Goal: Information Seeking & Learning: Find specific fact

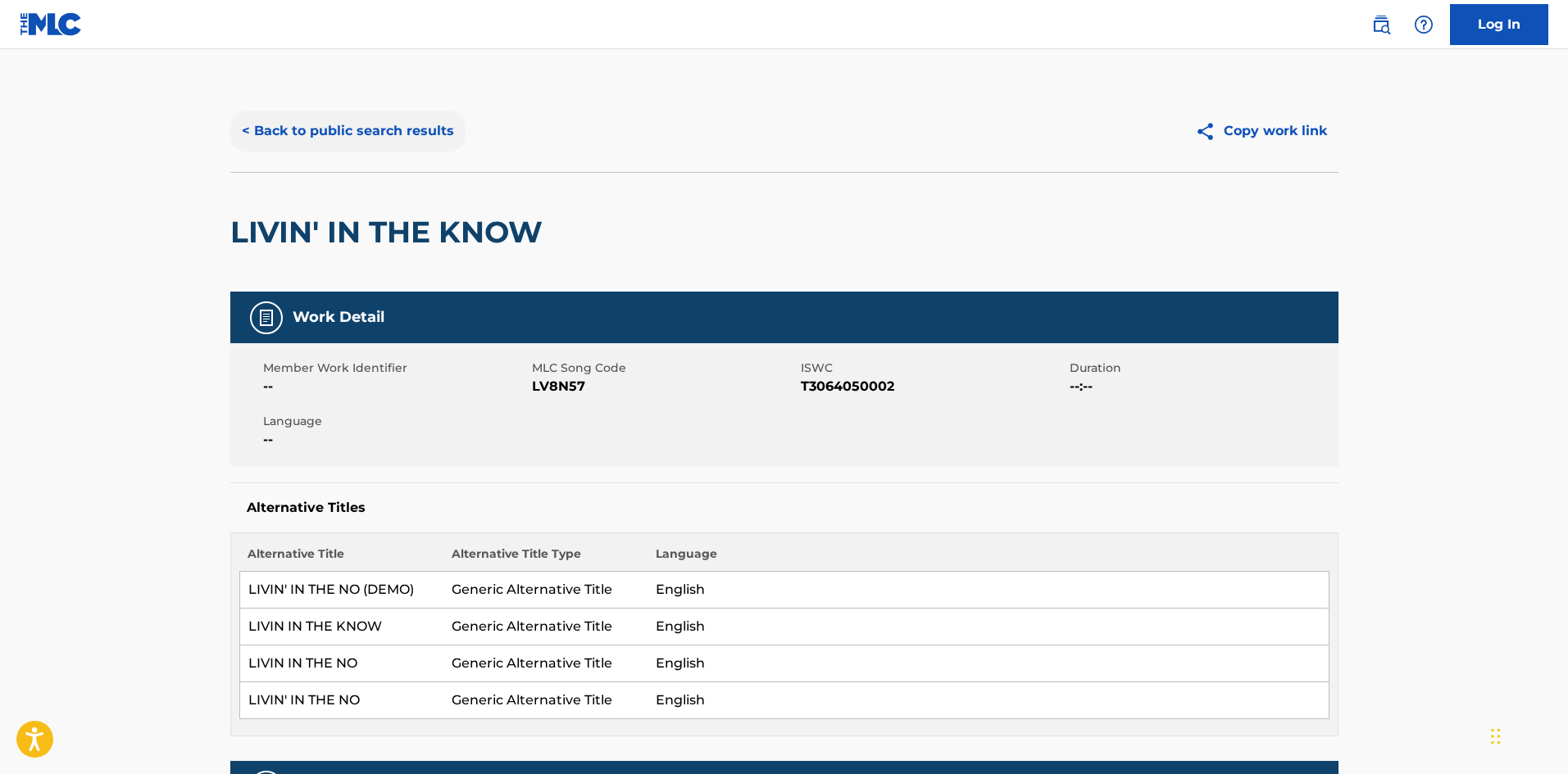
click at [323, 134] on button "< Back to public search results" at bounding box center [348, 130] width 236 height 41
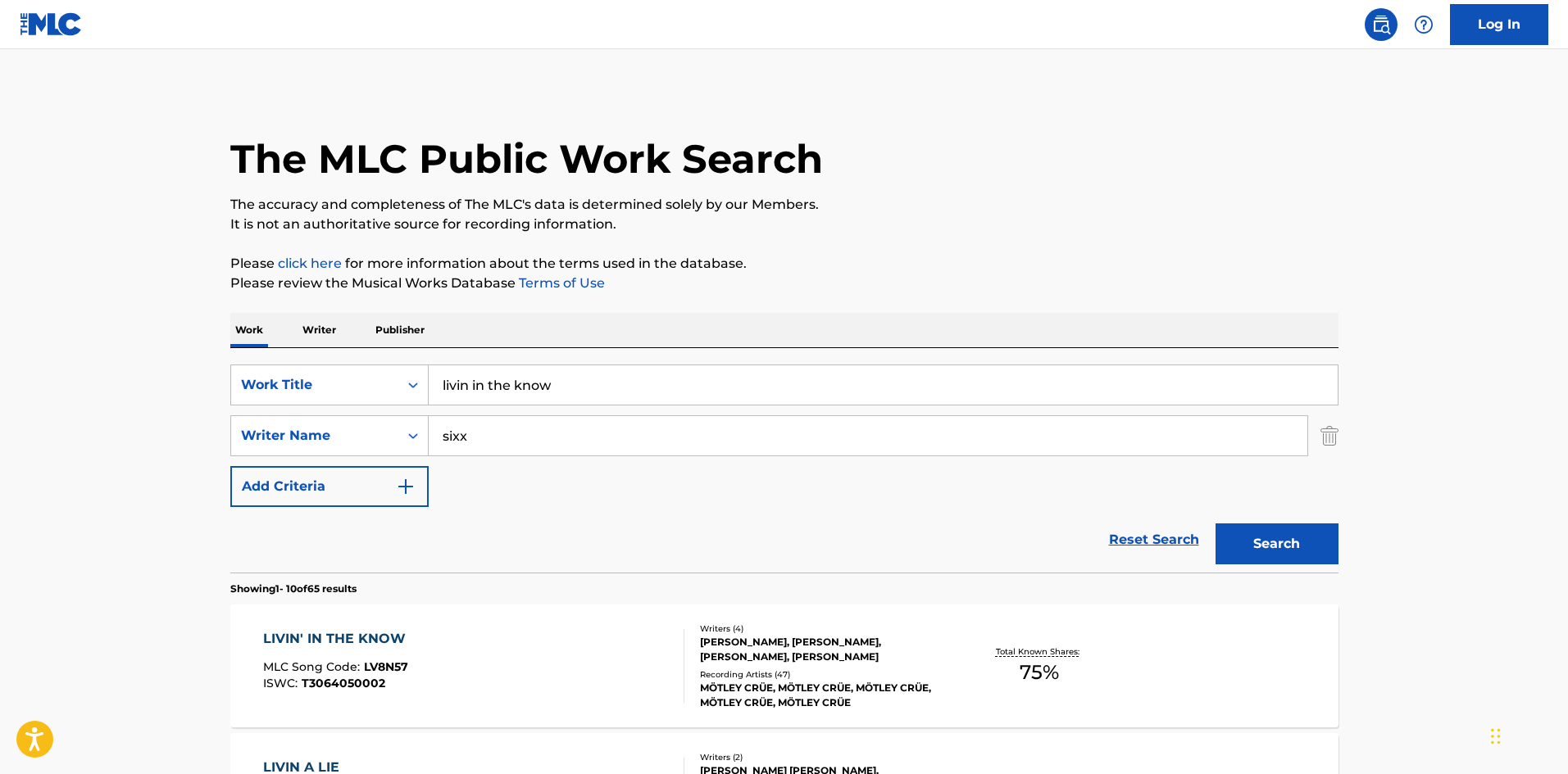
scroll to position [109, 0]
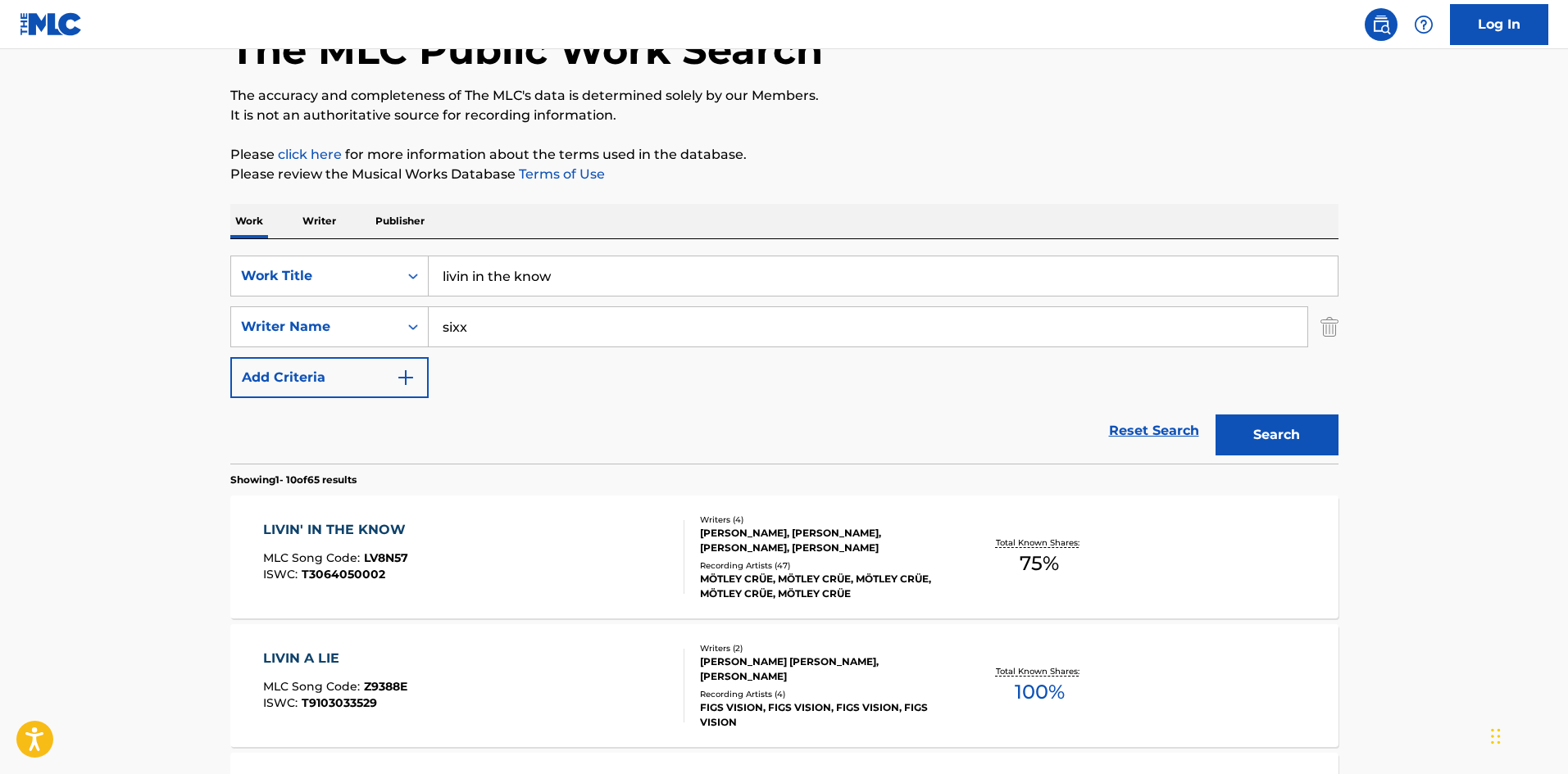
click at [407, 222] on p "Publisher" at bounding box center [399, 221] width 59 height 34
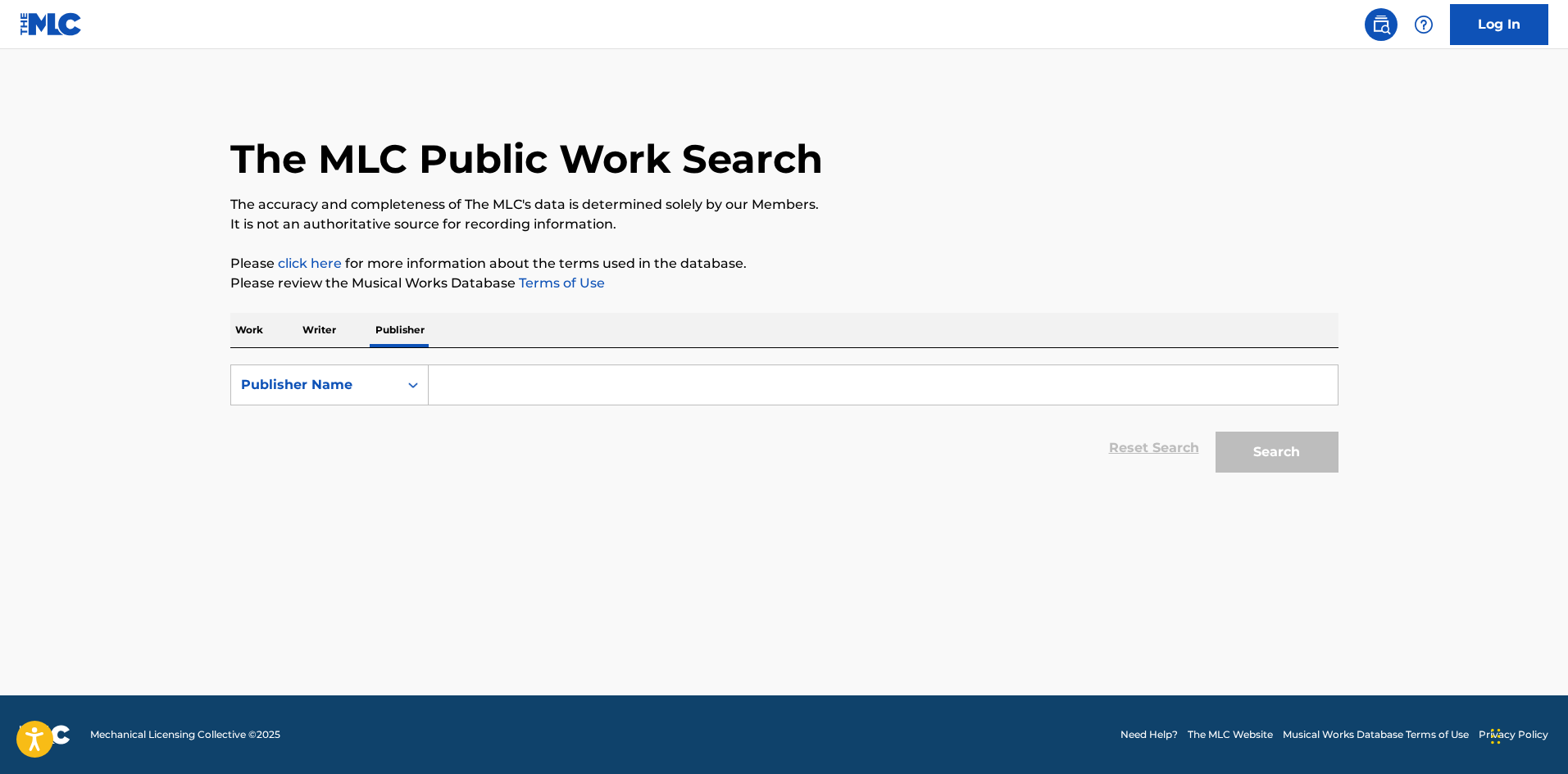
click at [513, 376] on input "Search Form" at bounding box center [883, 384] width 909 height 39
type input "beat poet"
click at [1285, 470] on button "Search" at bounding box center [1277, 452] width 123 height 41
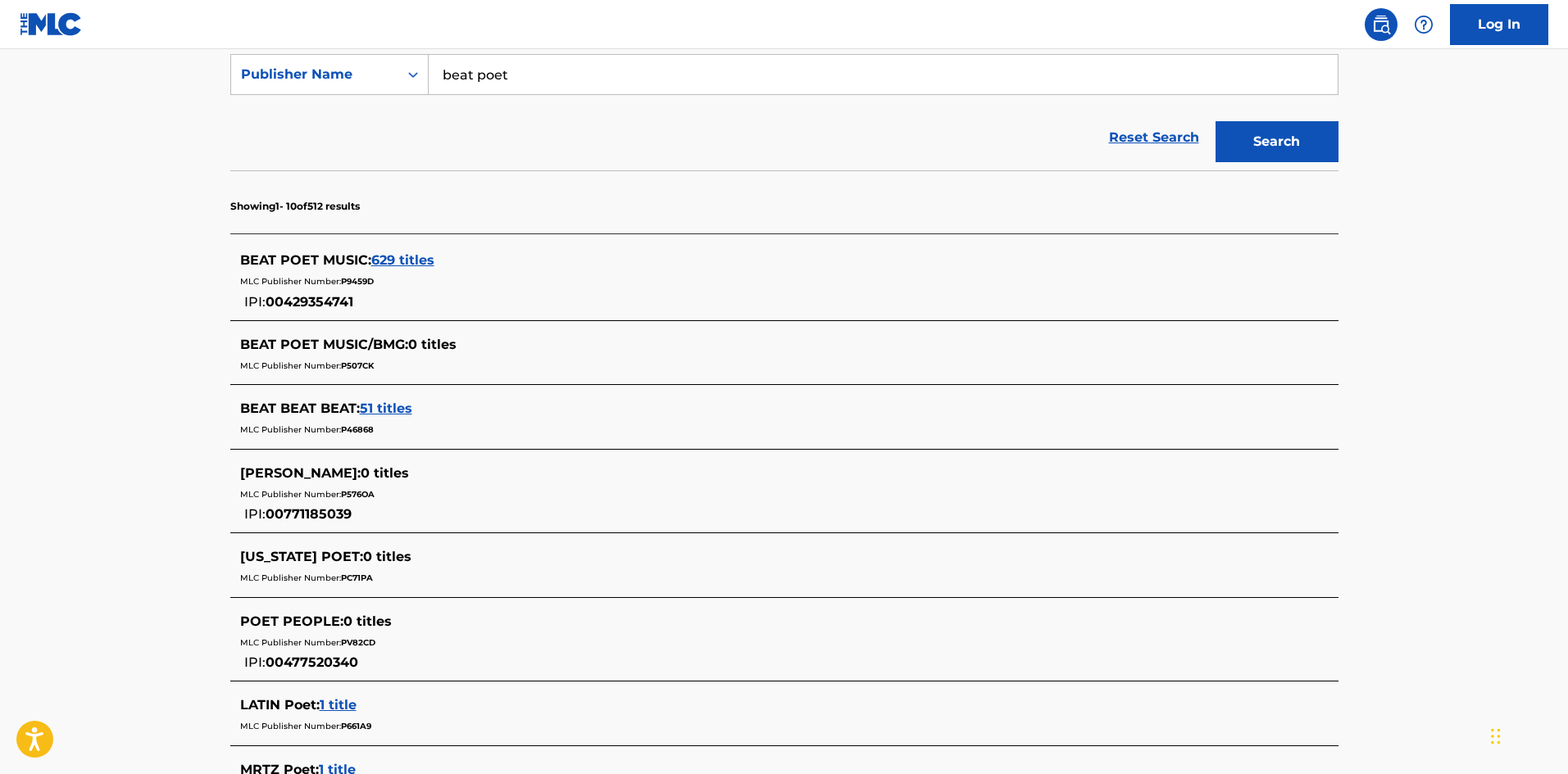
scroll to position [327, 0]
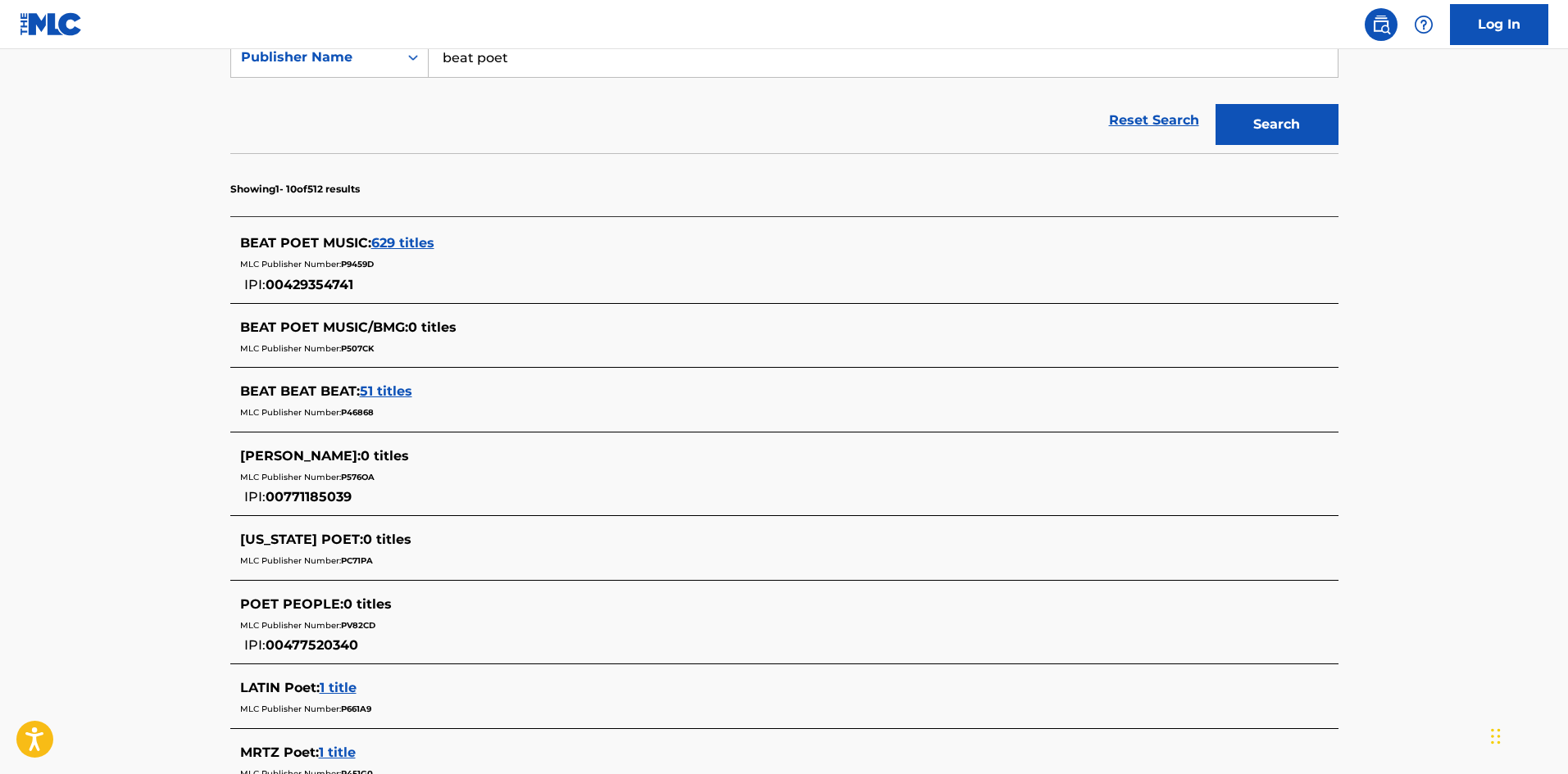
click at [403, 242] on span "629 titles" at bounding box center [403, 243] width 63 height 16
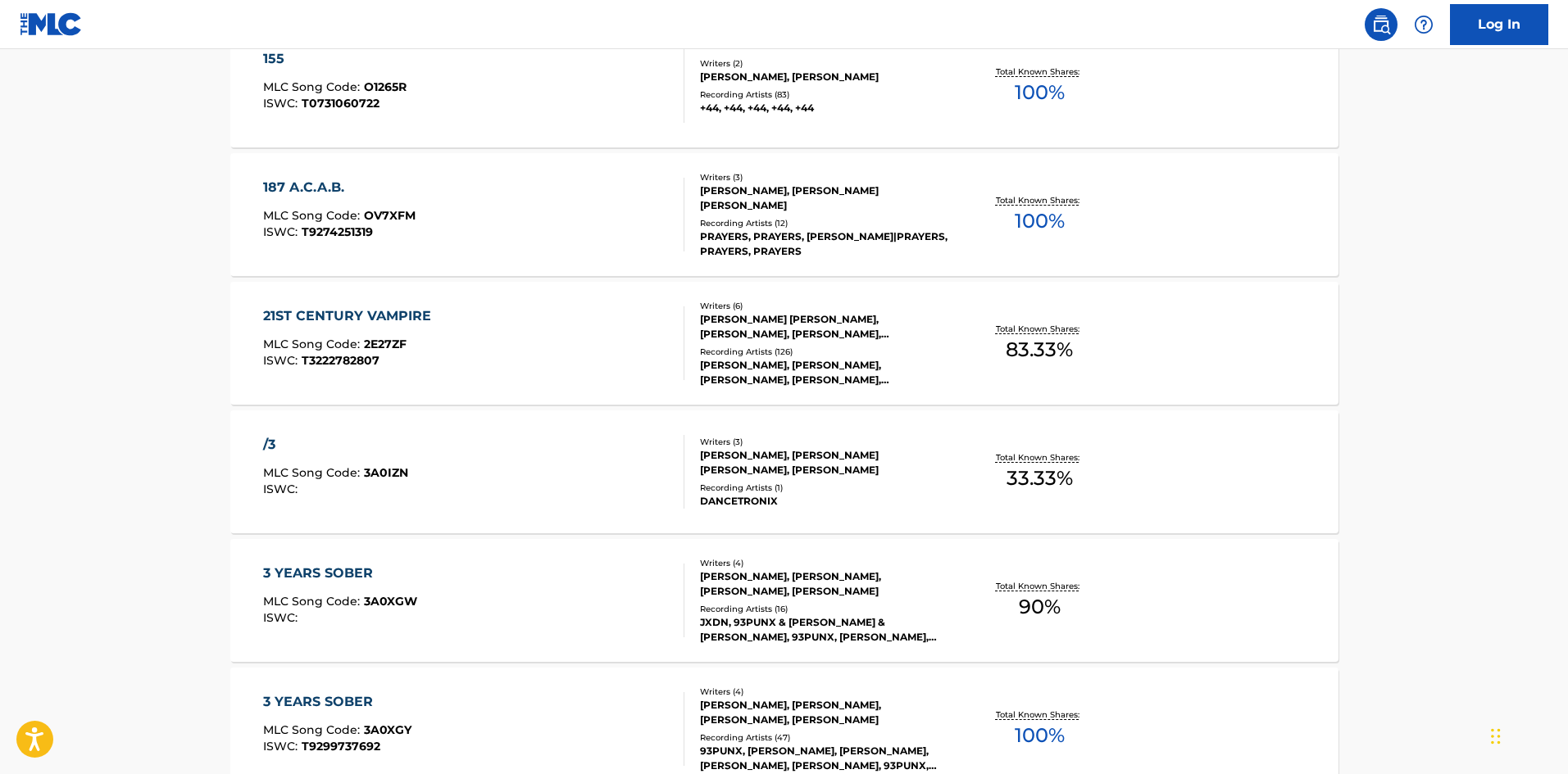
scroll to position [983, 0]
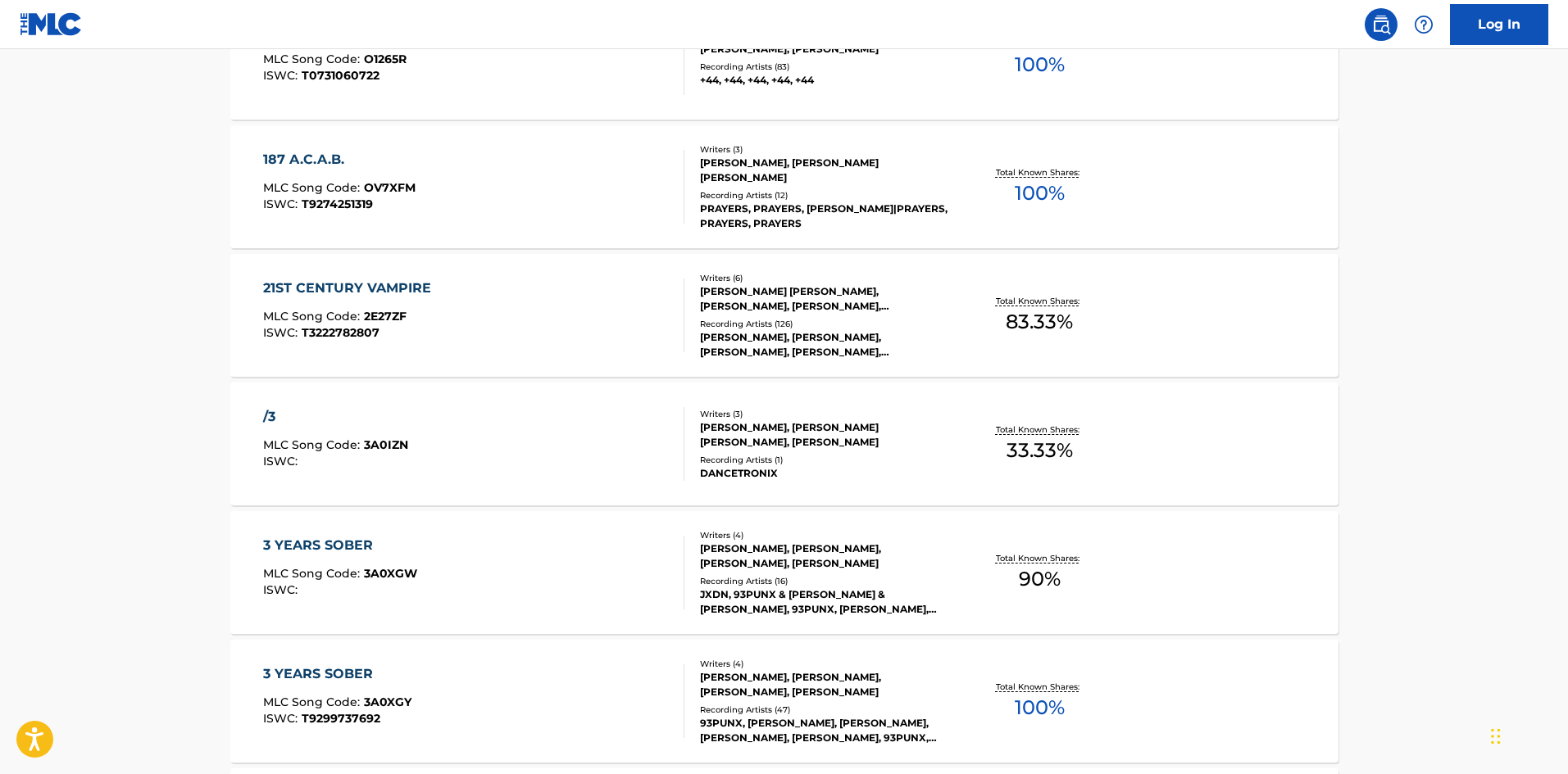
click at [369, 463] on div "ISWC :" at bounding box center [335, 461] width 145 height 12
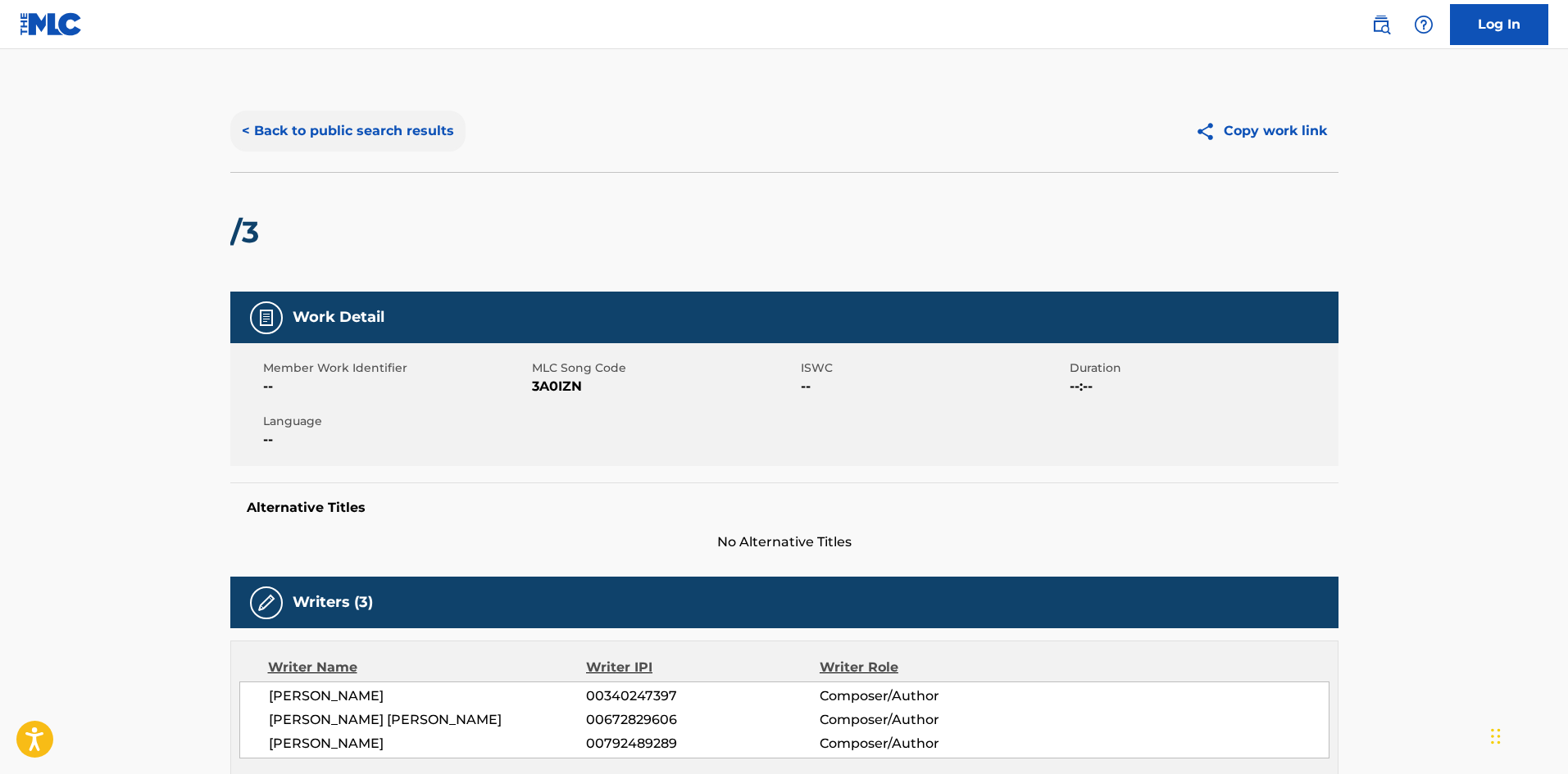
click at [297, 142] on button "< Back to public search results" at bounding box center [348, 130] width 236 height 41
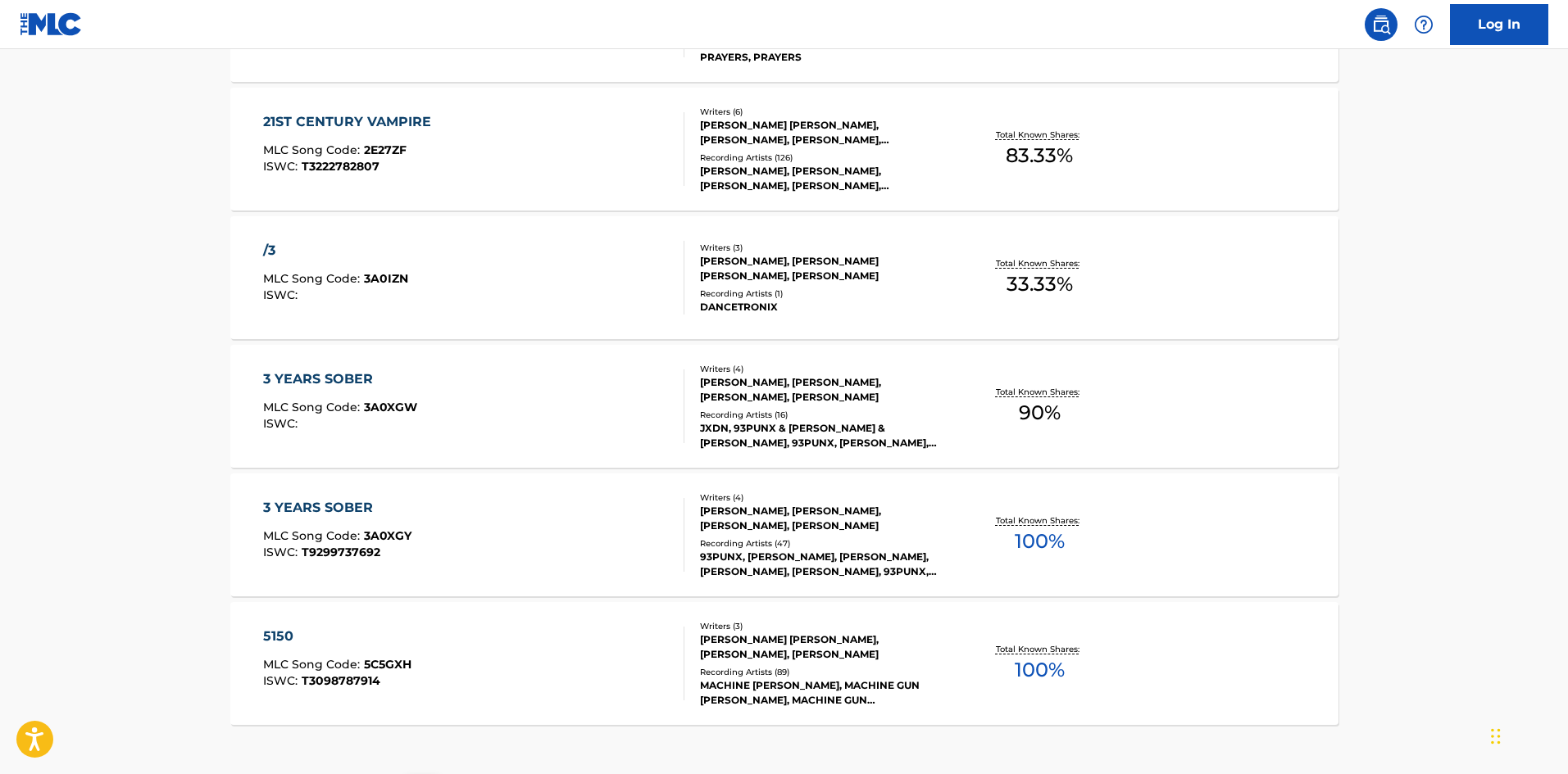
scroll to position [1298, 0]
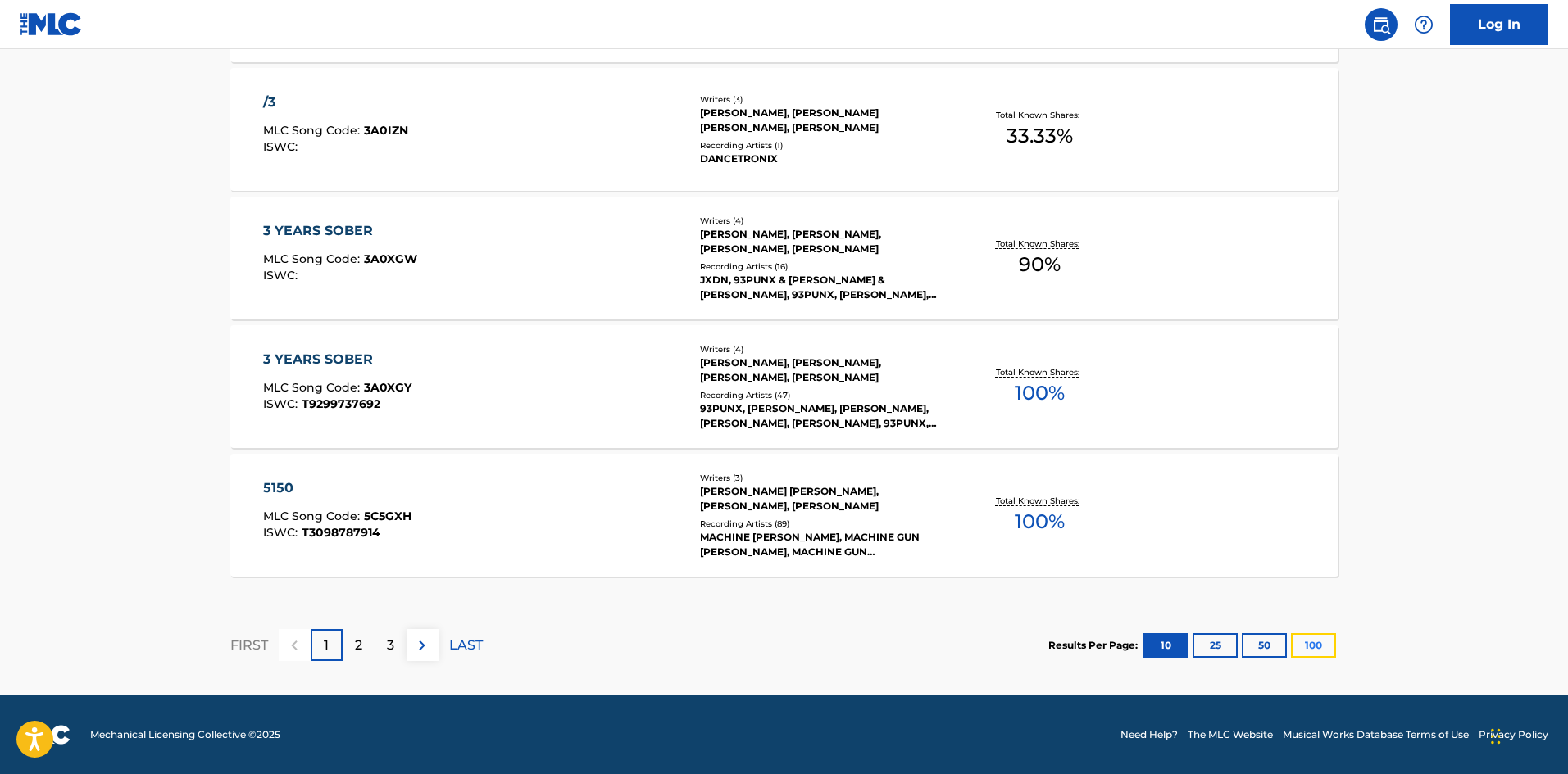
click at [1321, 646] on button "100" at bounding box center [1313, 645] width 45 height 25
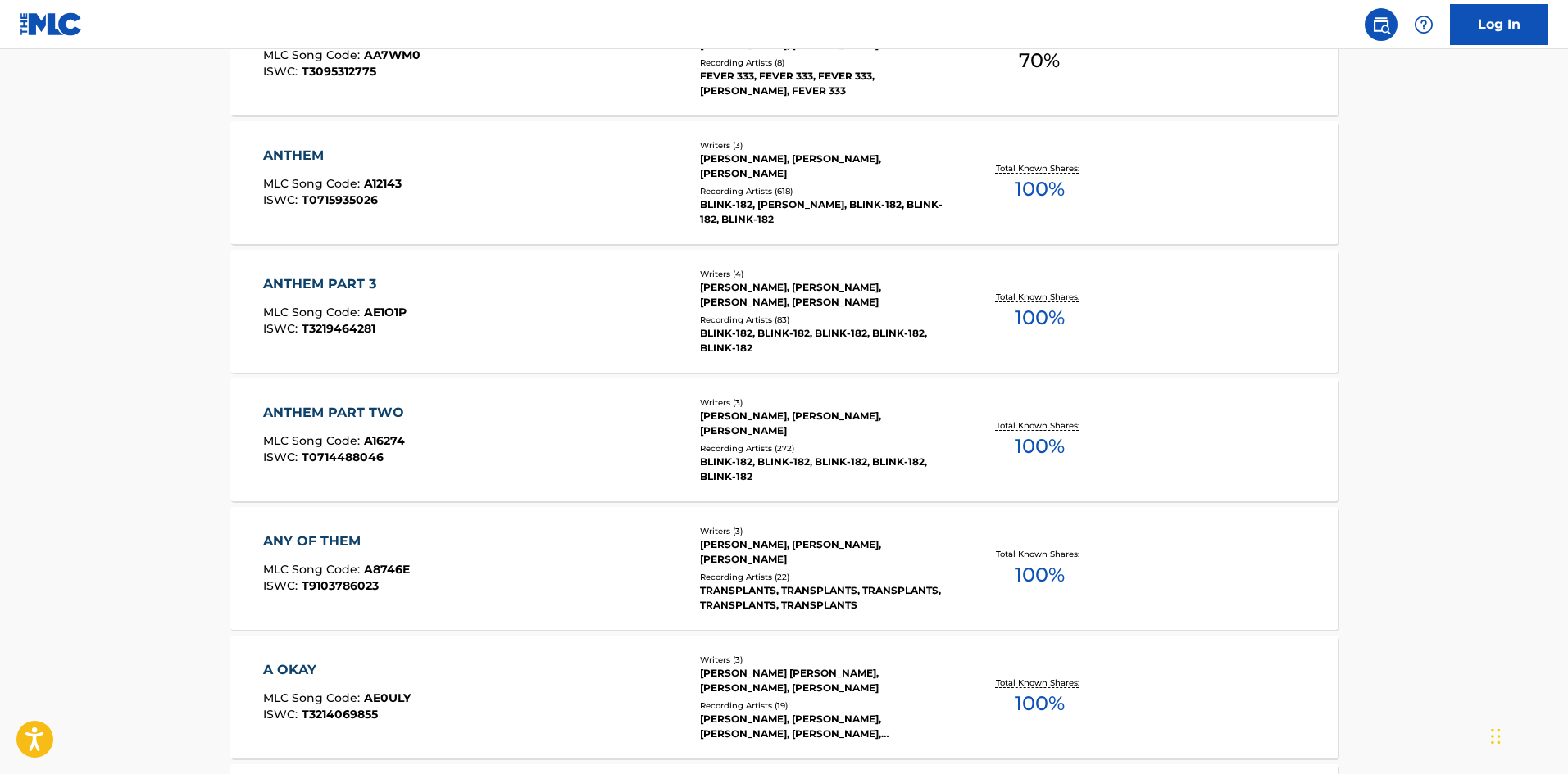
scroll to position [6118, 0]
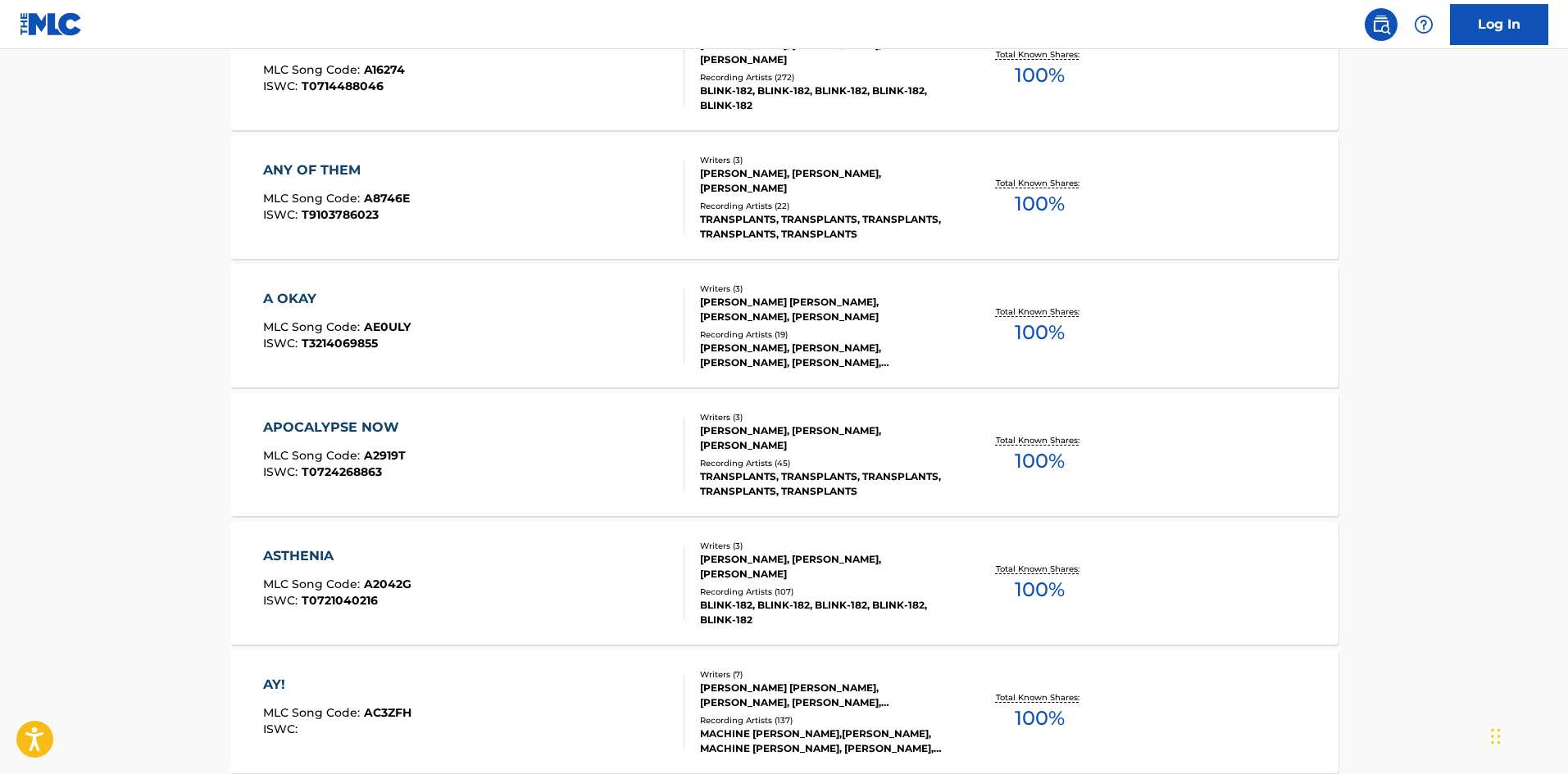
click at [798, 588] on div "Recording Artists ( 107 )" at bounding box center [823, 592] width 248 height 12
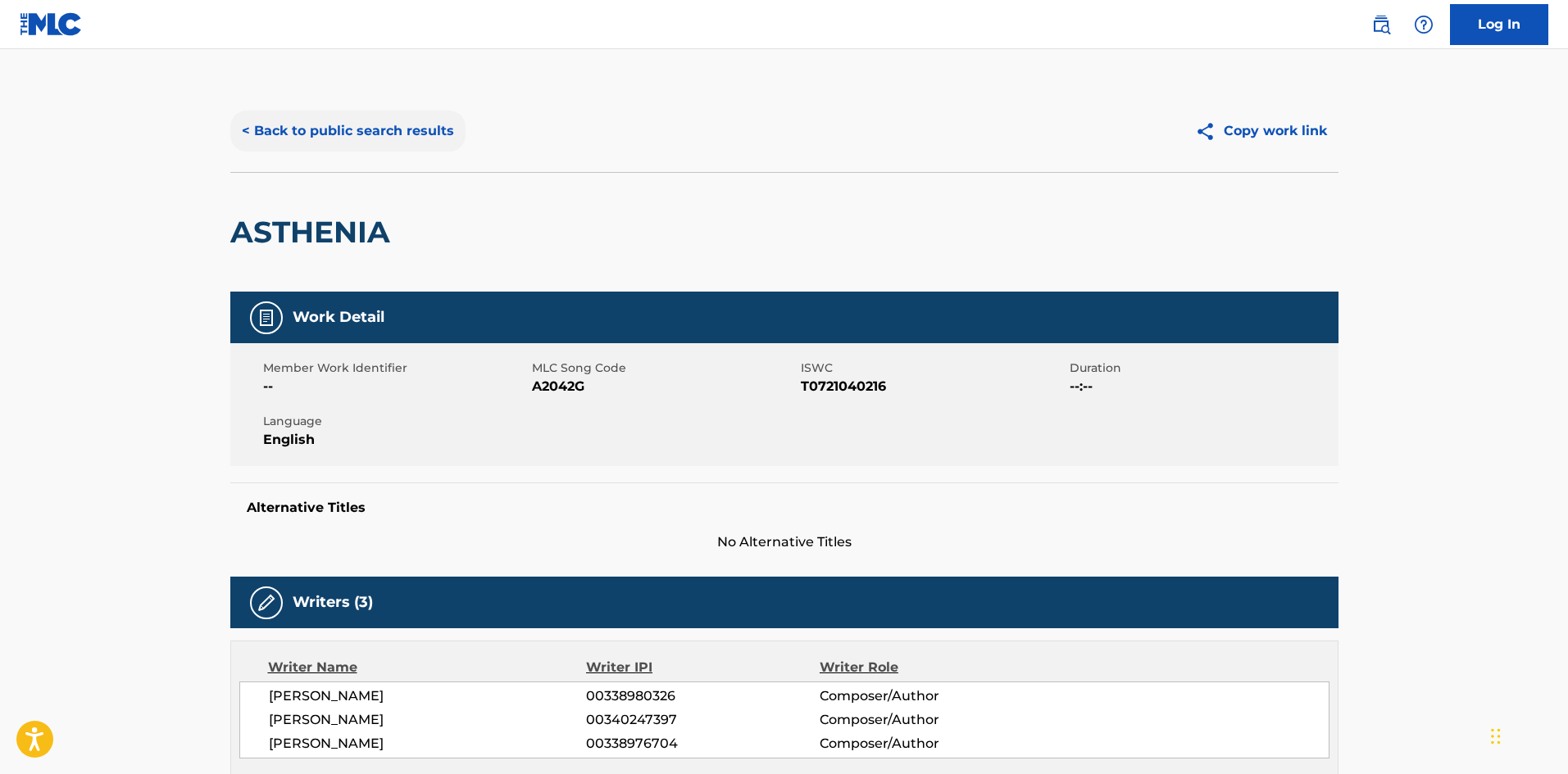
click at [290, 134] on button "< Back to public search results" at bounding box center [348, 130] width 236 height 41
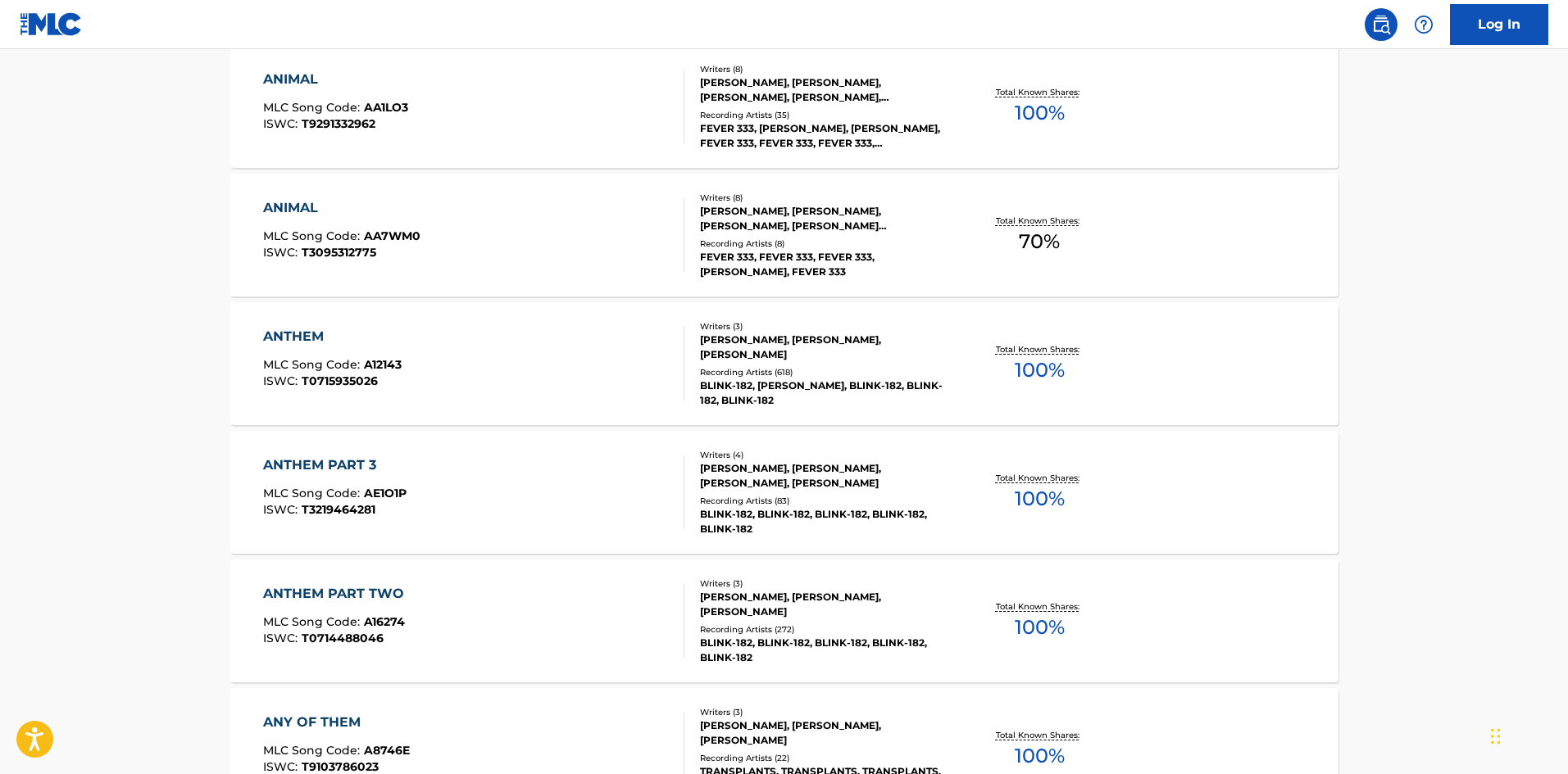
scroll to position [5681, 0]
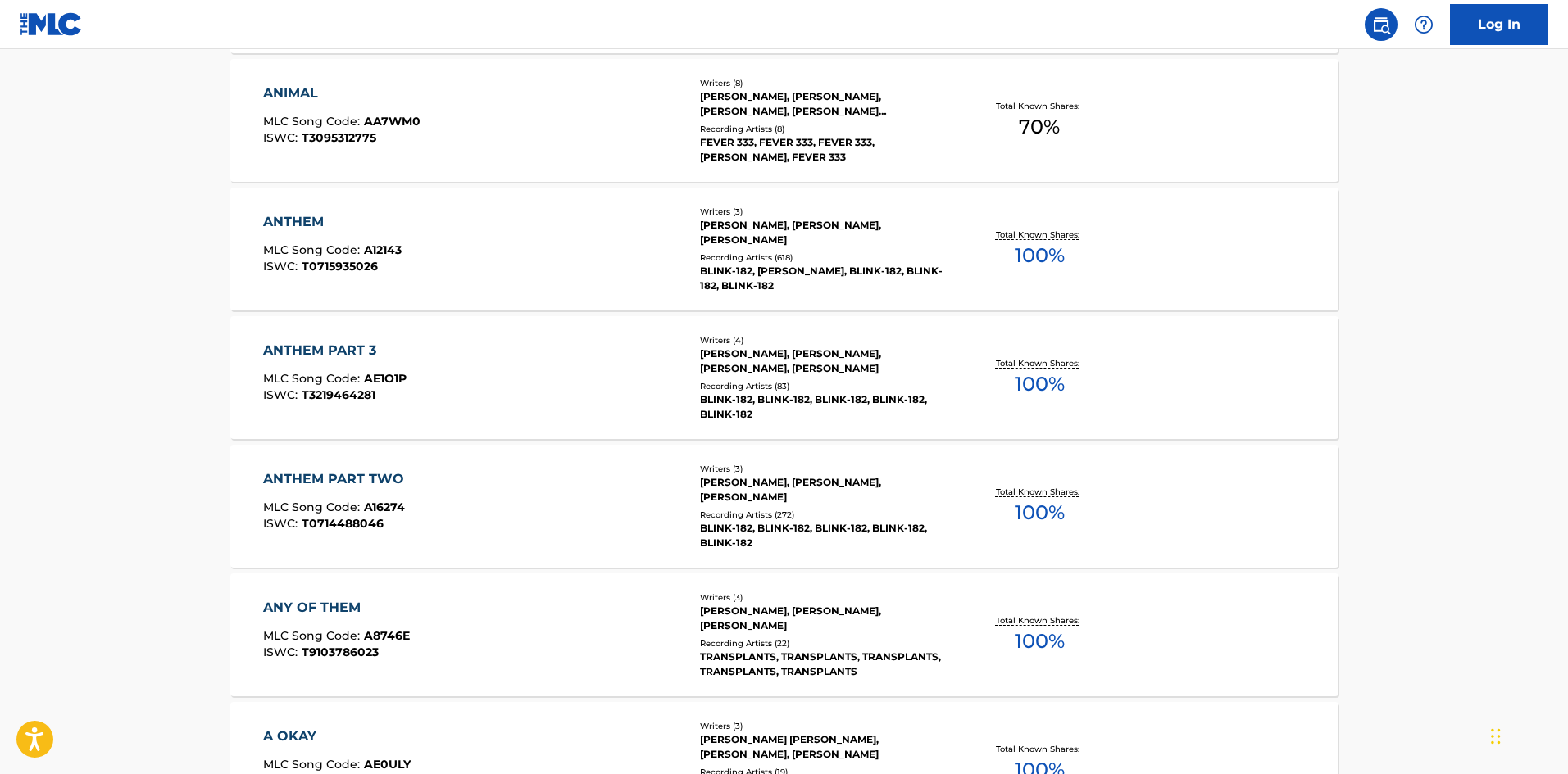
click at [785, 529] on div "BLINK-182, BLINK-182, BLINK-182, BLINK-182, BLINK-182" at bounding box center [823, 536] width 248 height 30
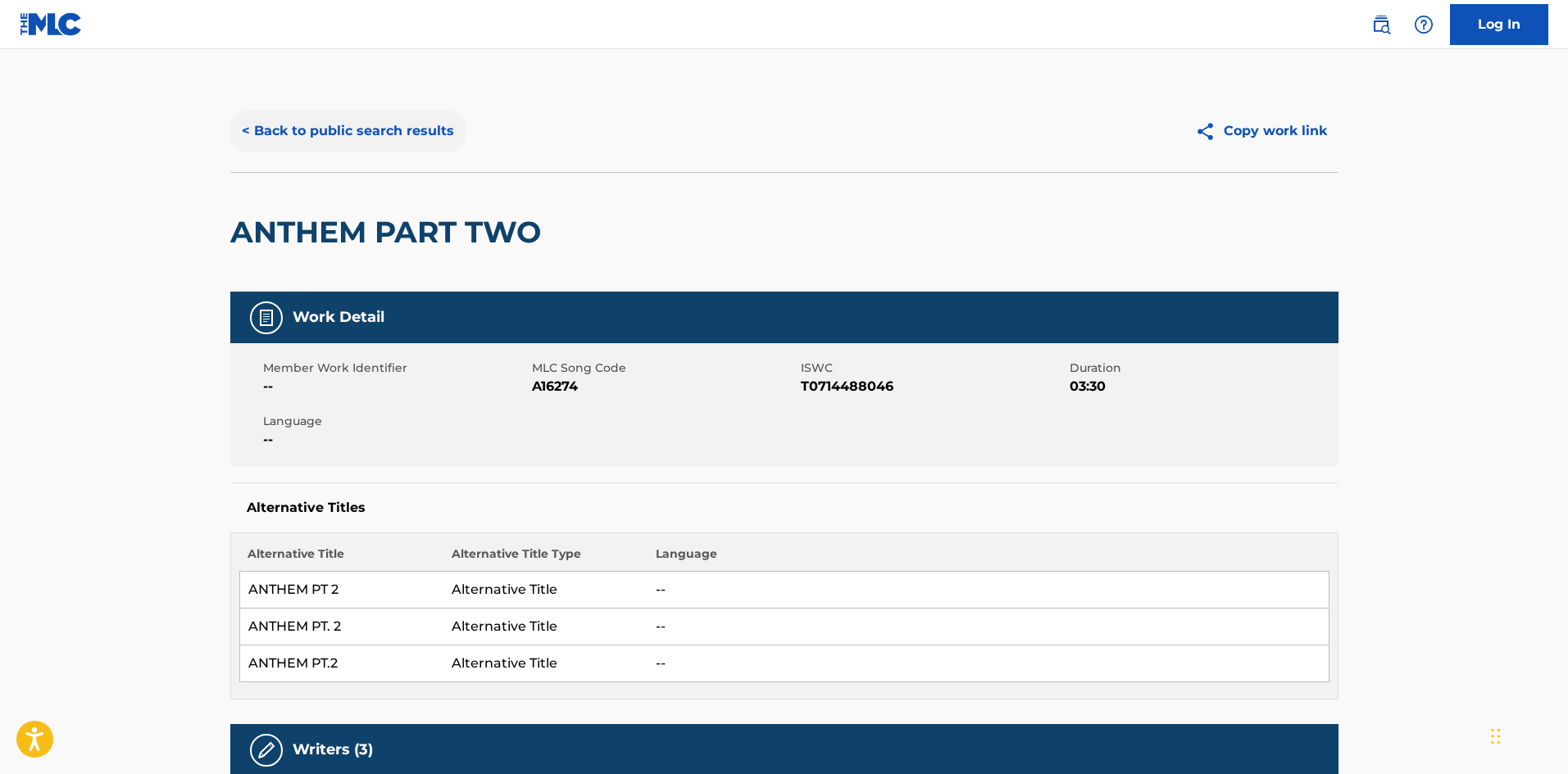
click at [311, 128] on button "< Back to public search results" at bounding box center [348, 130] width 236 height 41
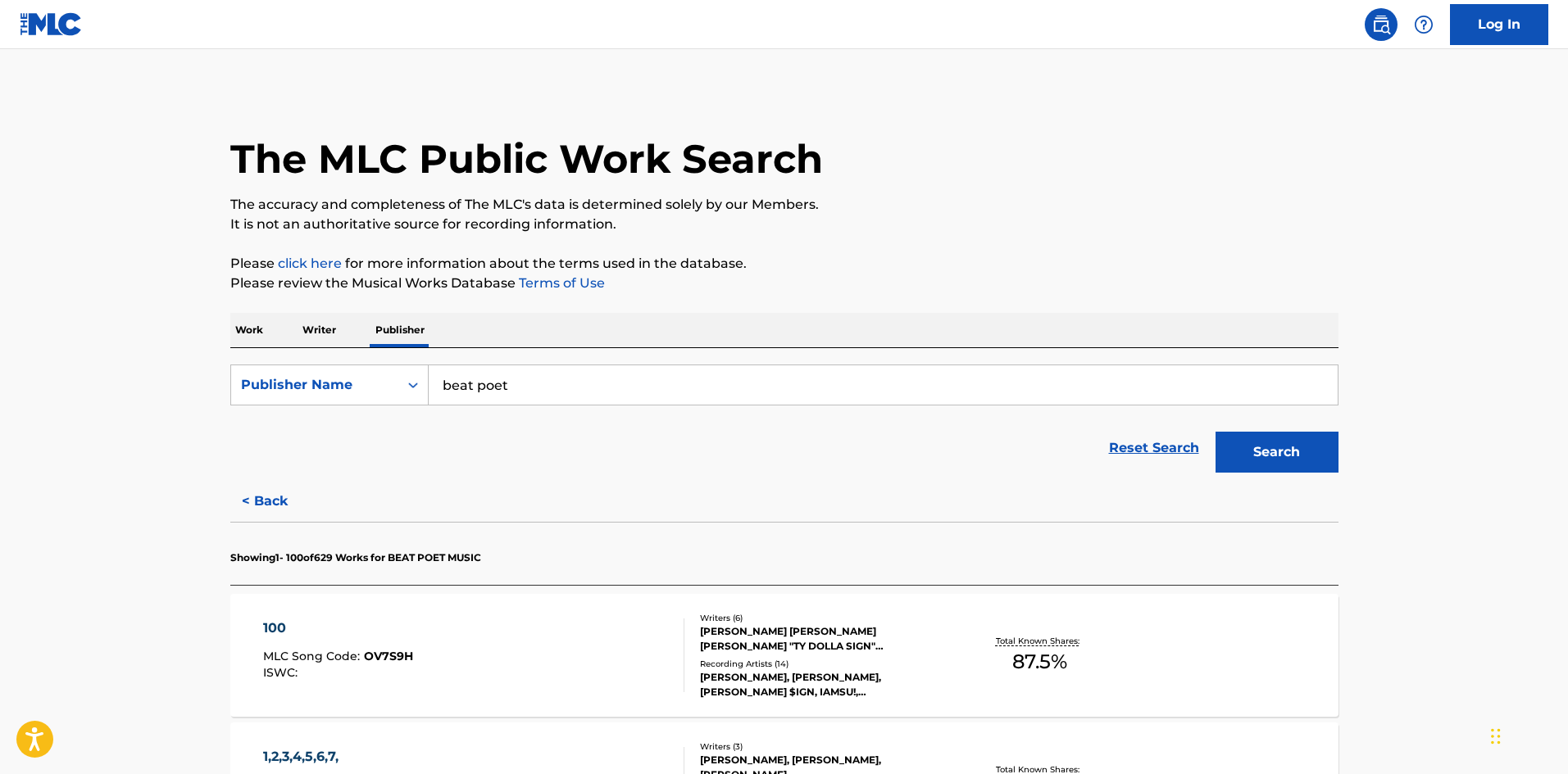
click at [242, 327] on p "Work" at bounding box center [249, 329] width 38 height 34
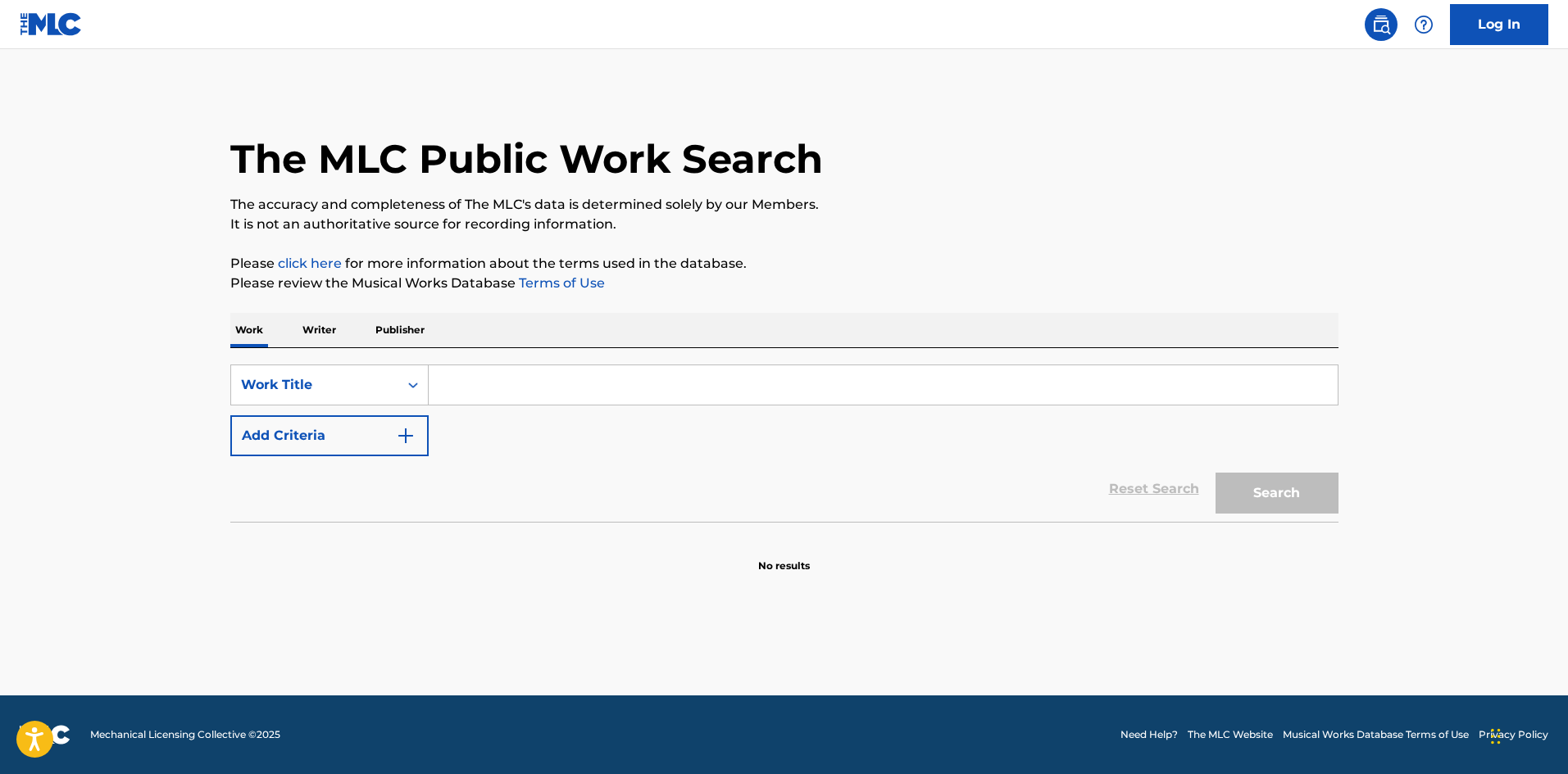
click at [479, 391] on input "Search Form" at bounding box center [883, 384] width 909 height 39
type input "rock show"
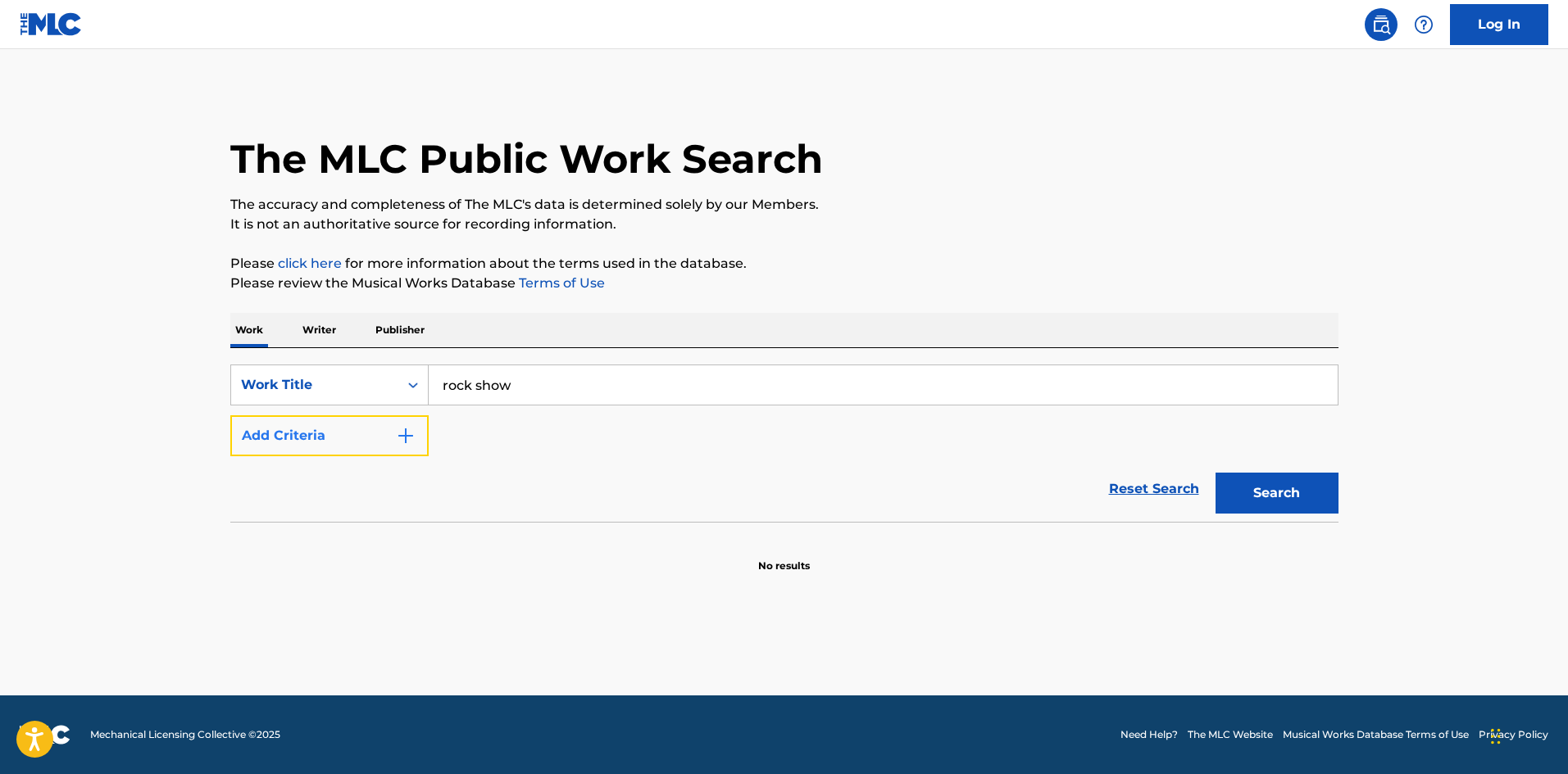
click at [401, 442] on img "Search Form" at bounding box center [406, 436] width 19 height 19
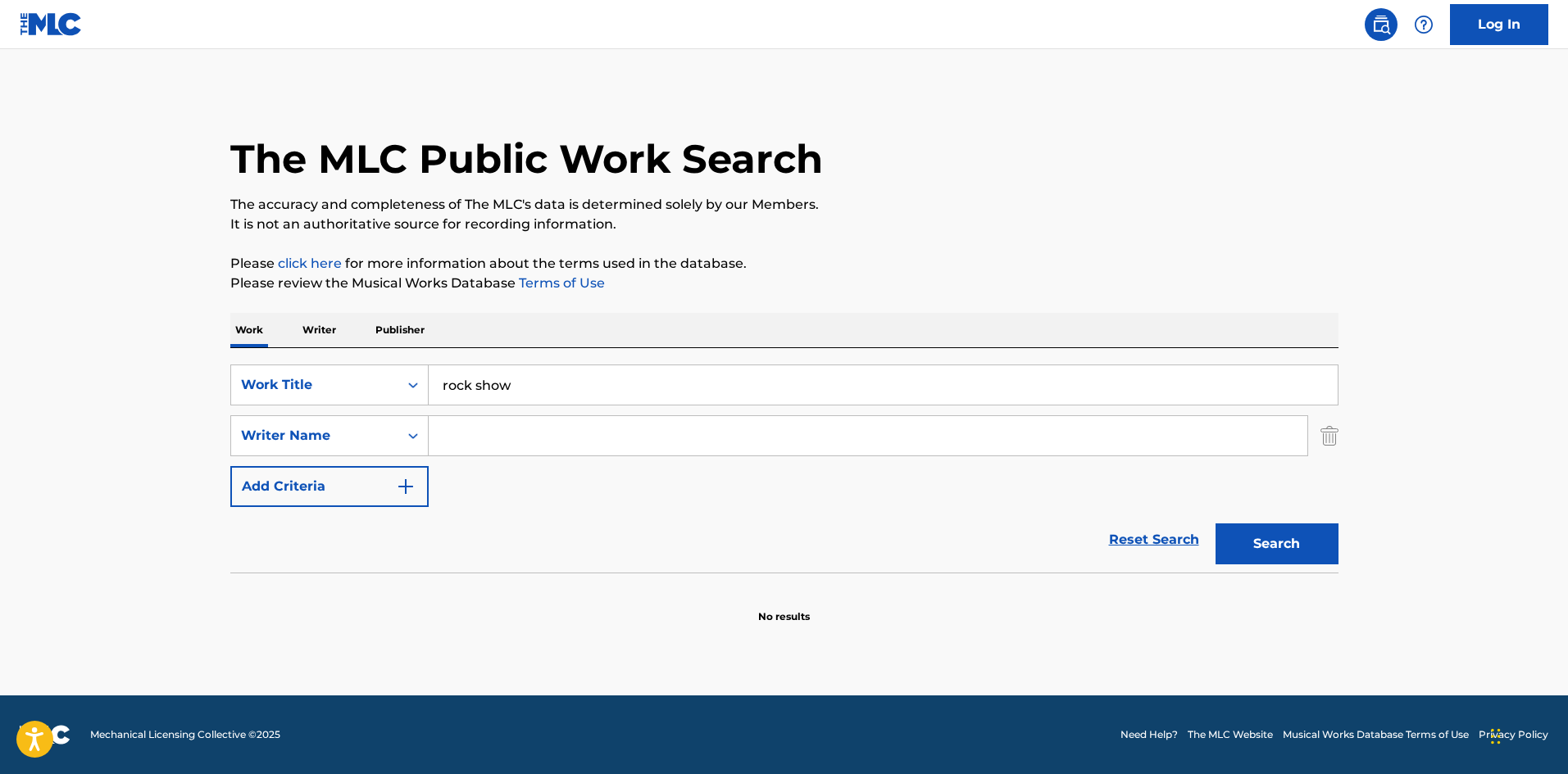
click at [450, 433] on input "Search Form" at bounding box center [867, 435] width 879 height 39
type input "[PERSON_NAME]"
click at [1216, 524] on button "Search" at bounding box center [1277, 544] width 123 height 41
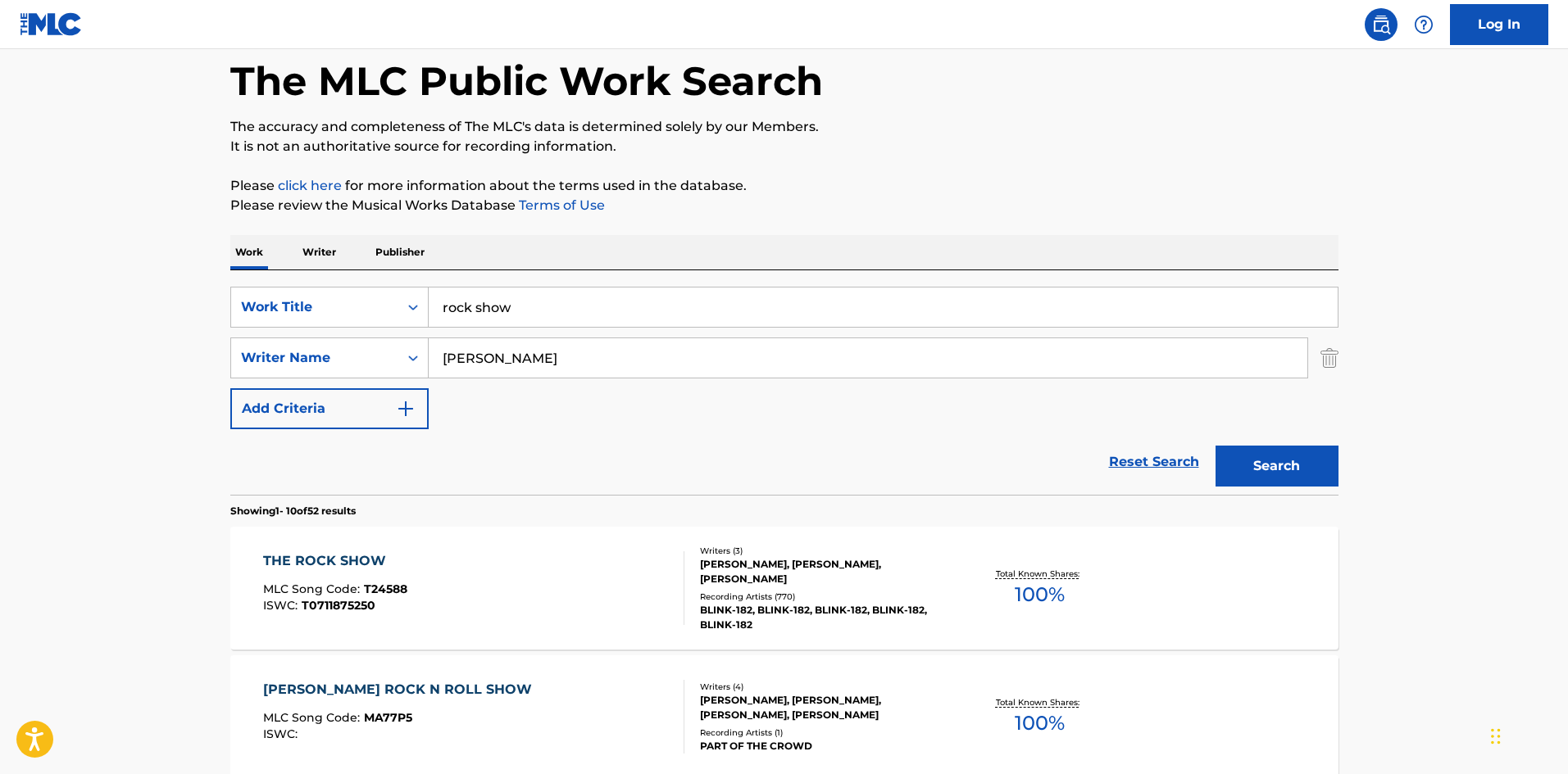
scroll to position [109, 0]
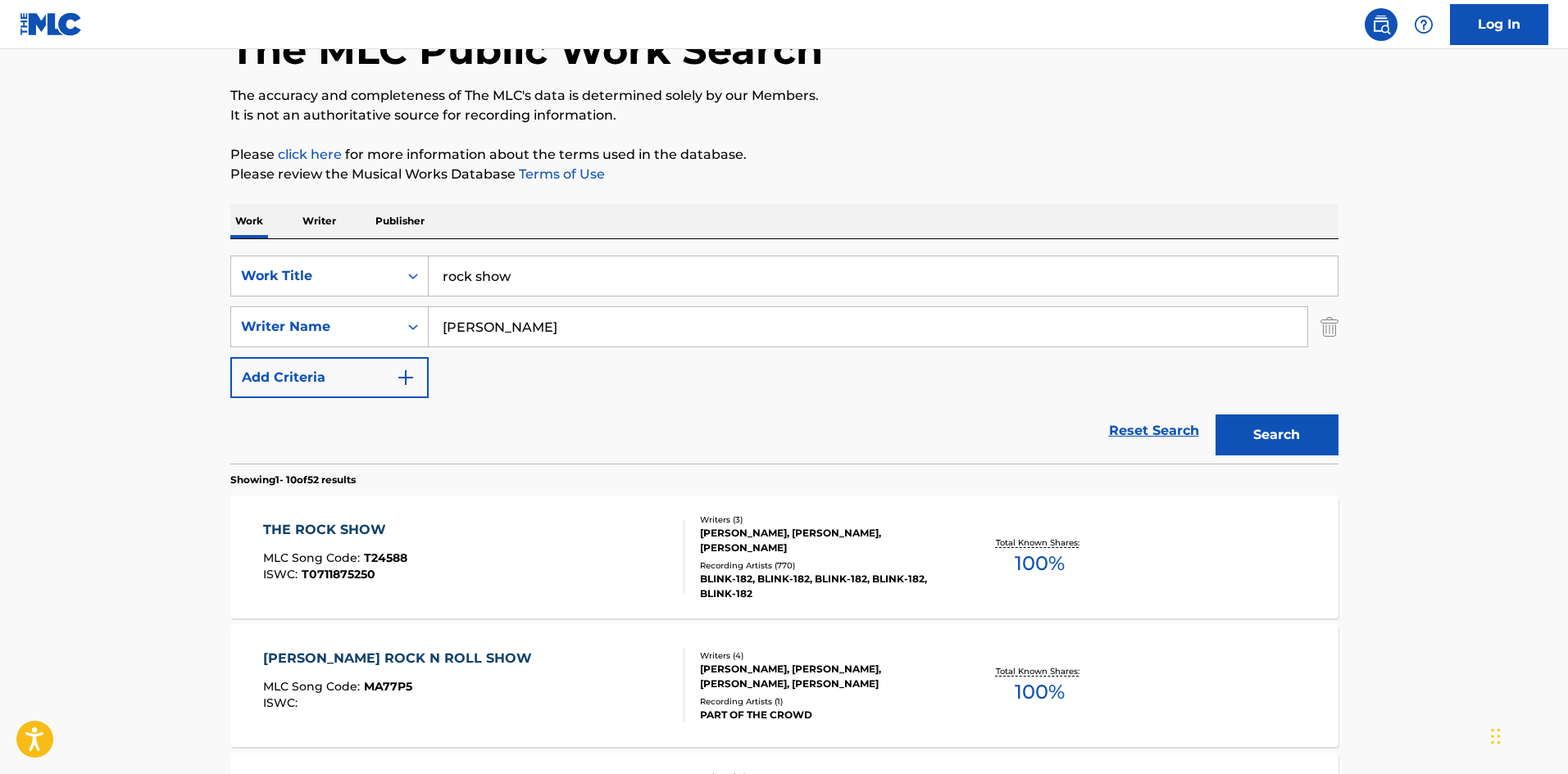
click at [799, 579] on div "BLINK-182, BLINK-182, BLINK-182, BLINK-182, BLINK-182" at bounding box center [823, 587] width 248 height 30
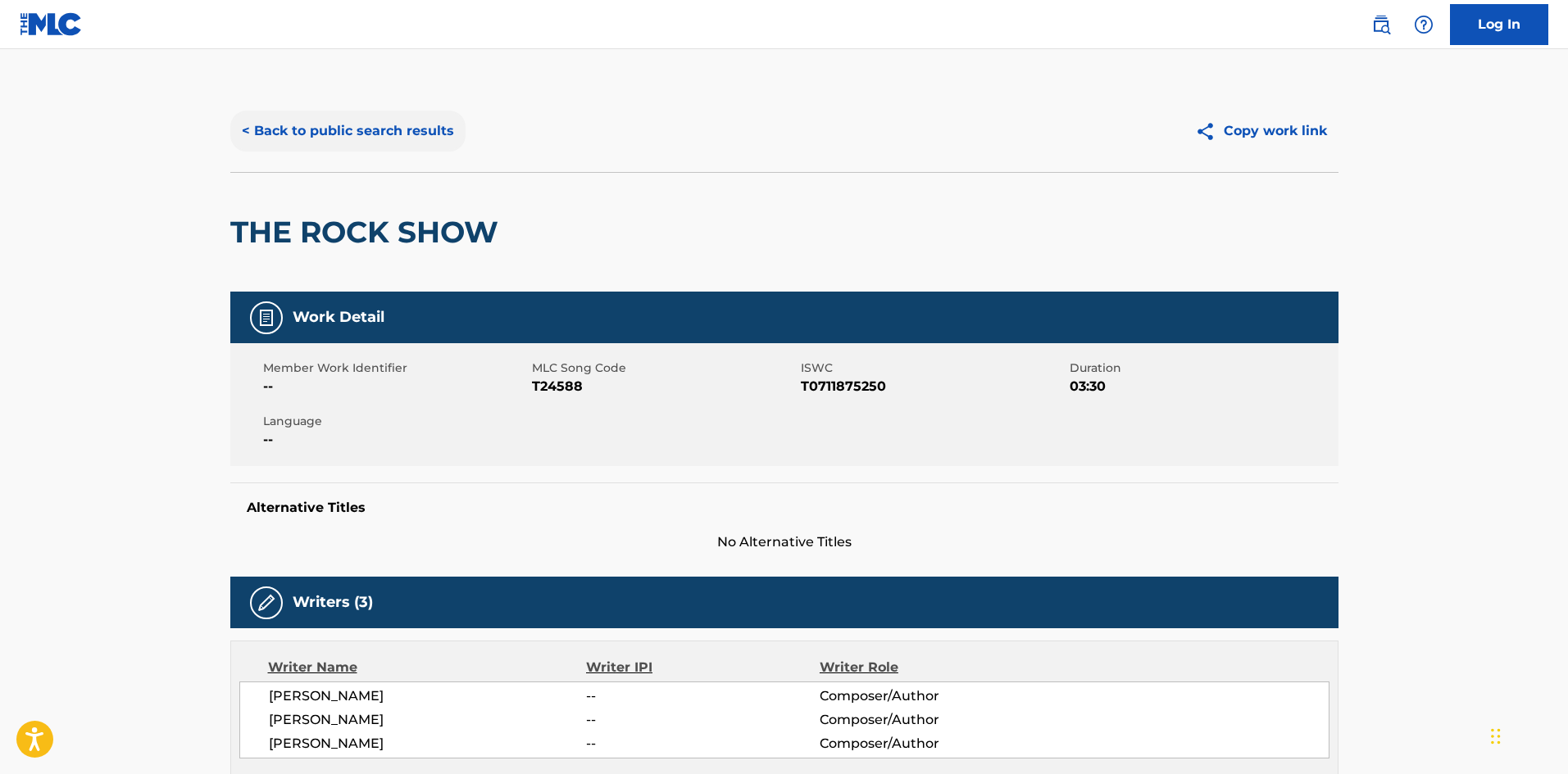
click at [338, 140] on button "< Back to public search results" at bounding box center [348, 130] width 236 height 41
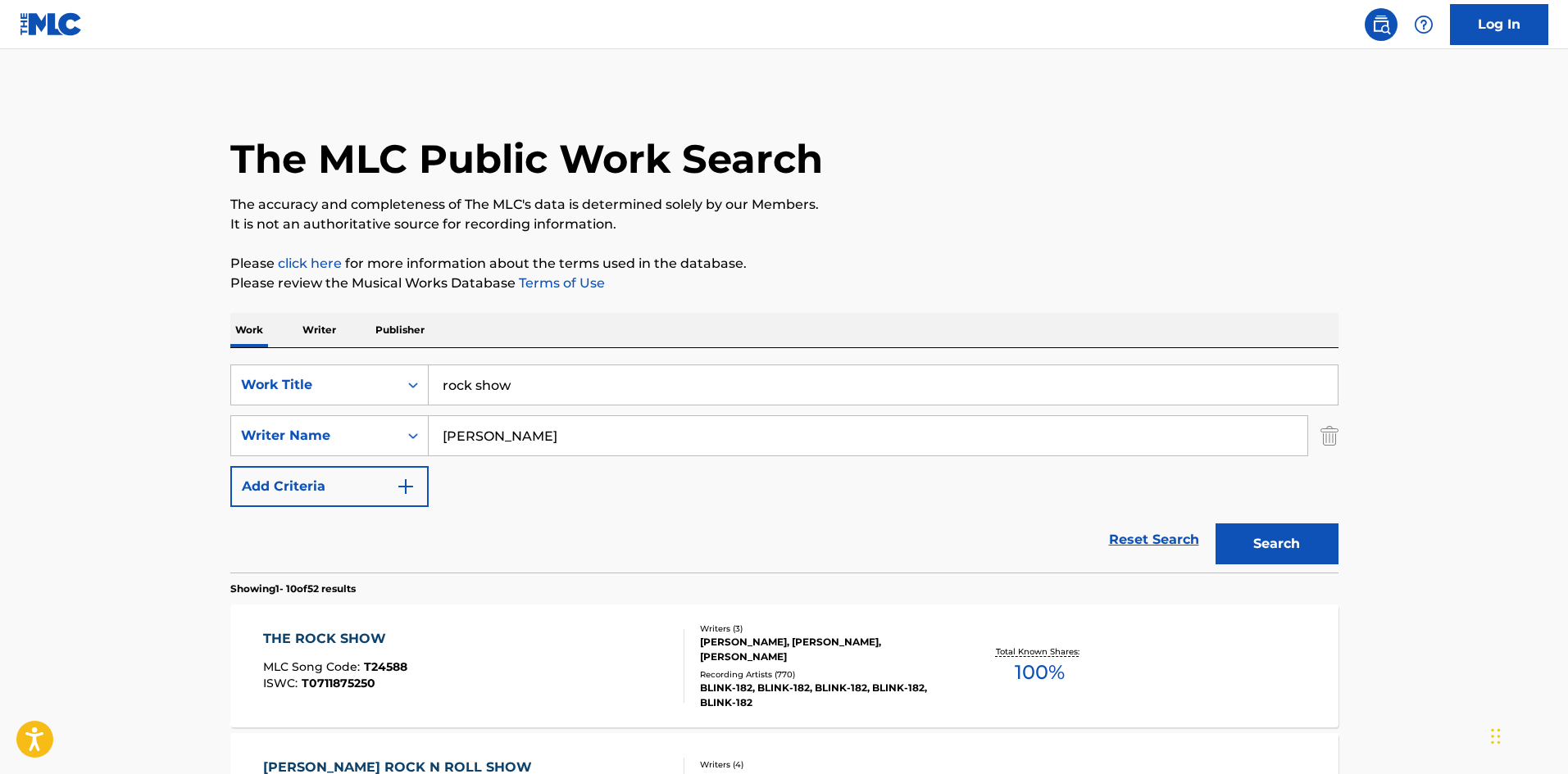
scroll to position [109, 0]
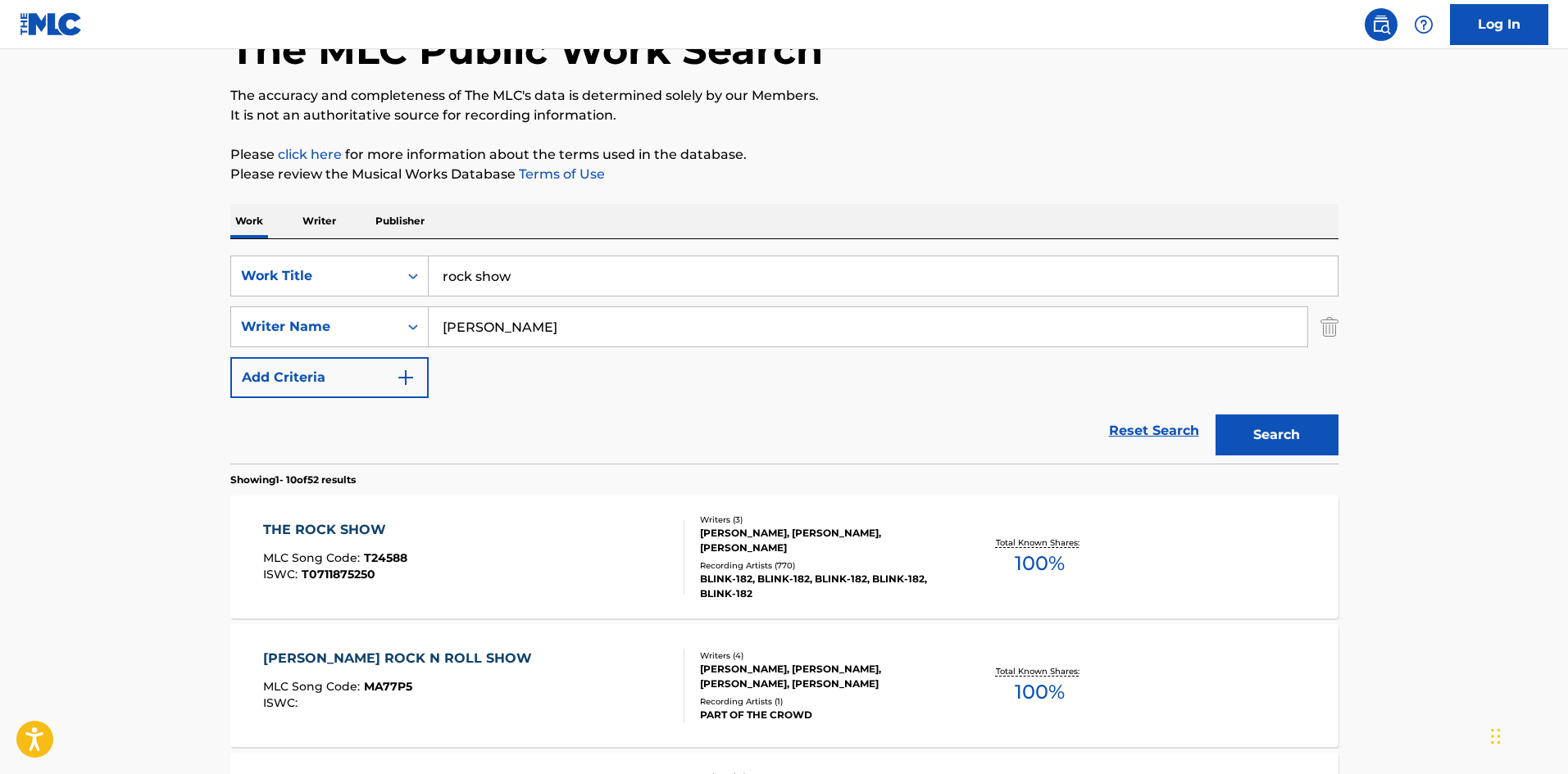
click at [562, 278] on input "rock show" at bounding box center [883, 276] width 909 height 39
type input "wasted year"
click at [1216, 414] on button "Search" at bounding box center [1277, 434] width 123 height 41
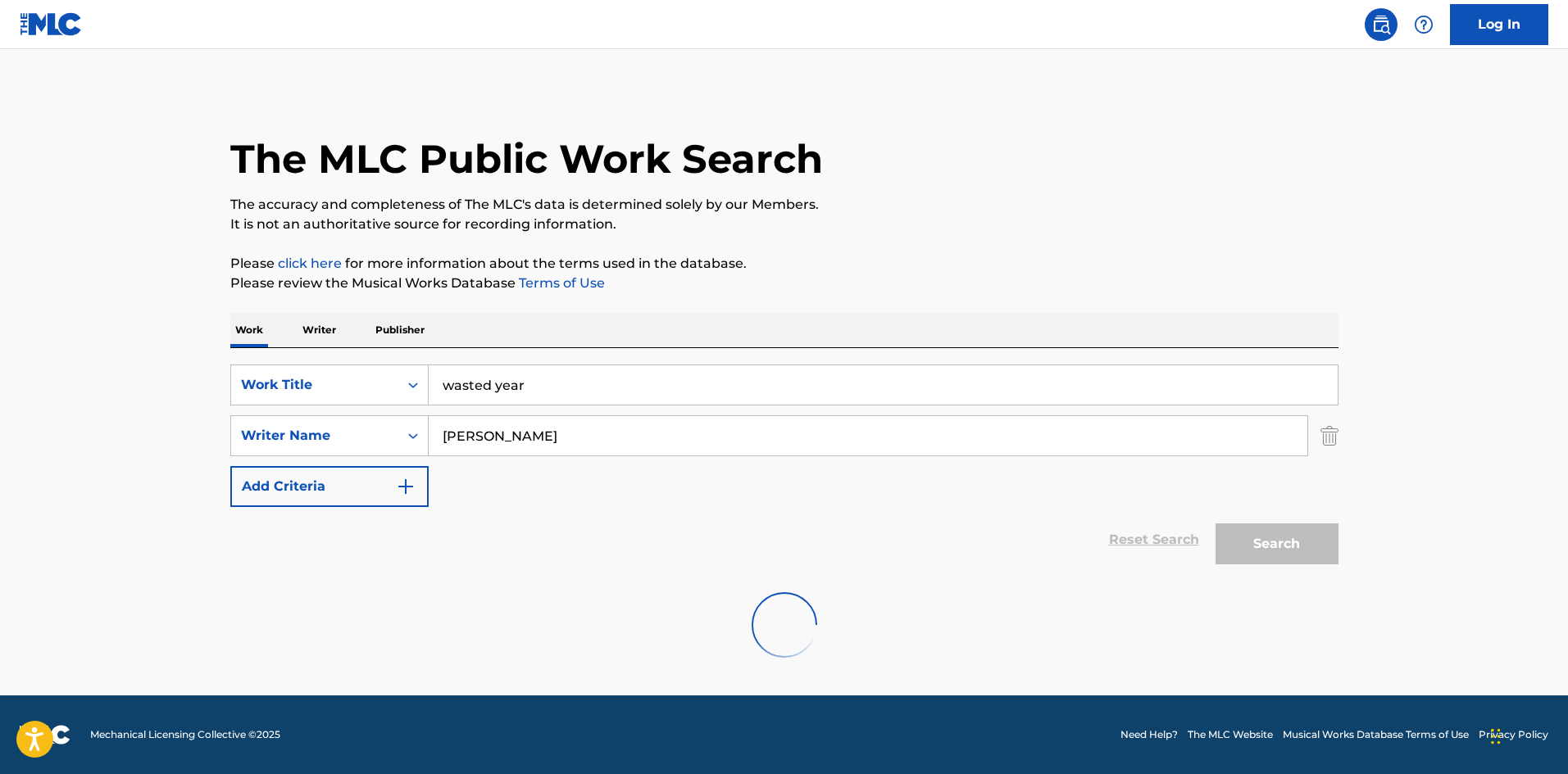
scroll to position [0, 0]
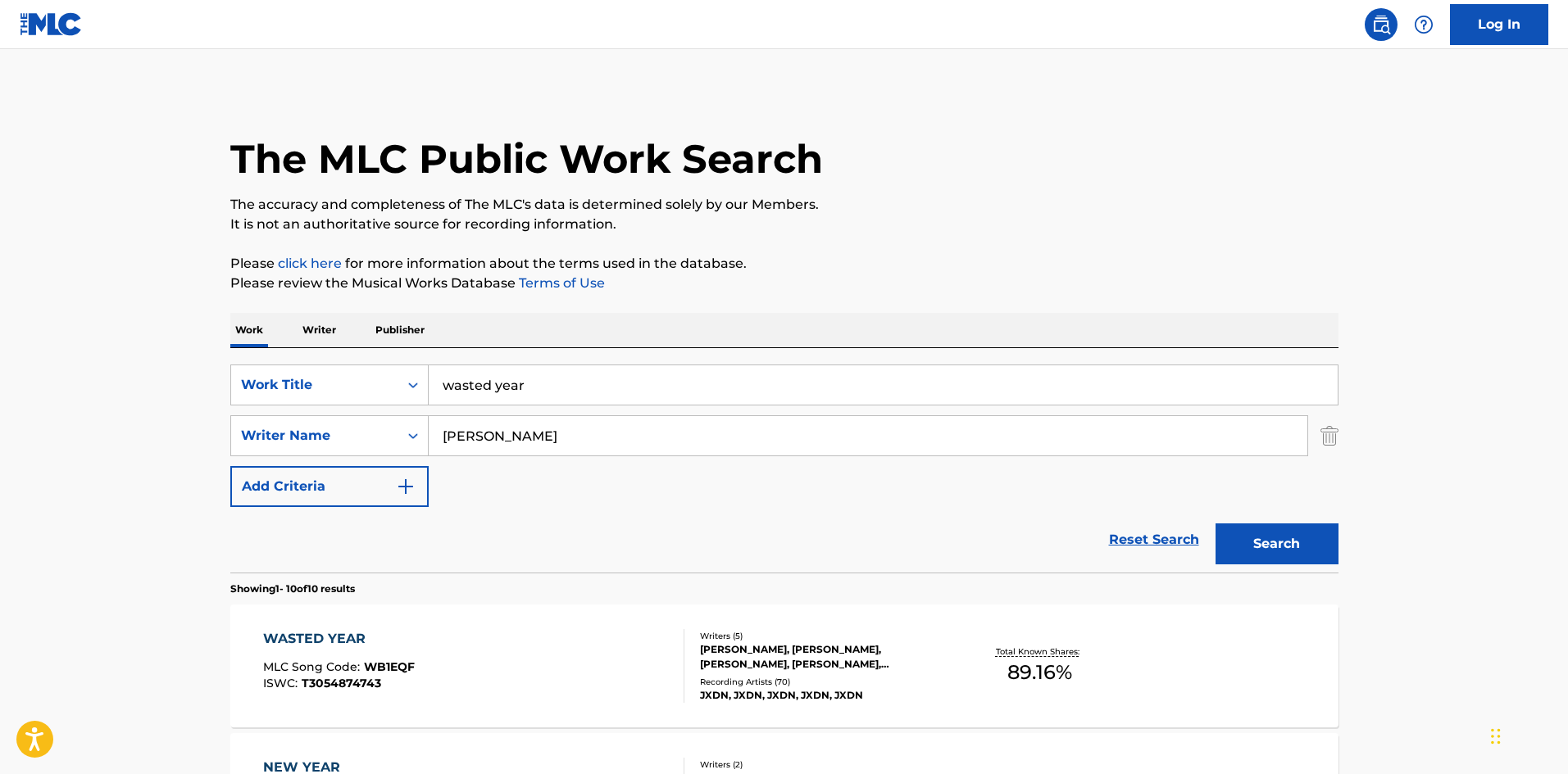
click at [763, 670] on div "[PERSON_NAME], [PERSON_NAME], [PERSON_NAME], [PERSON_NAME], [PERSON_NAME]" at bounding box center [823, 658] width 248 height 30
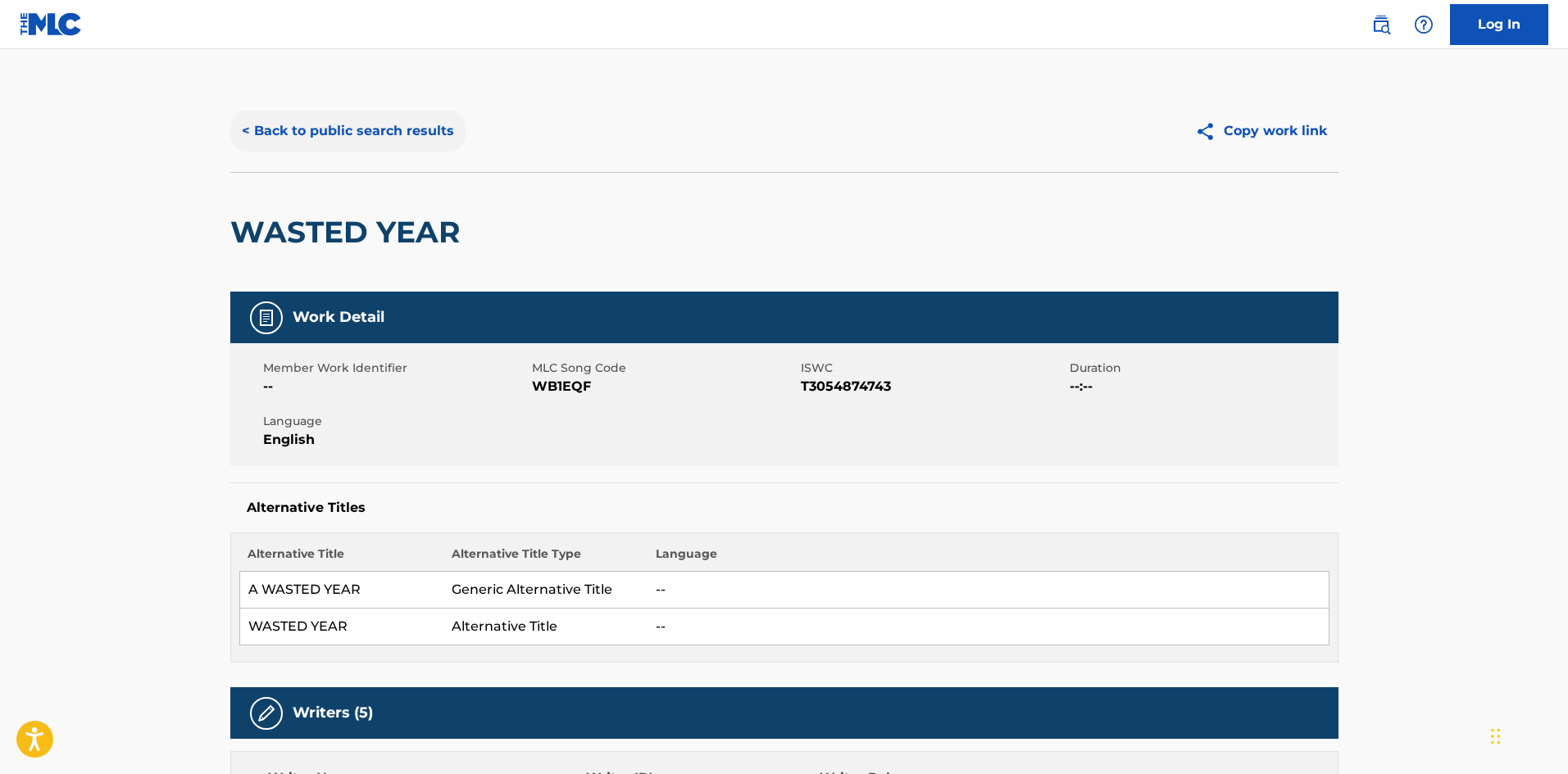
click at [336, 147] on button "< Back to public search results" at bounding box center [348, 130] width 236 height 41
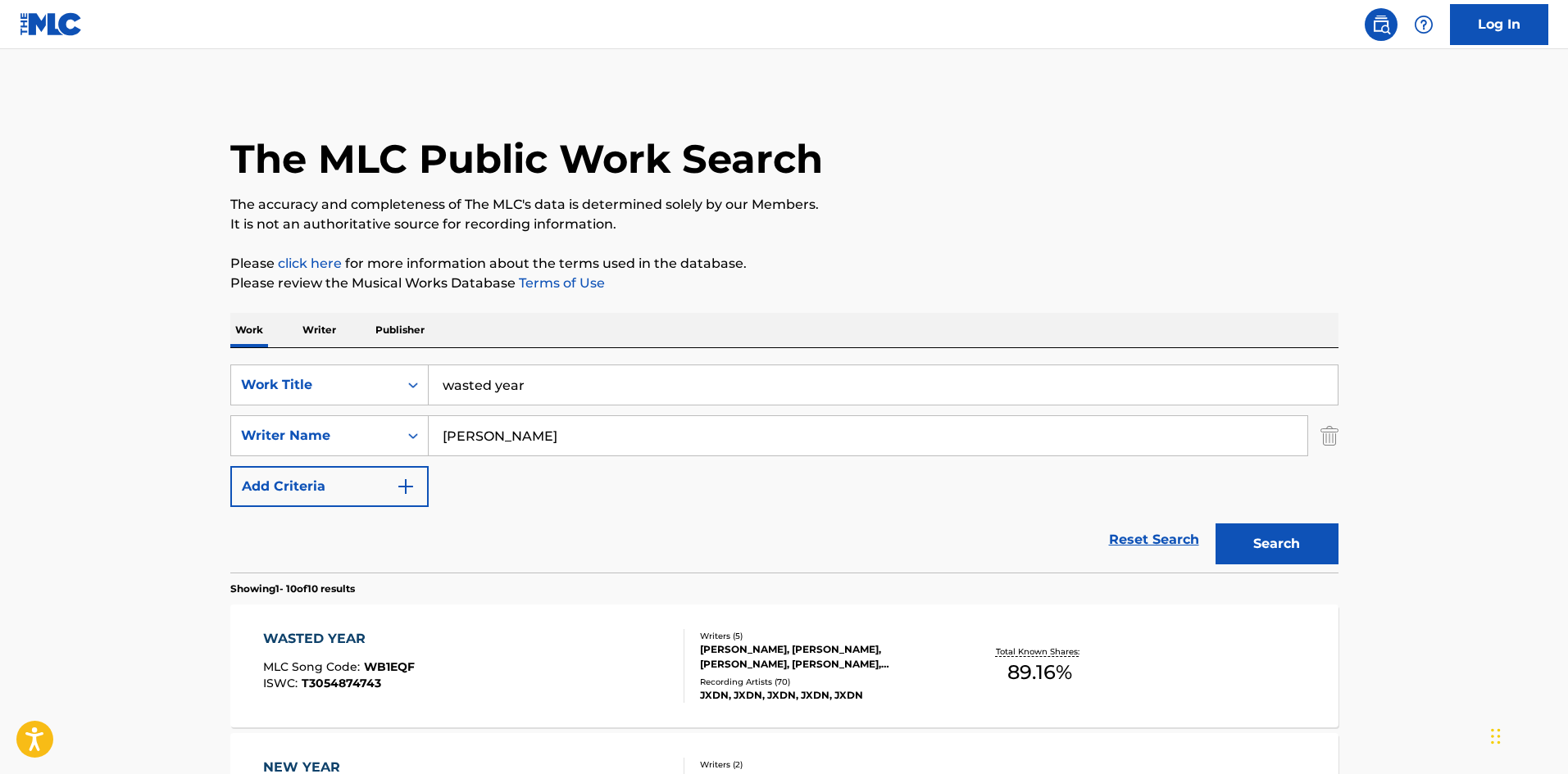
click at [374, 335] on p "Publisher" at bounding box center [399, 329] width 59 height 34
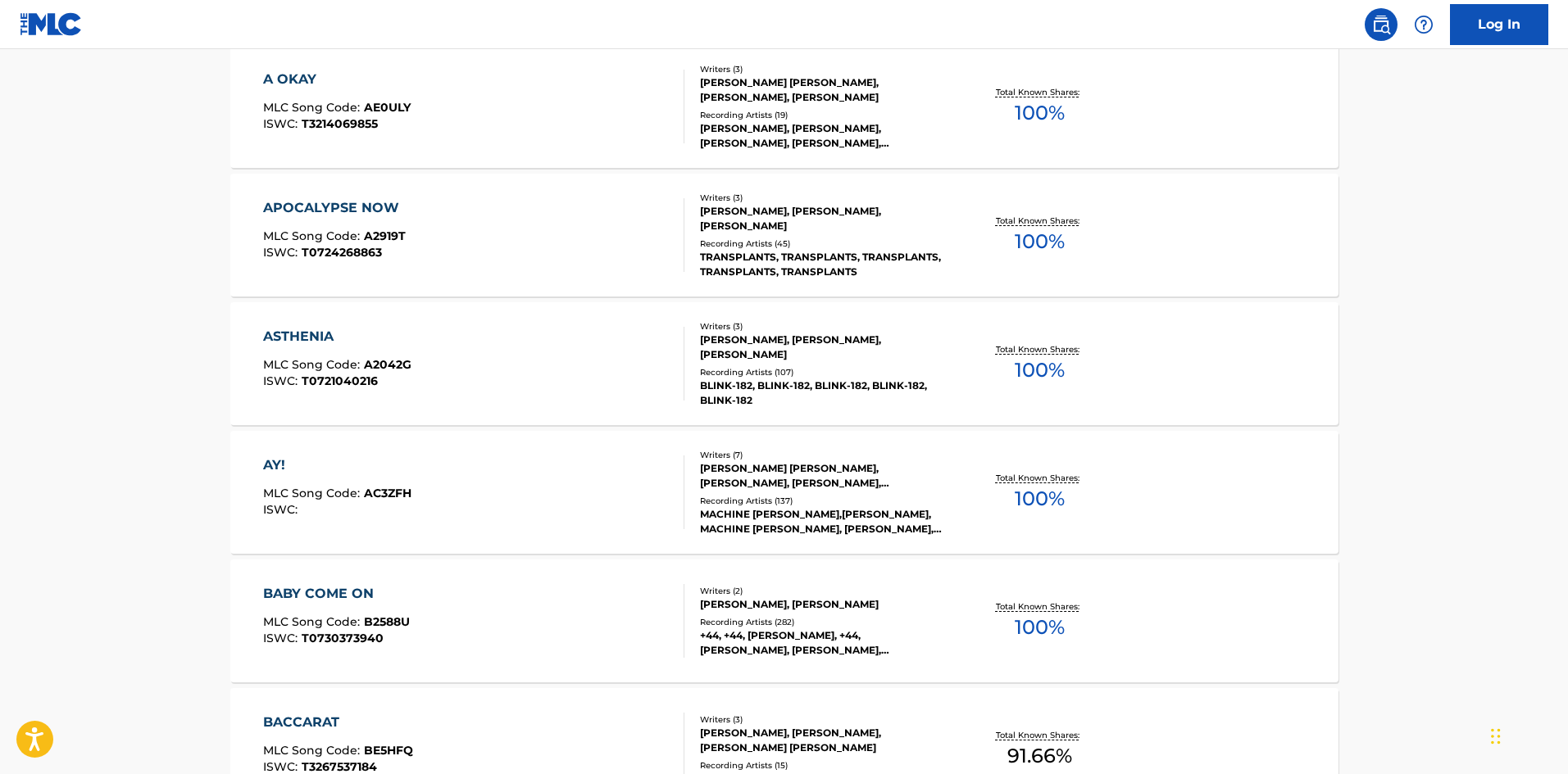
scroll to position [6336, 0]
click at [787, 272] on div "TRANSPLANTS, TRANSPLANTS, TRANSPLANTS, TRANSPLANTS, TRANSPLANTS" at bounding box center [823, 266] width 248 height 30
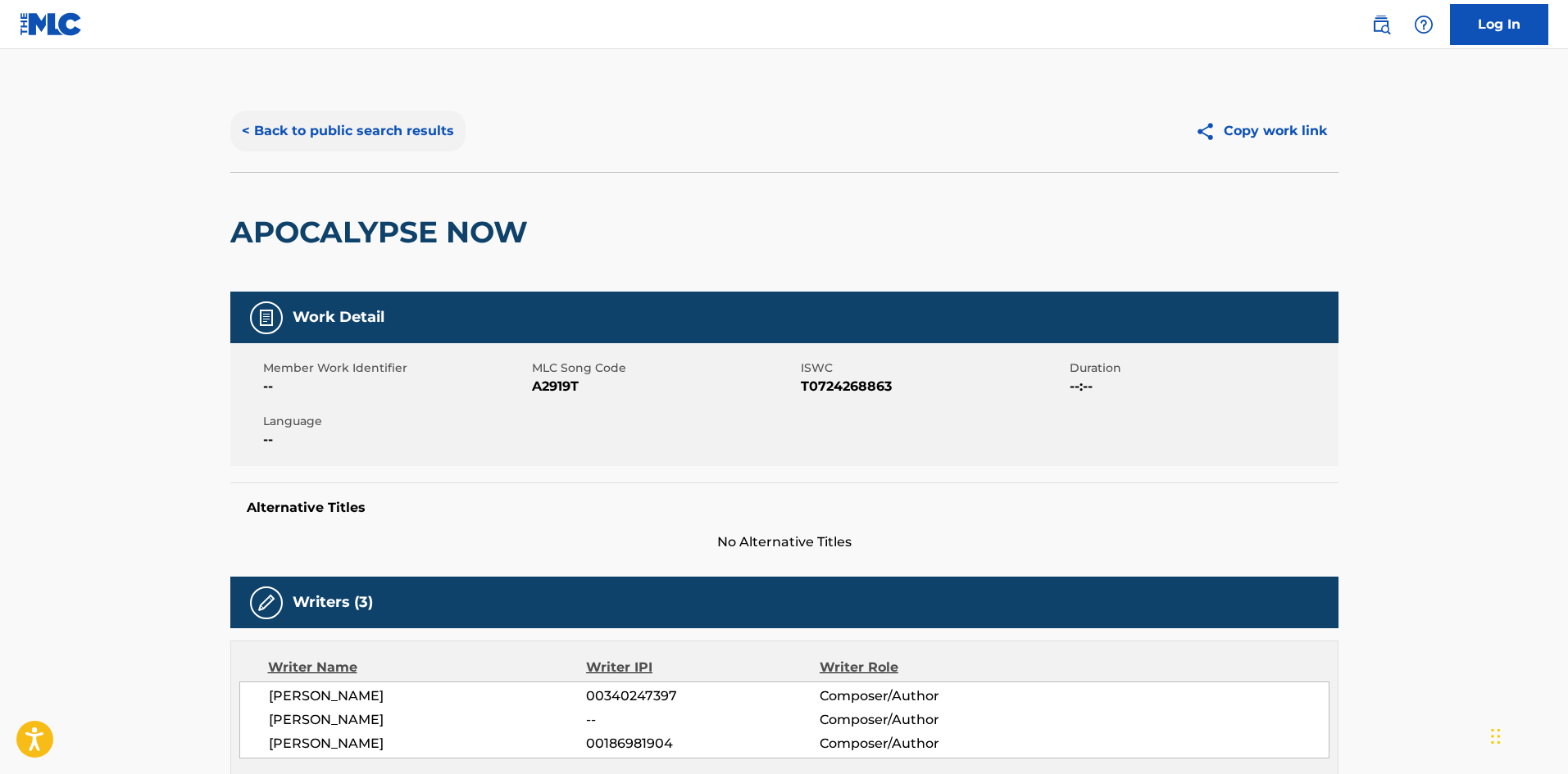
click at [300, 136] on button "< Back to public search results" at bounding box center [348, 130] width 236 height 41
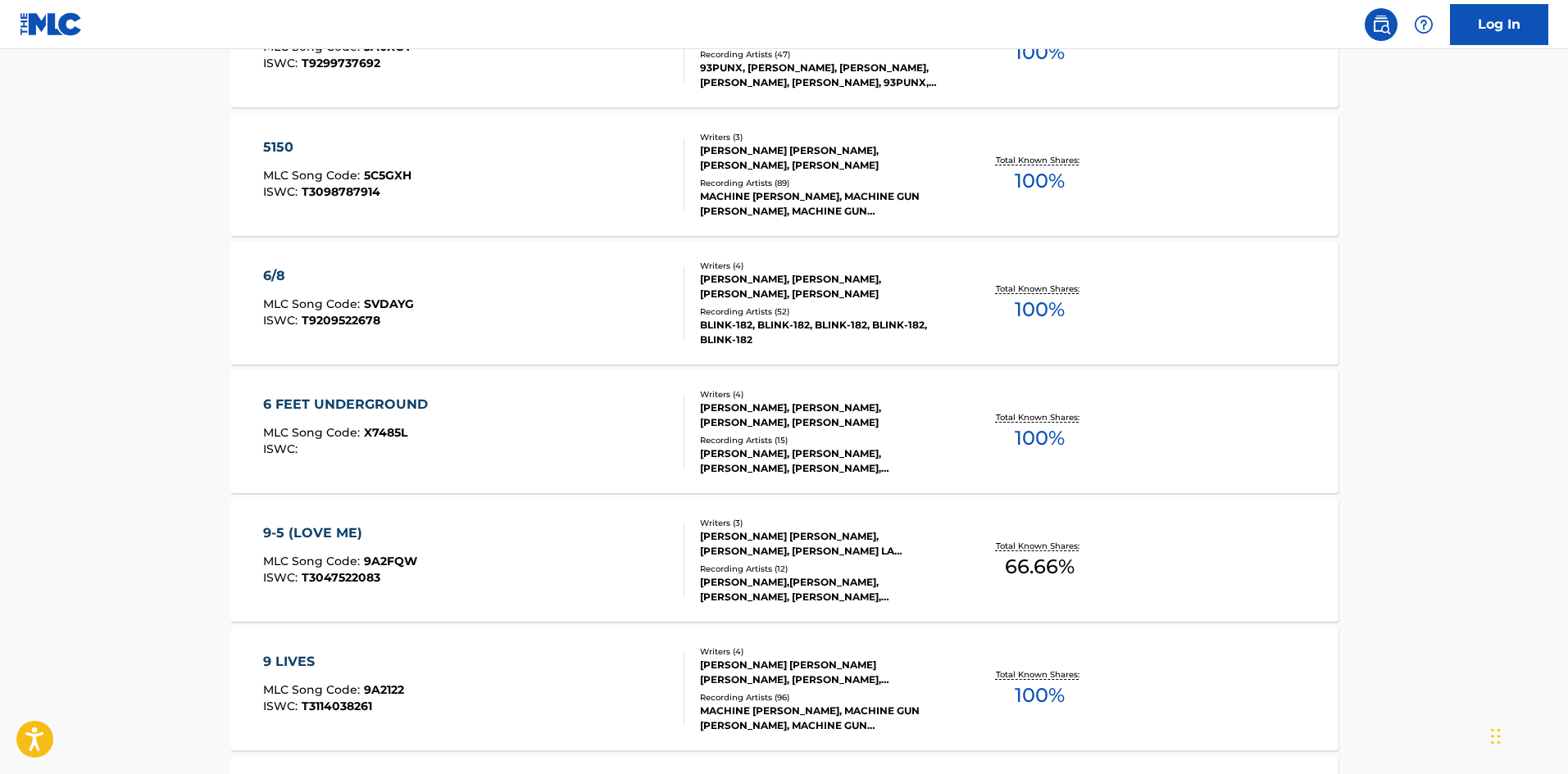
scroll to position [2621, 0]
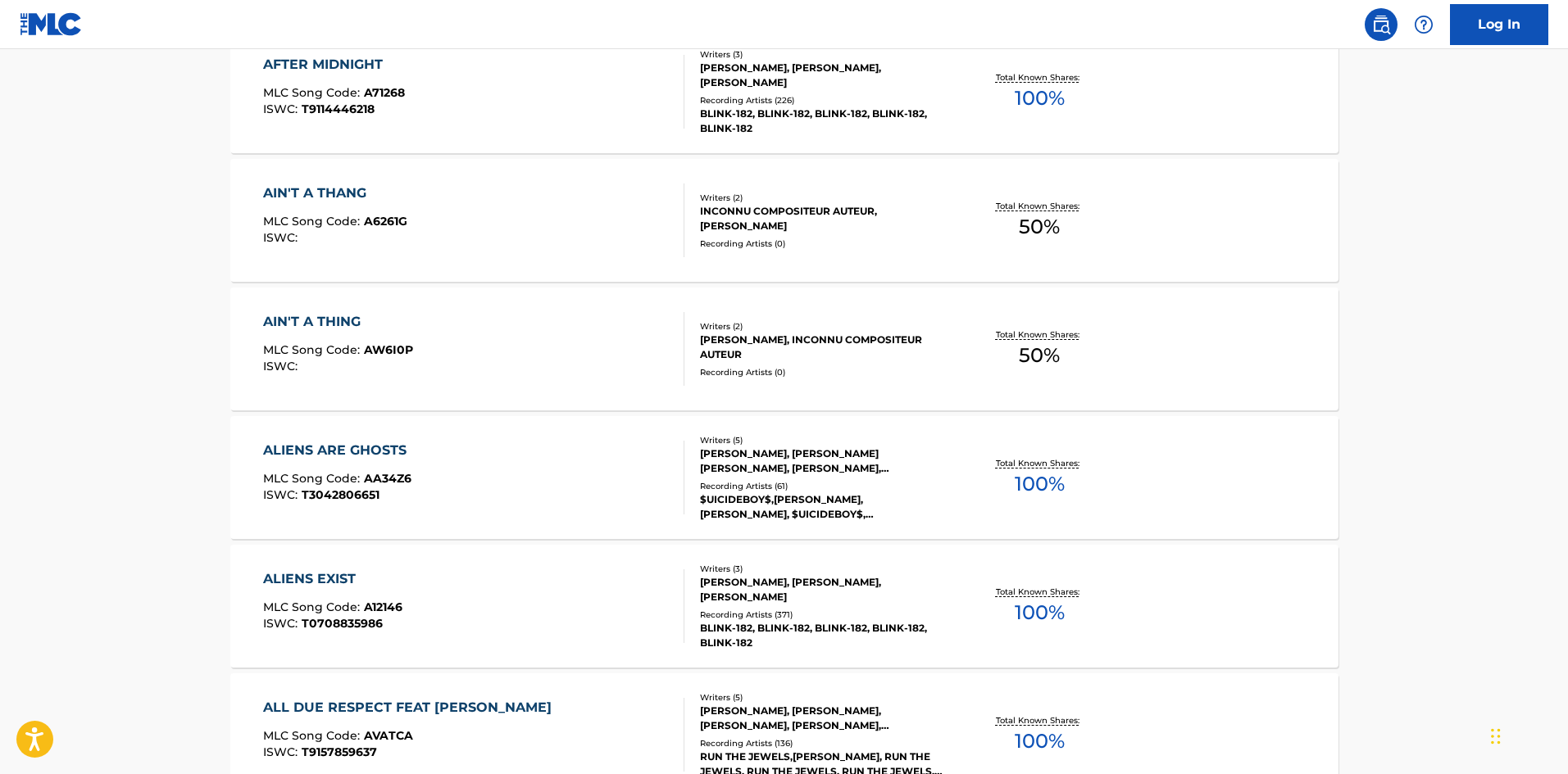
click at [782, 225] on div "INCONNU COMPOSITEUR AUTEUR, [PERSON_NAME]" at bounding box center [823, 219] width 248 height 30
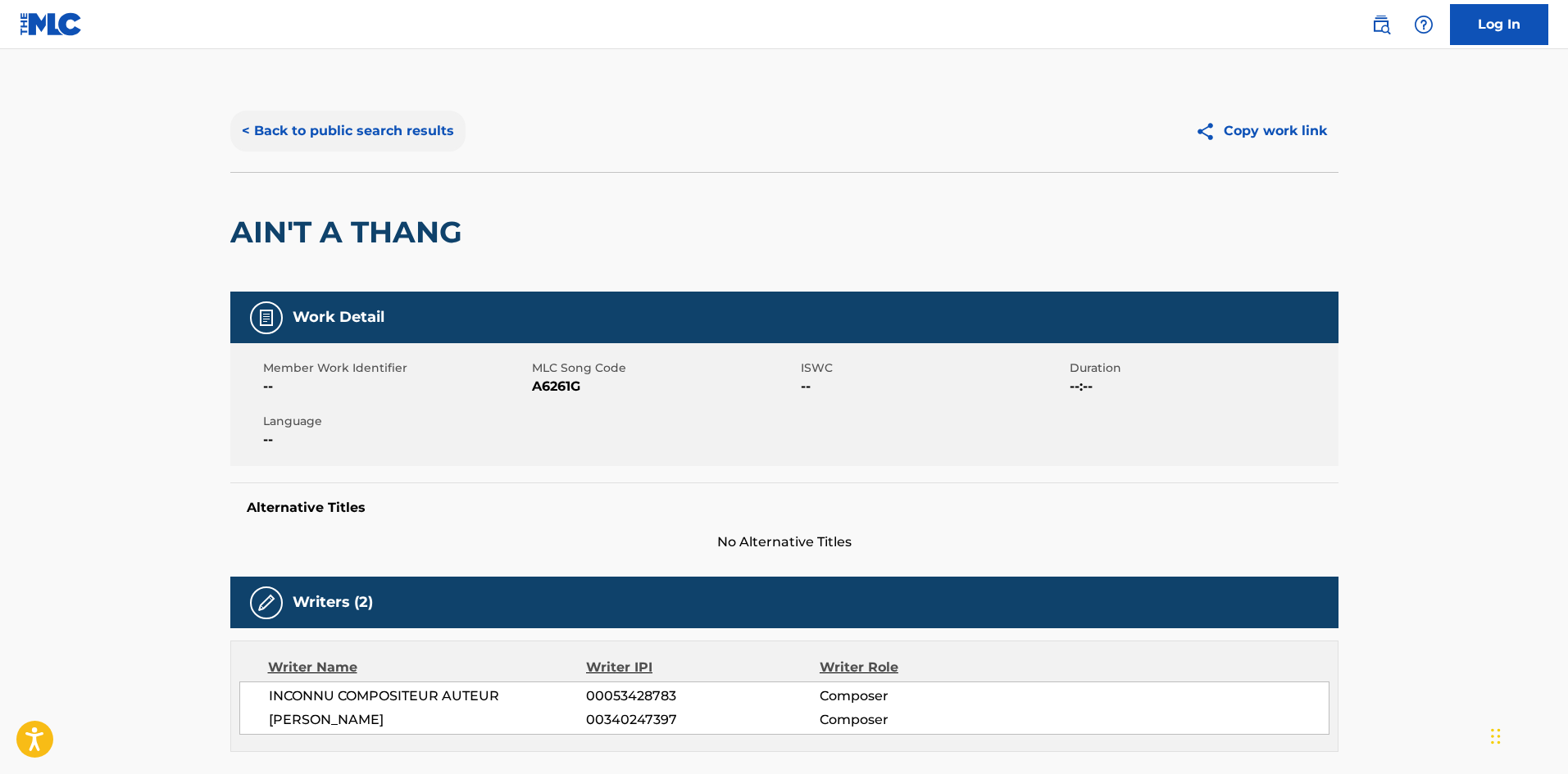
click at [293, 140] on button "< Back to public search results" at bounding box center [348, 130] width 236 height 41
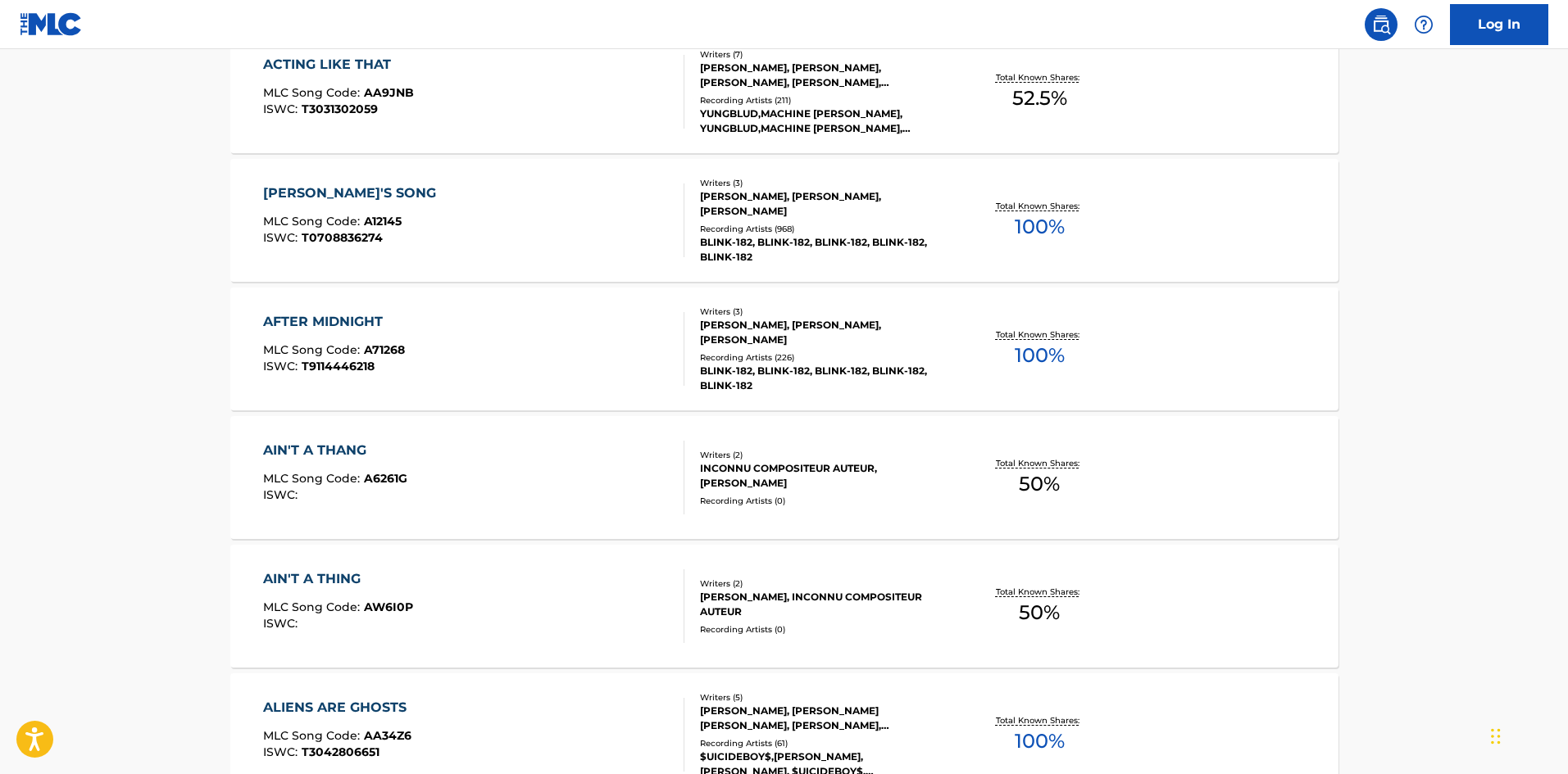
scroll to position [2403, 0]
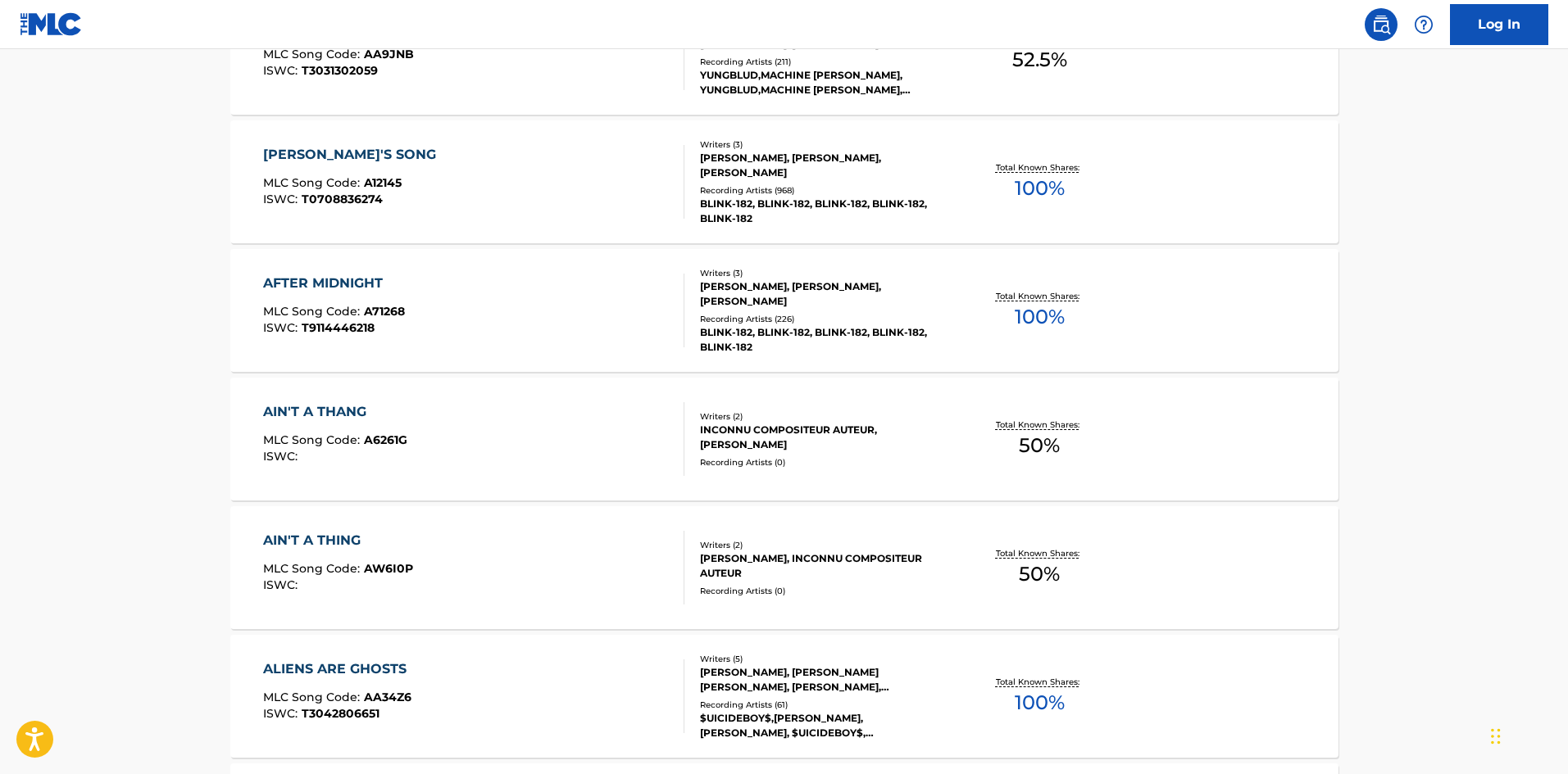
click at [759, 558] on div "[PERSON_NAME], INCONNU COMPOSITEUR AUTEUR" at bounding box center [823, 566] width 248 height 30
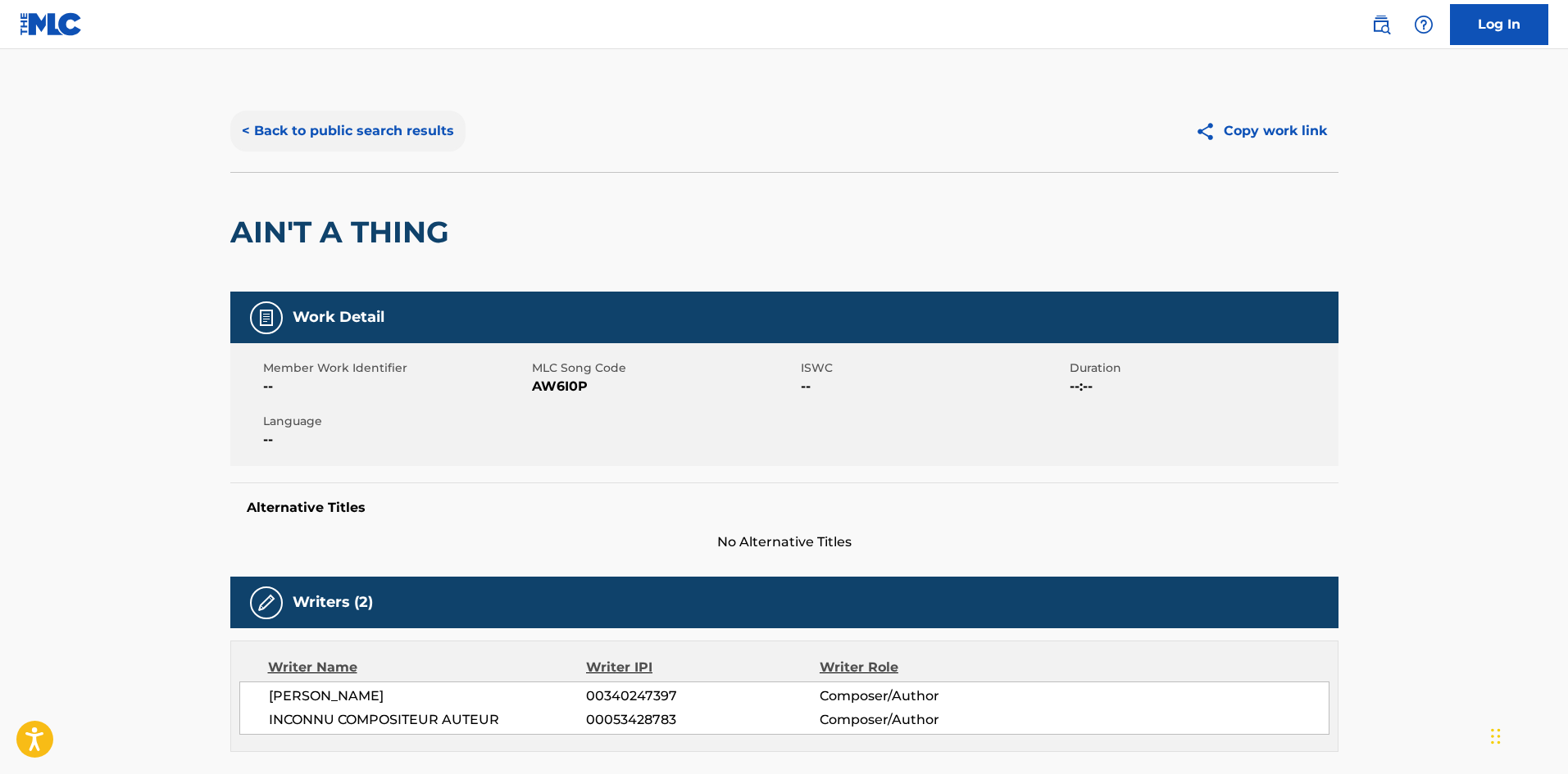
click at [339, 134] on button "< Back to public search results" at bounding box center [348, 130] width 236 height 41
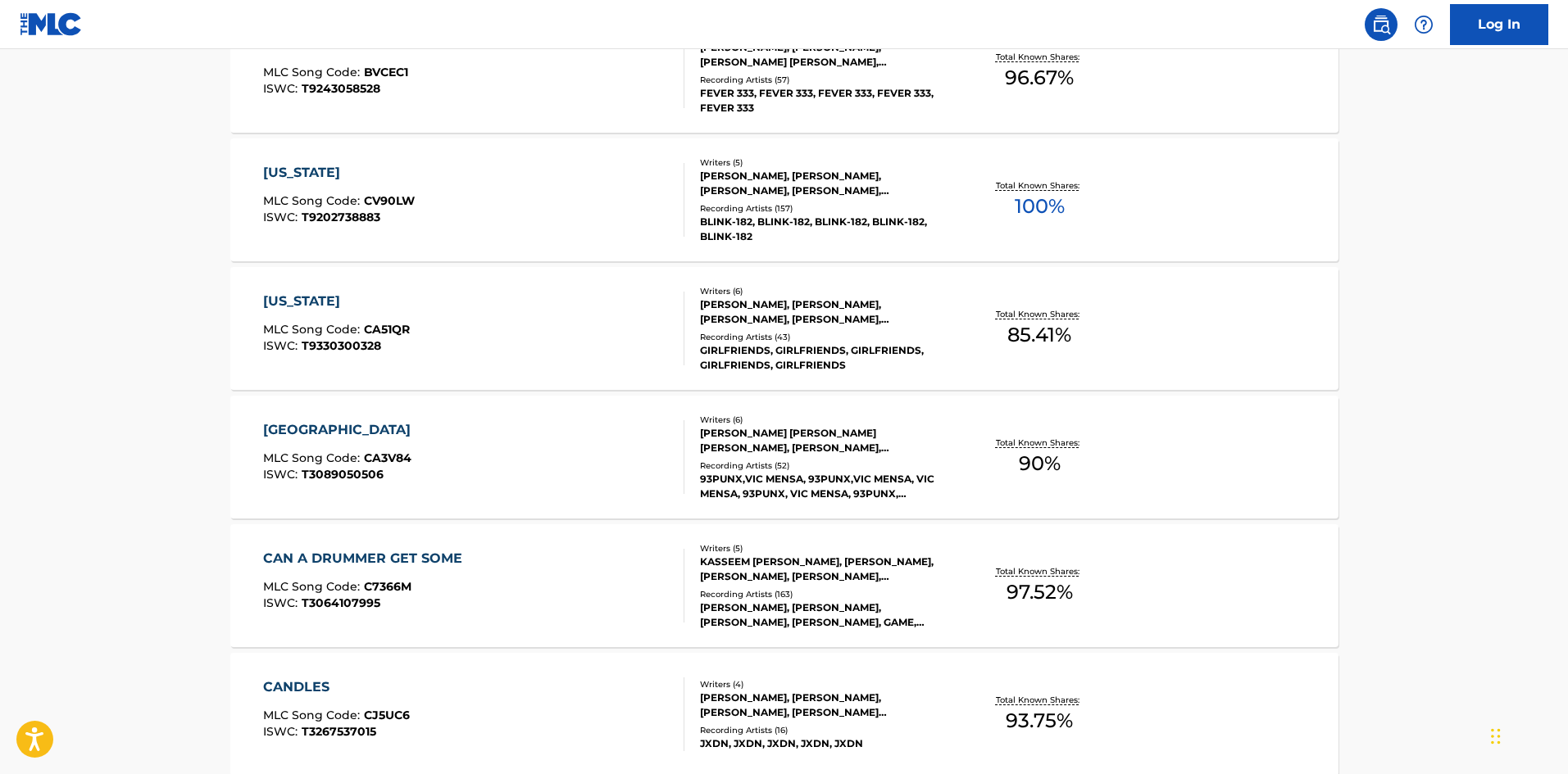
scroll to position [12875, 0]
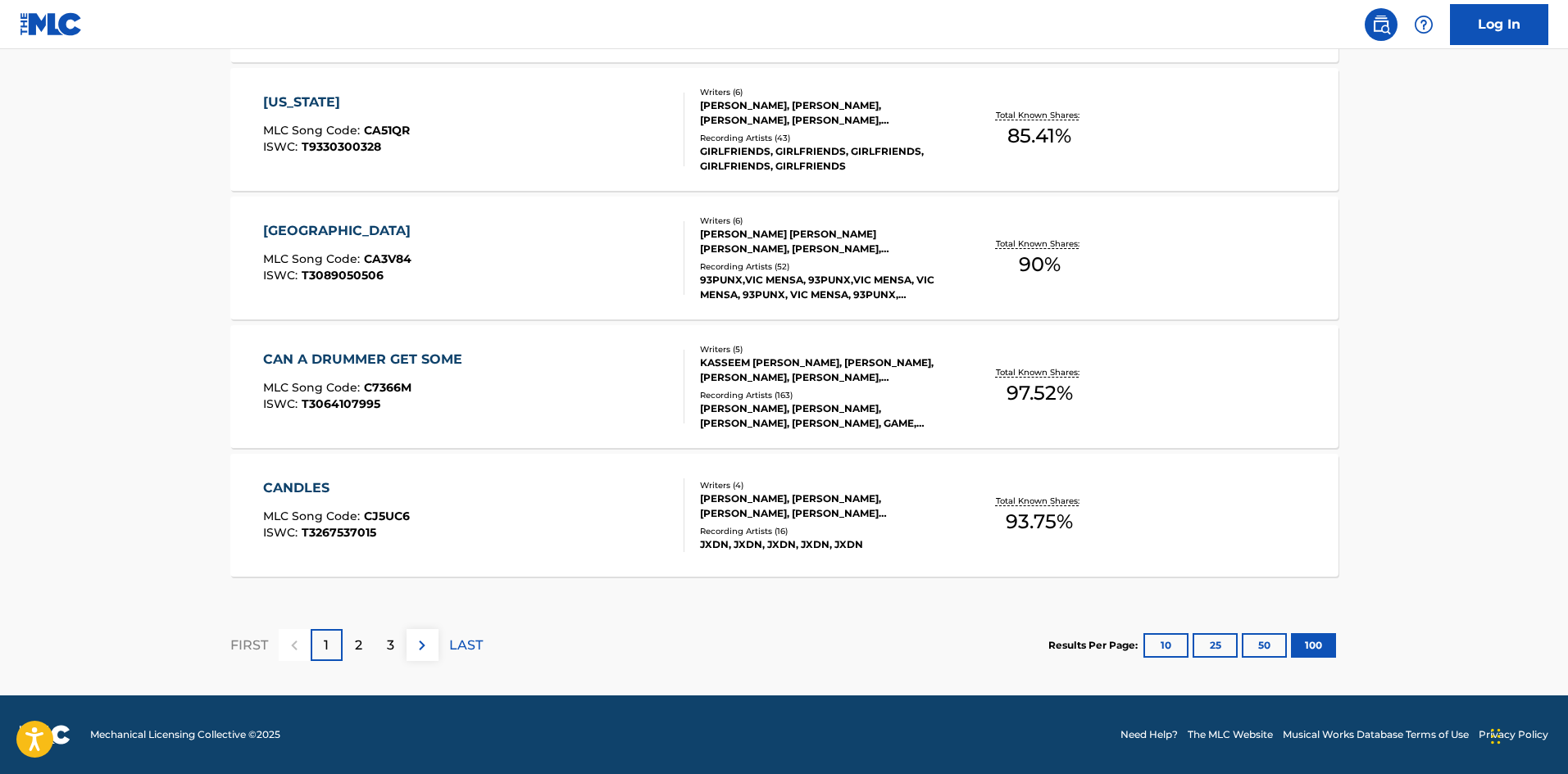
click at [511, 376] on div "CAN A DRUMMER GET SOME MLC Song Code : C7366M ISWC : T3064107995" at bounding box center [473, 387] width 421 height 74
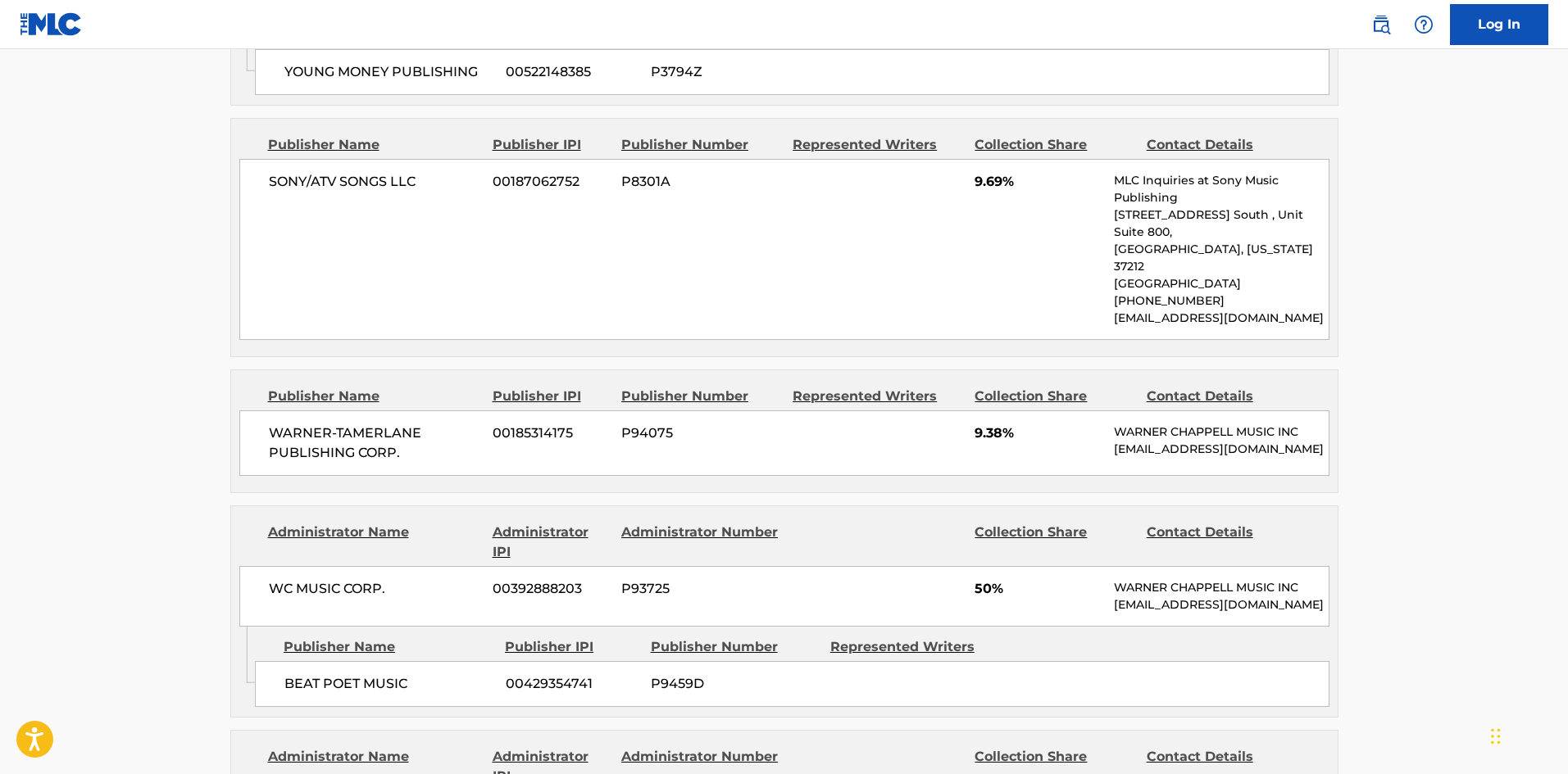
scroll to position [1420, 0]
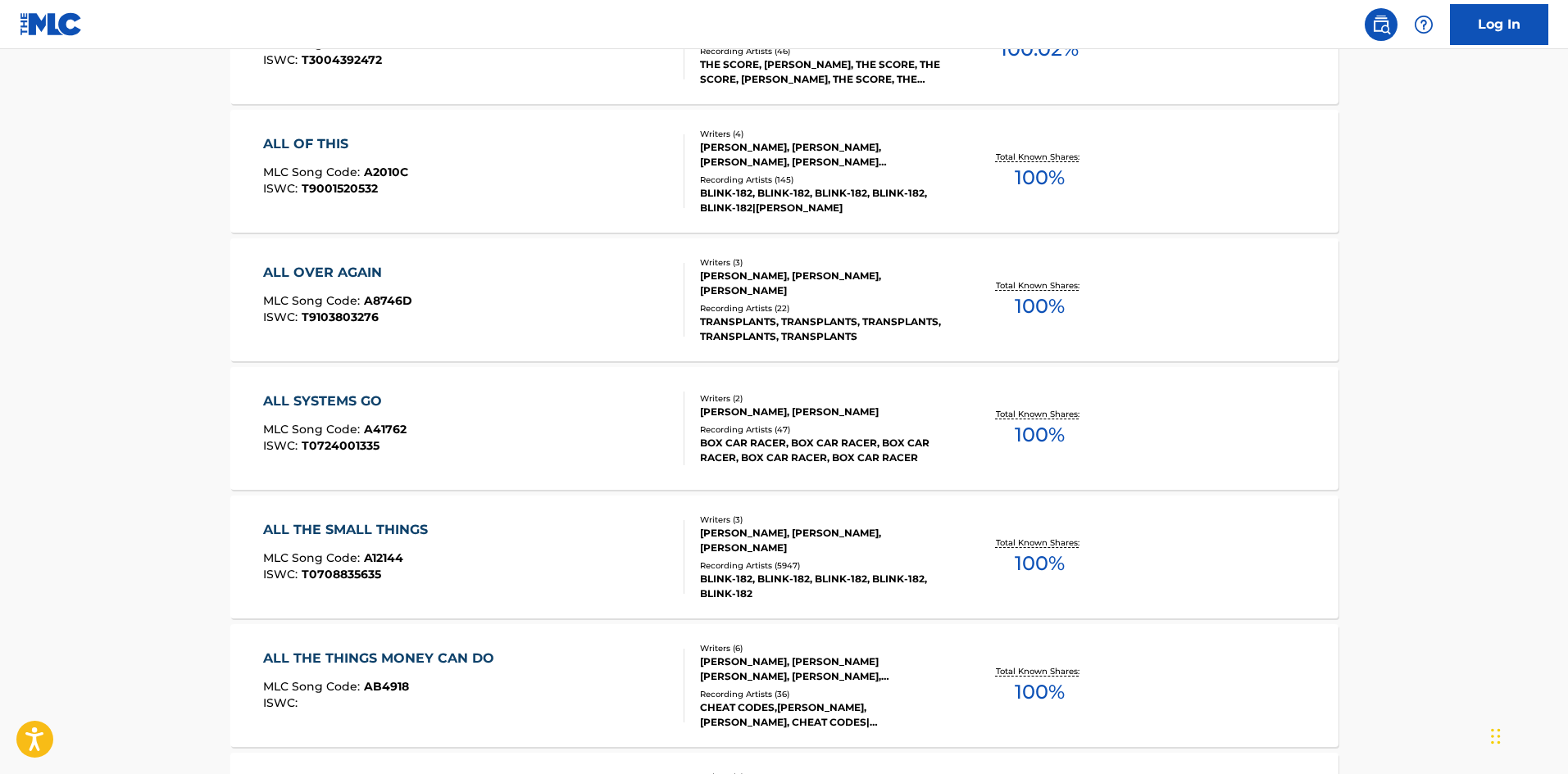
scroll to position [3714, 0]
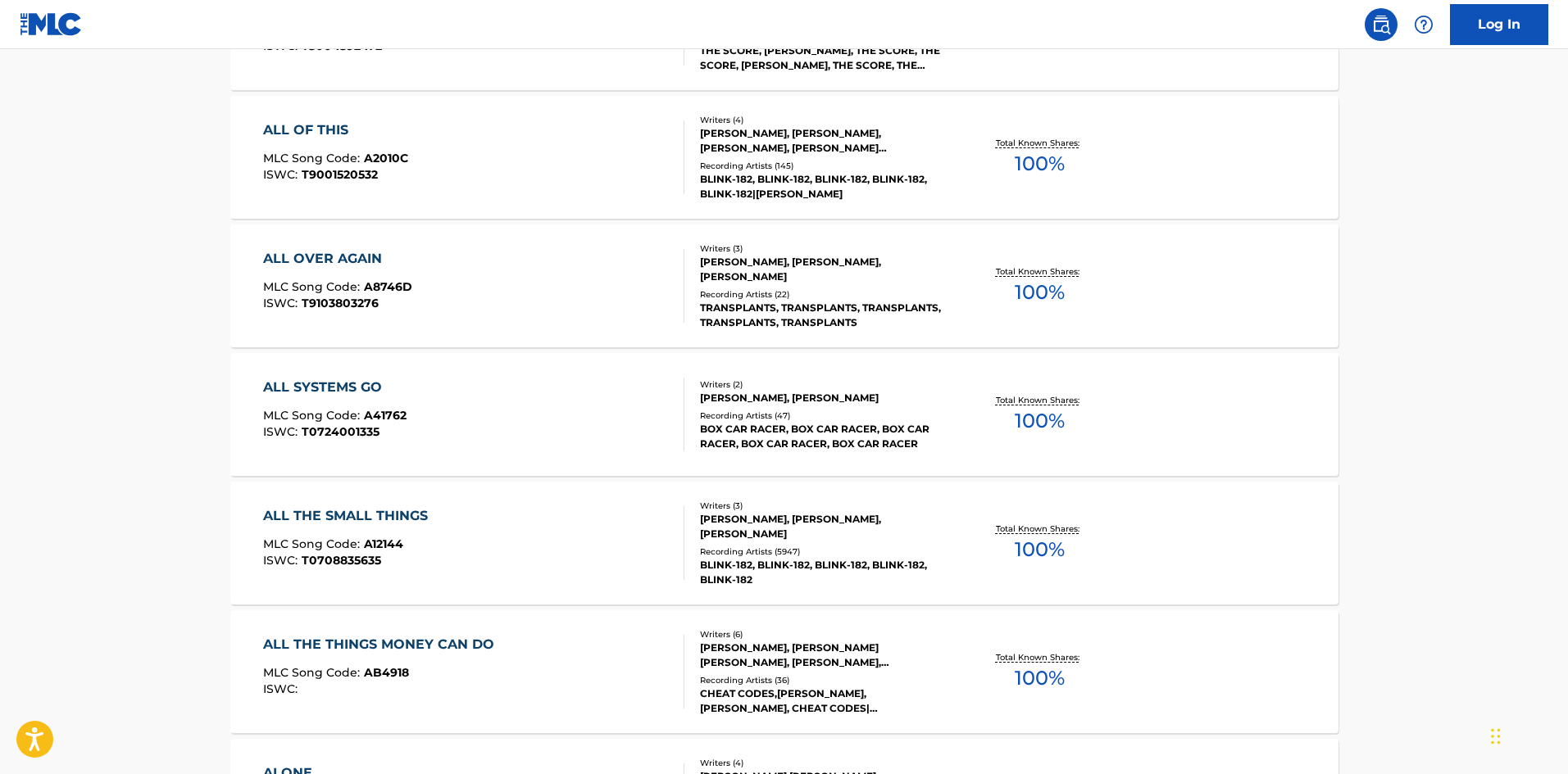
click at [839, 556] on div "Recording Artists ( 5947 )" at bounding box center [823, 552] width 248 height 12
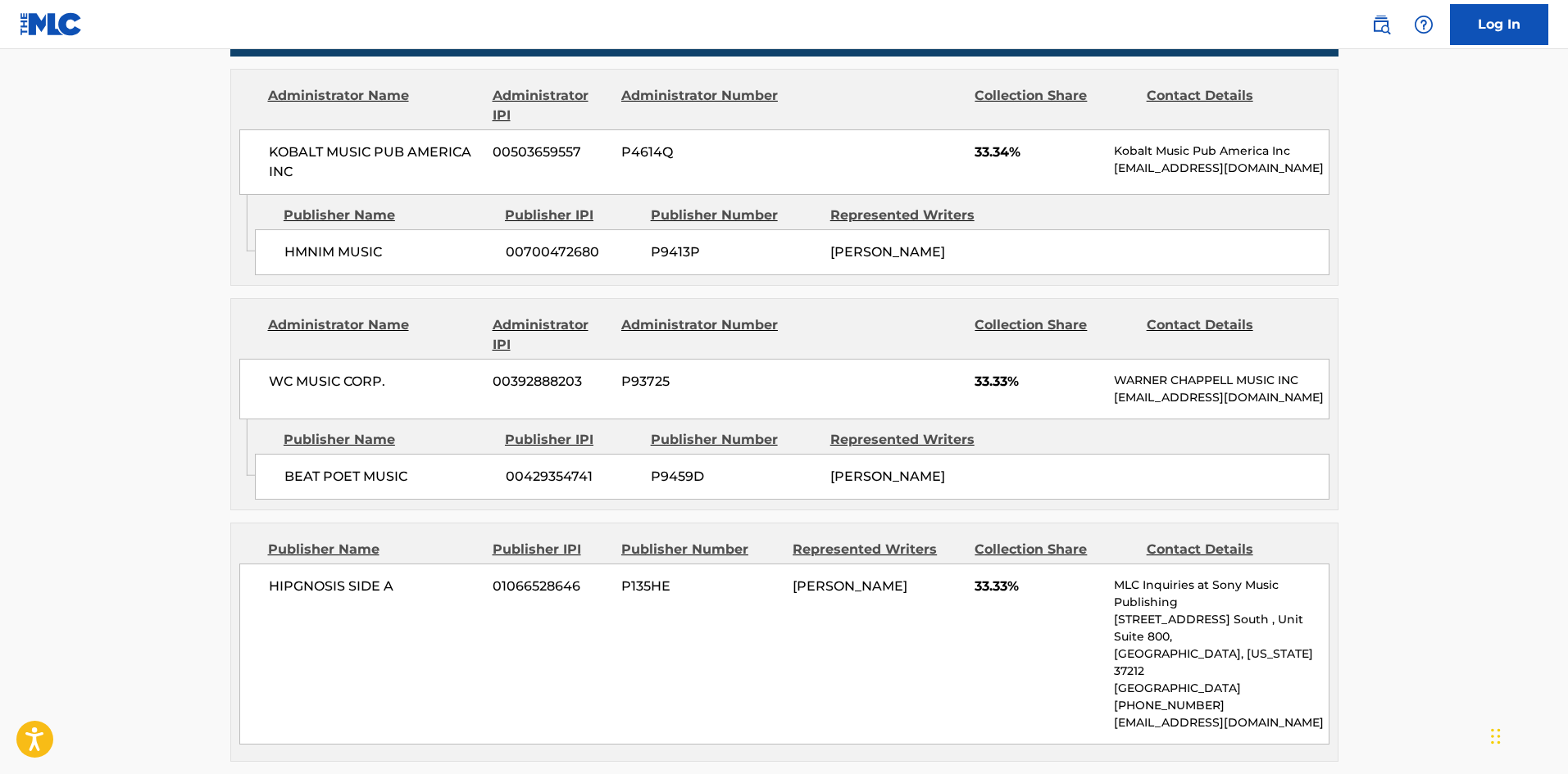
scroll to position [874, 0]
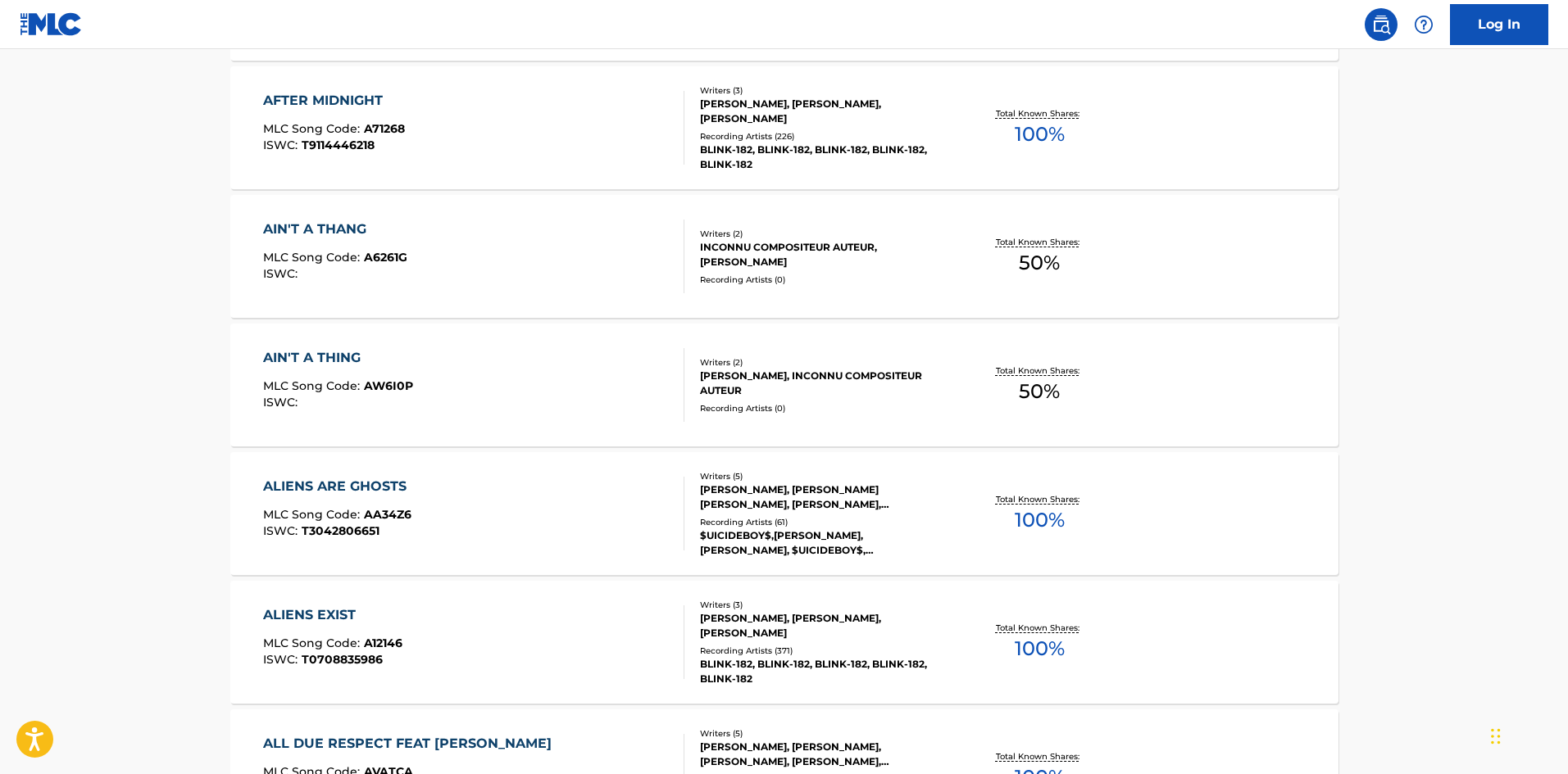
scroll to position [2621, 0]
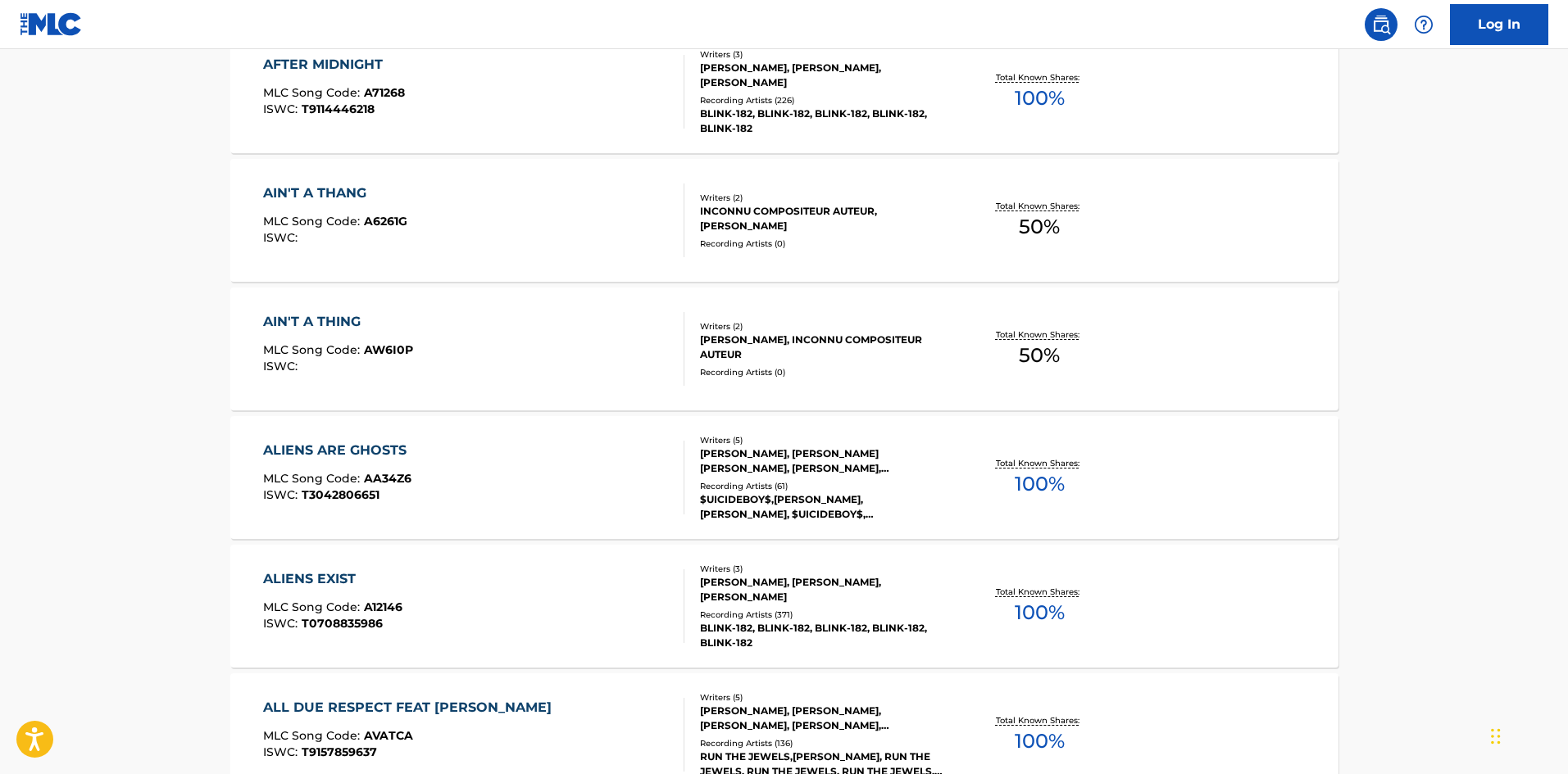
click at [793, 606] on div "Writers ( 3 ) [PERSON_NAME], [PERSON_NAME], [PERSON_NAME] Recording Artists ( 3…" at bounding box center [816, 607] width 263 height 88
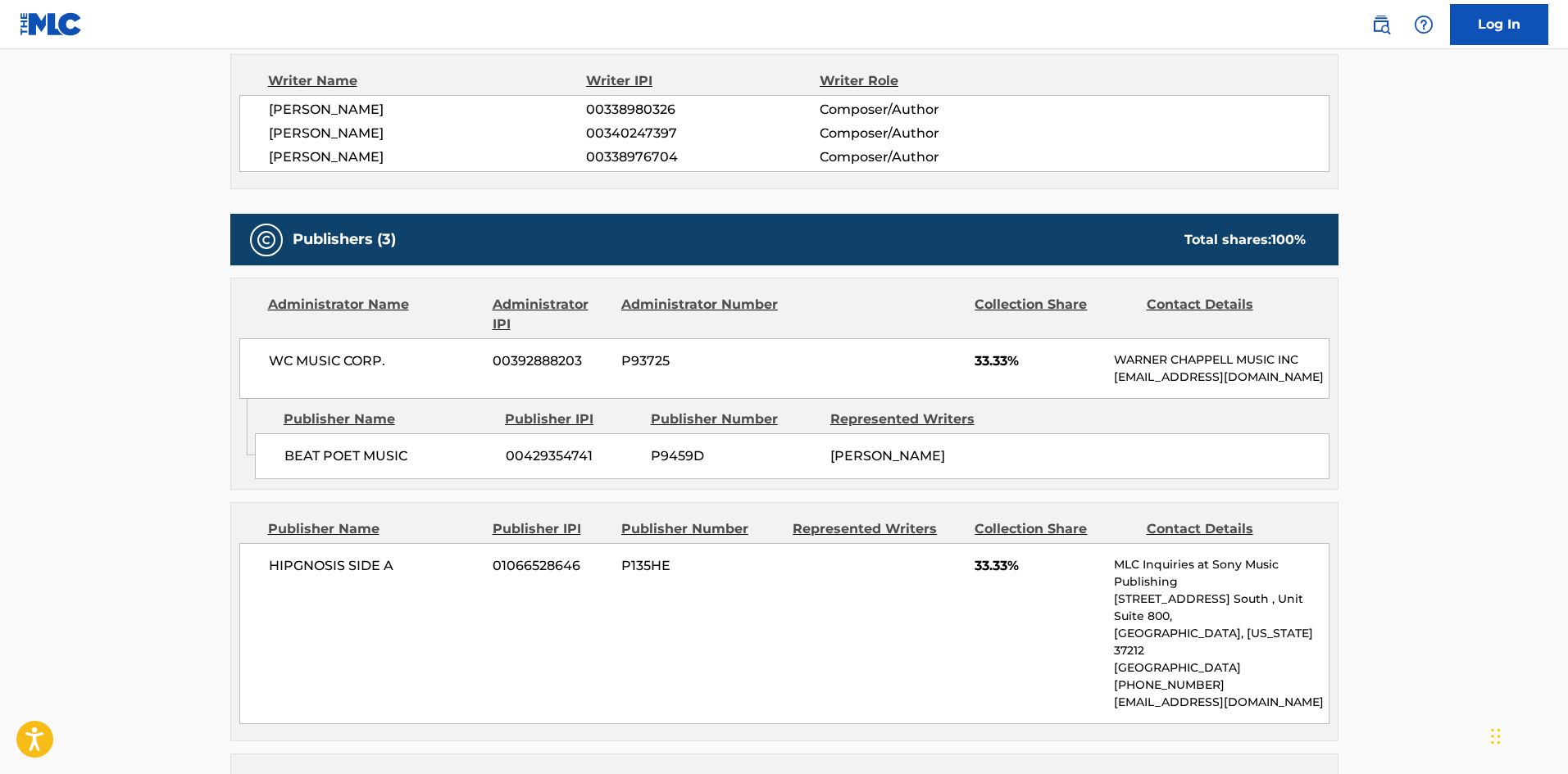
scroll to position [764, 0]
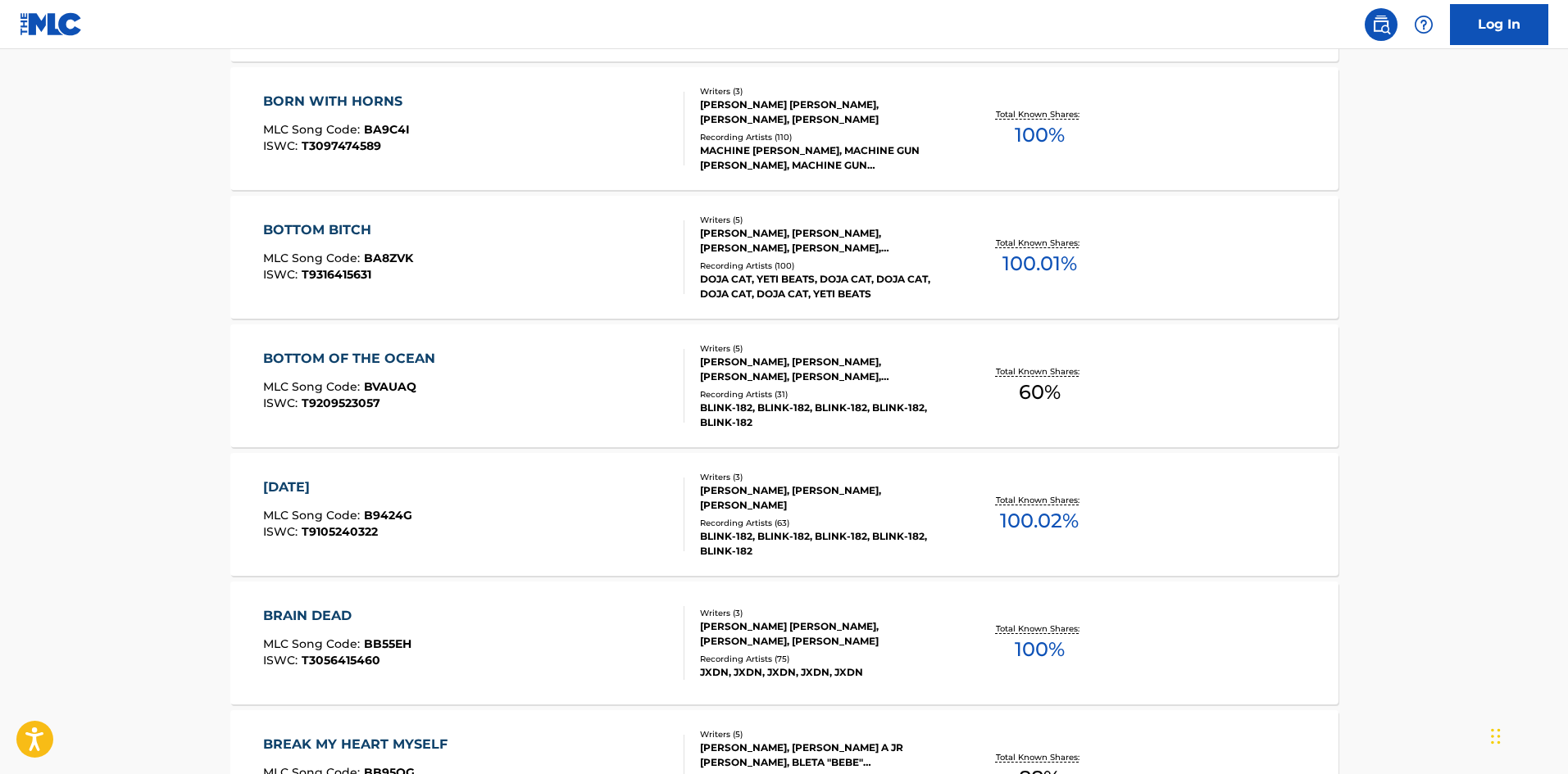
scroll to position [10924, 0]
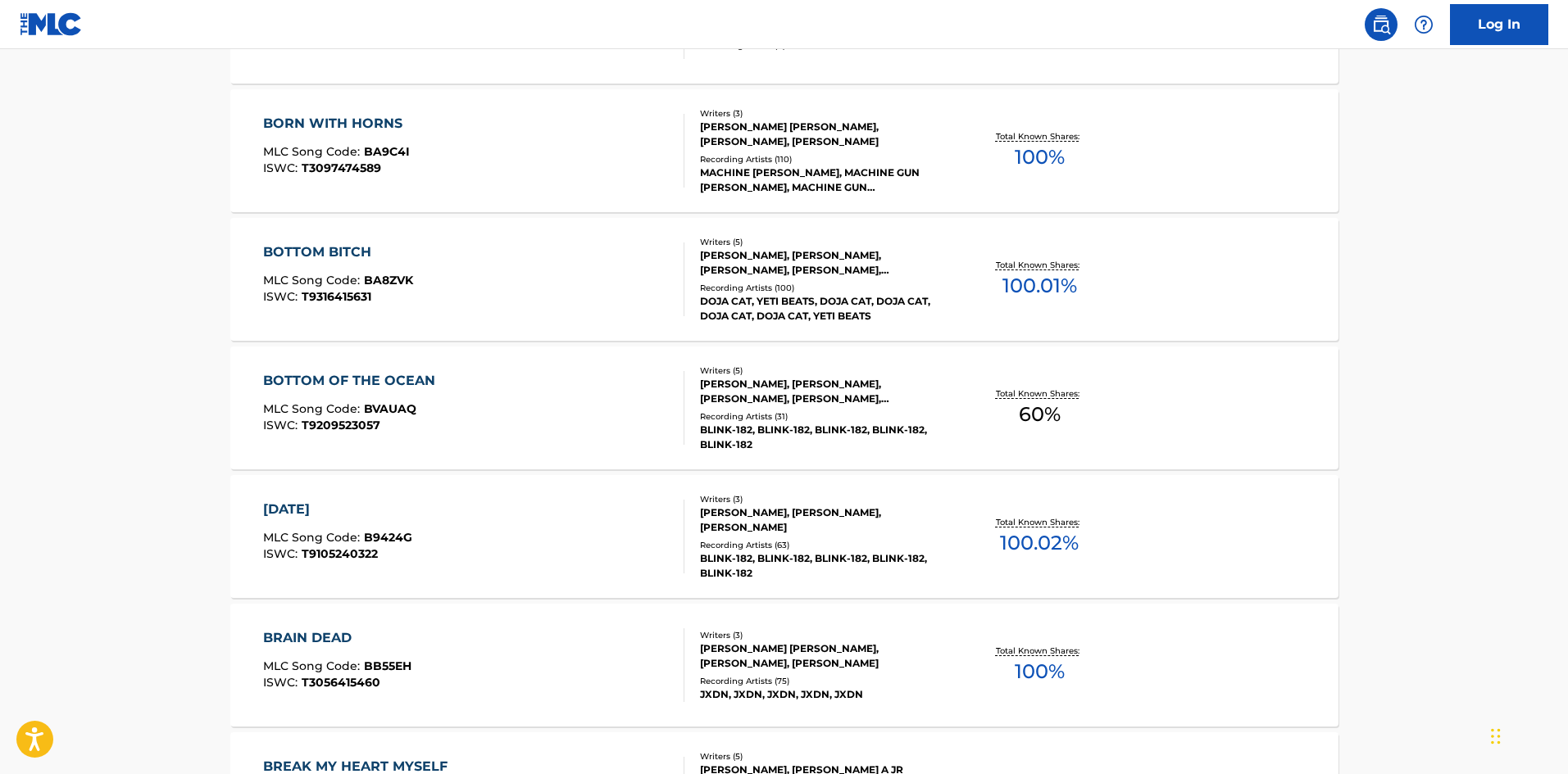
click at [821, 308] on div "DOJA CAT, YETI BEATS, DOJA CAT, DOJA CAT, DOJA CAT, DOJA CAT, YETI BEATS" at bounding box center [823, 309] width 248 height 30
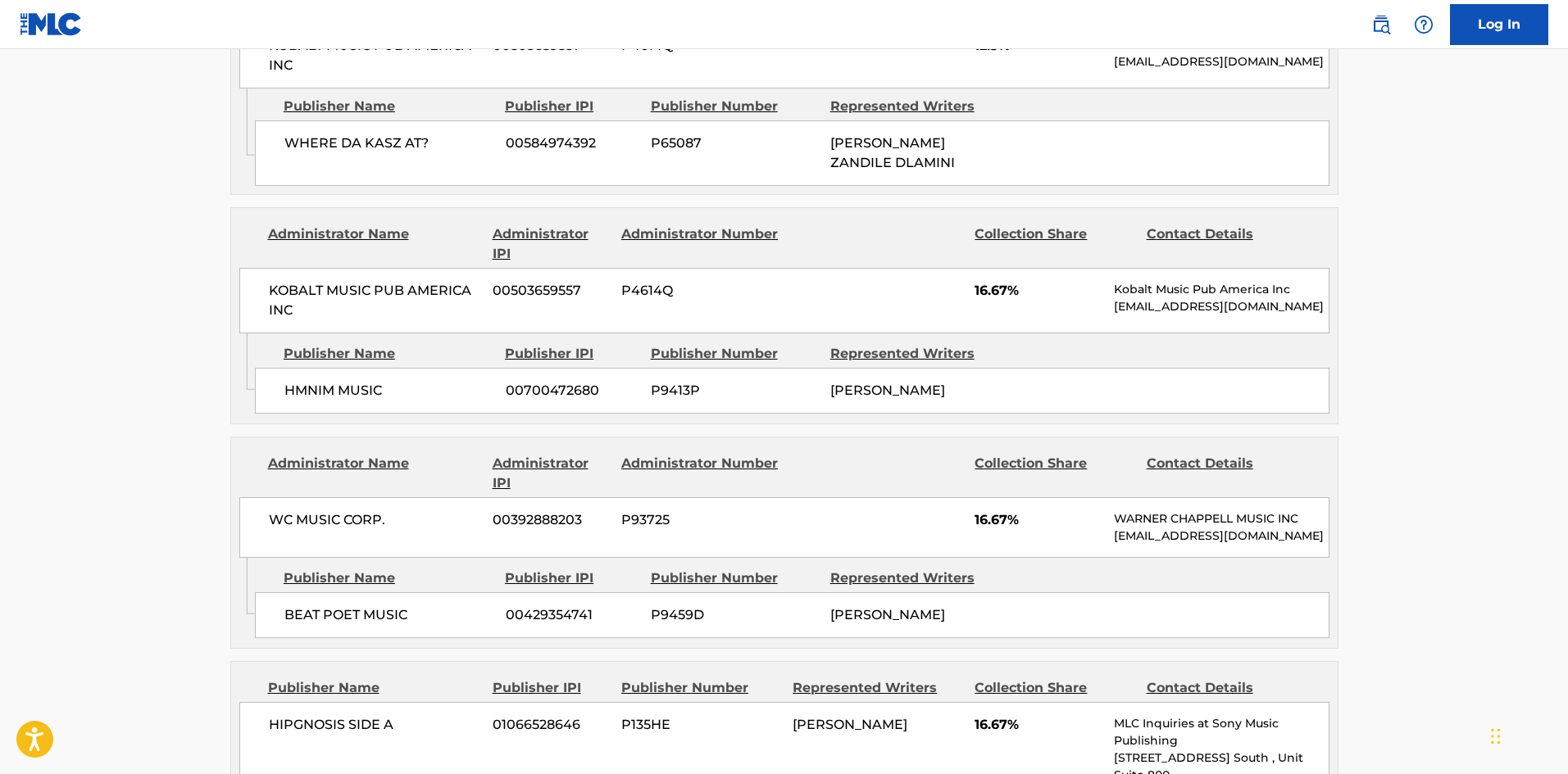
scroll to position [1093, 0]
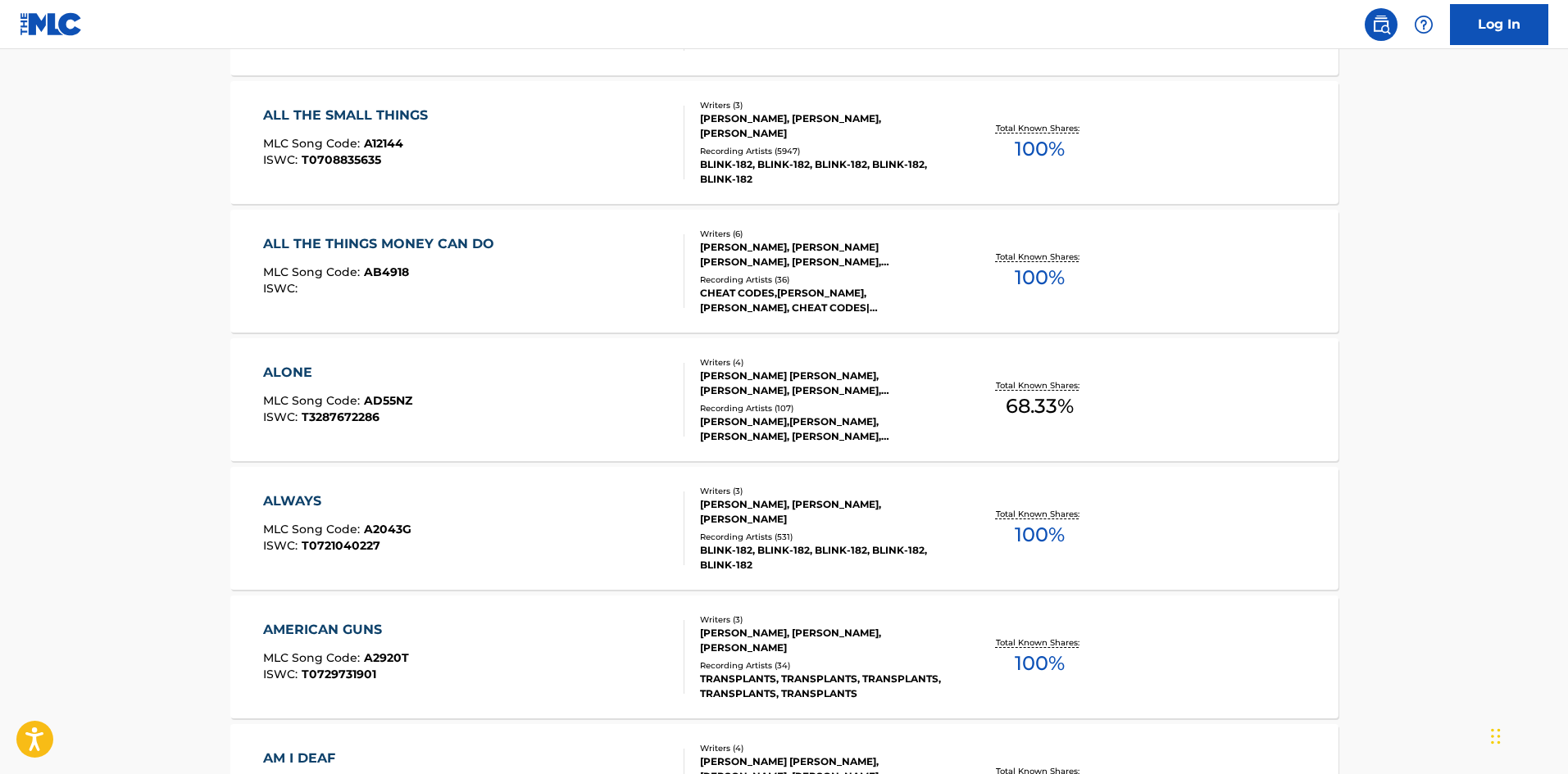
scroll to position [4151, 0]
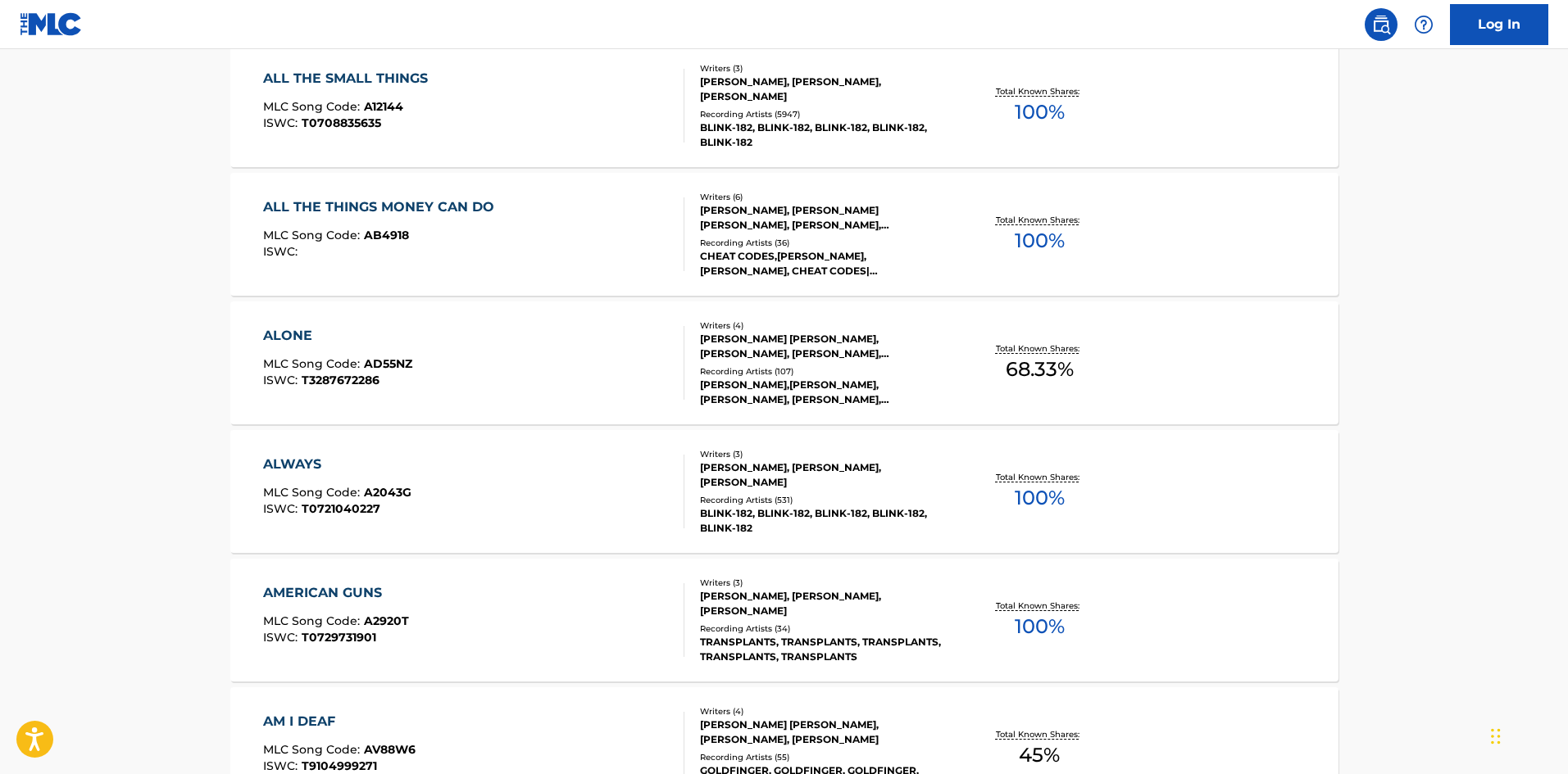
click at [863, 508] on div "BLINK-182, BLINK-182, BLINK-182, BLINK-182, BLINK-182" at bounding box center [823, 521] width 248 height 30
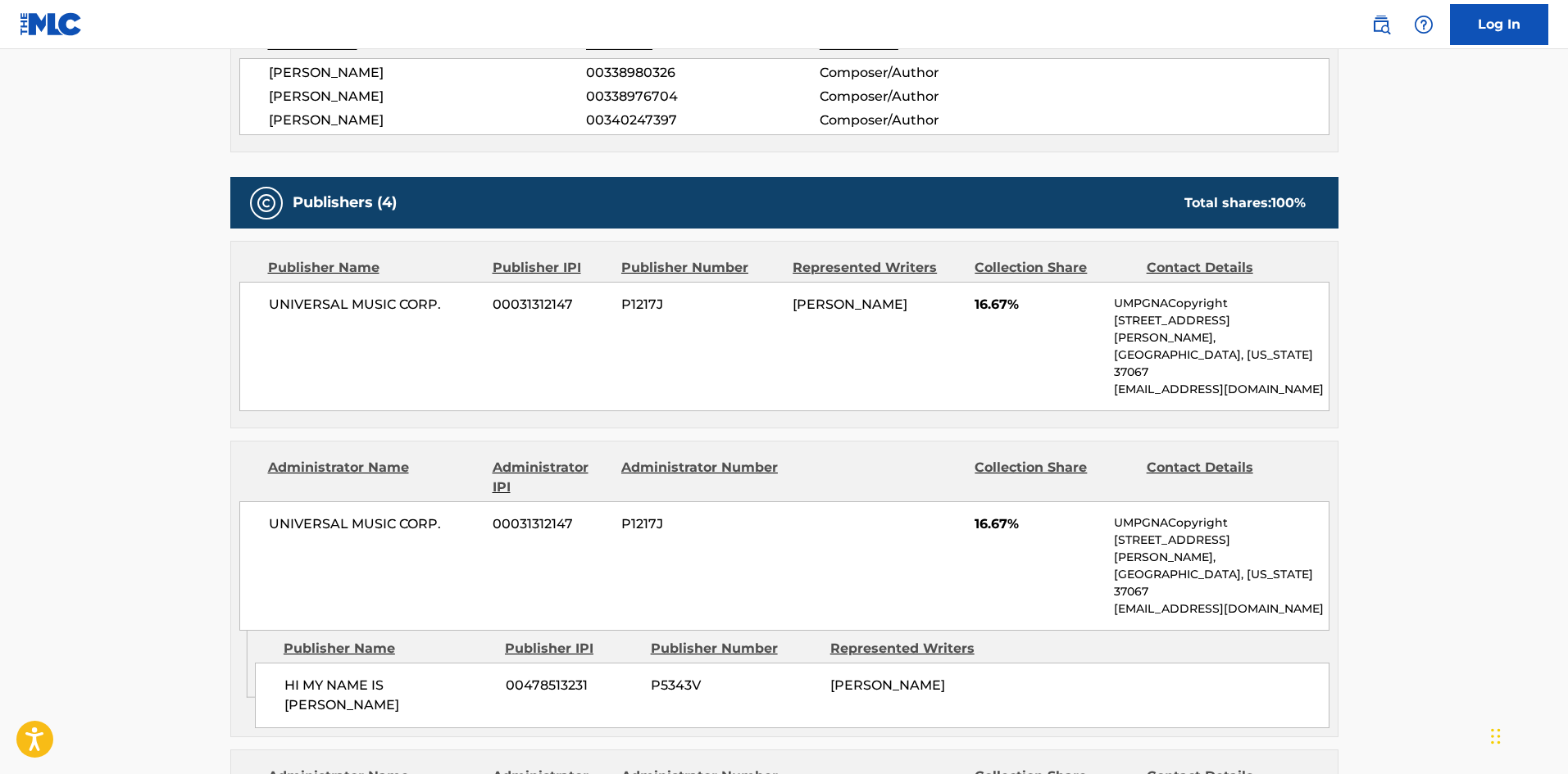
scroll to position [983, 0]
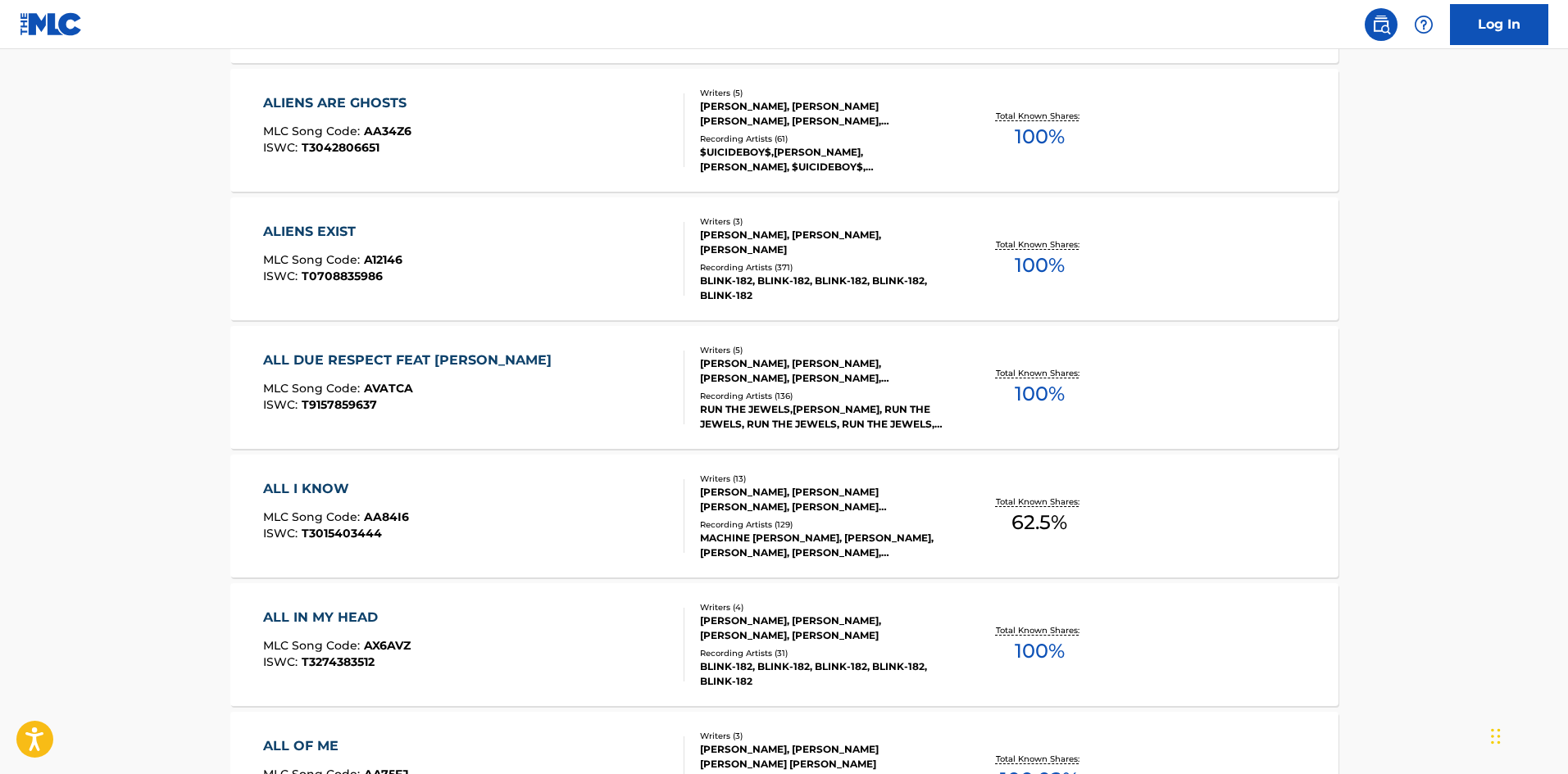
scroll to position [3605, 0]
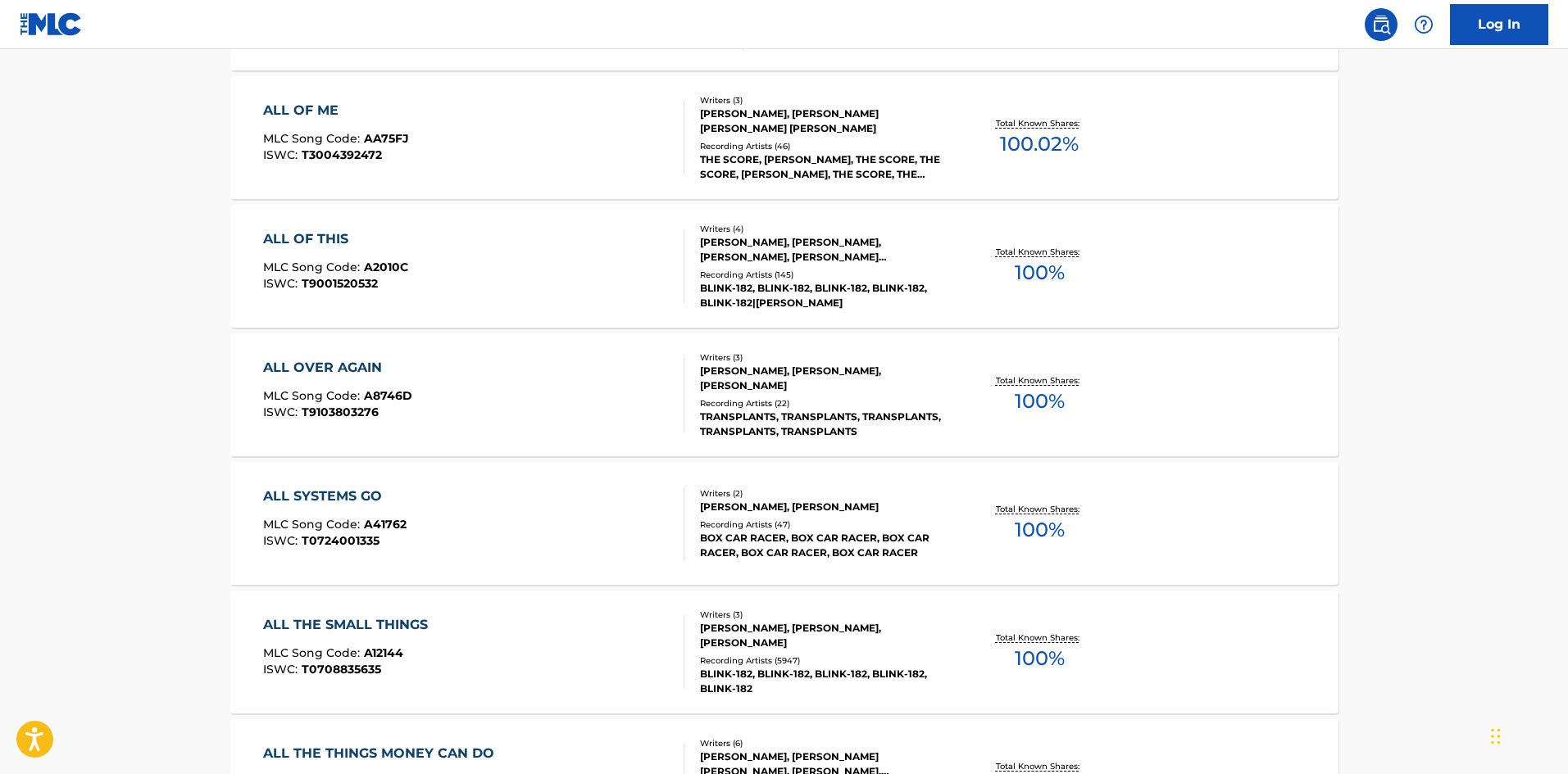
click at [790, 278] on div "Recording Artists ( 145 )" at bounding box center [823, 275] width 248 height 12
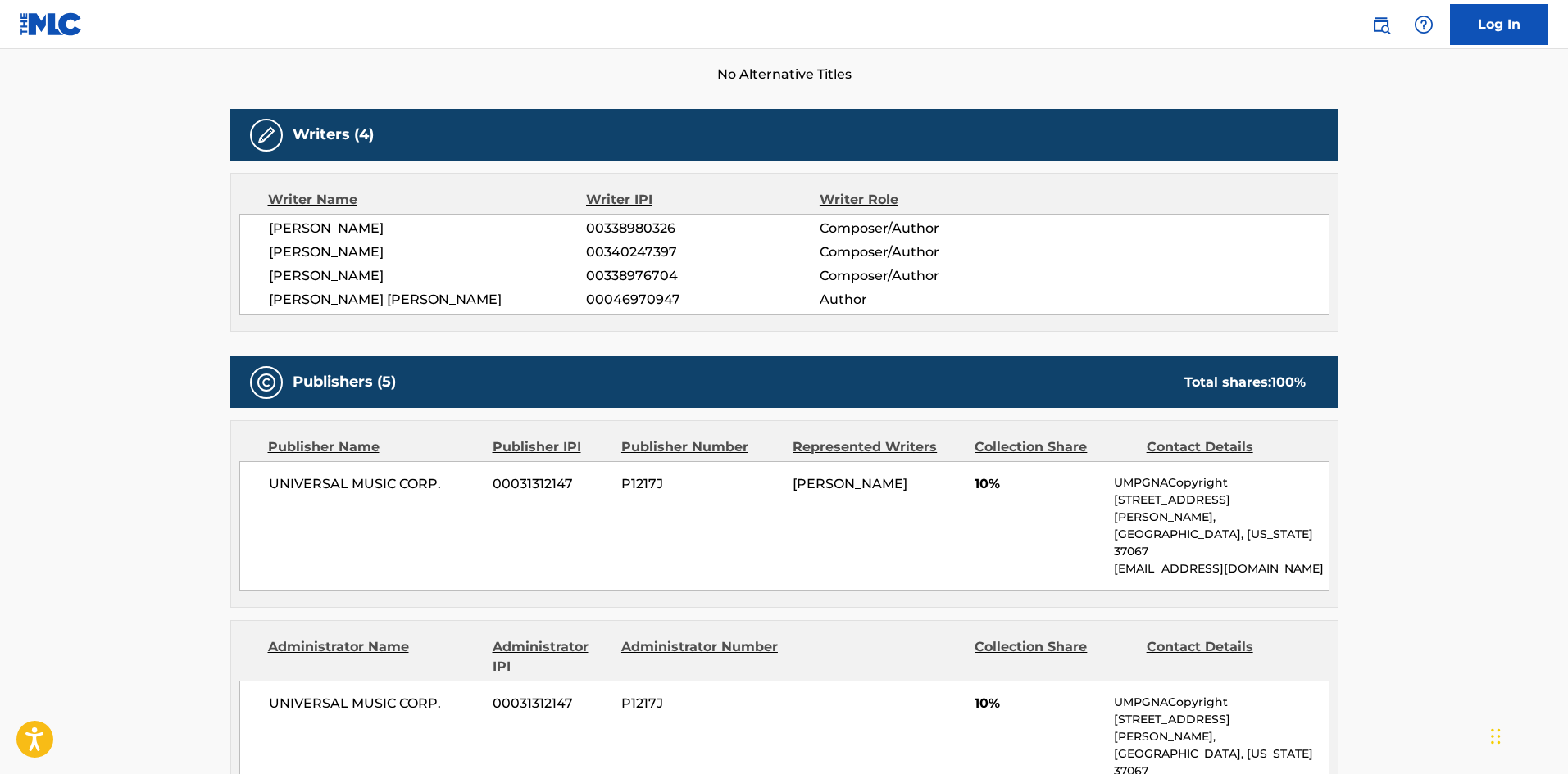
scroll to position [983, 0]
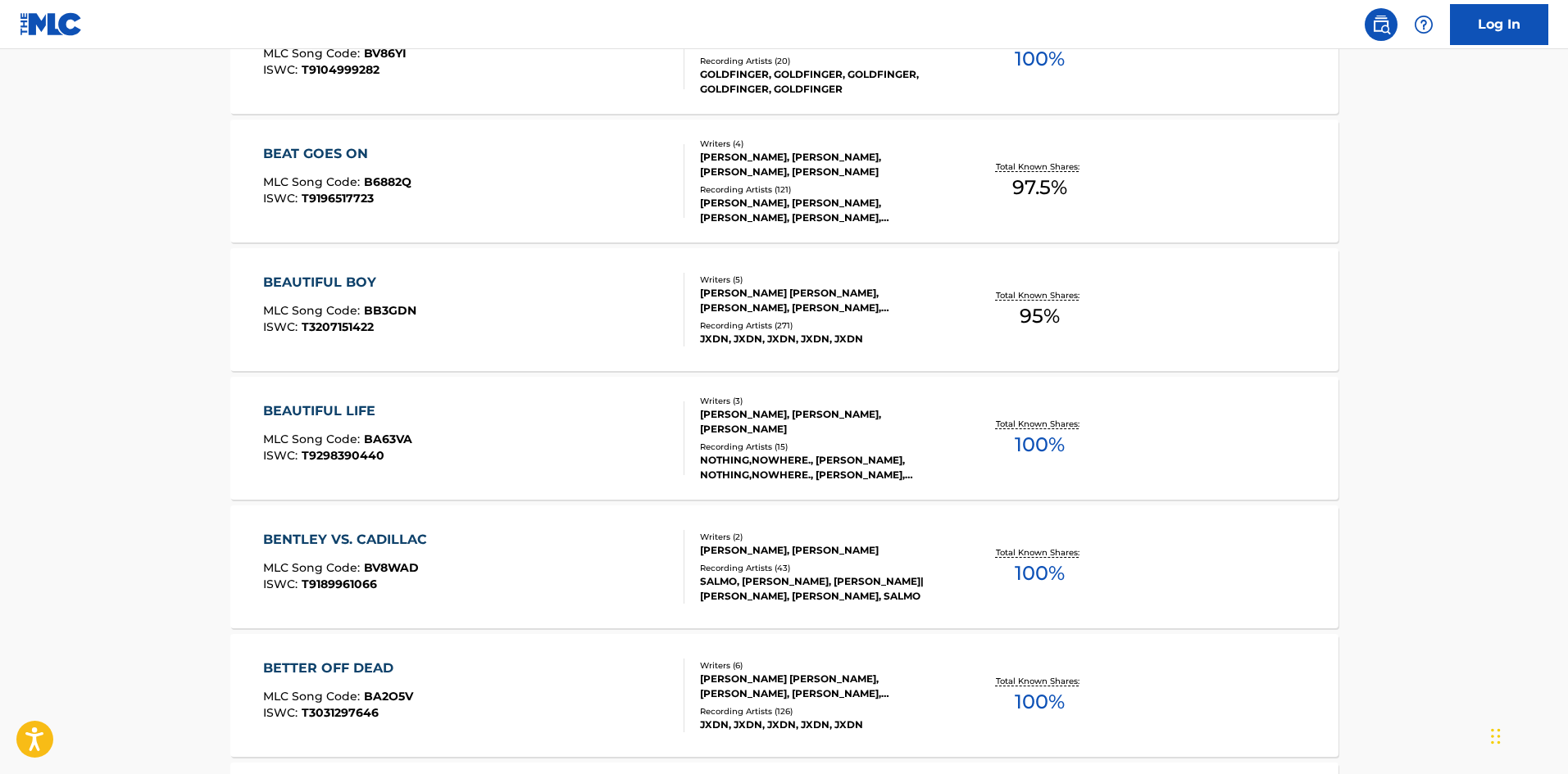
scroll to position [8521, 0]
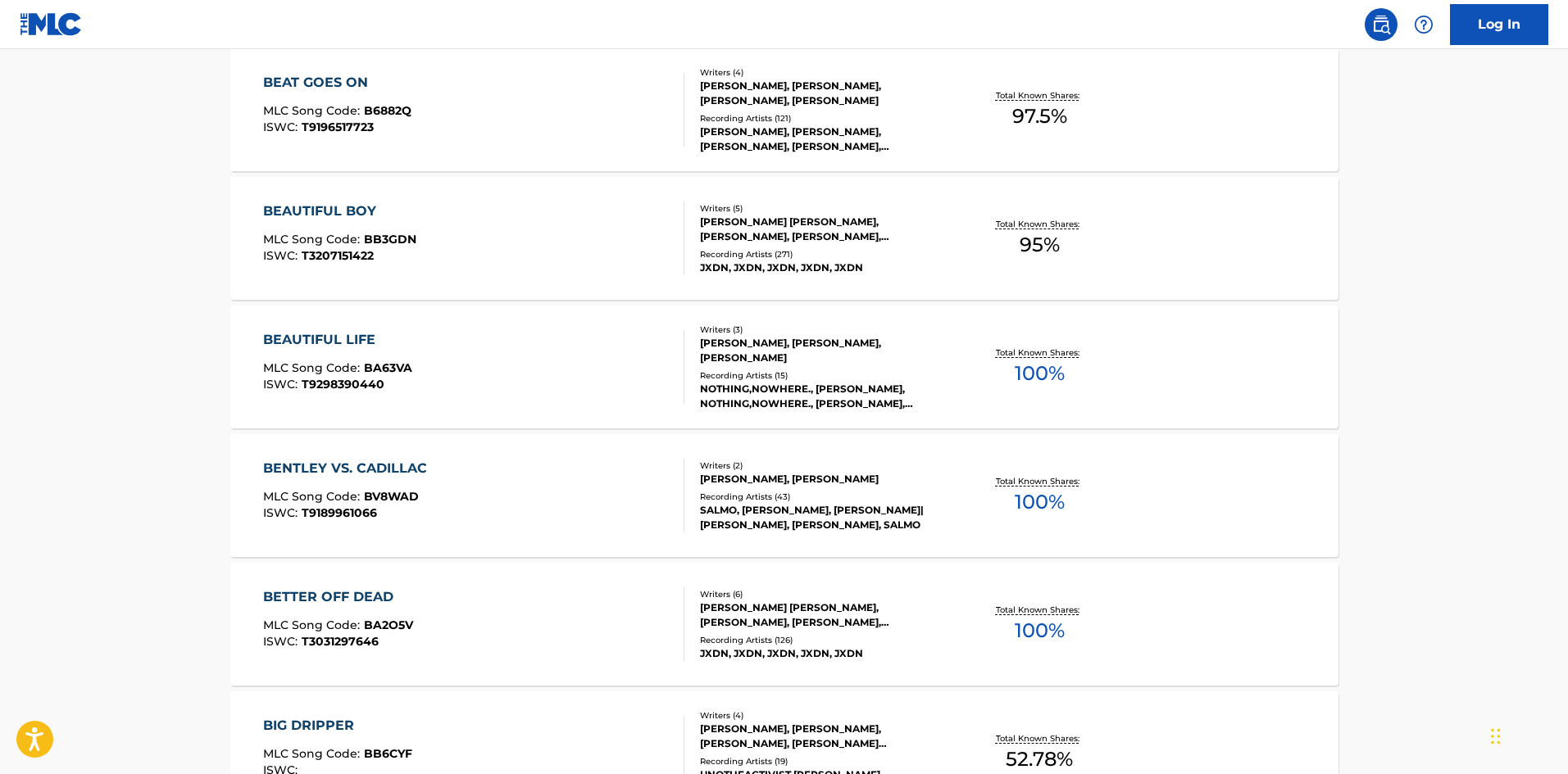
click at [843, 487] on div "Writers ( 2 ) [PERSON_NAME], [PERSON_NAME] Recording Artists ( 43 ) [PERSON_NAM…" at bounding box center [816, 496] width 263 height 73
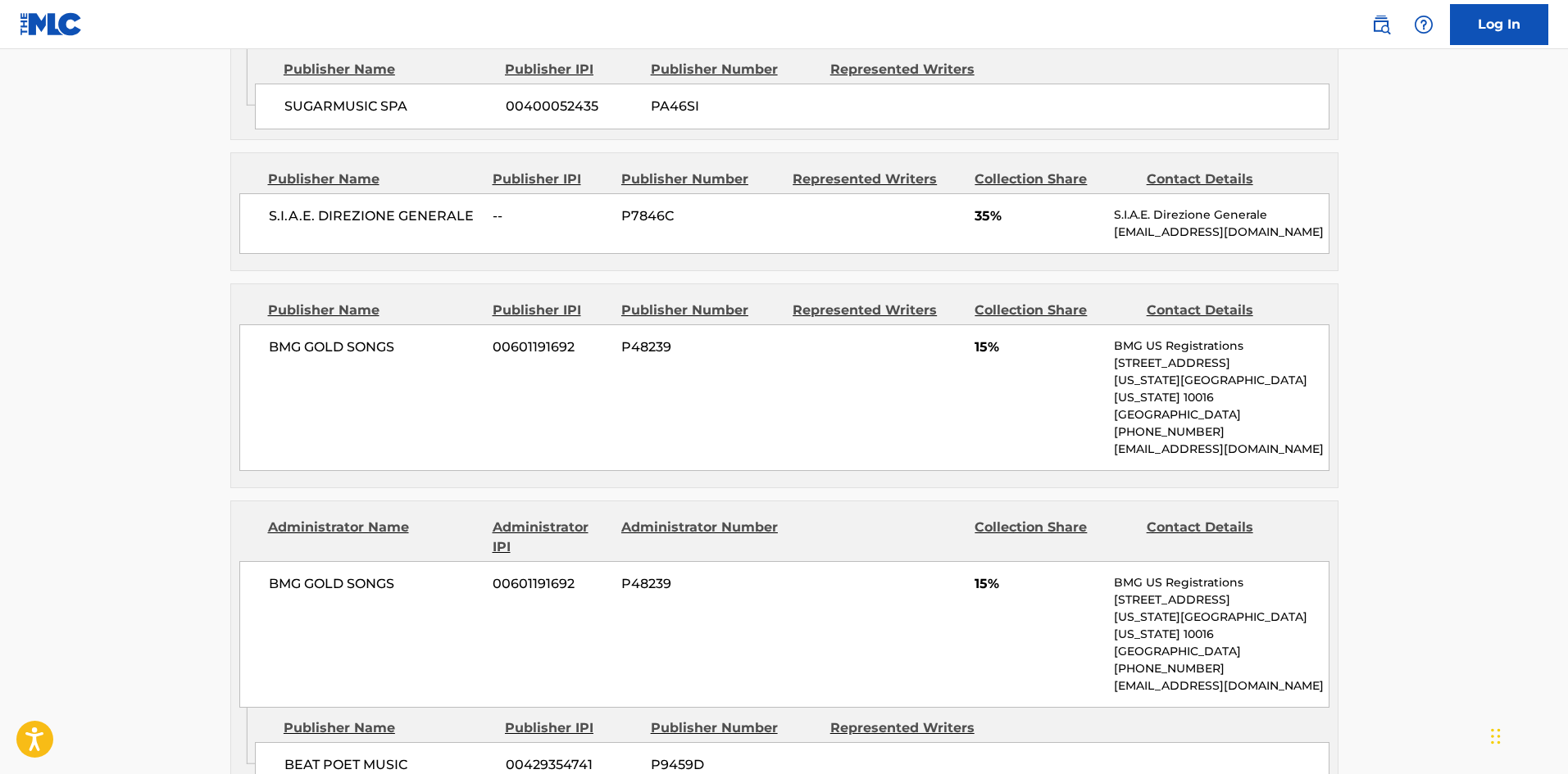
scroll to position [1202, 0]
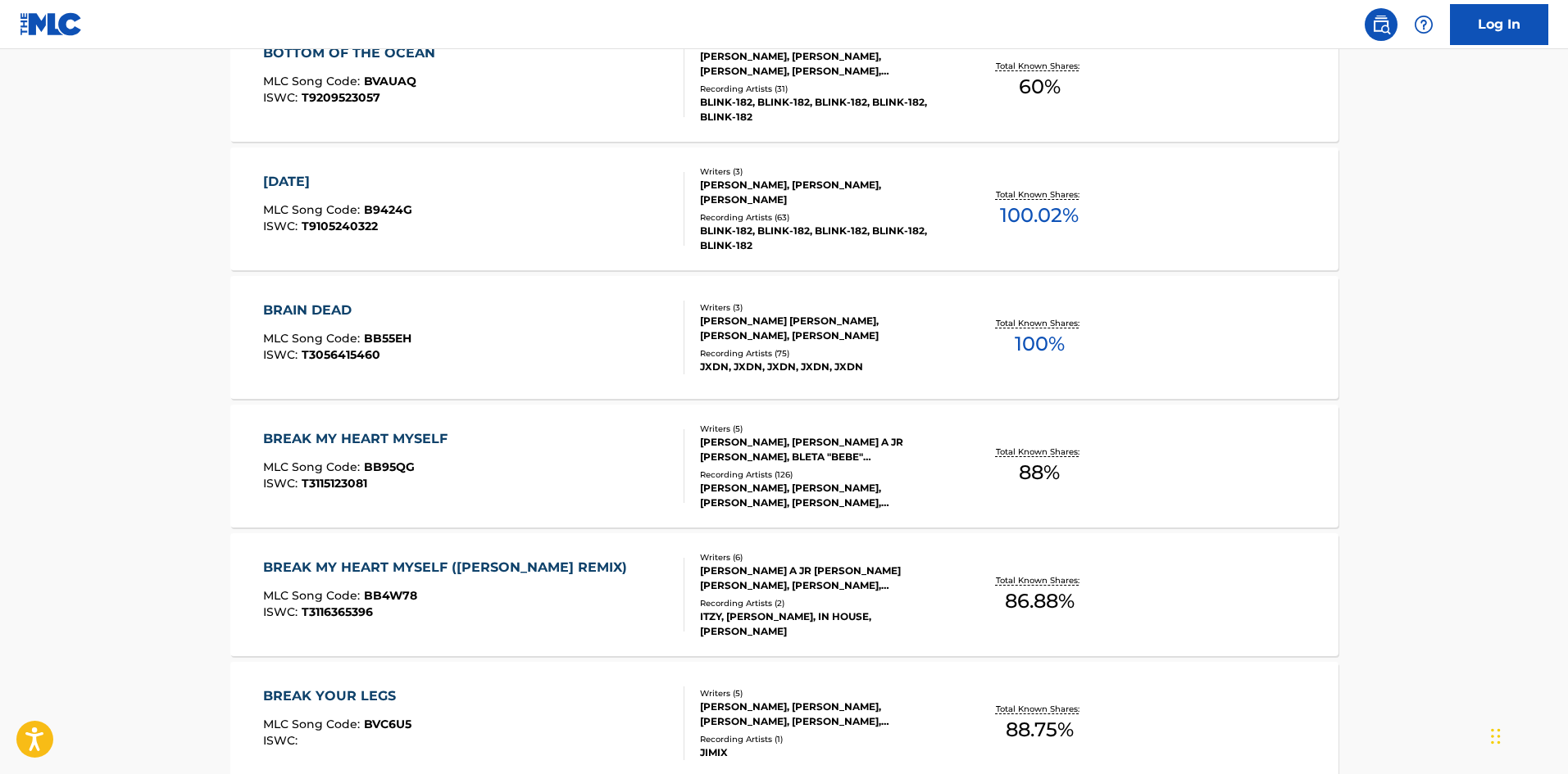
scroll to position [12126, 0]
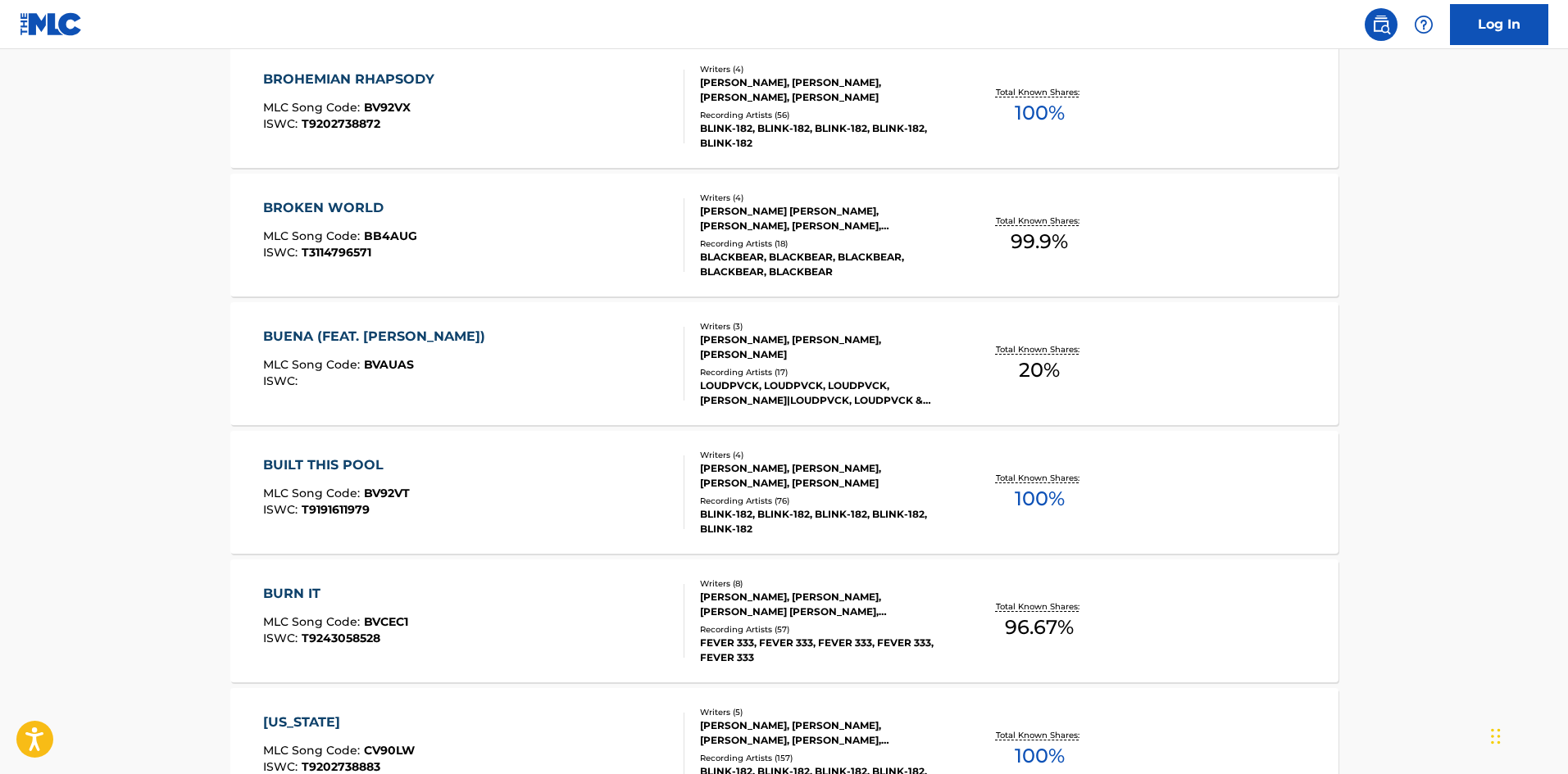
click at [770, 486] on div "[PERSON_NAME], [PERSON_NAME], [PERSON_NAME], [PERSON_NAME]" at bounding box center [823, 476] width 248 height 30
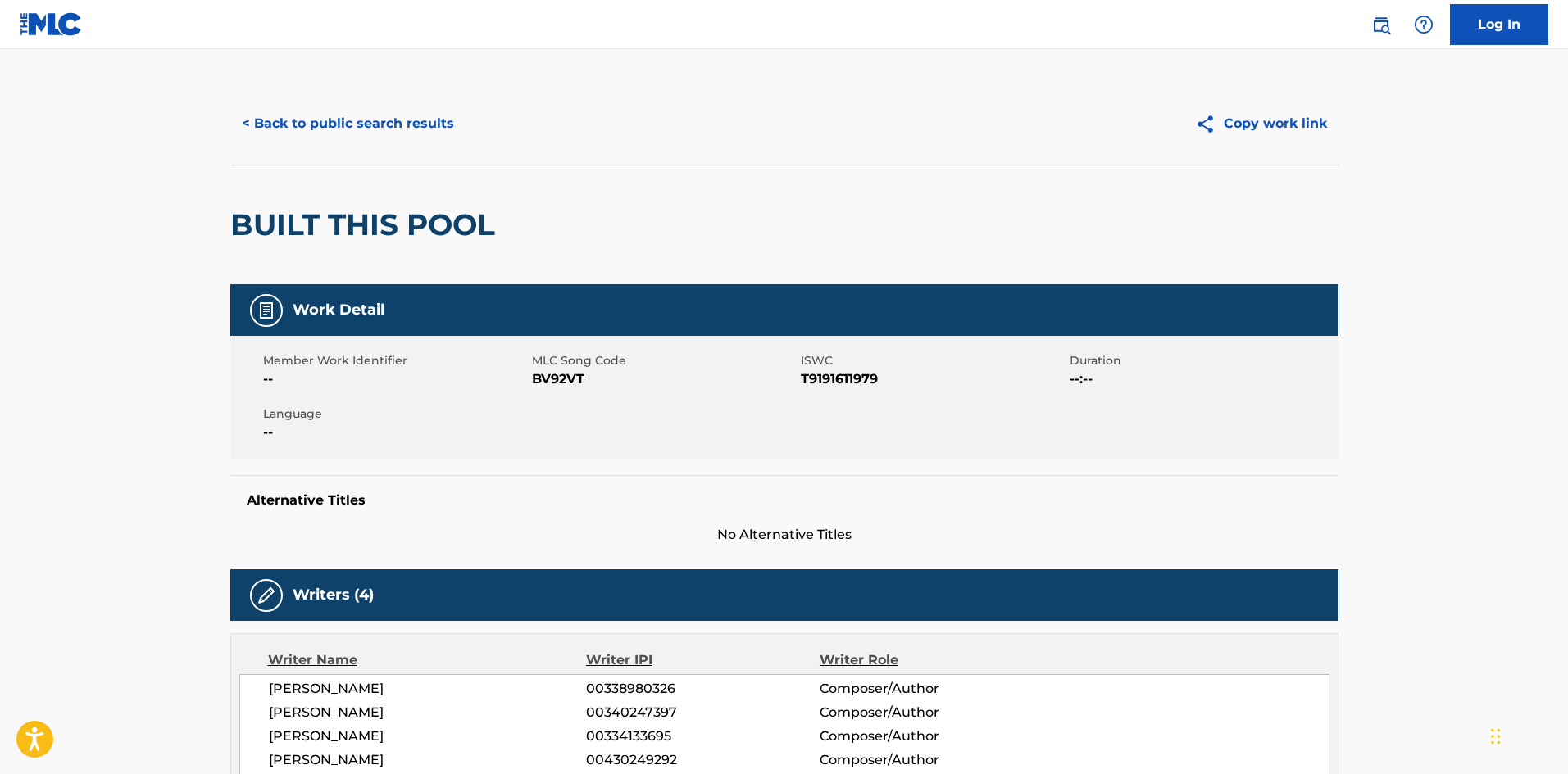
scroll to position [983, 0]
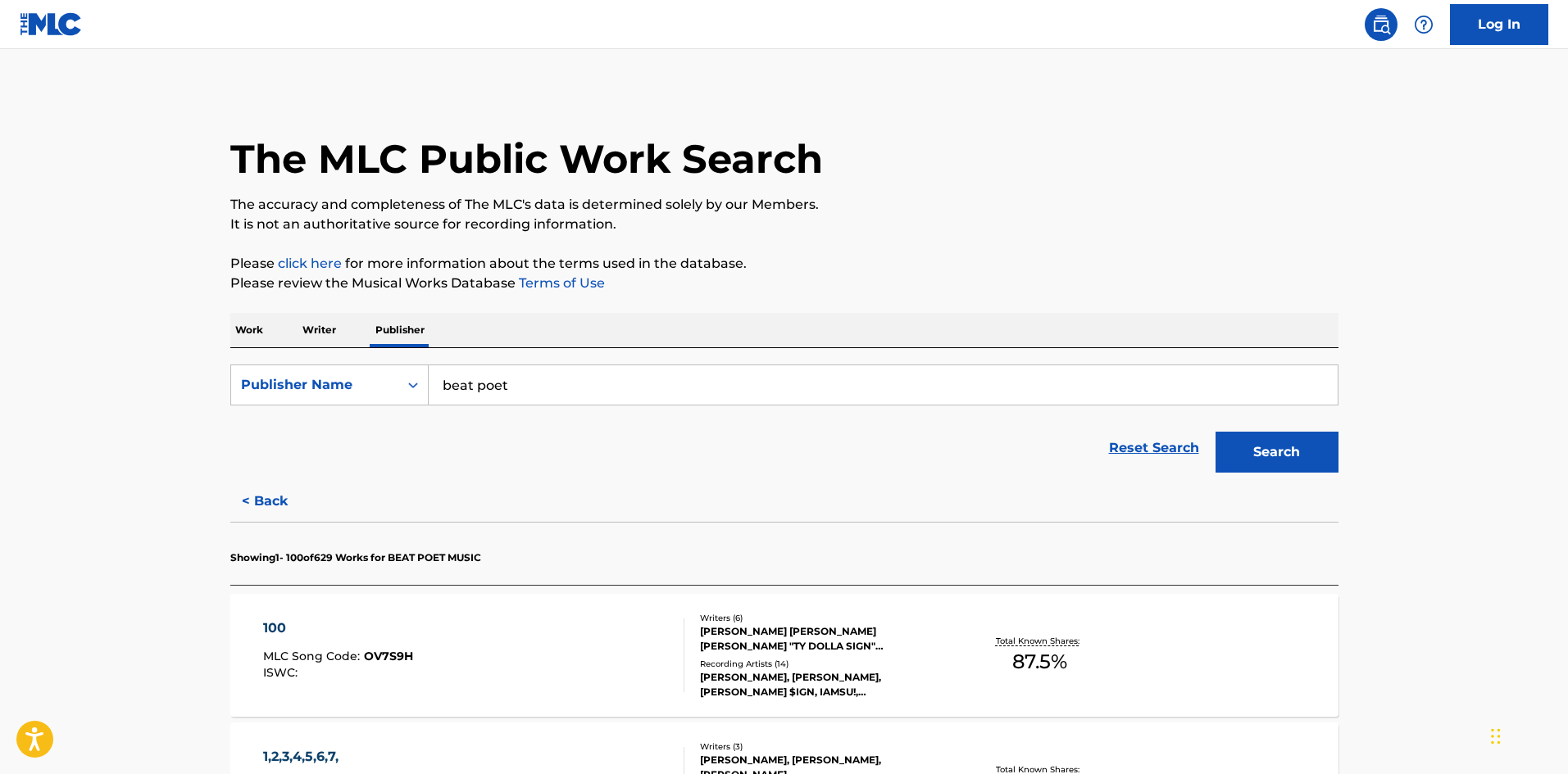
drag, startPoint x: 259, startPoint y: 337, endPoint x: 297, endPoint y: 348, distance: 39.6
click at [259, 337] on p "Work" at bounding box center [249, 329] width 38 height 34
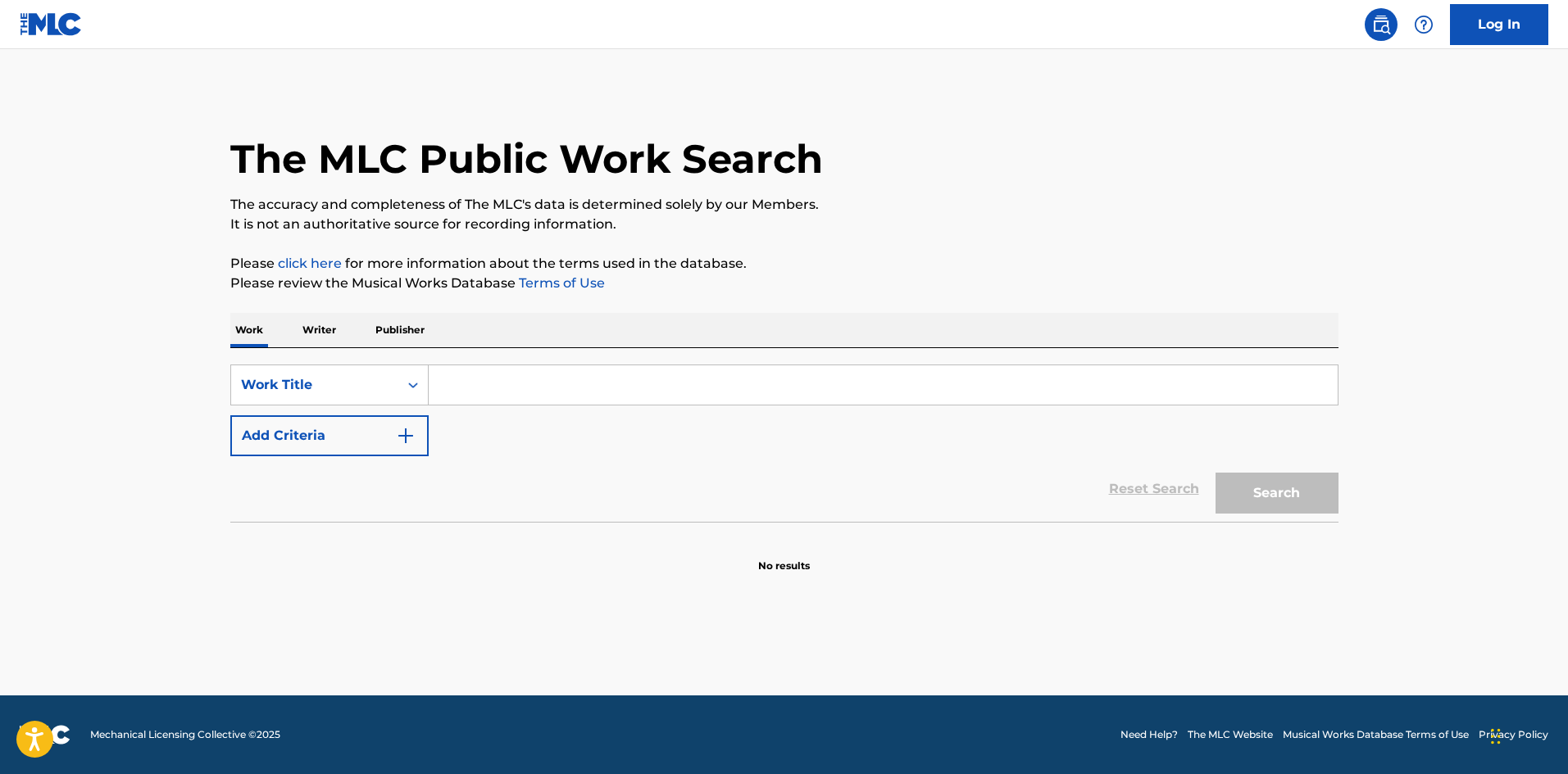
click at [512, 391] on input "Search Form" at bounding box center [883, 384] width 909 height 39
click at [380, 435] on button "Add Criteria" at bounding box center [329, 435] width 198 height 41
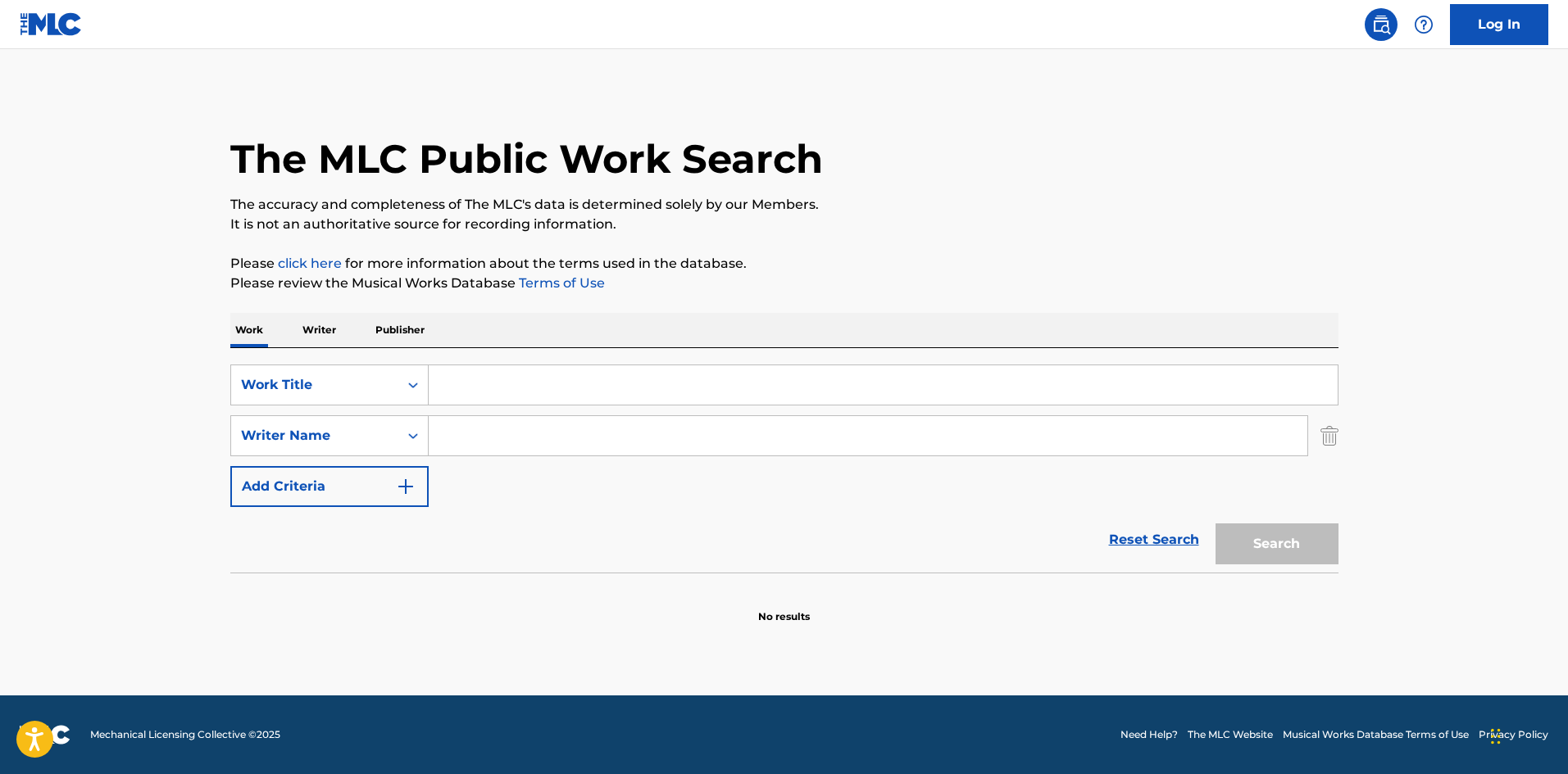
click at [477, 441] on input "Search Form" at bounding box center [867, 435] width 879 height 39
type input "[PERSON_NAME]"
type input "parking lot"
click at [1216, 524] on button "Search" at bounding box center [1277, 544] width 123 height 41
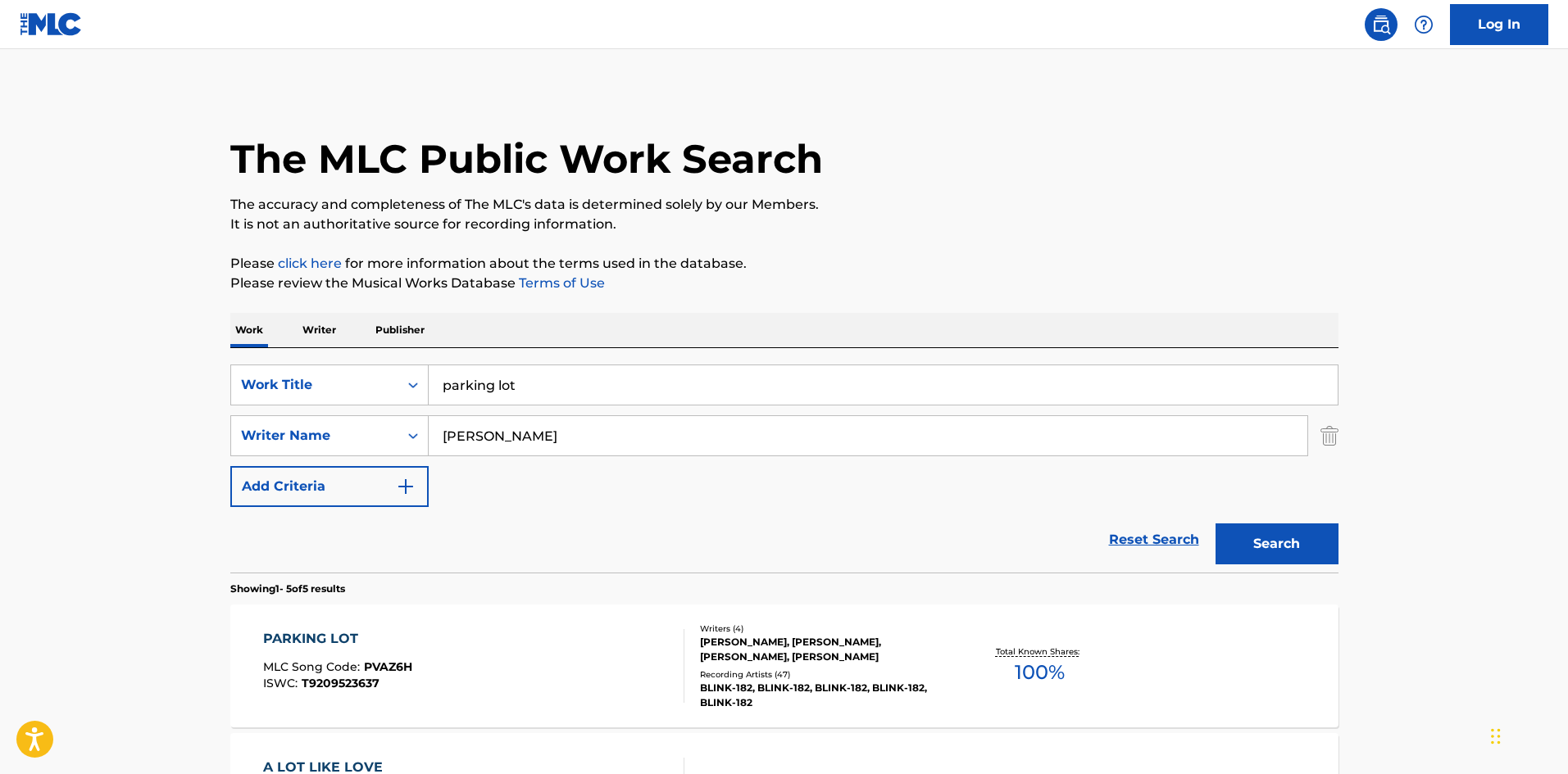
click at [724, 682] on div "BLINK-182, BLINK-182, BLINK-182, BLINK-182, BLINK-182" at bounding box center [823, 696] width 248 height 30
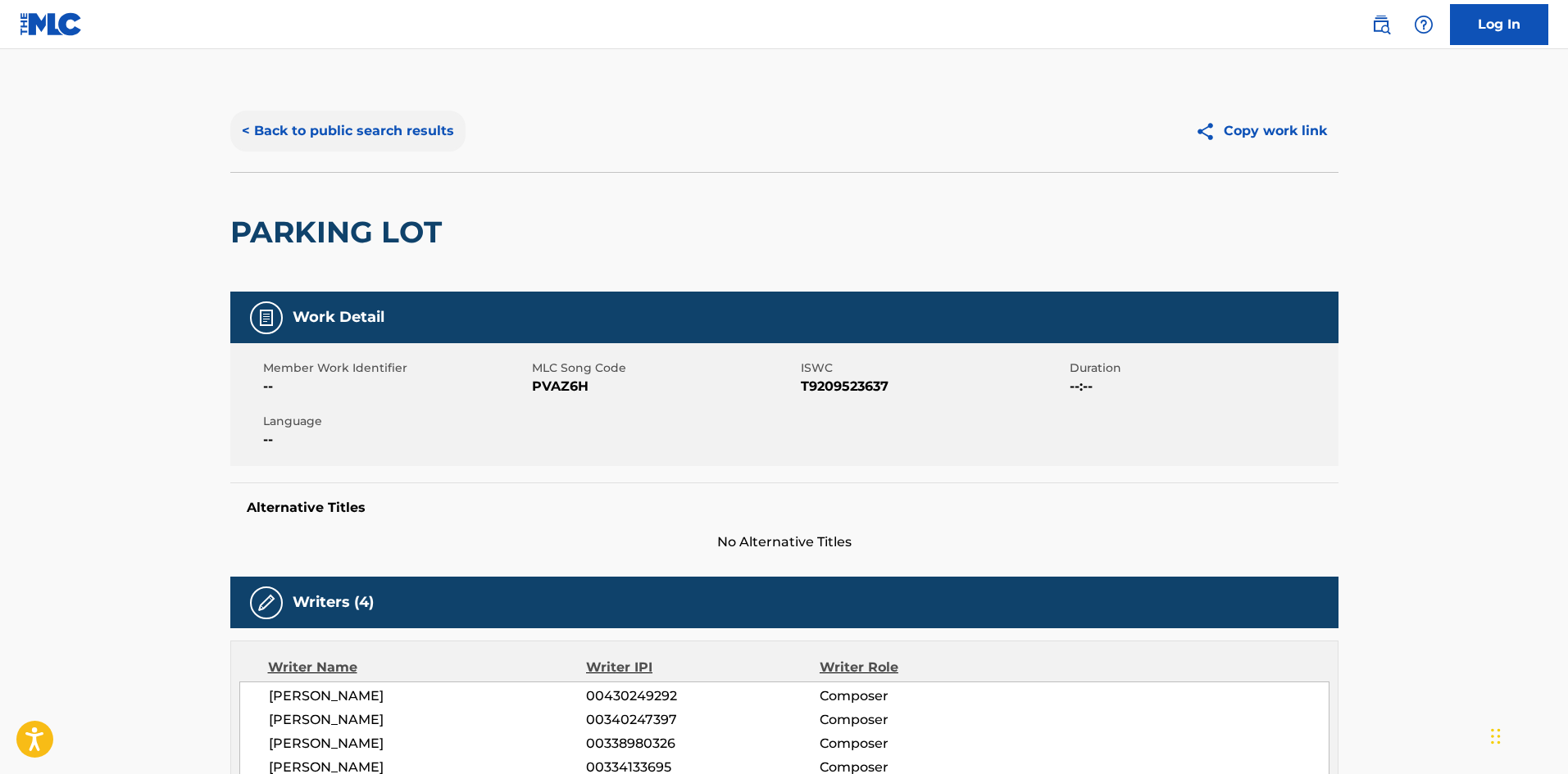
click at [282, 130] on button "< Back to public search results" at bounding box center [348, 130] width 236 height 41
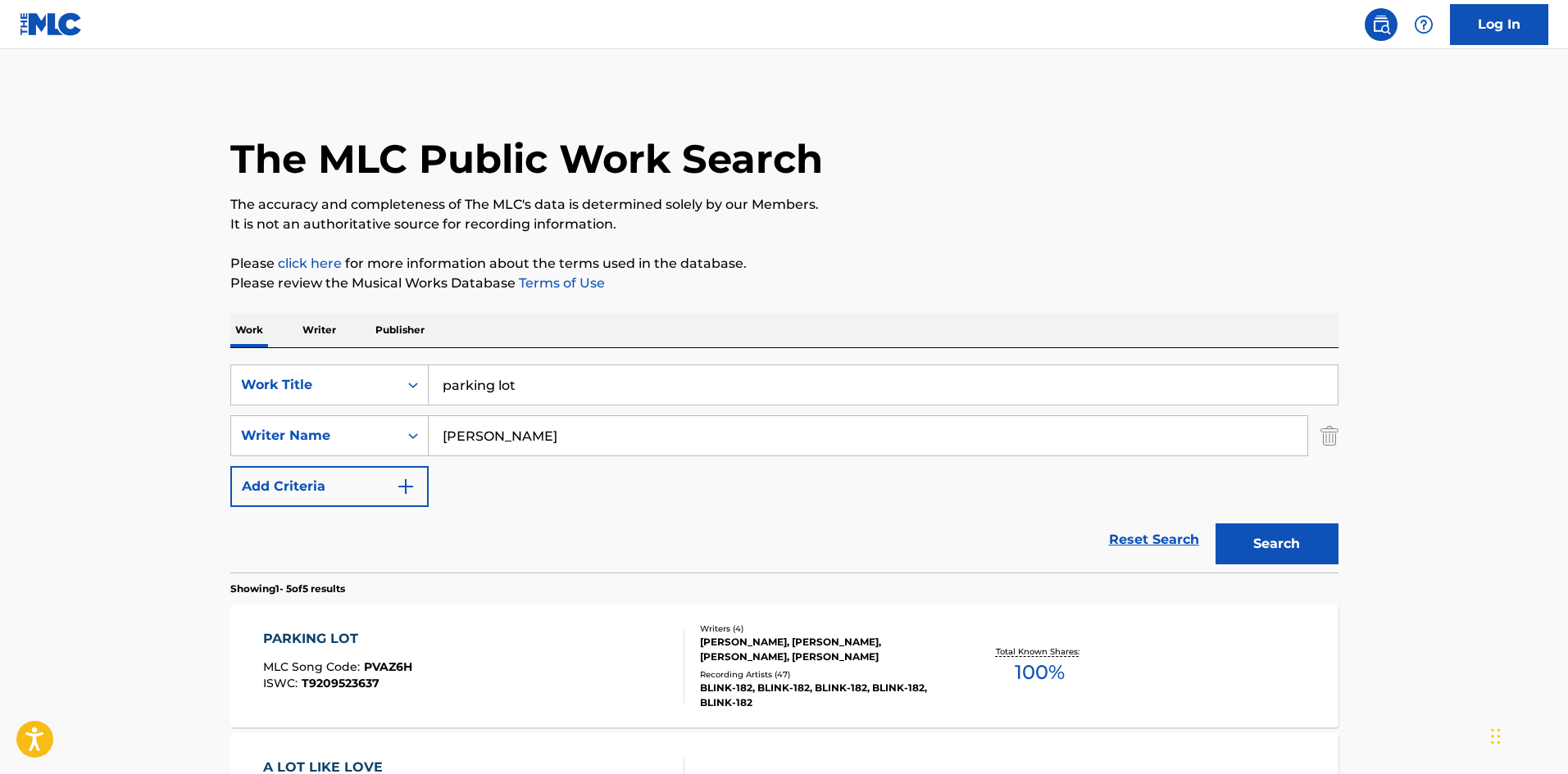
click at [540, 402] on input "parking lot" at bounding box center [883, 384] width 909 height 39
type input "young [DEMOGRAPHIC_DATA]"
click at [1216, 524] on button "Search" at bounding box center [1277, 544] width 123 height 41
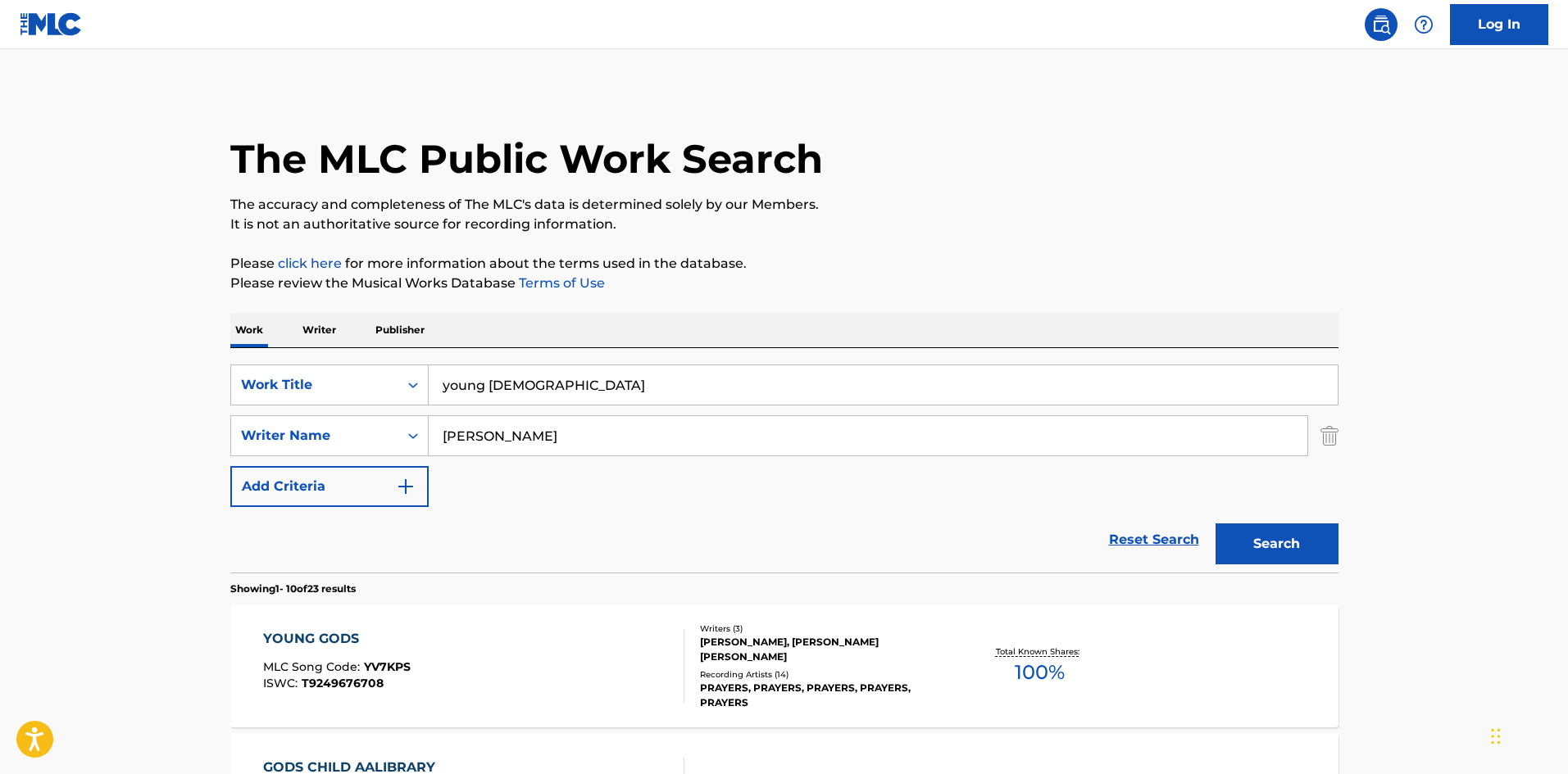
click at [779, 679] on div "Recording Artists ( 14 )" at bounding box center [823, 675] width 248 height 12
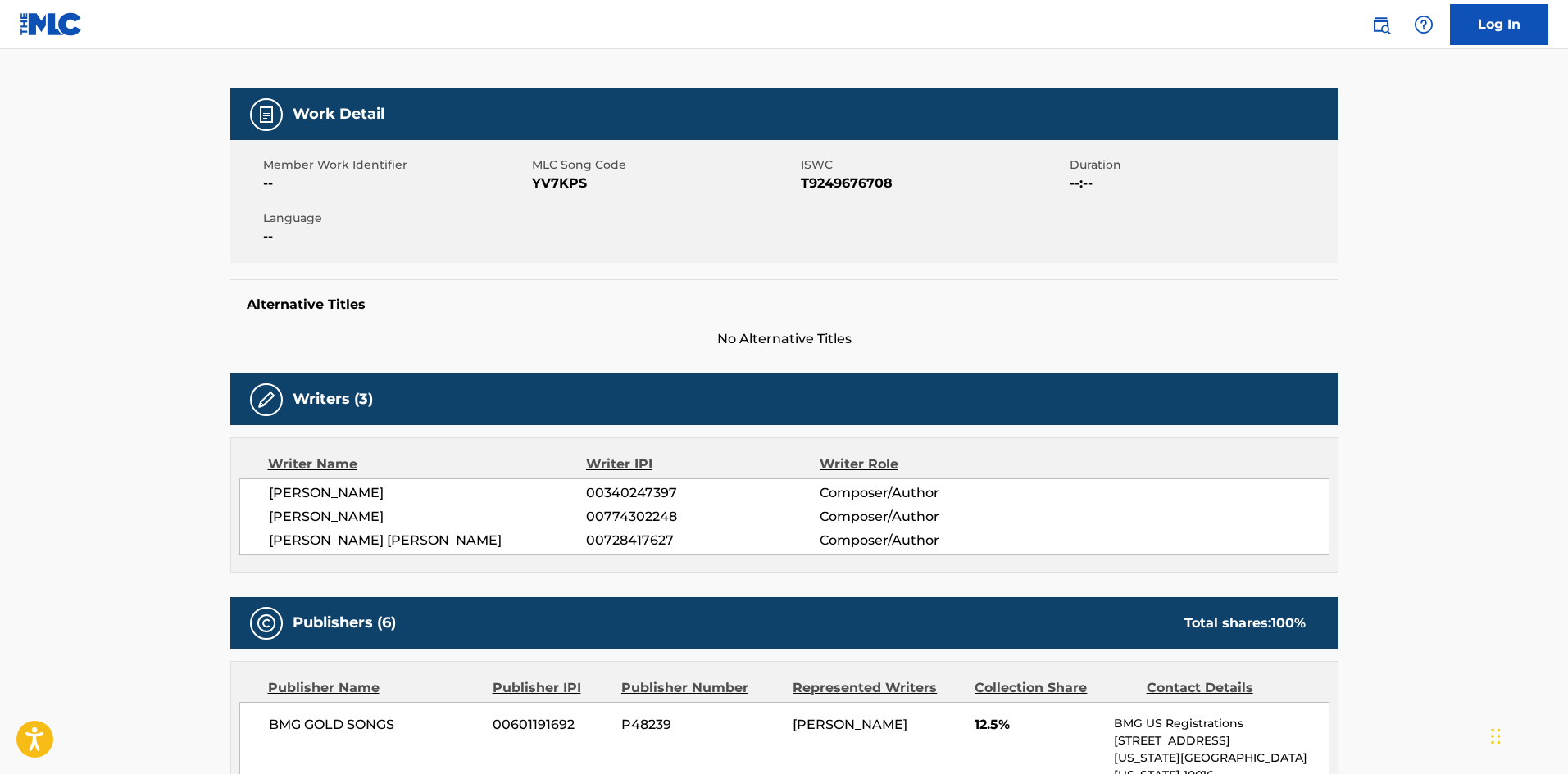
scroll to position [764, 0]
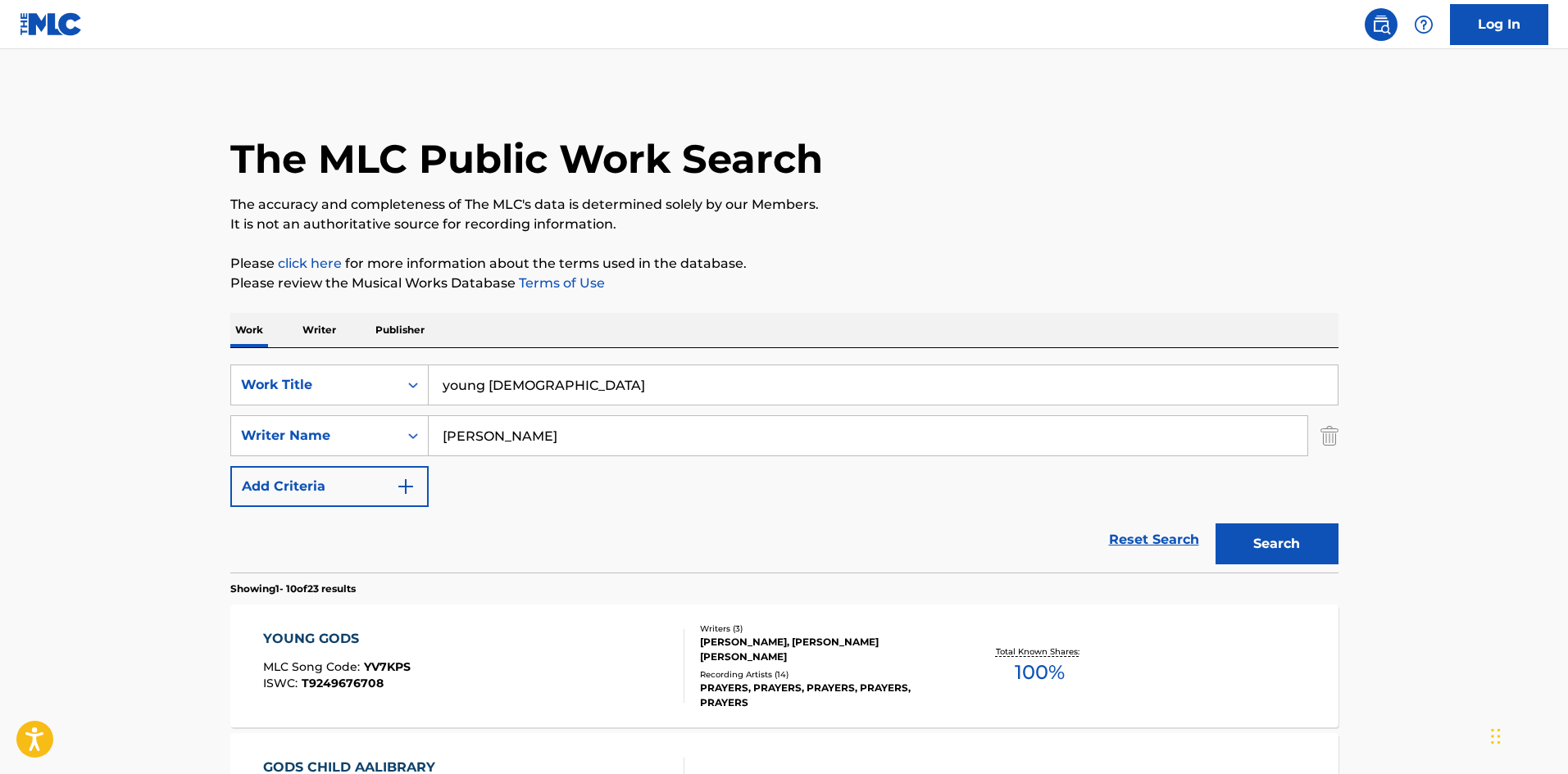
click at [514, 380] on input "young [DEMOGRAPHIC_DATA]" at bounding box center [883, 384] width 909 height 39
click at [514, 382] on input "young [DEMOGRAPHIC_DATA]" at bounding box center [883, 384] width 909 height 39
type input "all due respect"
click at [1216, 524] on button "Search" at bounding box center [1277, 544] width 123 height 41
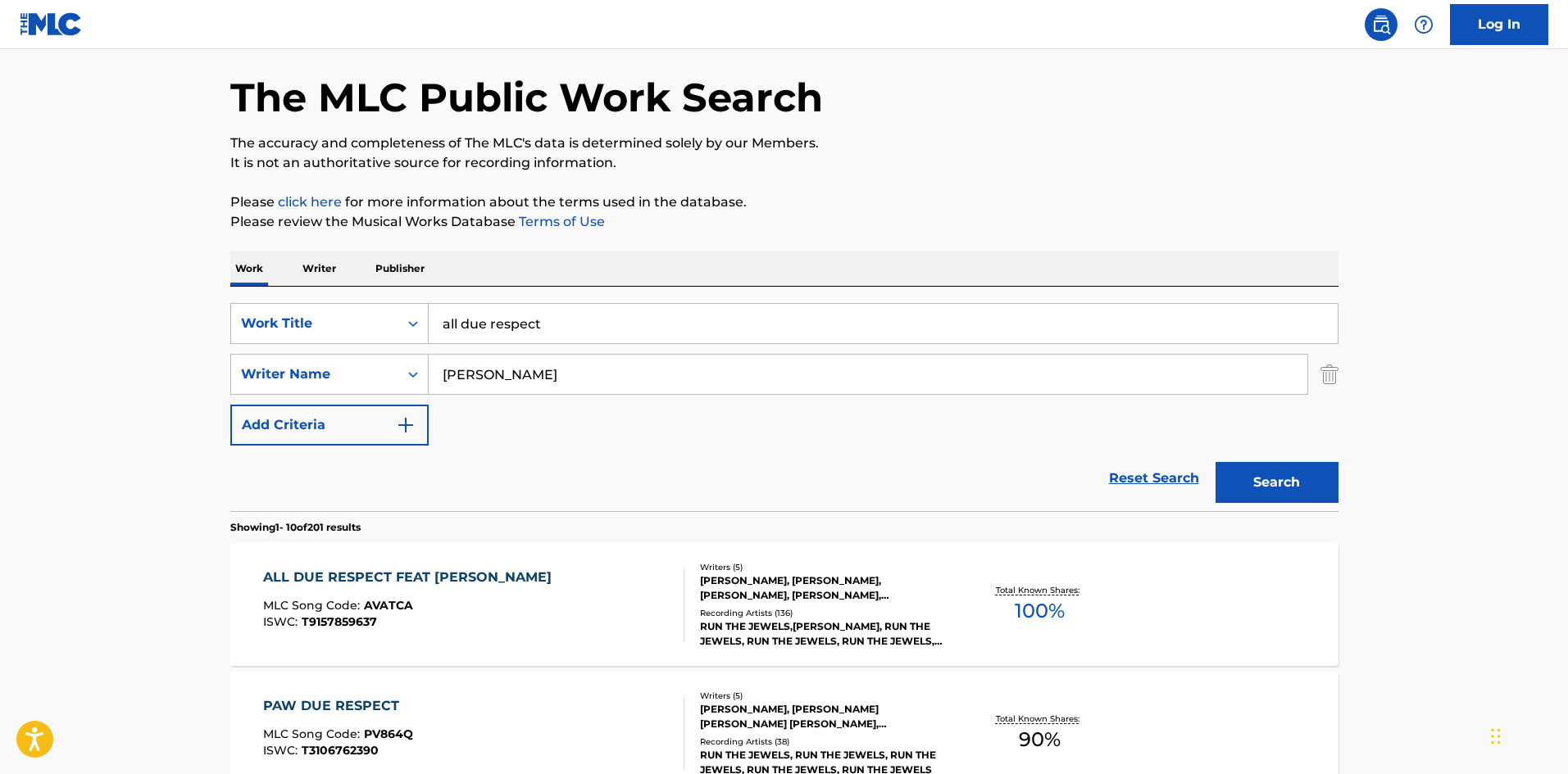
scroll to position [109, 0]
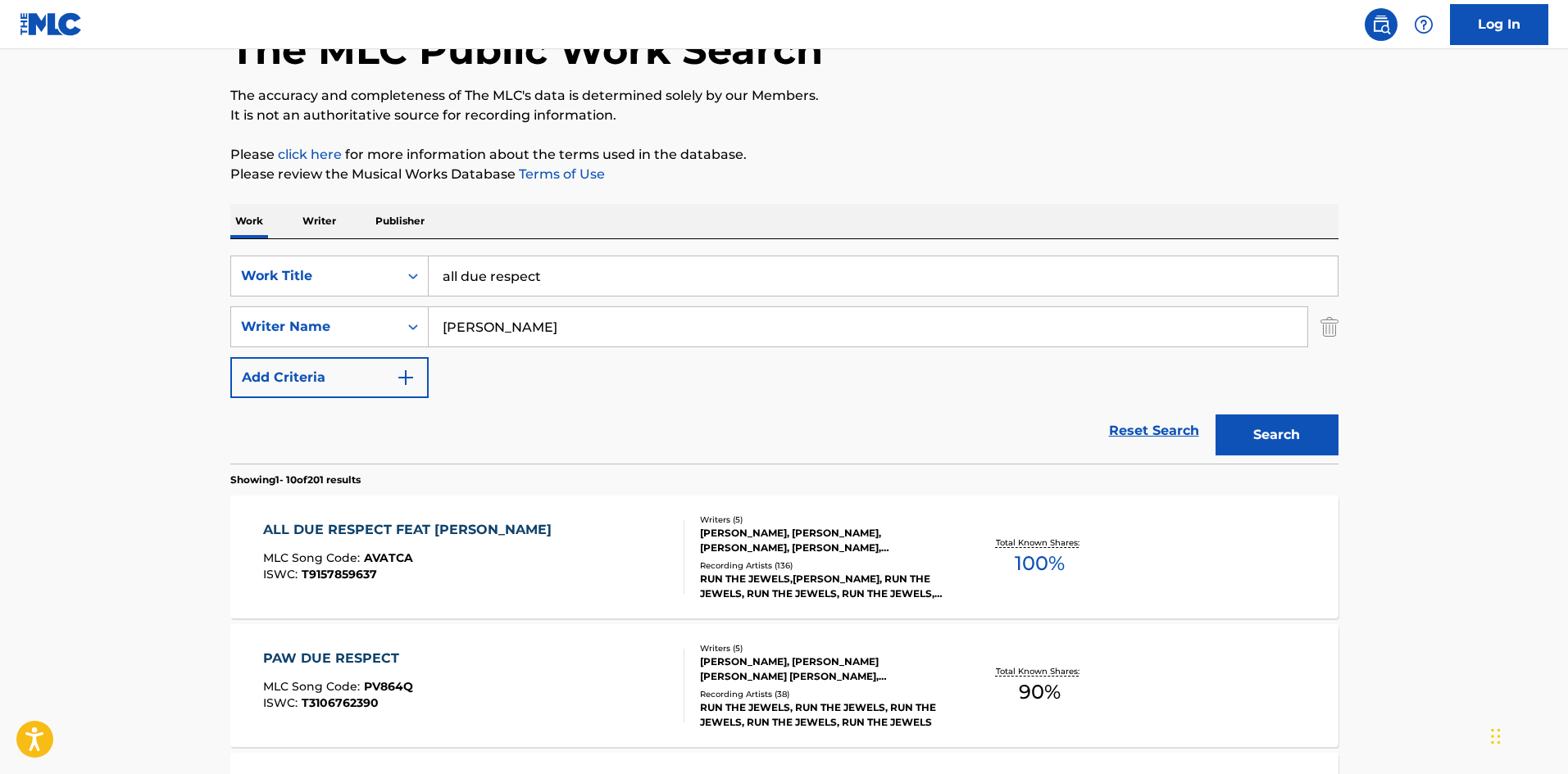
click at [780, 573] on div "RUN THE JEWELS,[PERSON_NAME], RUN THE JEWELS, RUN THE JEWELS, RUN THE JEWELS, R…" at bounding box center [823, 587] width 248 height 30
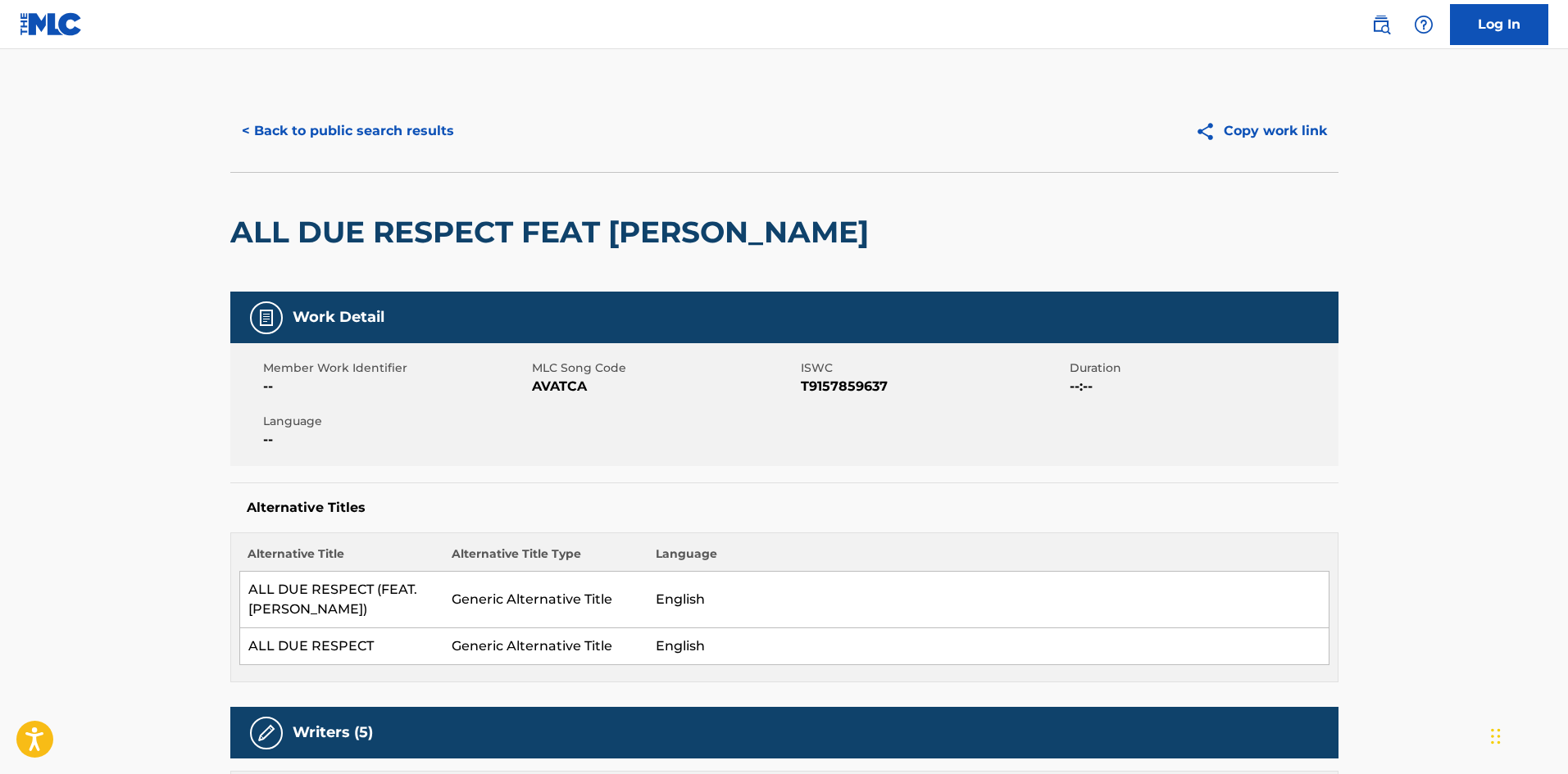
scroll to position [656, 0]
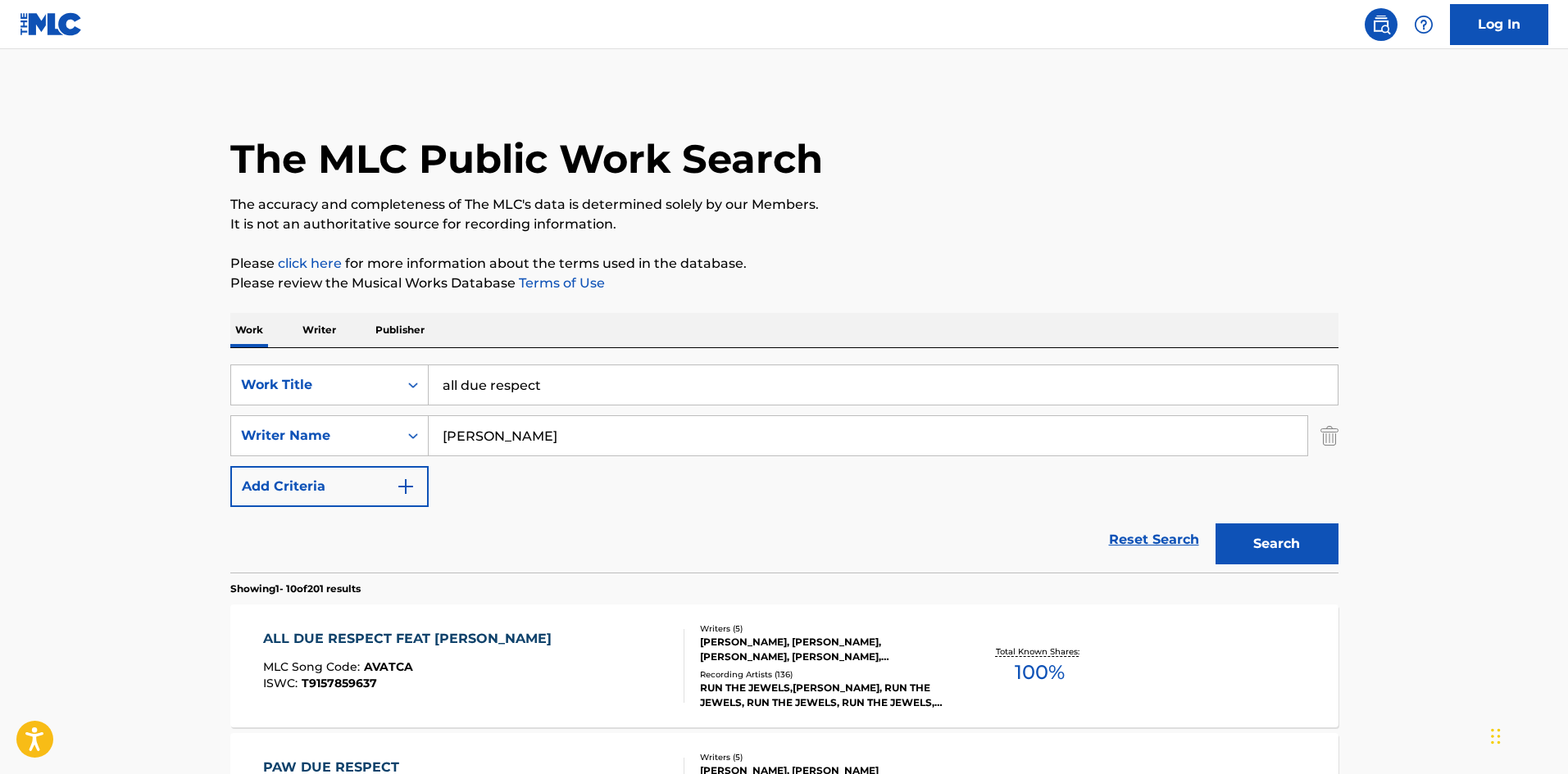
click at [521, 383] on input "all due respect" at bounding box center [883, 384] width 909 height 39
type input "any of them"
click at [1216, 524] on button "Search" at bounding box center [1277, 544] width 123 height 41
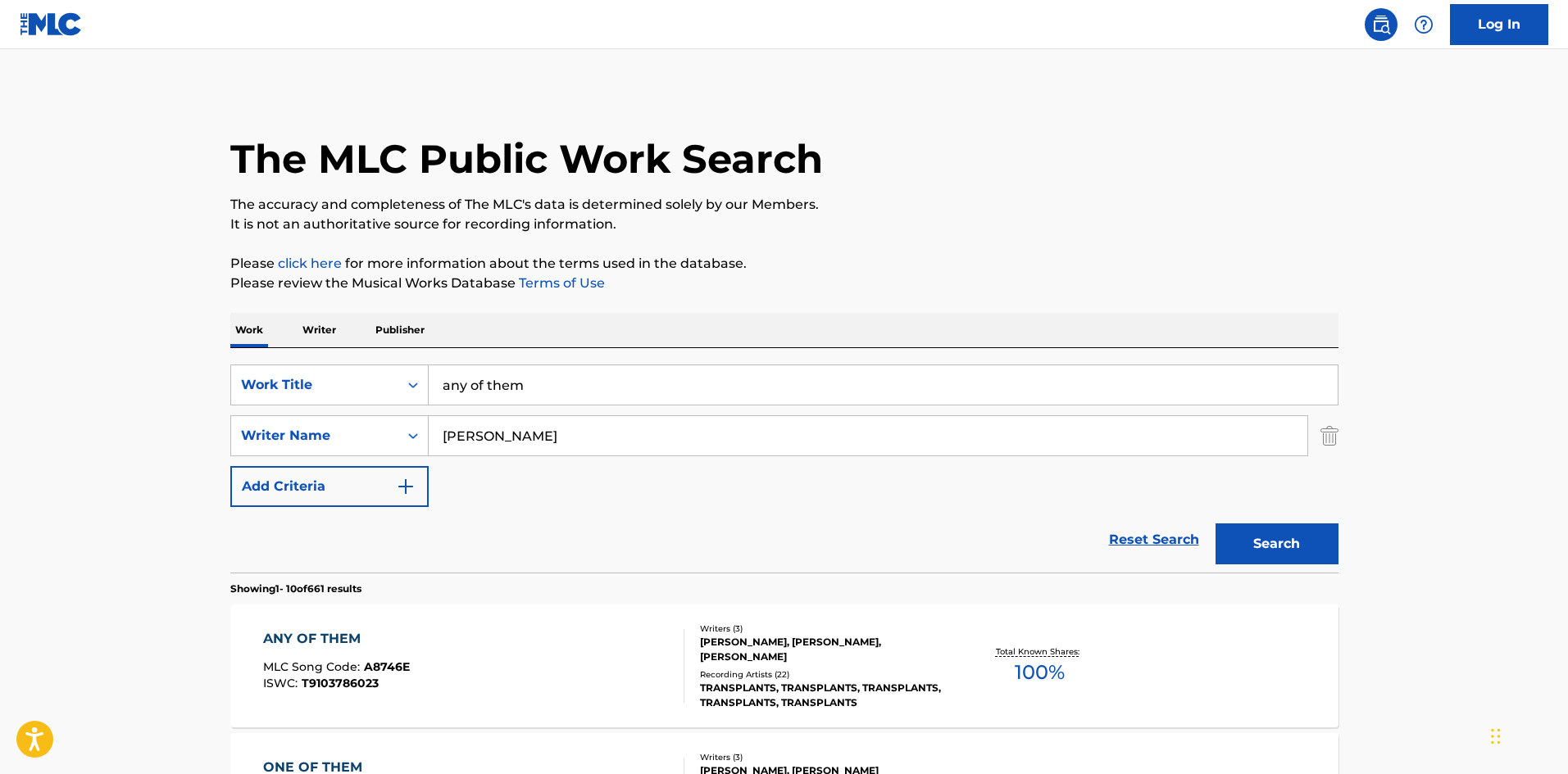
click at [779, 691] on div "TRANSPLANTS, TRANSPLANTS, TRANSPLANTS, TRANSPLANTS, TRANSPLANTS" at bounding box center [823, 696] width 248 height 30
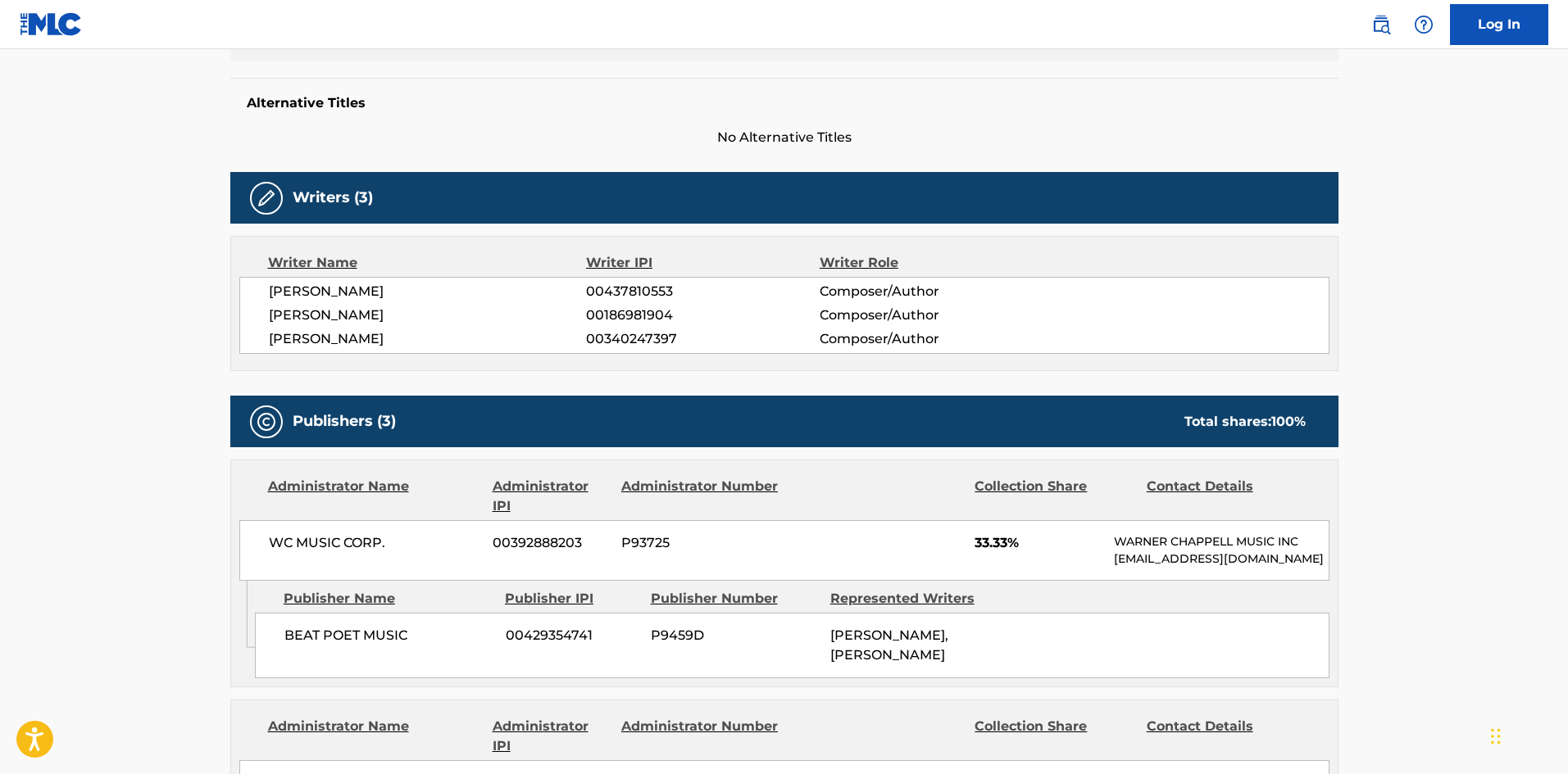
scroll to position [327, 0]
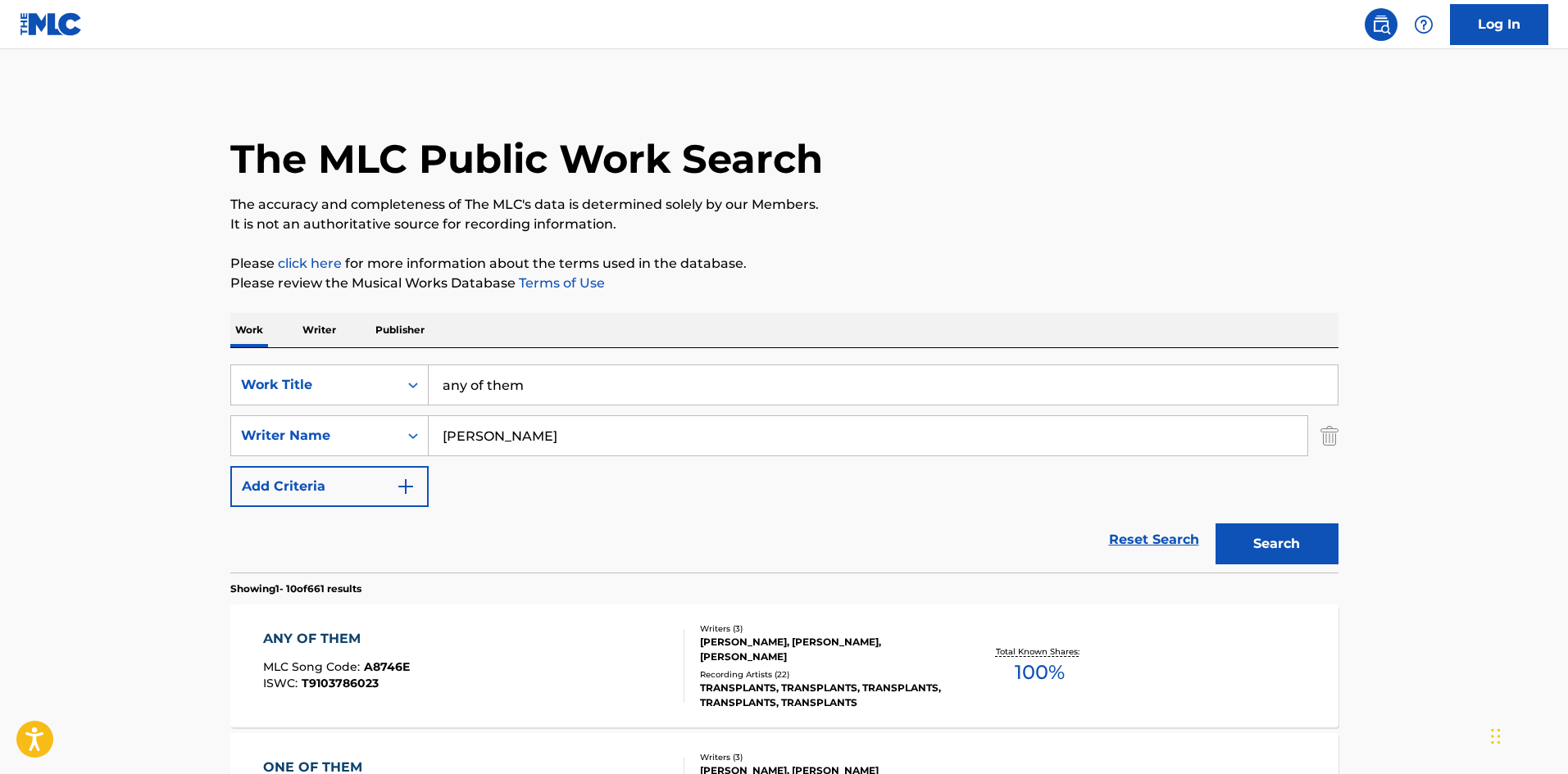
click at [594, 375] on input "any of them" at bounding box center [883, 384] width 909 height 39
type input "disaster"
click at [1216, 524] on button "Search" at bounding box center [1277, 544] width 123 height 41
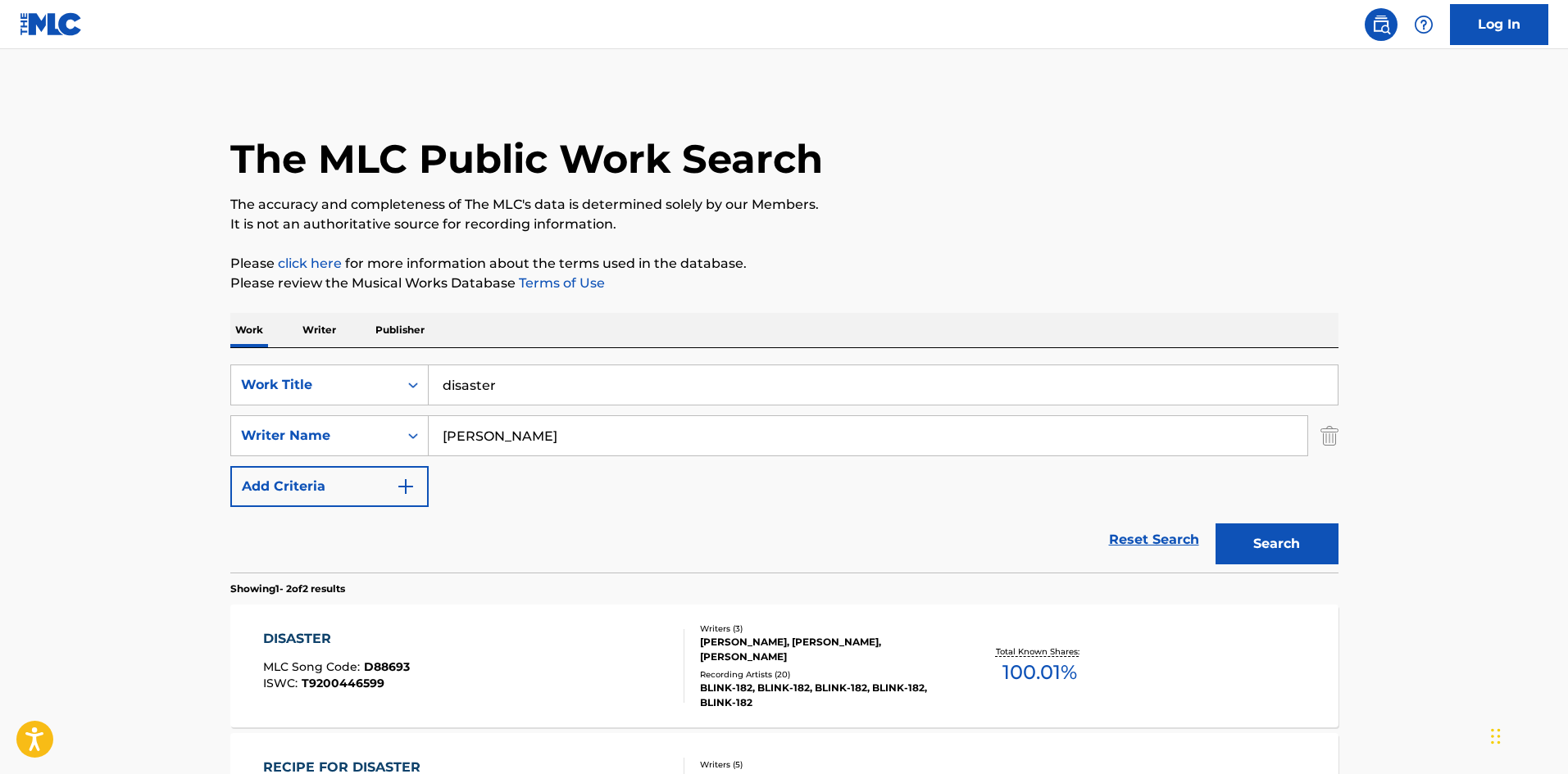
click at [813, 669] on div "Recording Artists ( 20 )" at bounding box center [823, 675] width 248 height 12
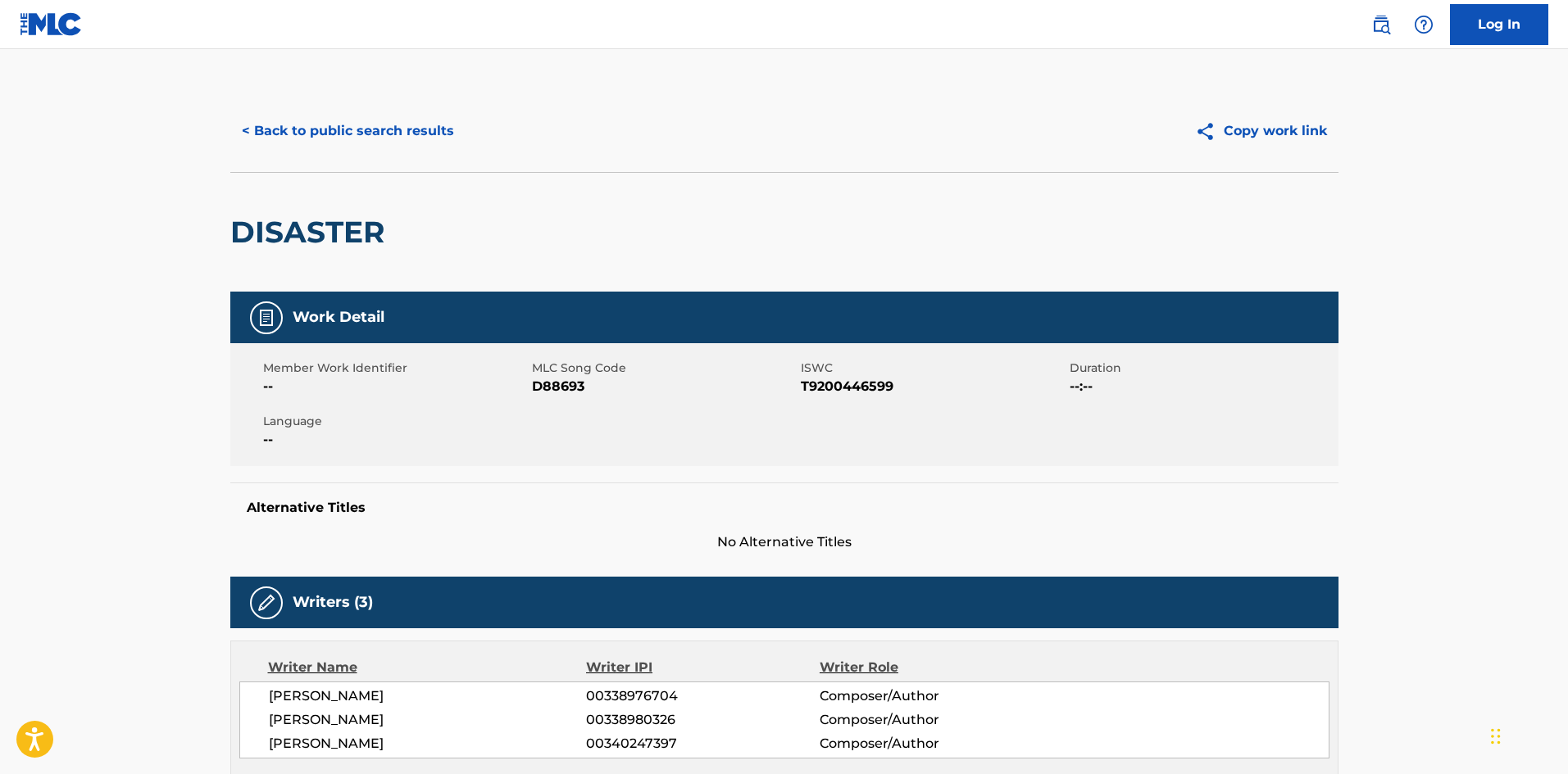
scroll to position [764, 0]
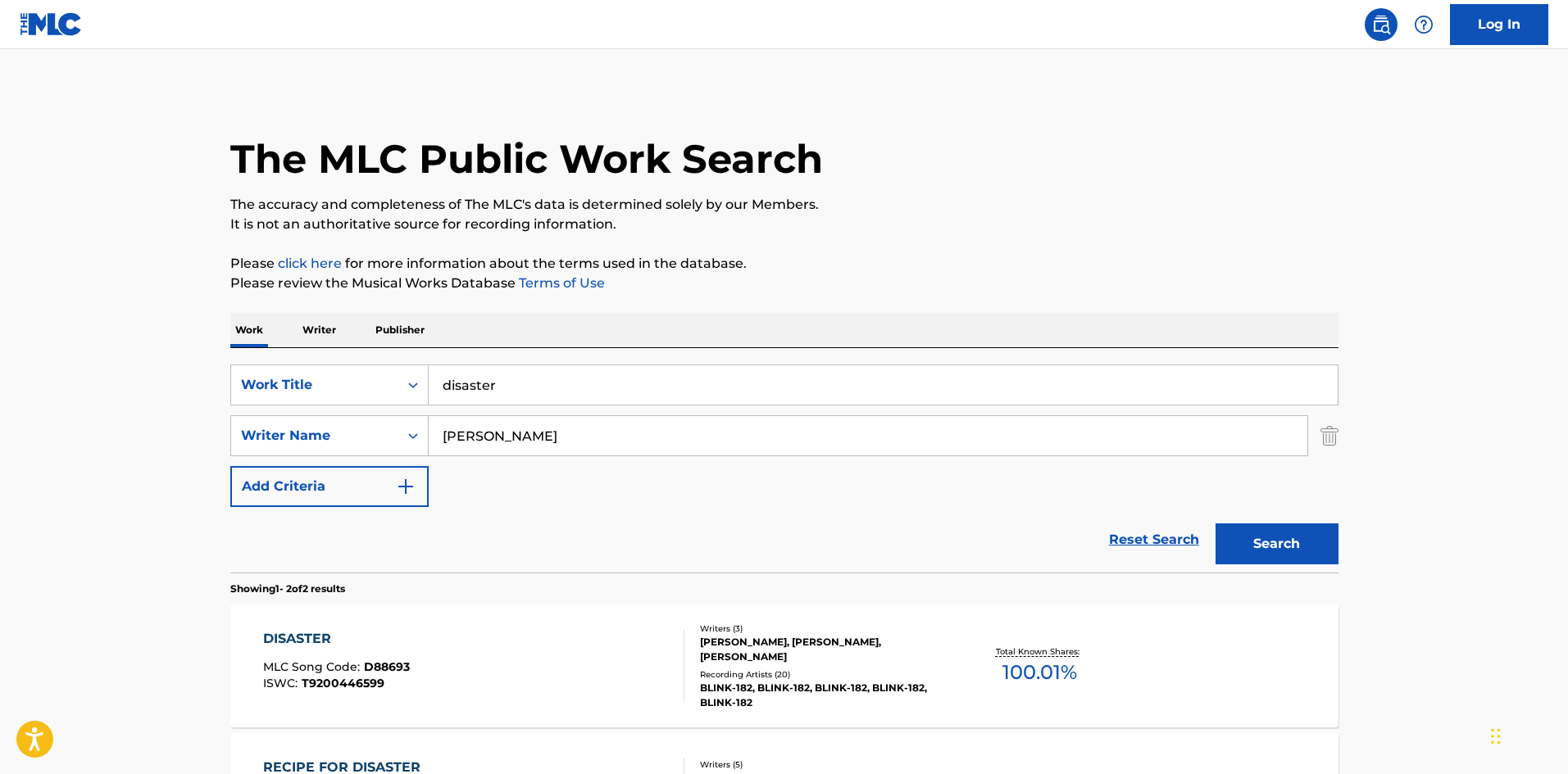
click at [503, 391] on input "disaster" at bounding box center [883, 384] width 909 height 39
type input "come around"
click at [1216, 524] on button "Search" at bounding box center [1277, 544] width 123 height 41
click at [776, 695] on div "TRANSPLANTS, TRANSPLANTS, TRANSPLANTS, TRANSPLANTS, TRANSPLANTS" at bounding box center [823, 696] width 248 height 30
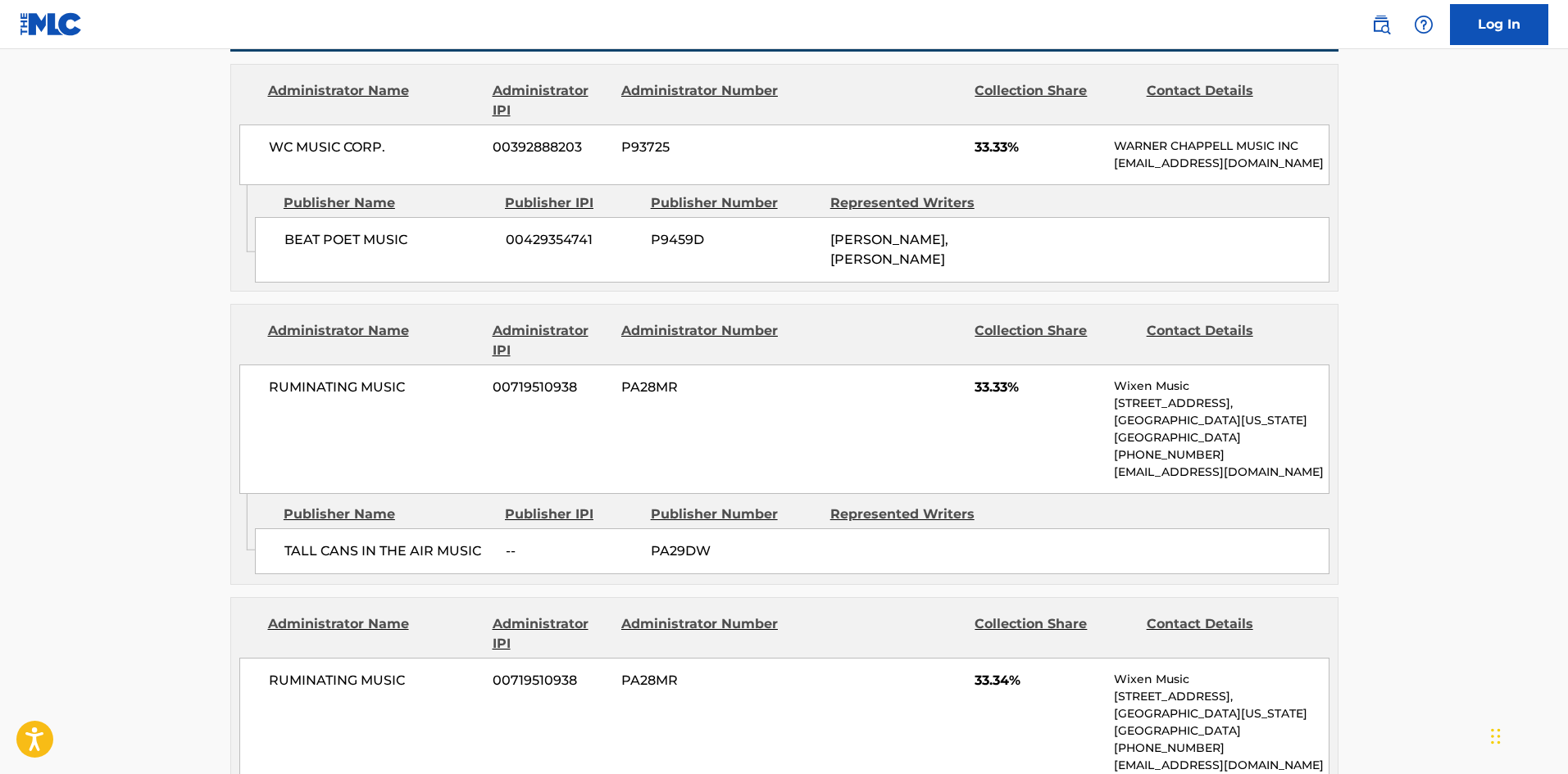
scroll to position [764, 0]
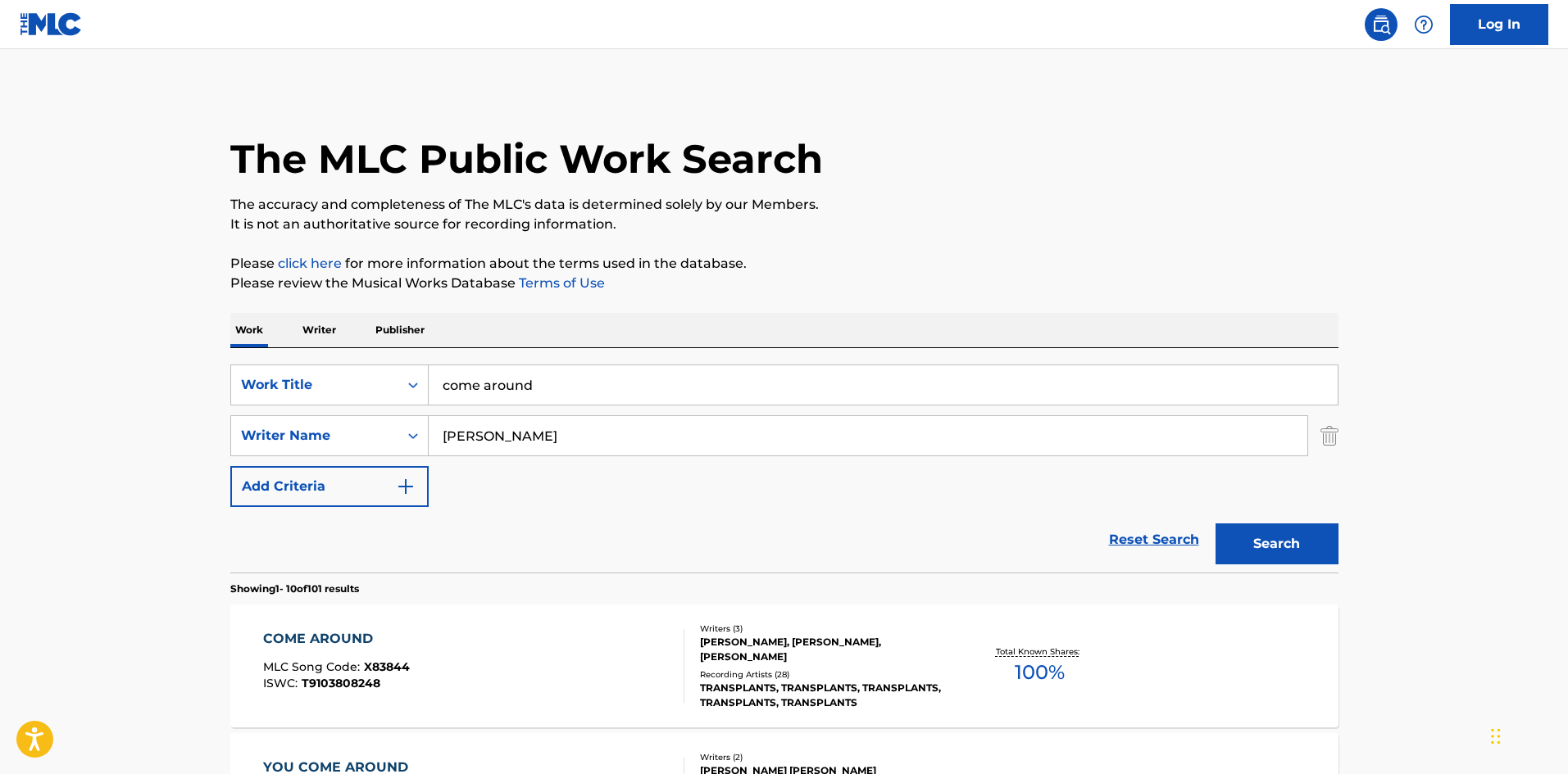
drag, startPoint x: 466, startPoint y: 368, endPoint x: 478, endPoint y: 381, distance: 17.7
click at [466, 368] on input "come around" at bounding box center [883, 384] width 909 height 39
click at [478, 381] on input "come around" at bounding box center [883, 384] width 909 height 39
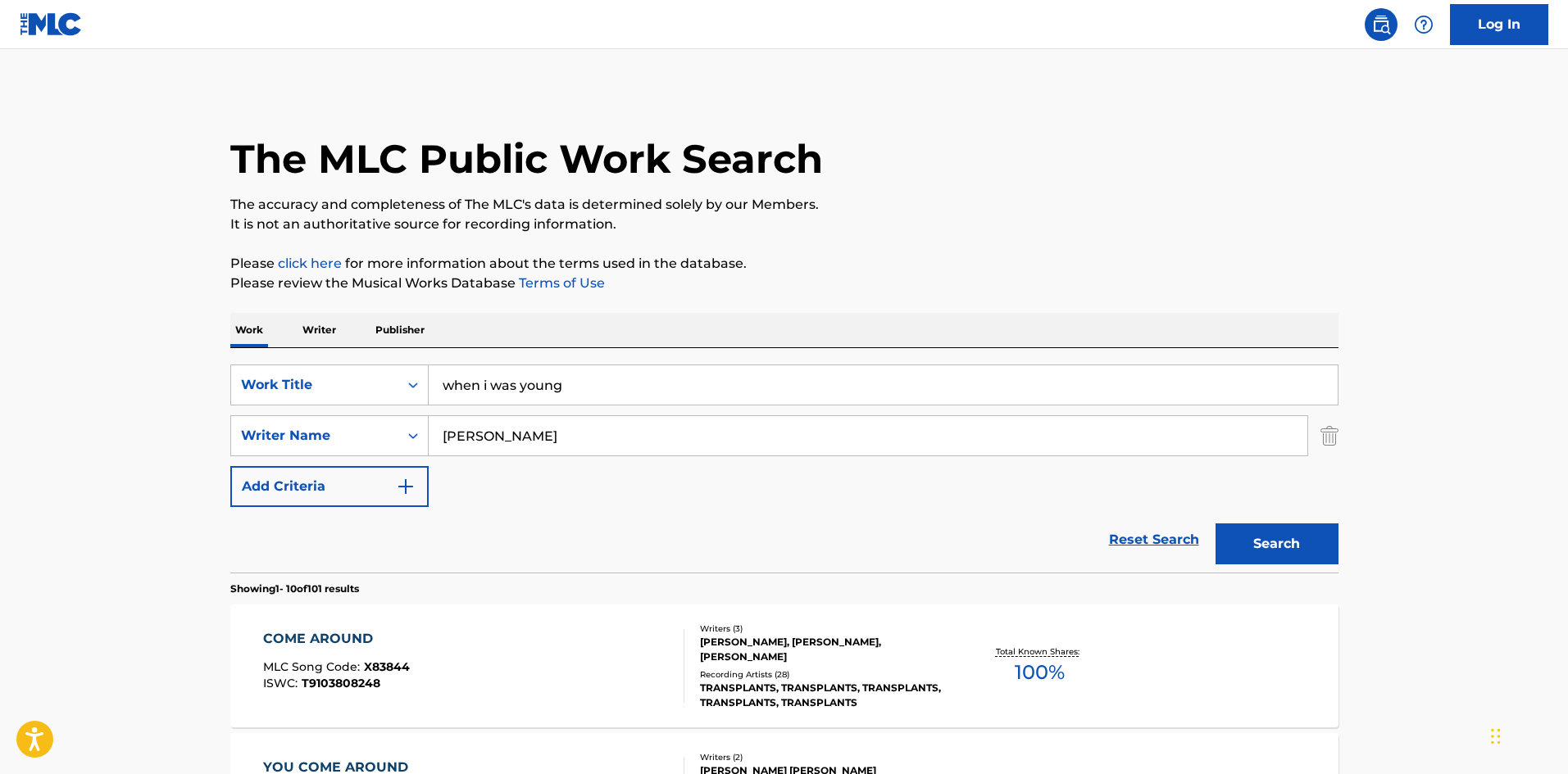
type input "when i was young"
click at [1216, 524] on button "Search" at bounding box center [1277, 544] width 123 height 41
click at [765, 666] on div "Writers ( 3 ) [PERSON_NAME], [PERSON_NAME], [PERSON_NAME] Recording Artists ( 2…" at bounding box center [816, 666] width 263 height 88
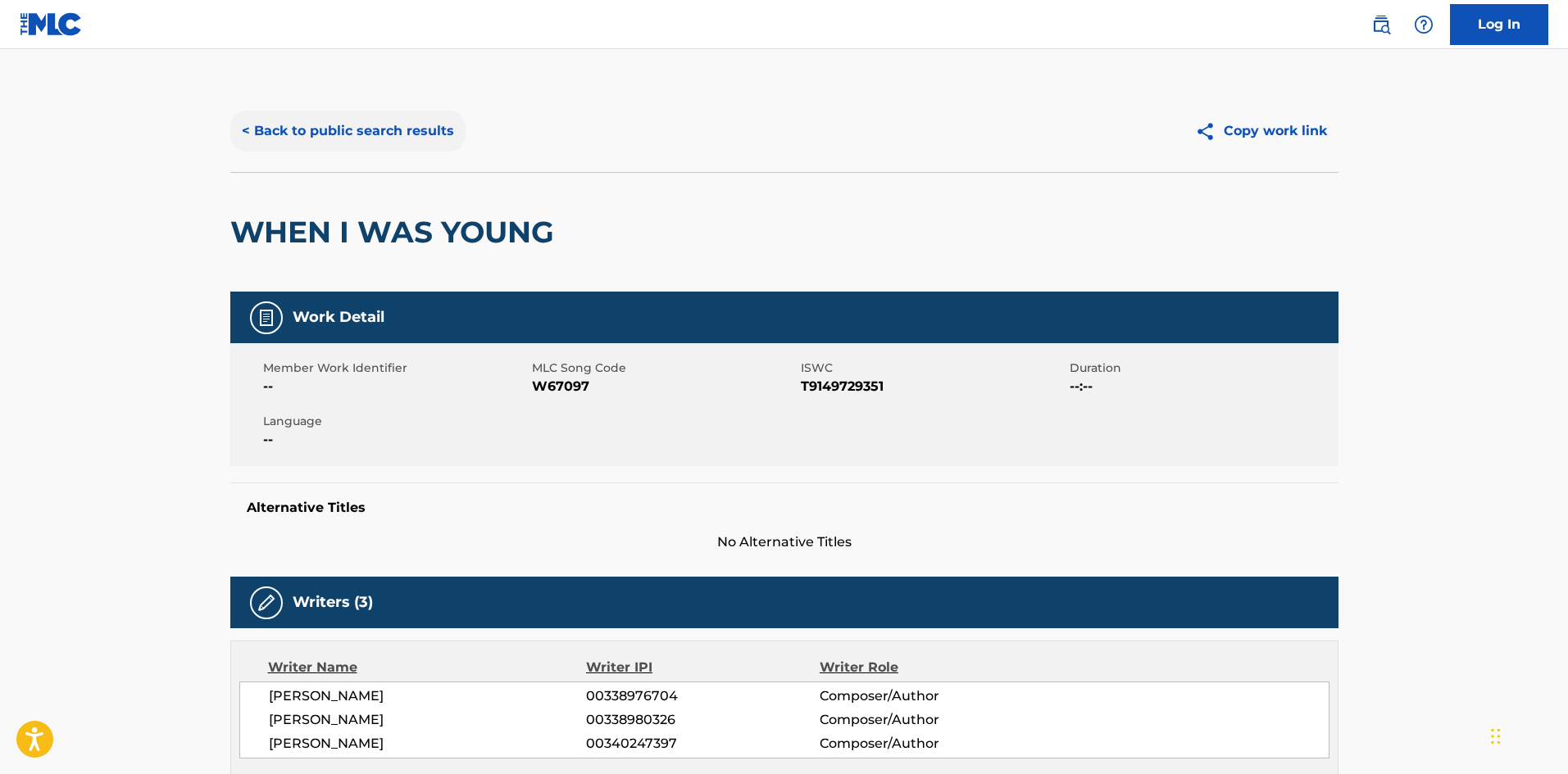
click at [324, 122] on button "< Back to public search results" at bounding box center [348, 130] width 236 height 41
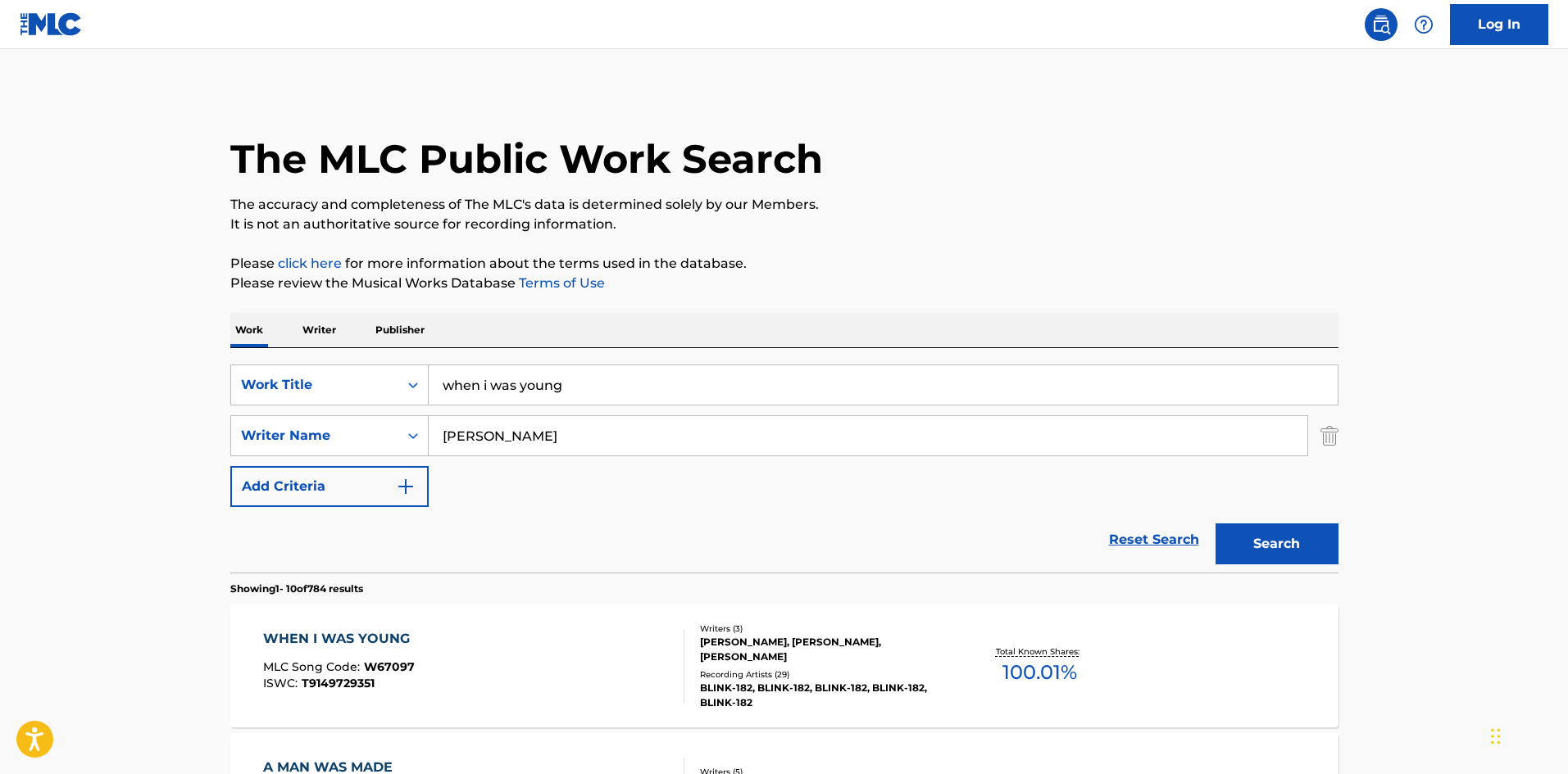
click at [505, 400] on input "when i was young" at bounding box center [883, 384] width 909 height 39
type input "[PERSON_NAME]'s song"
click at [1216, 524] on button "Search" at bounding box center [1277, 544] width 123 height 41
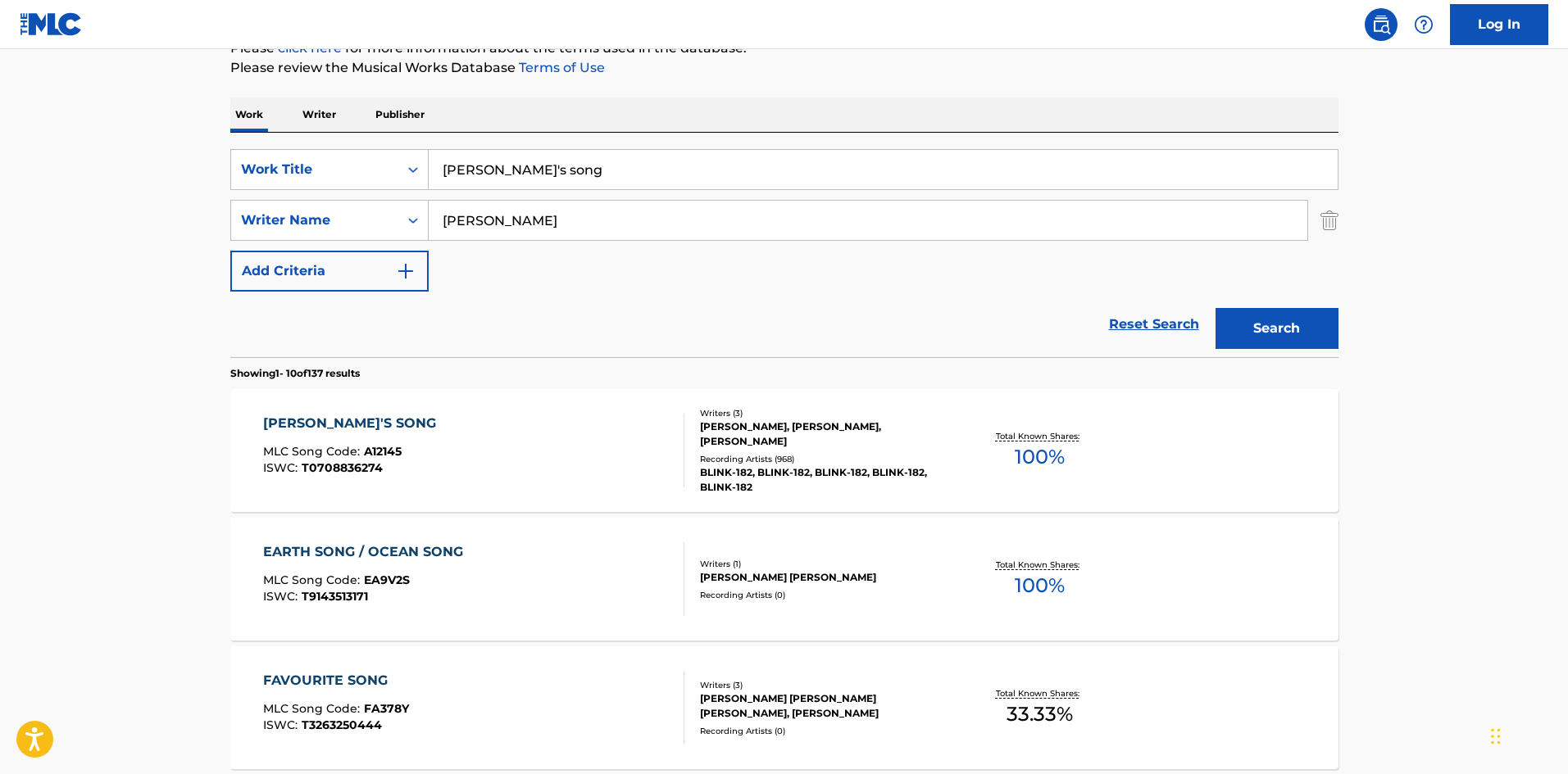
scroll to position [219, 0]
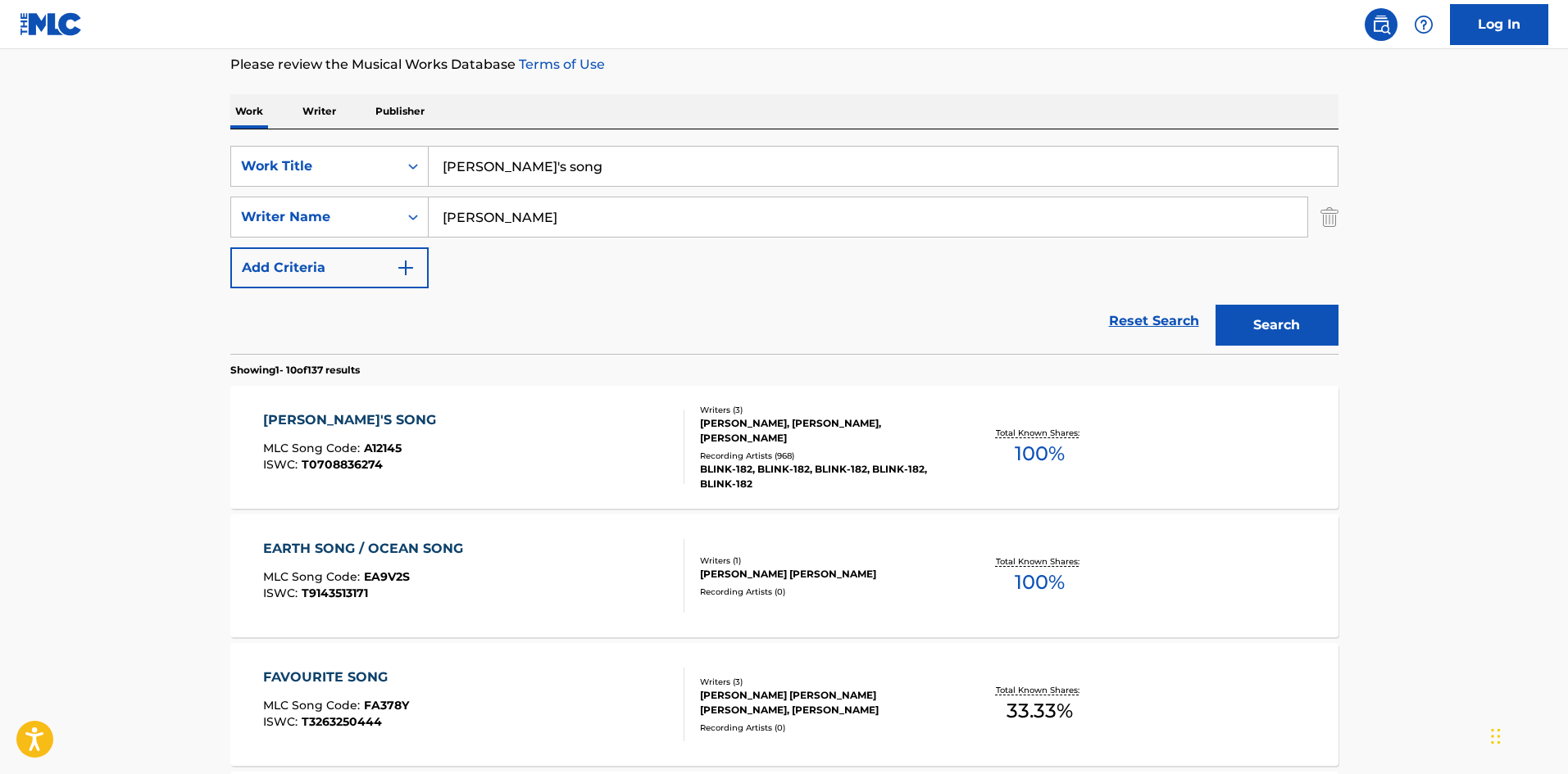
click at [787, 455] on div "Recording Artists ( 968 )" at bounding box center [823, 456] width 248 height 12
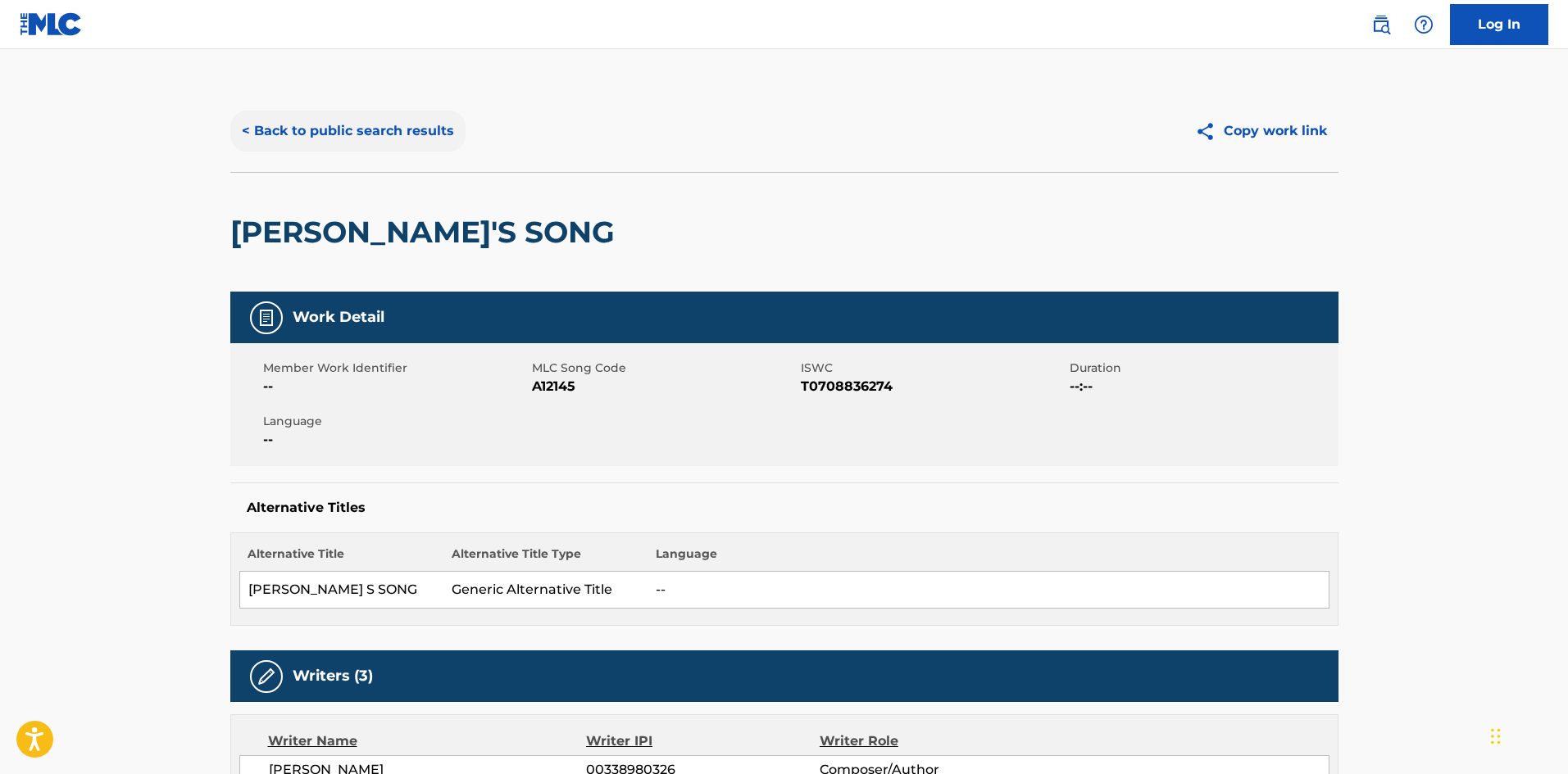
click at [280, 119] on button "< Back to public search results" at bounding box center [348, 130] width 236 height 41
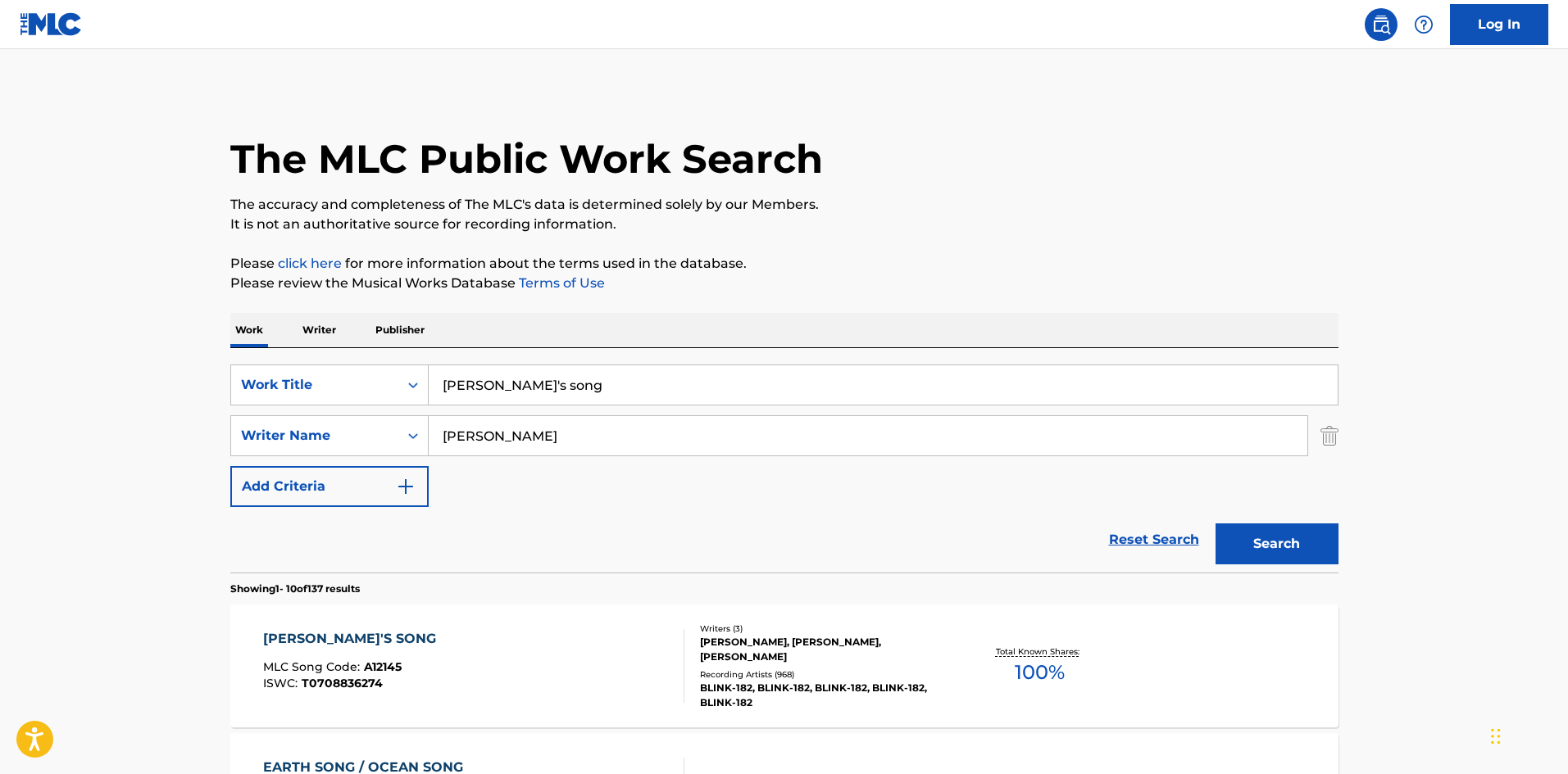
scroll to position [219, 0]
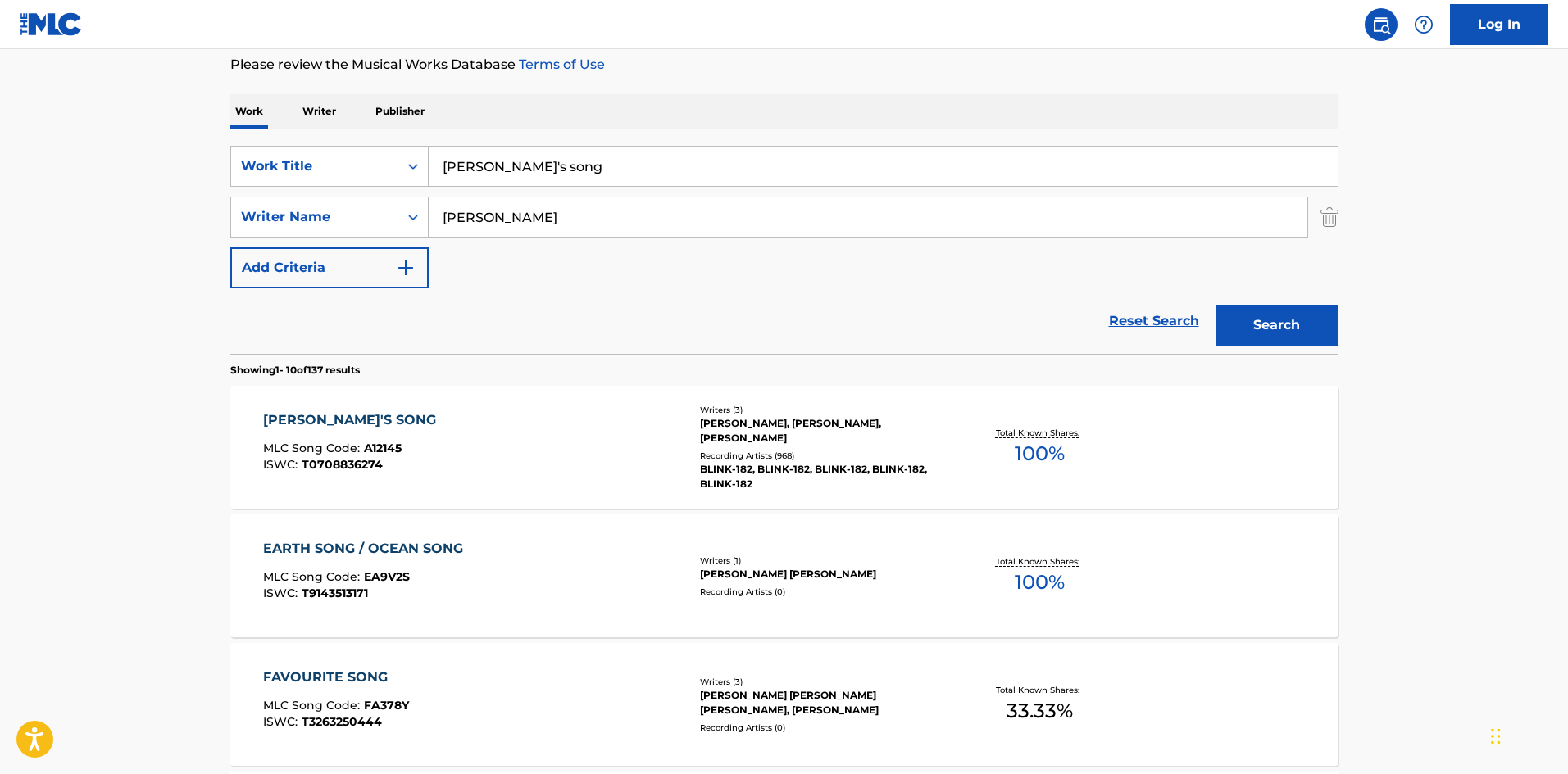
click at [759, 440] on div "[PERSON_NAME], [PERSON_NAME], [PERSON_NAME]" at bounding box center [823, 431] width 248 height 30
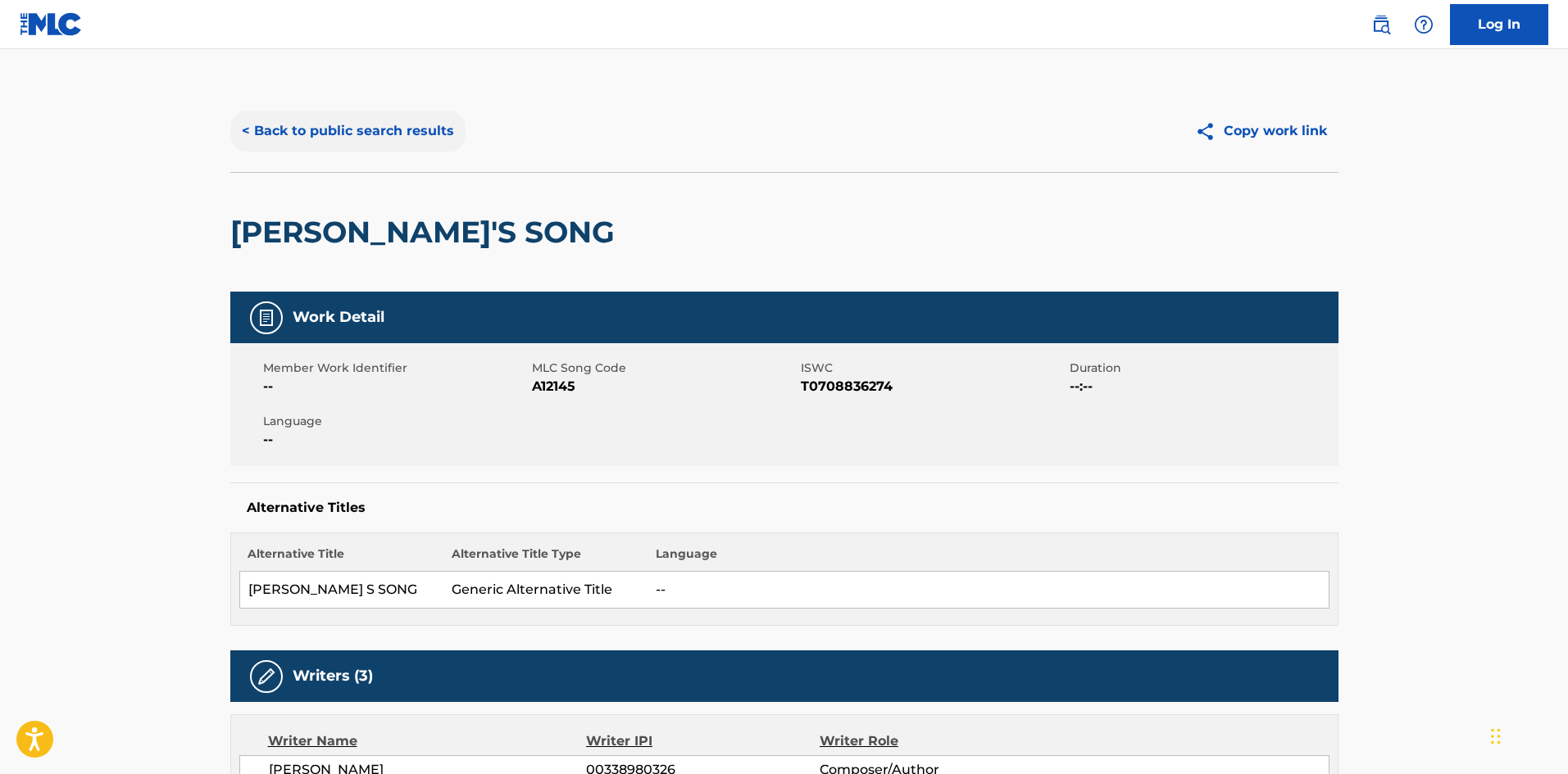
click at [268, 129] on button "< Back to public search results" at bounding box center [348, 130] width 236 height 41
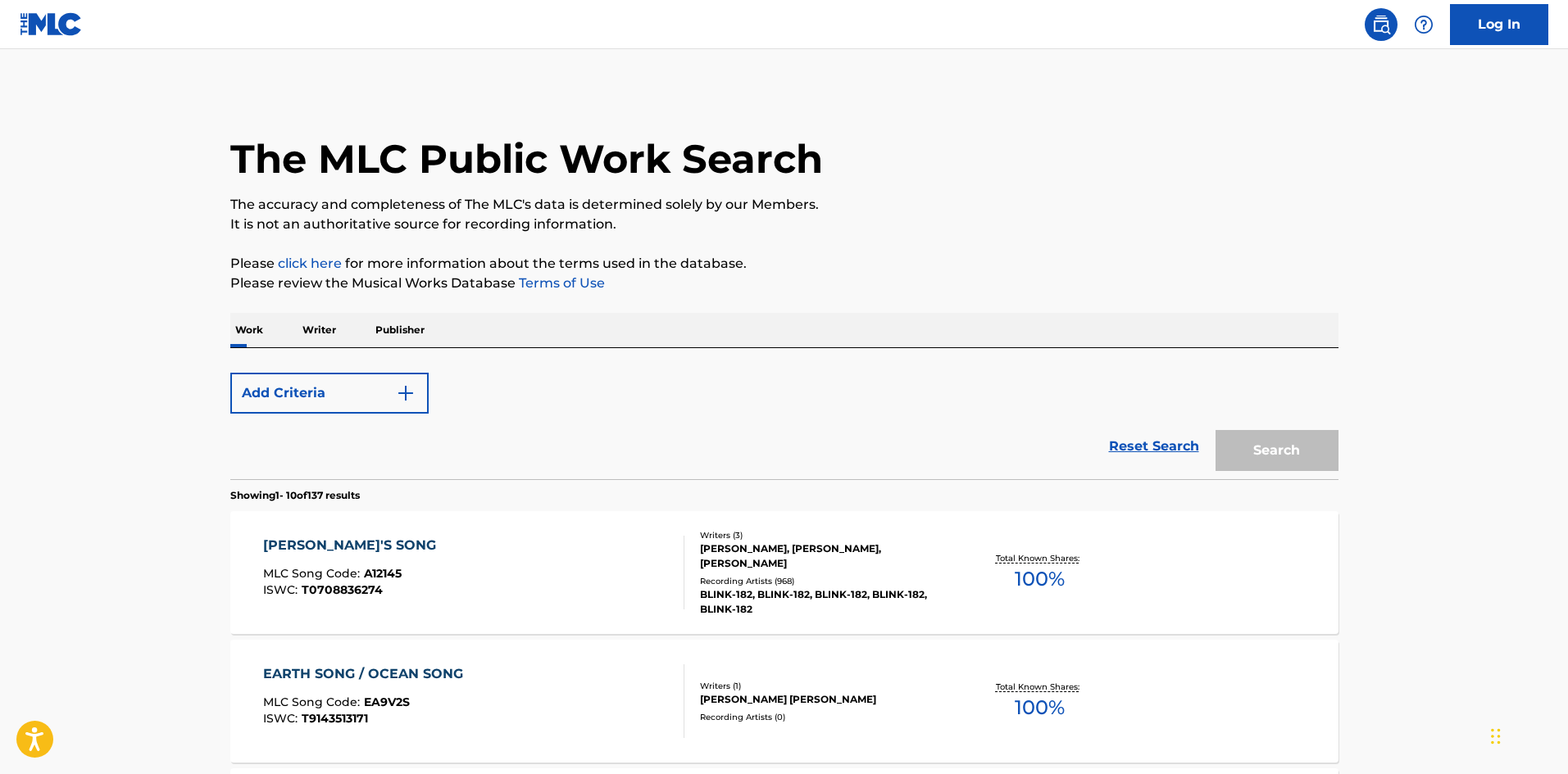
scroll to position [219, 0]
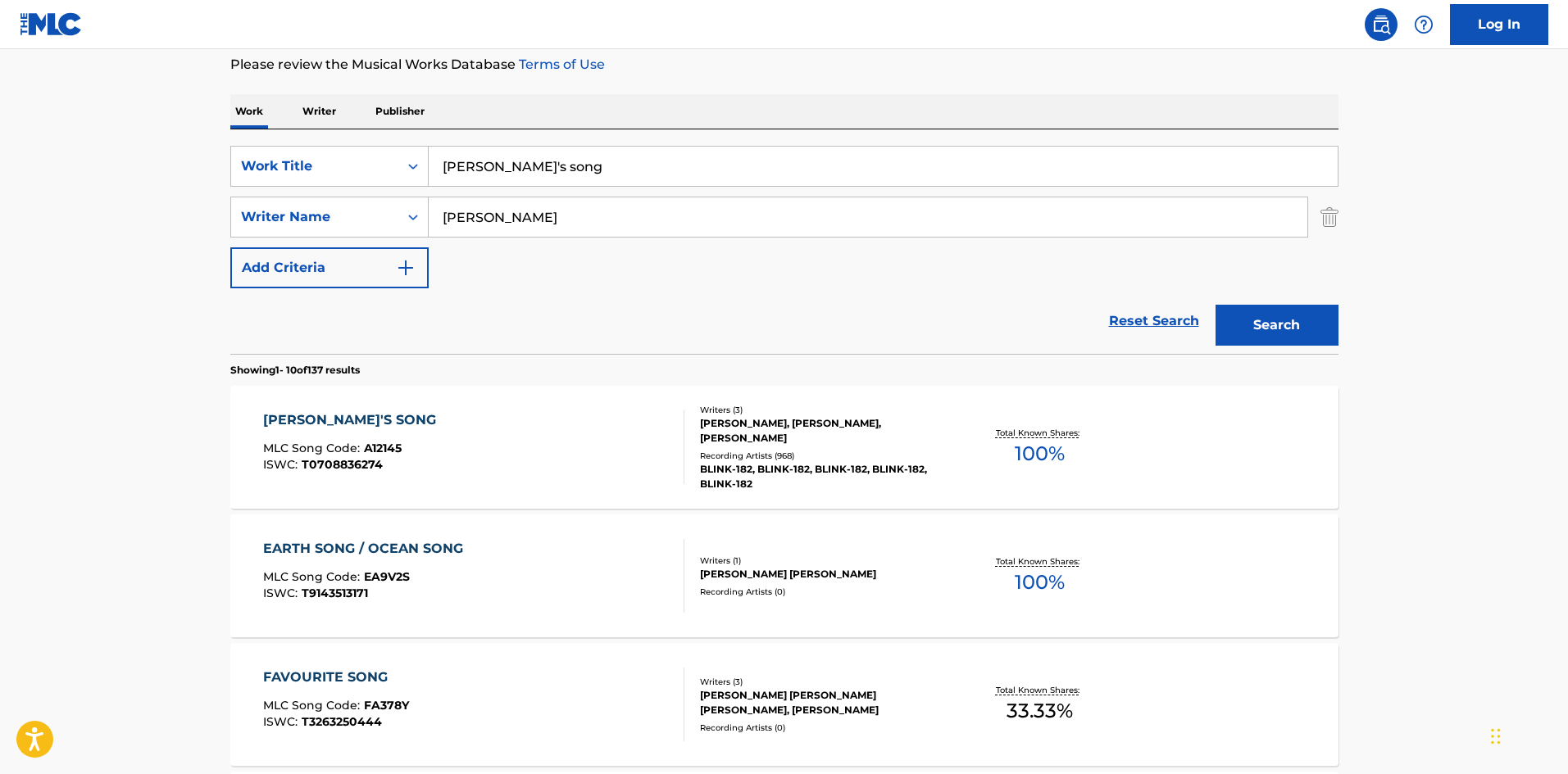
click at [532, 164] on input "[PERSON_NAME]'s song" at bounding box center [883, 166] width 909 height 39
type input "after midnight"
click at [1216, 305] on button "Search" at bounding box center [1277, 325] width 123 height 41
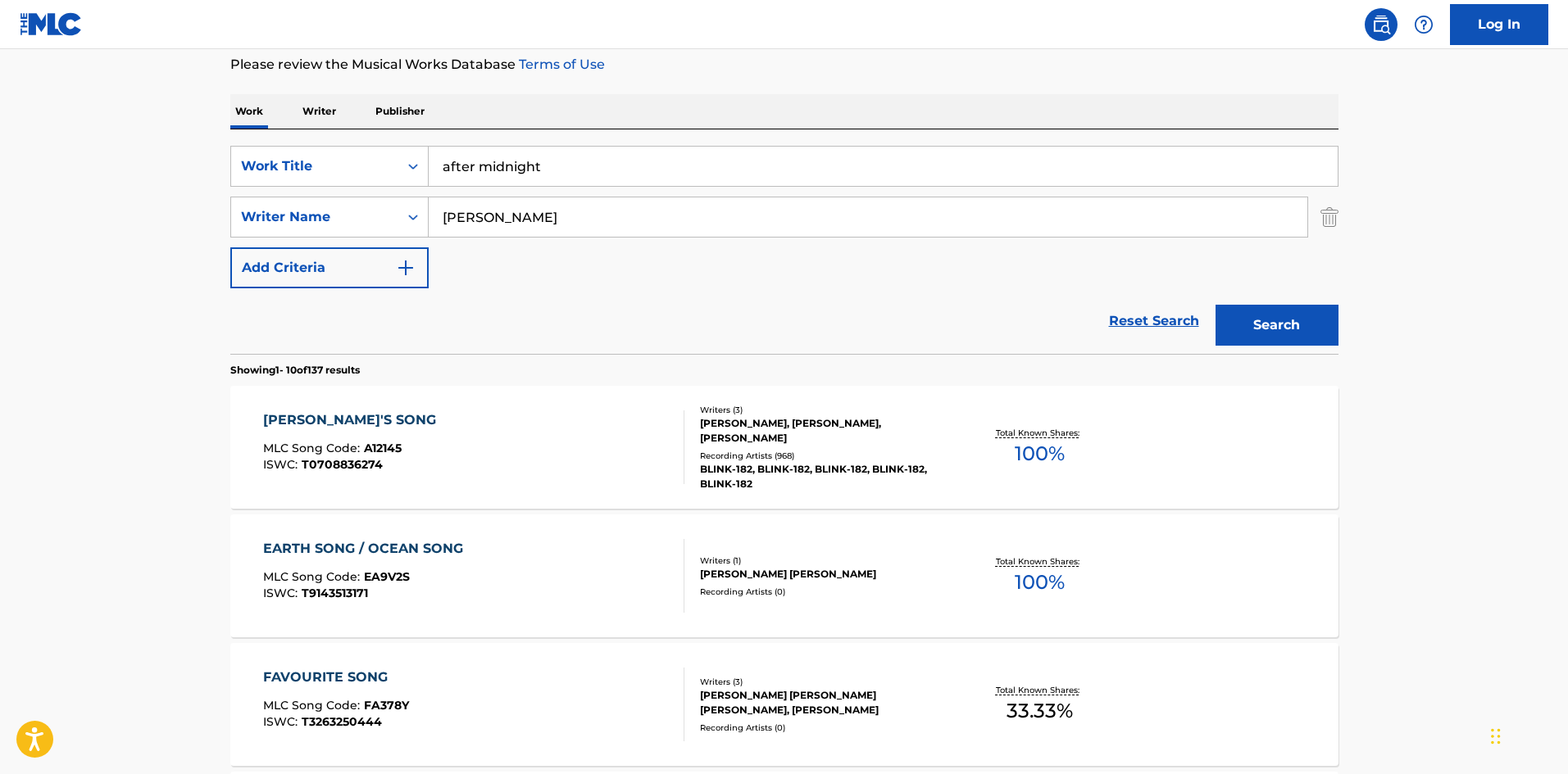
scroll to position [0, 0]
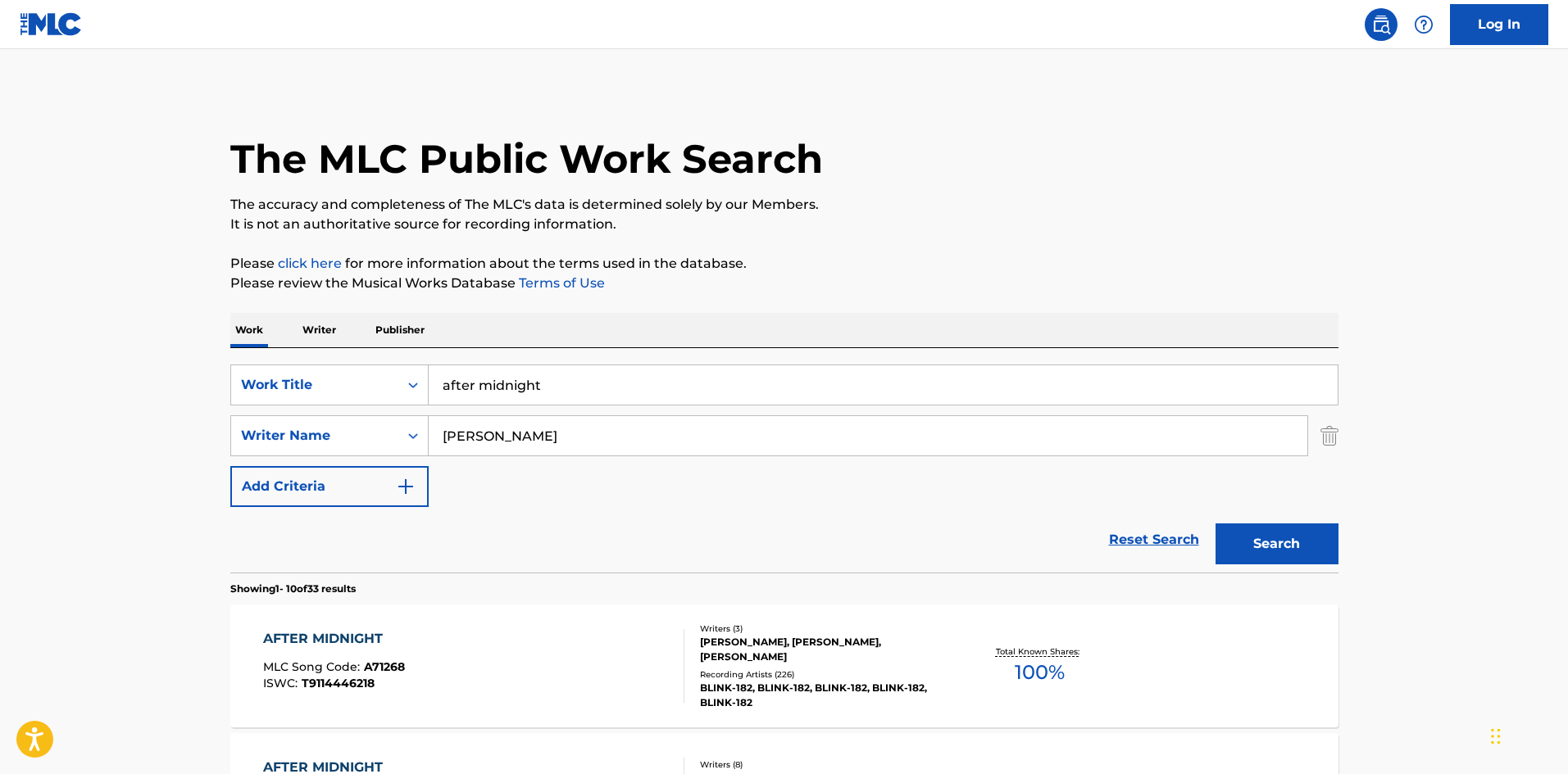
click at [837, 701] on div "BLINK-182, BLINK-182, BLINK-182, BLINK-182, BLINK-182" at bounding box center [823, 696] width 248 height 30
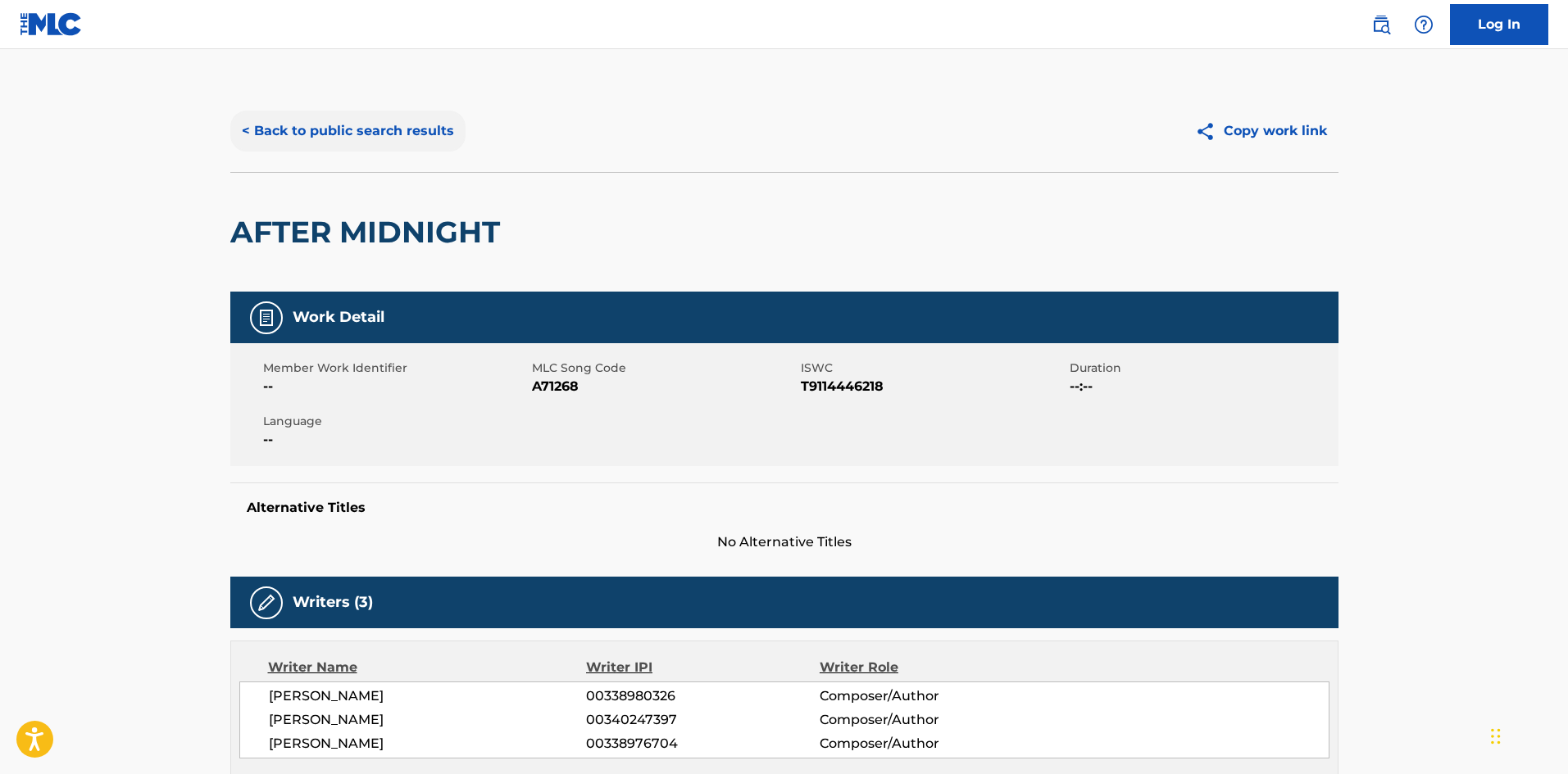
click at [252, 123] on button "< Back to public search results" at bounding box center [348, 130] width 236 height 41
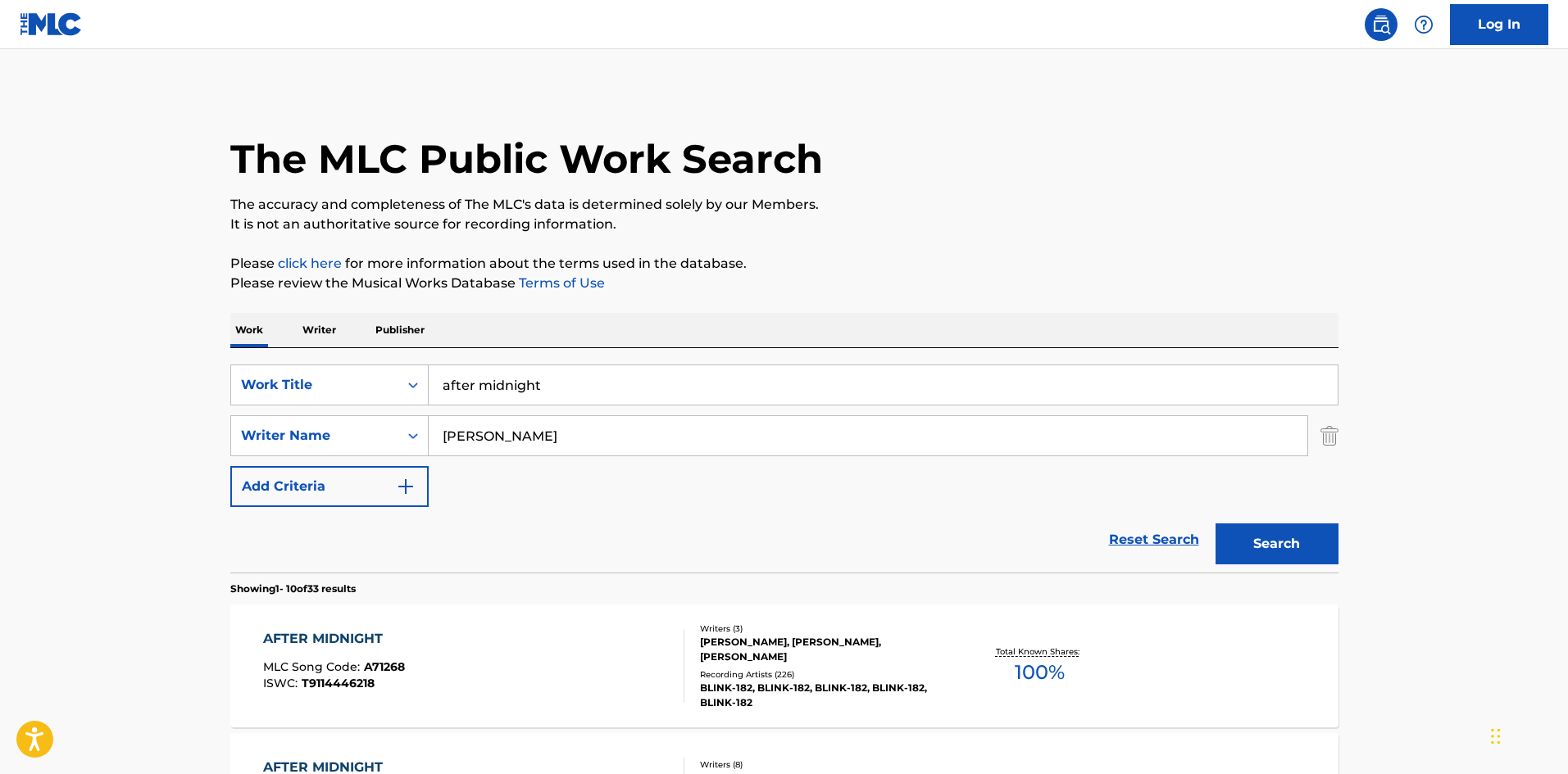
click at [406, 331] on p "Publisher" at bounding box center [399, 329] width 59 height 34
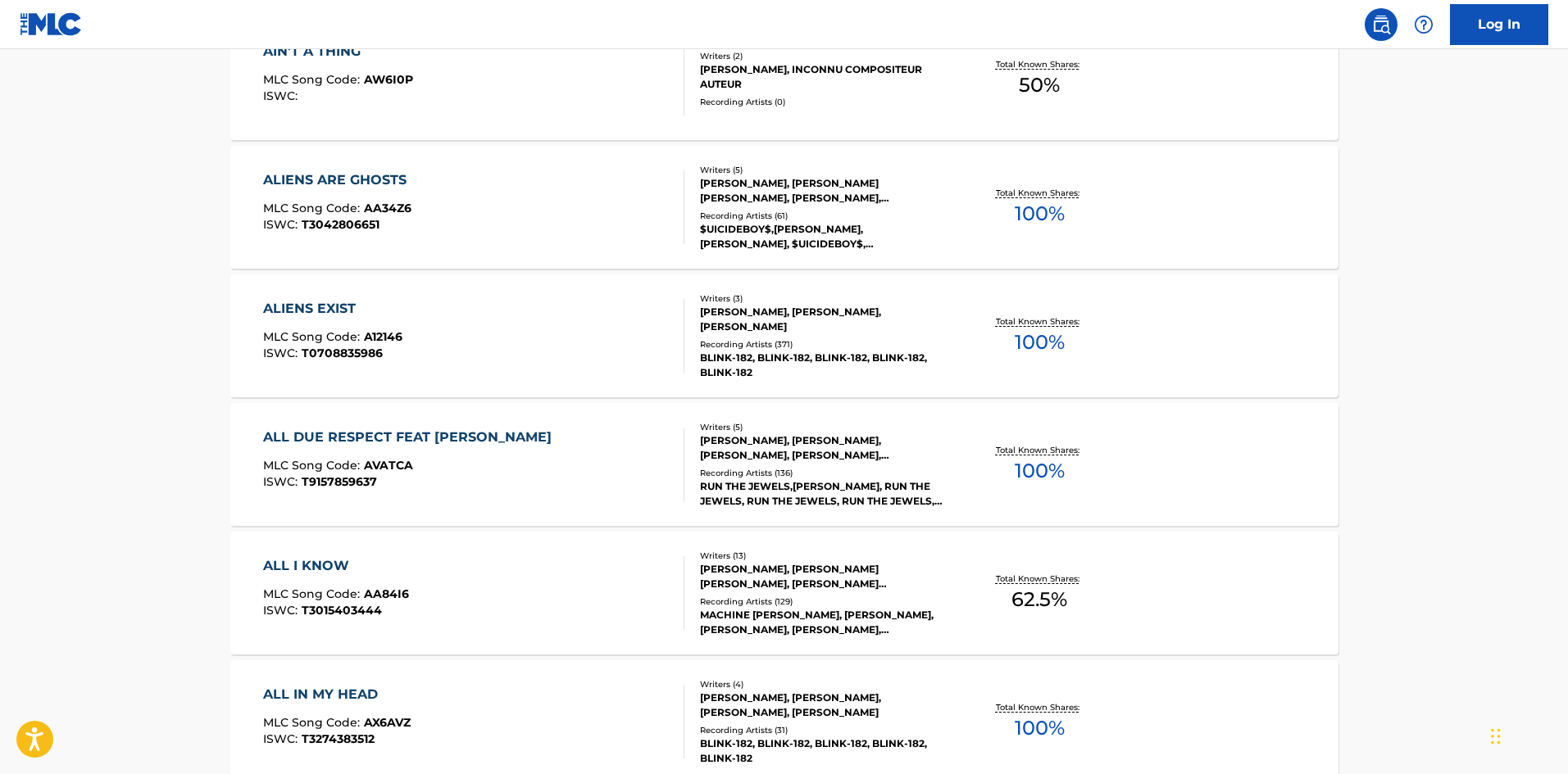
scroll to position [2840, 0]
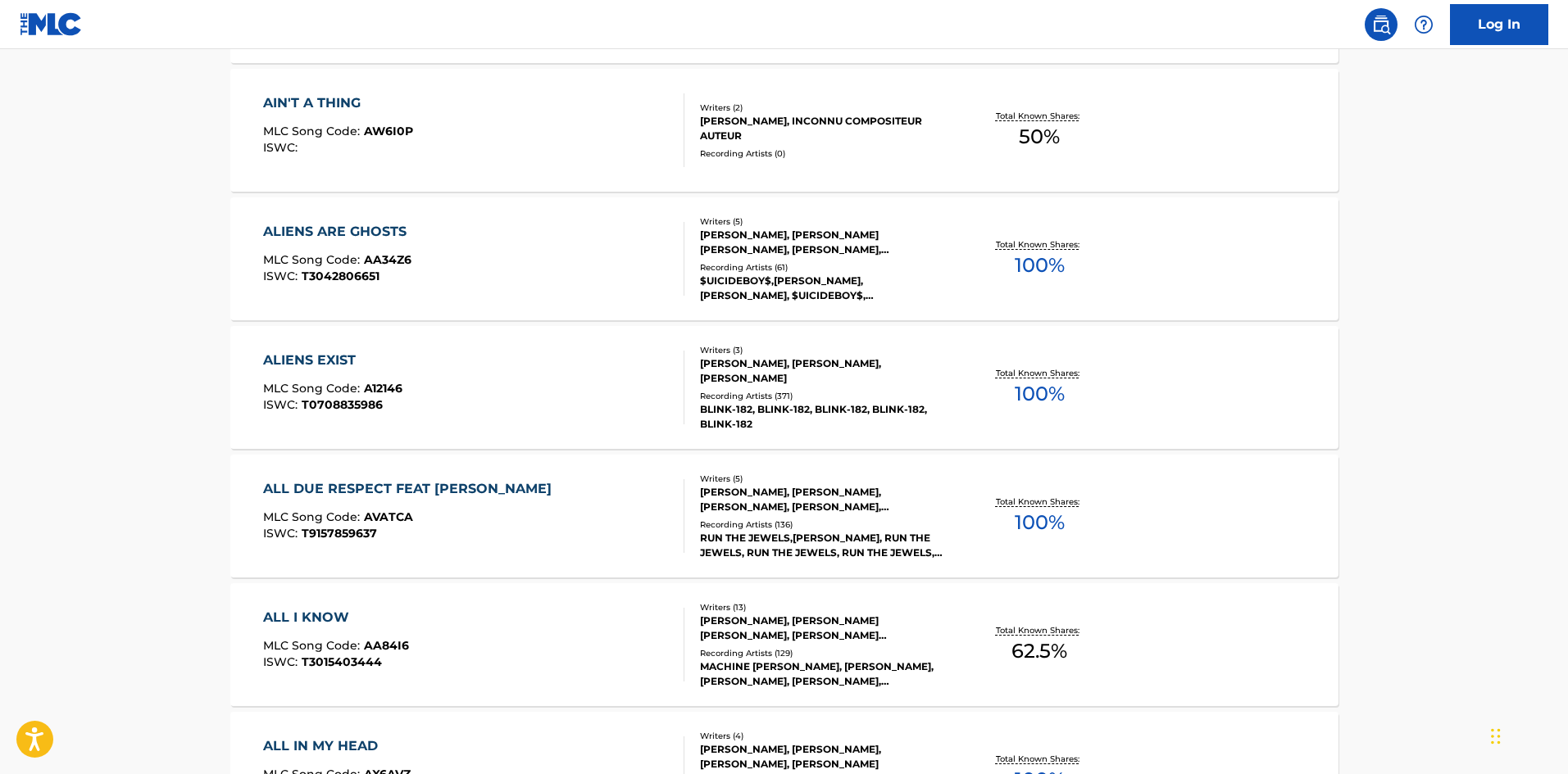
click at [766, 394] on div "Recording Artists ( 371 )" at bounding box center [823, 396] width 248 height 12
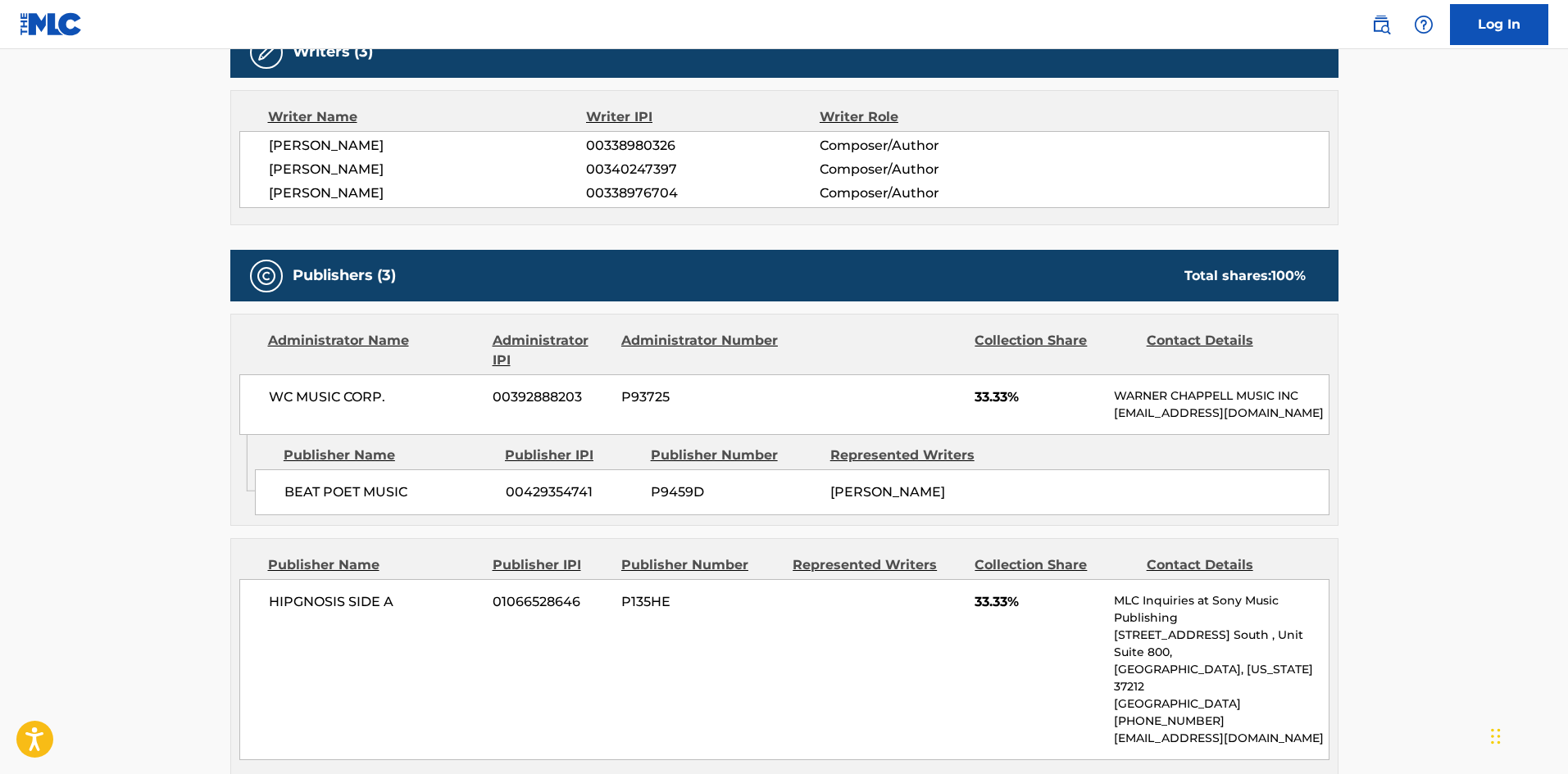
scroll to position [327, 0]
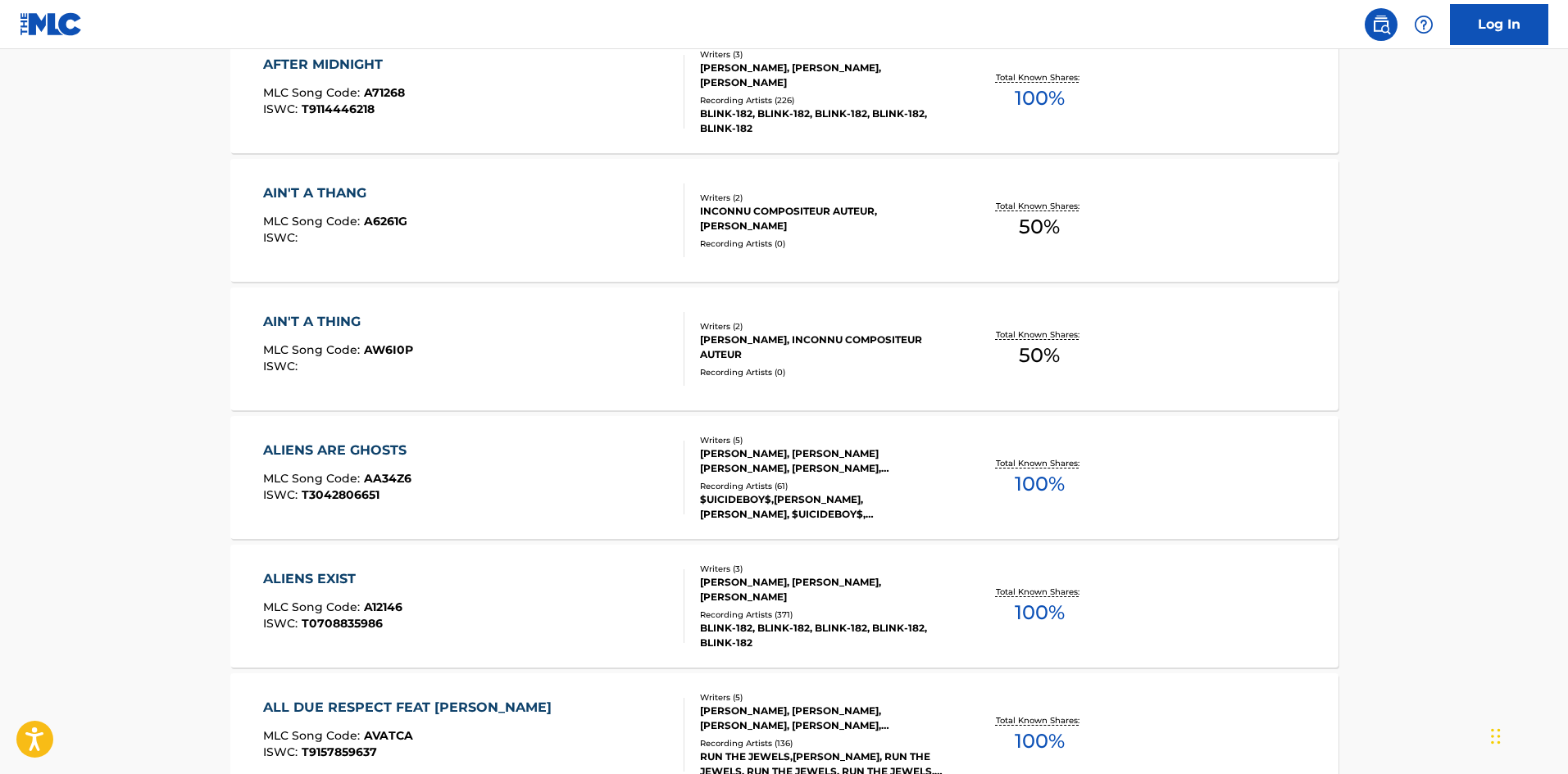
scroll to position [3605, 0]
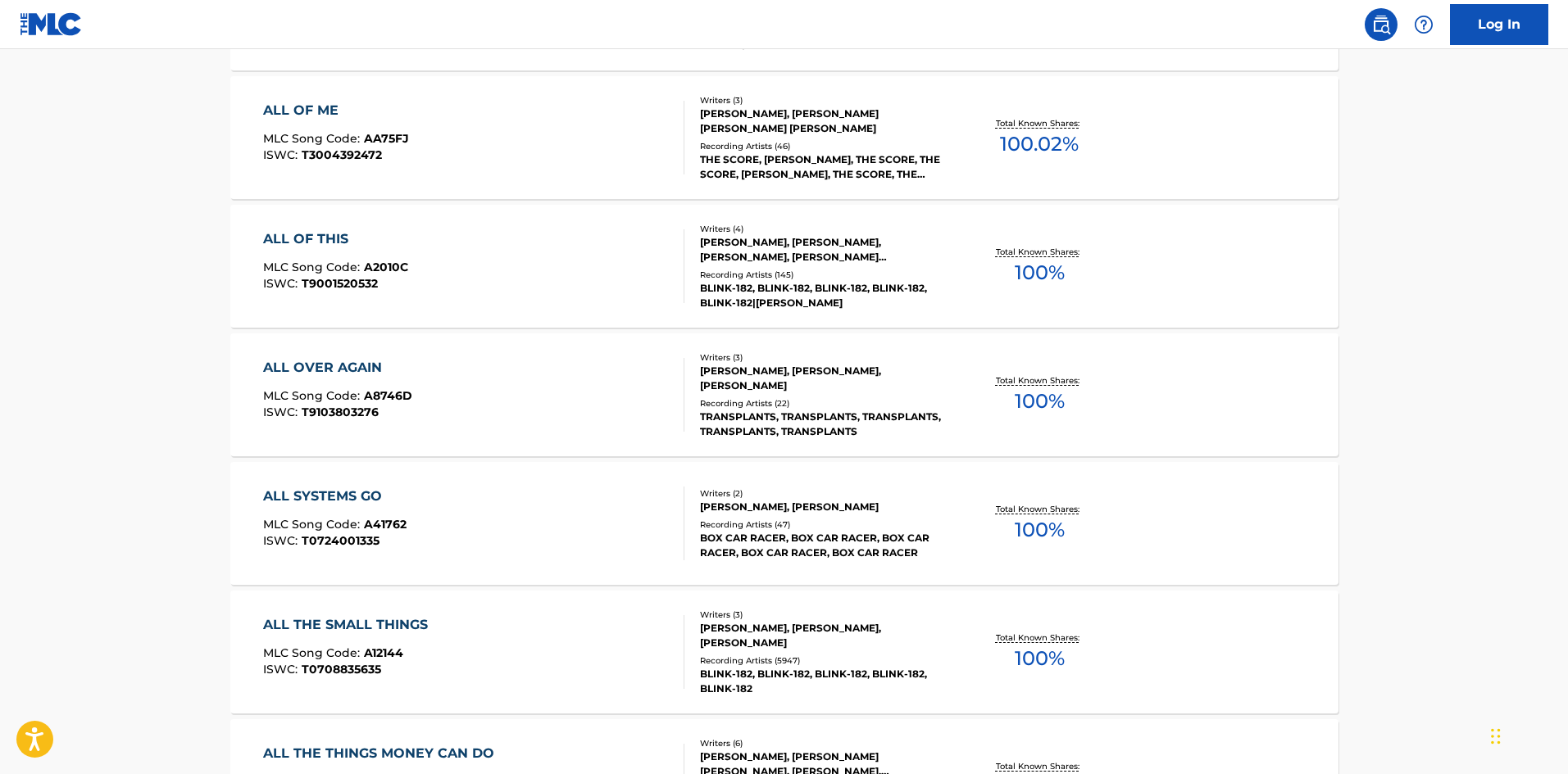
click at [828, 651] on div "Writers ( 3 ) [PERSON_NAME], [PERSON_NAME], [PERSON_NAME] Recording Artists ( 5…" at bounding box center [816, 652] width 263 height 88
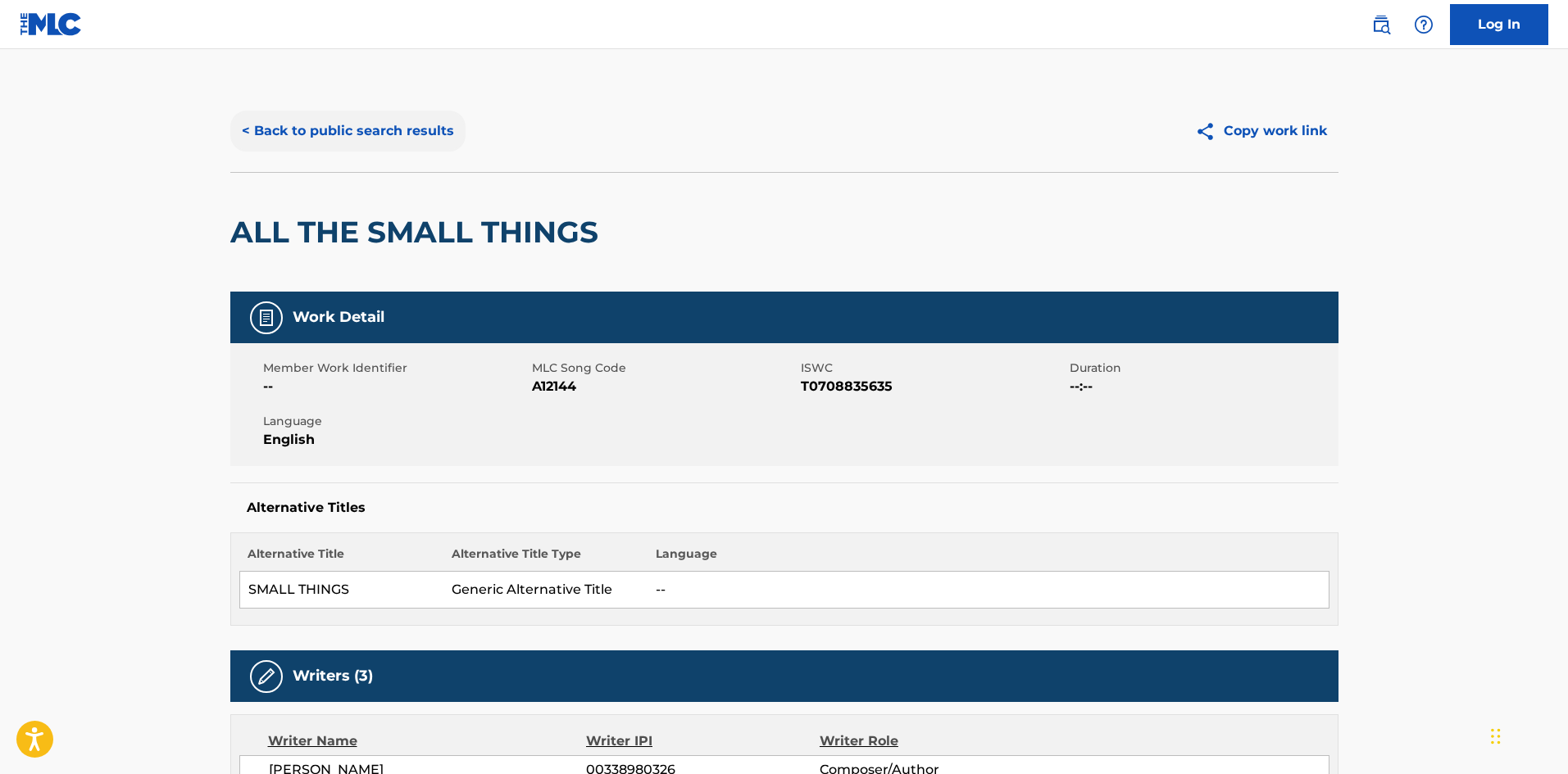
click at [250, 111] on button "< Back to public search results" at bounding box center [348, 130] width 236 height 41
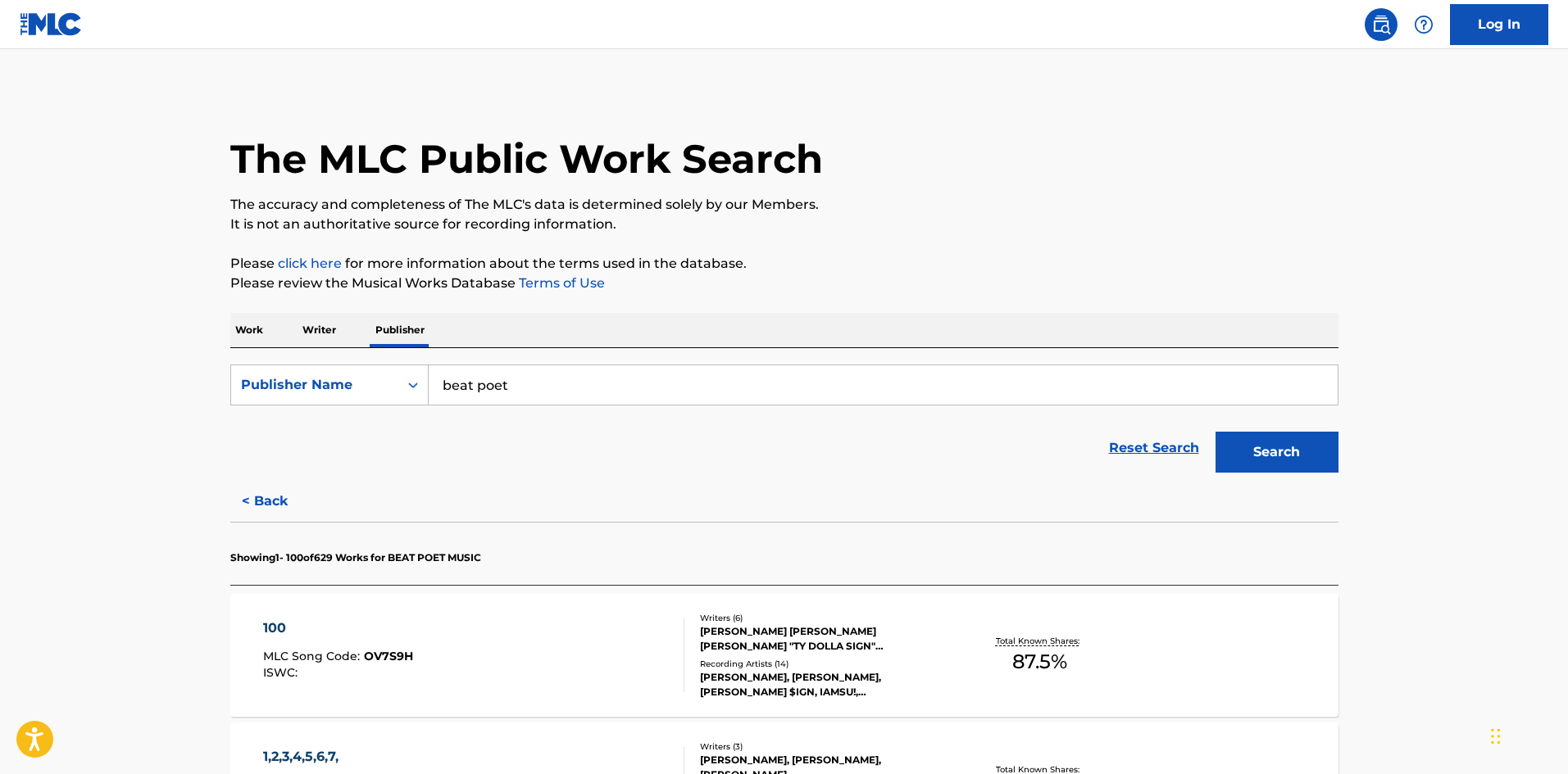
click at [249, 336] on p "Work" at bounding box center [249, 329] width 38 height 34
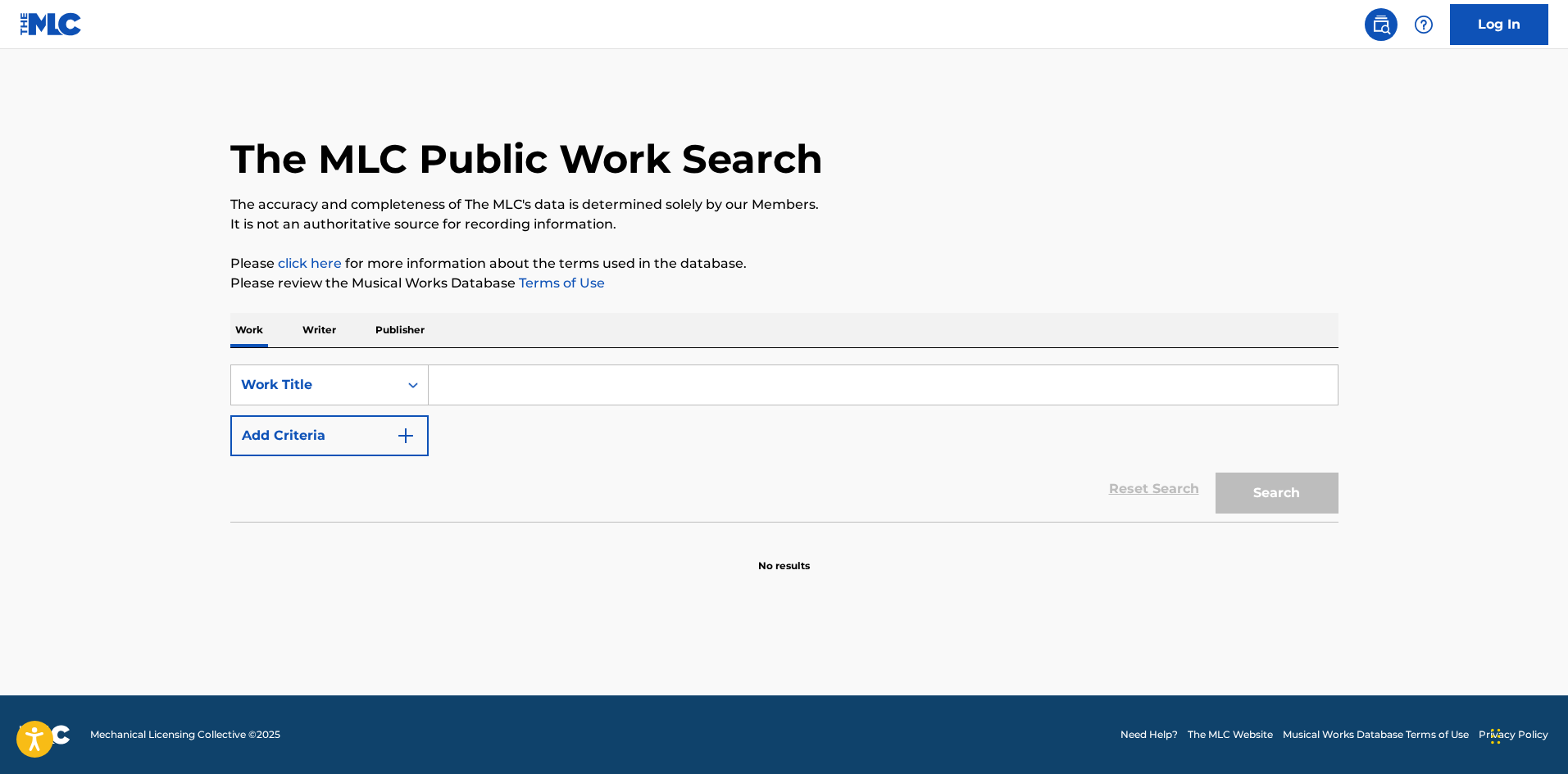
click at [442, 380] on input "Search Form" at bounding box center [883, 384] width 909 height 39
paste input "LYFT EM UP"
type input "LYFT EM UP"
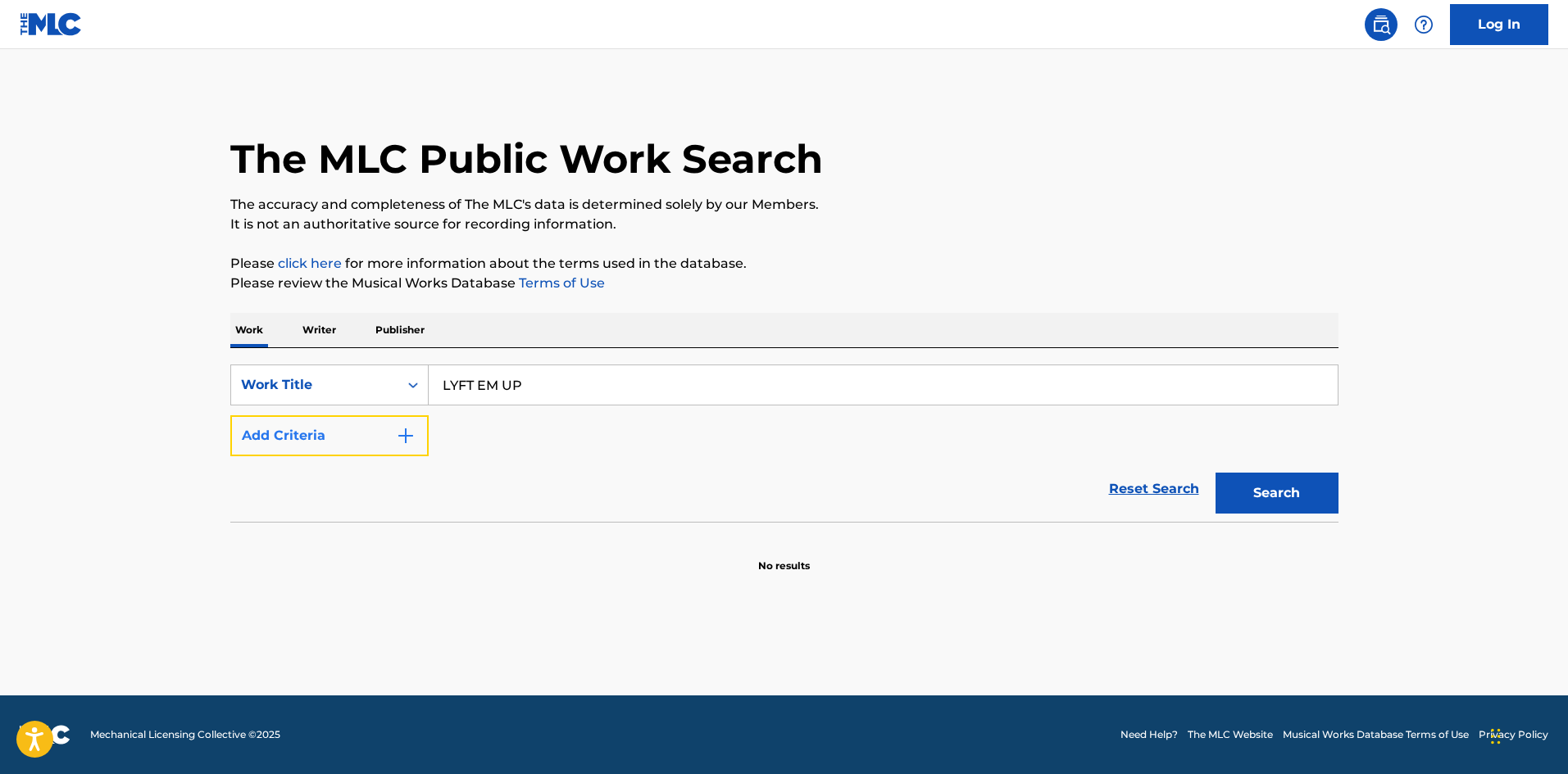
click at [382, 442] on button "Add Criteria" at bounding box center [329, 435] width 198 height 41
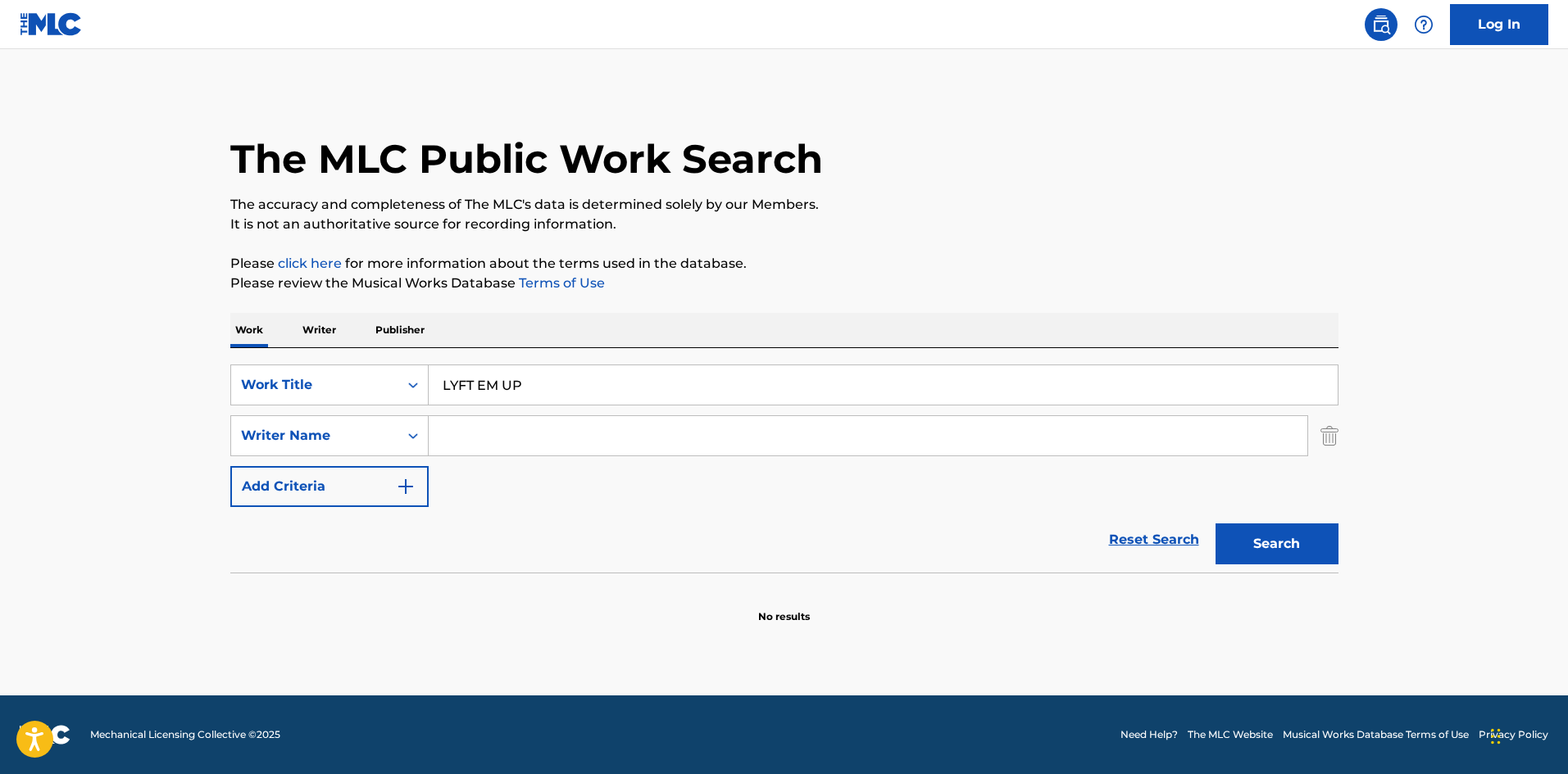
click at [500, 452] on input "Search Form" at bounding box center [867, 435] width 879 height 39
type input "[PERSON_NAME]"
click at [1216, 524] on button "Search" at bounding box center [1277, 544] width 123 height 41
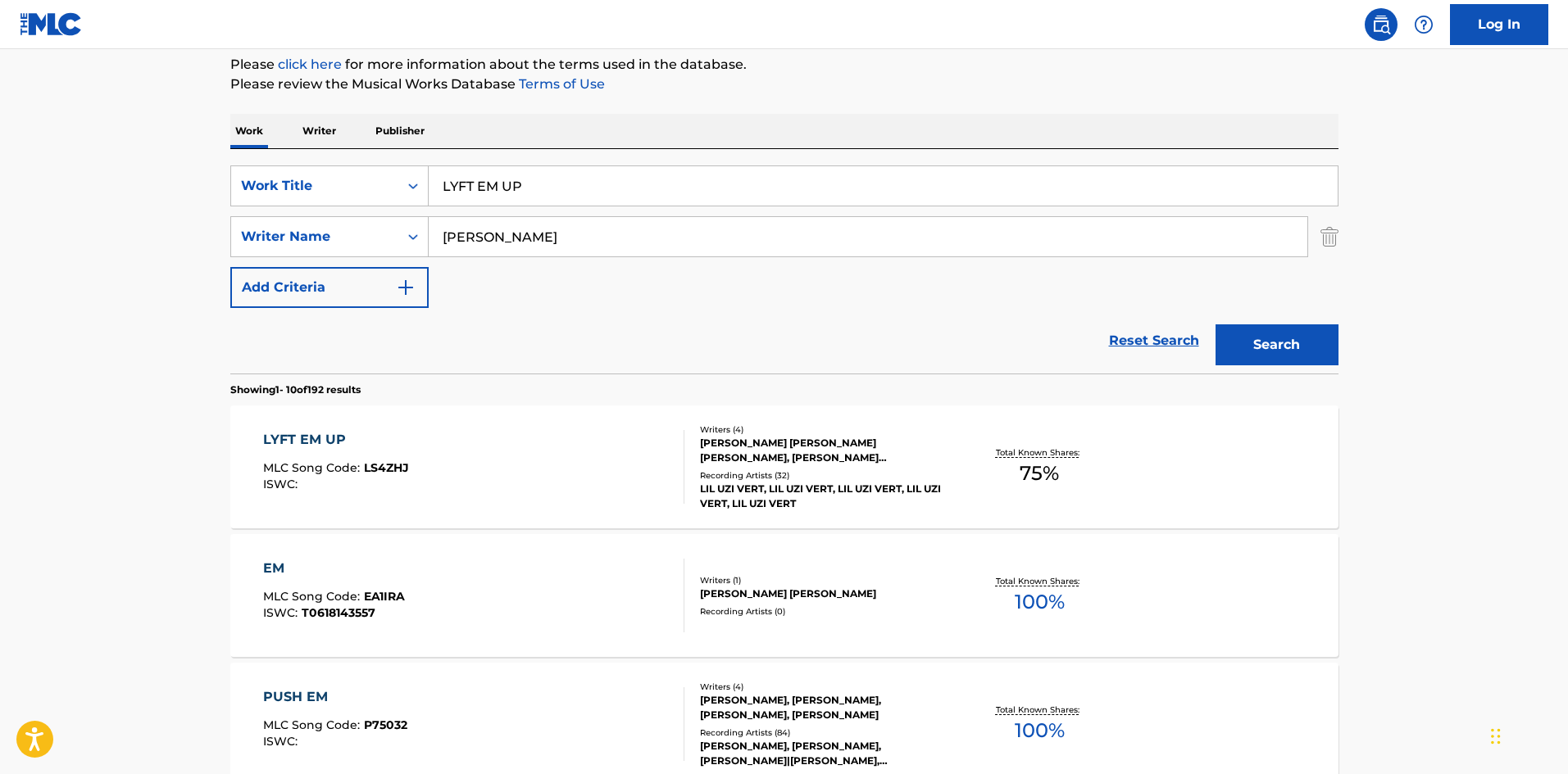
scroll to position [219, 0]
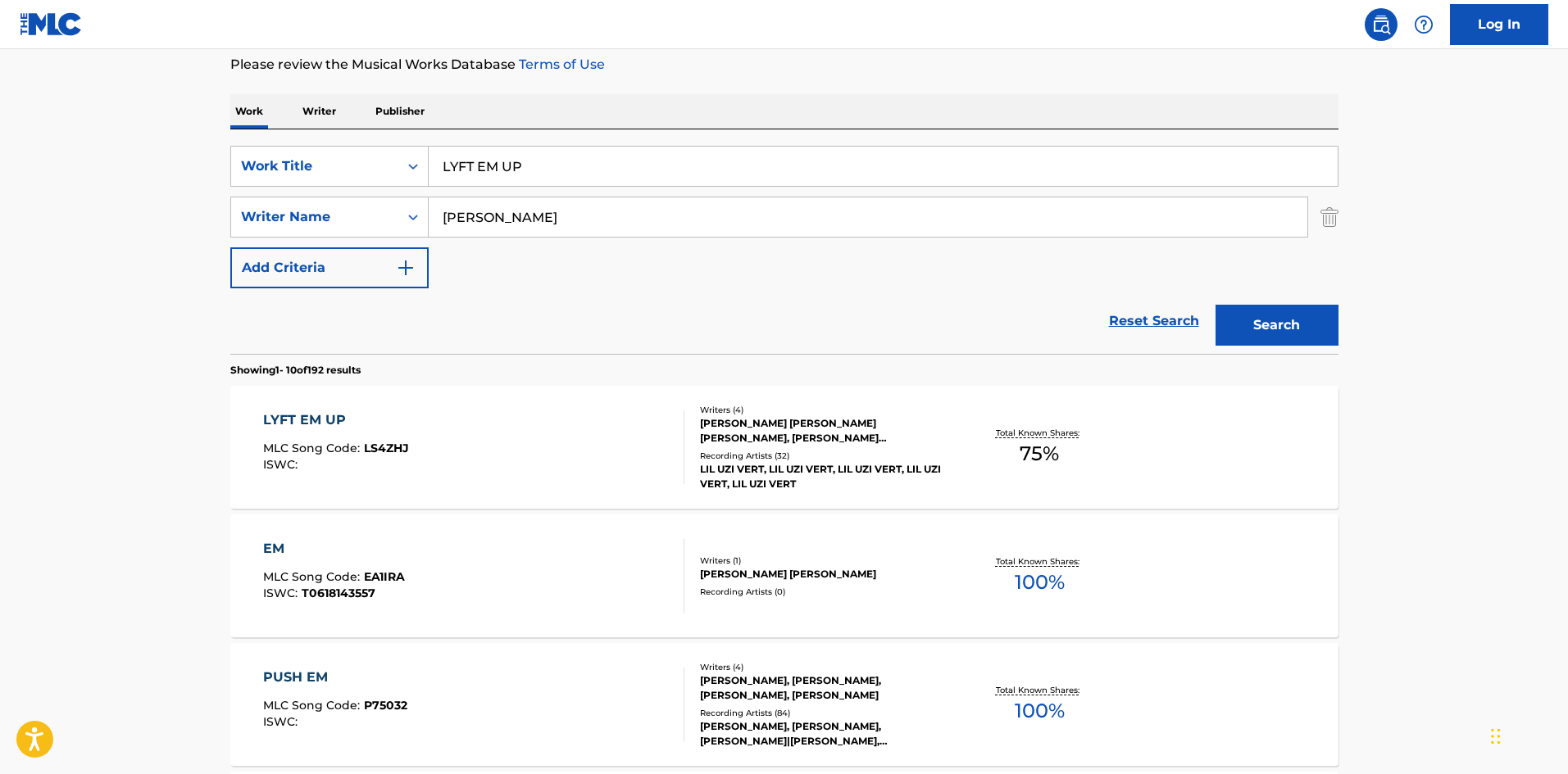
click at [879, 440] on div "[PERSON_NAME] [PERSON_NAME] [PERSON_NAME], [PERSON_NAME] [PERSON_NAME]" at bounding box center [823, 431] width 248 height 30
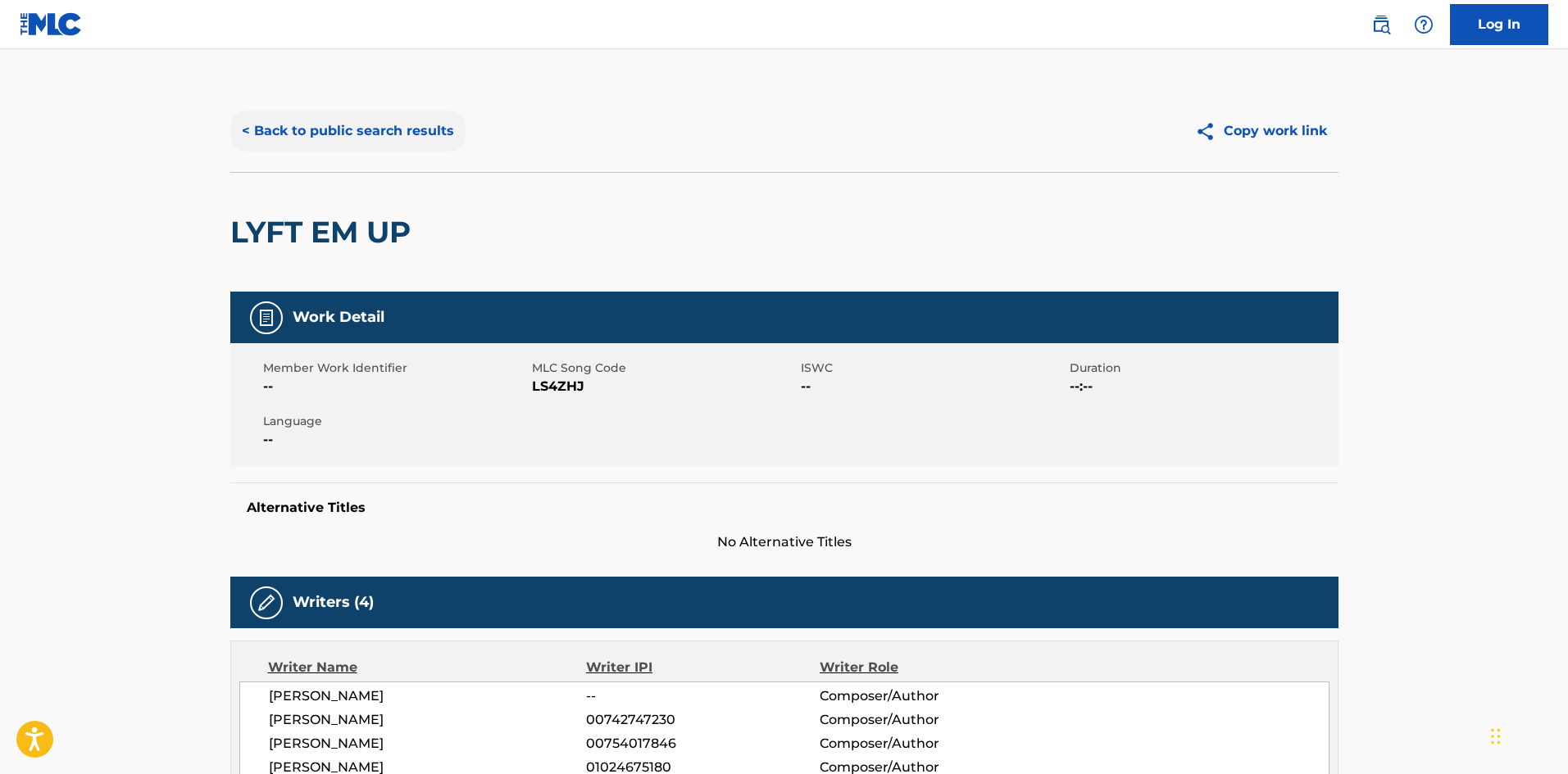
click at [343, 133] on button "< Back to public search results" at bounding box center [348, 130] width 236 height 41
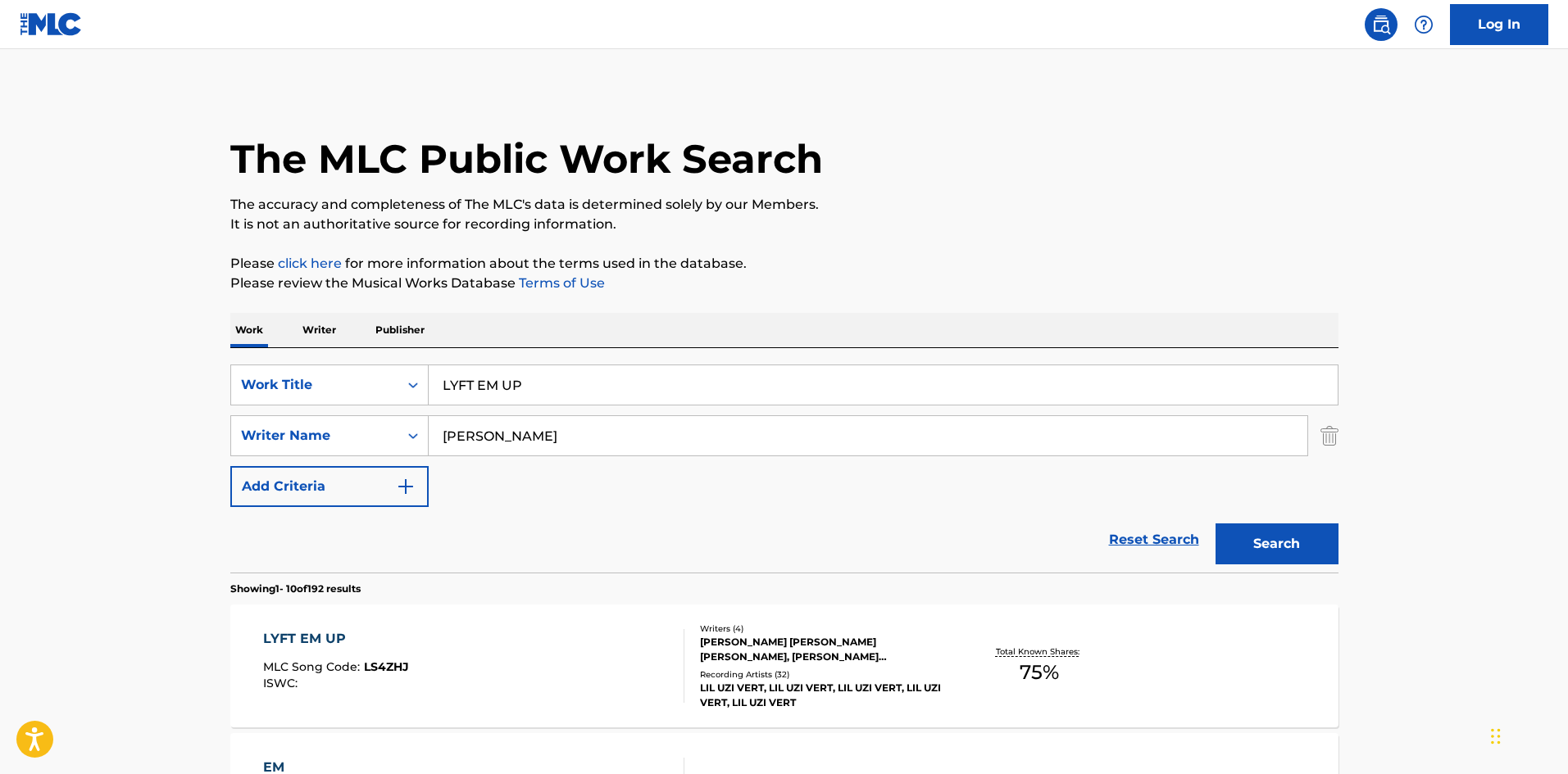
scroll to position [219, 0]
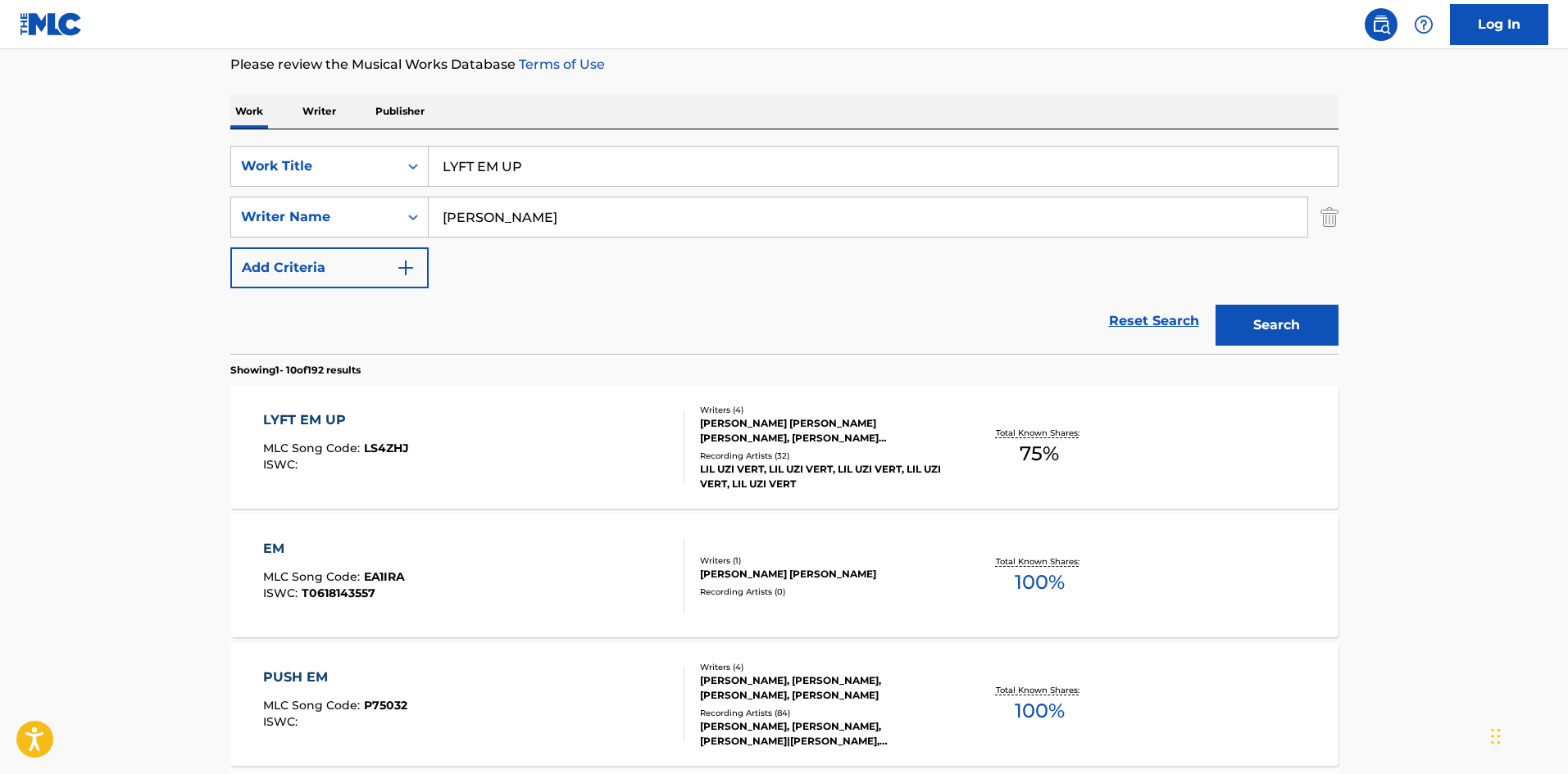
click at [487, 162] on input "LYFT EM UP" at bounding box center [883, 166] width 909 height 39
type input "LYFT them UP"
click at [1216, 305] on button "Search" at bounding box center [1277, 325] width 123 height 41
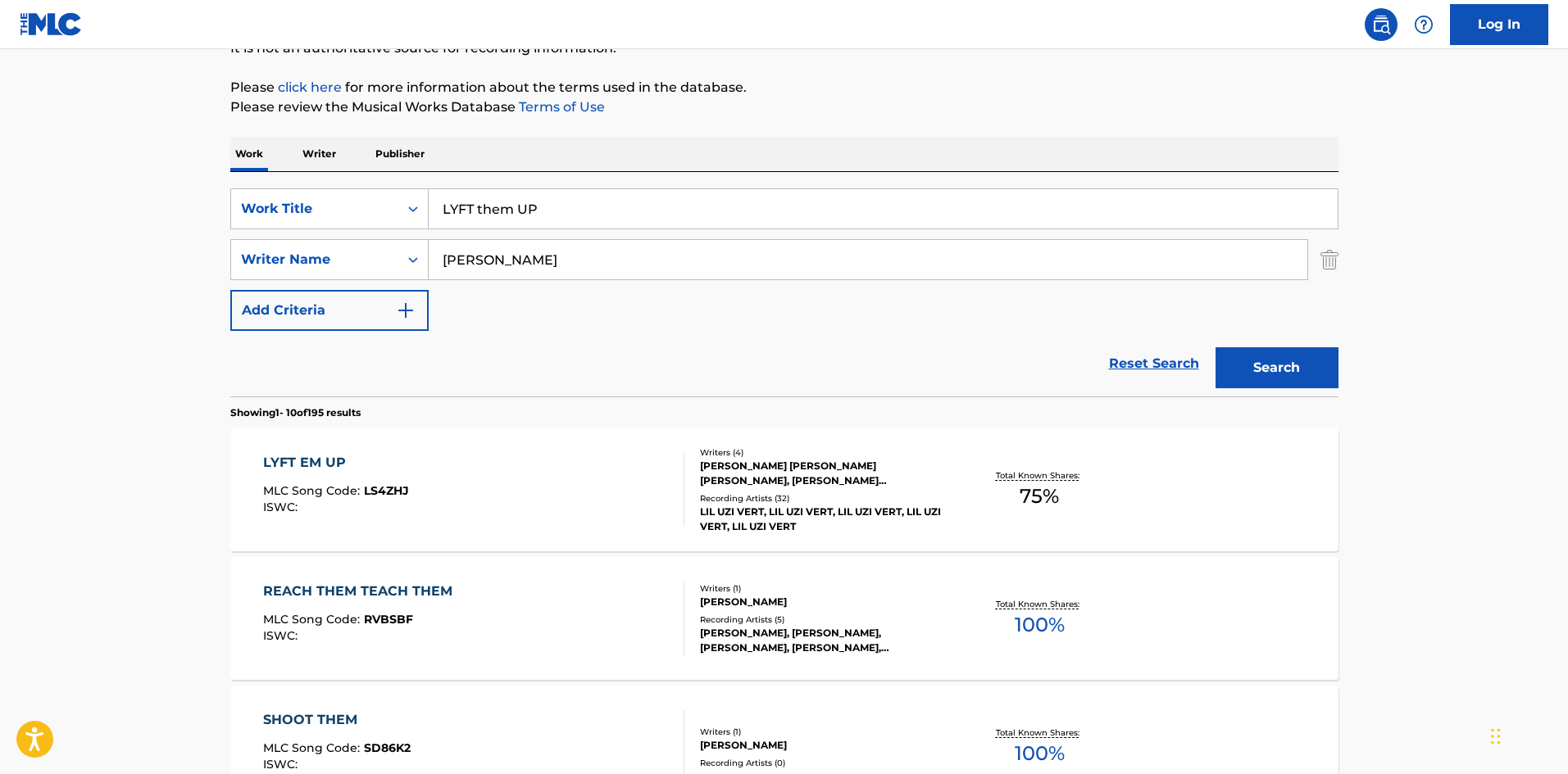
scroll to position [327, 0]
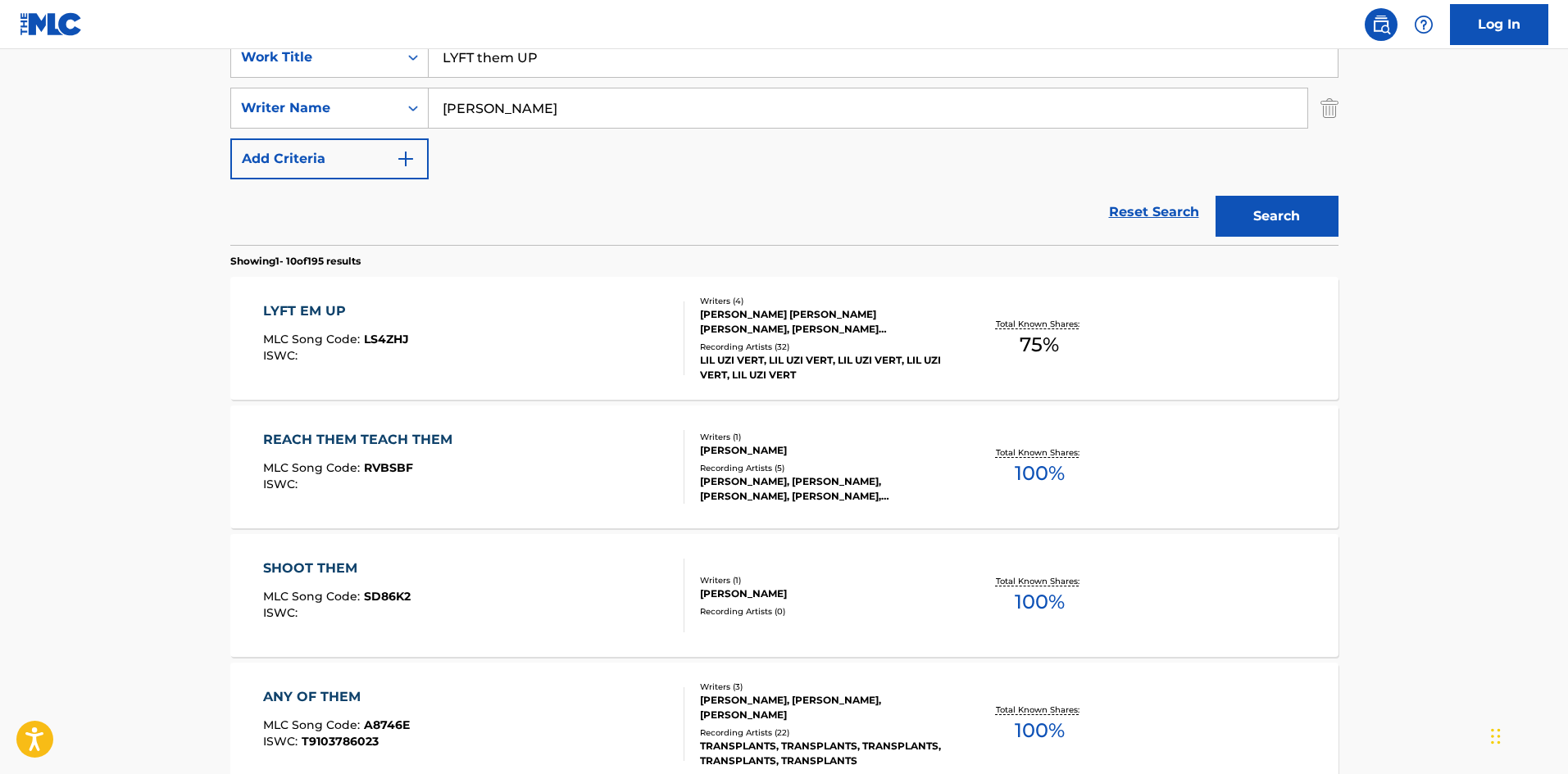
click at [785, 350] on div "Recording Artists ( 32 )" at bounding box center [823, 347] width 248 height 12
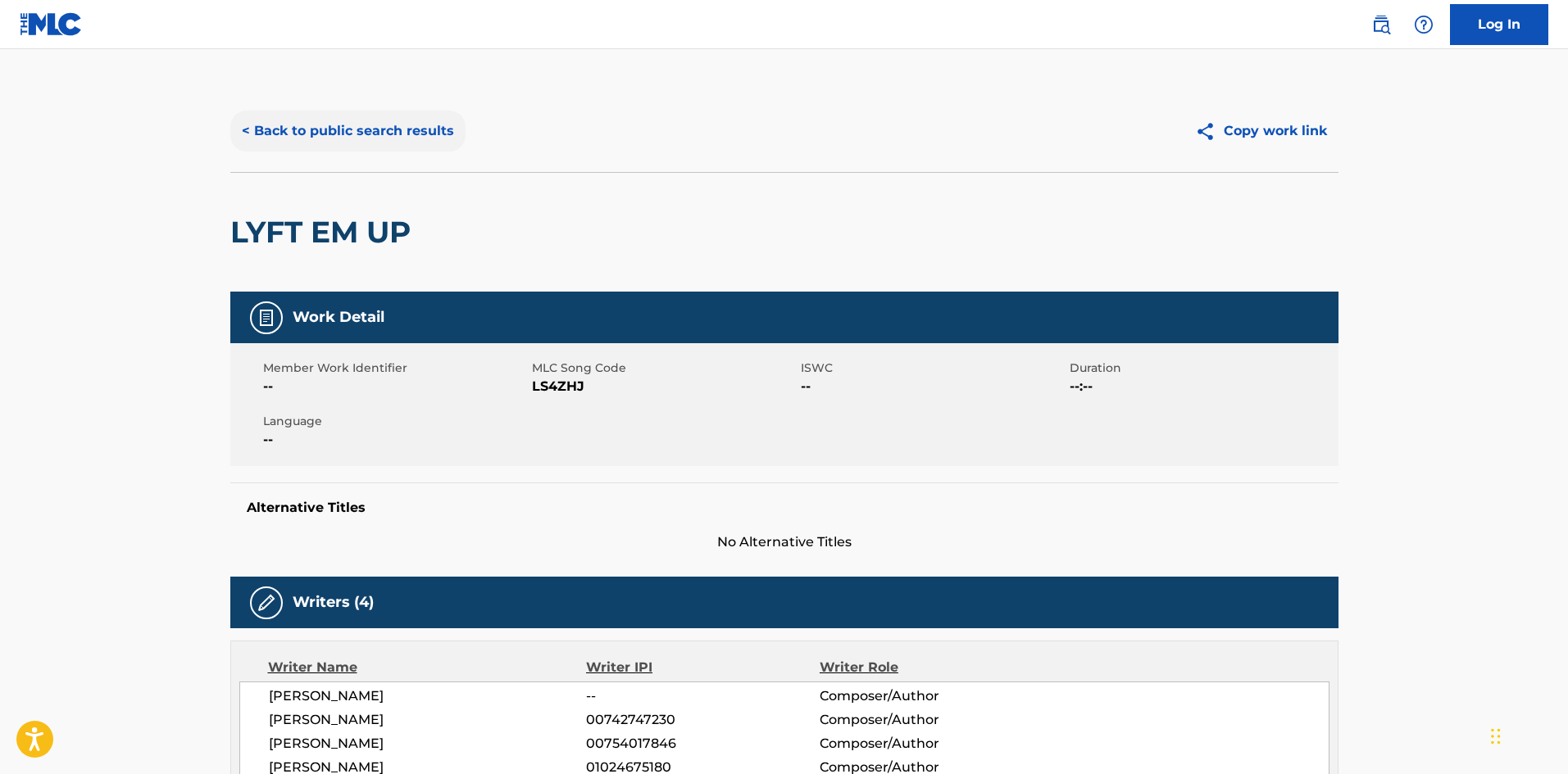
click at [449, 147] on button "< Back to public search results" at bounding box center [348, 130] width 236 height 41
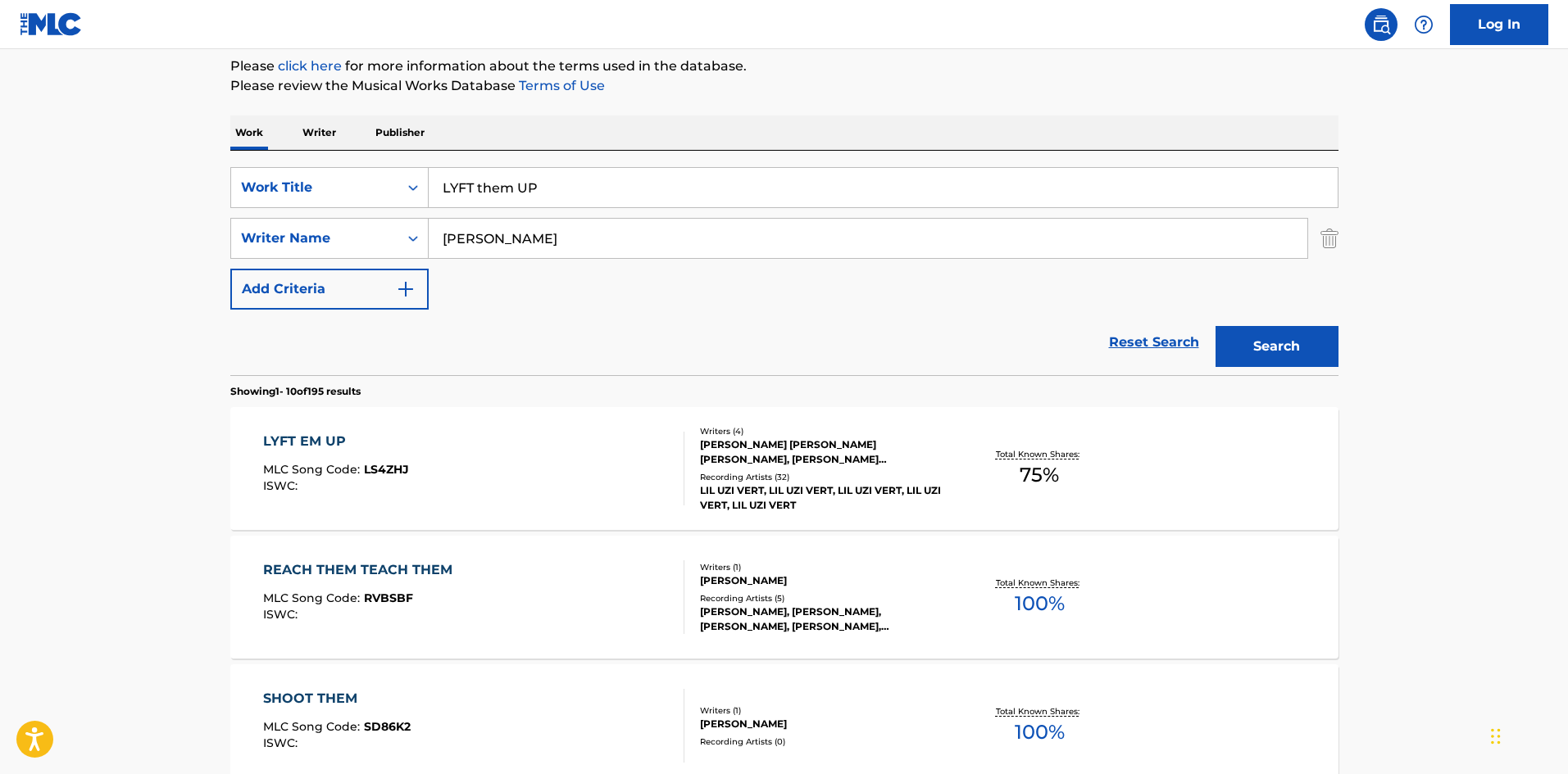
scroll to position [109, 0]
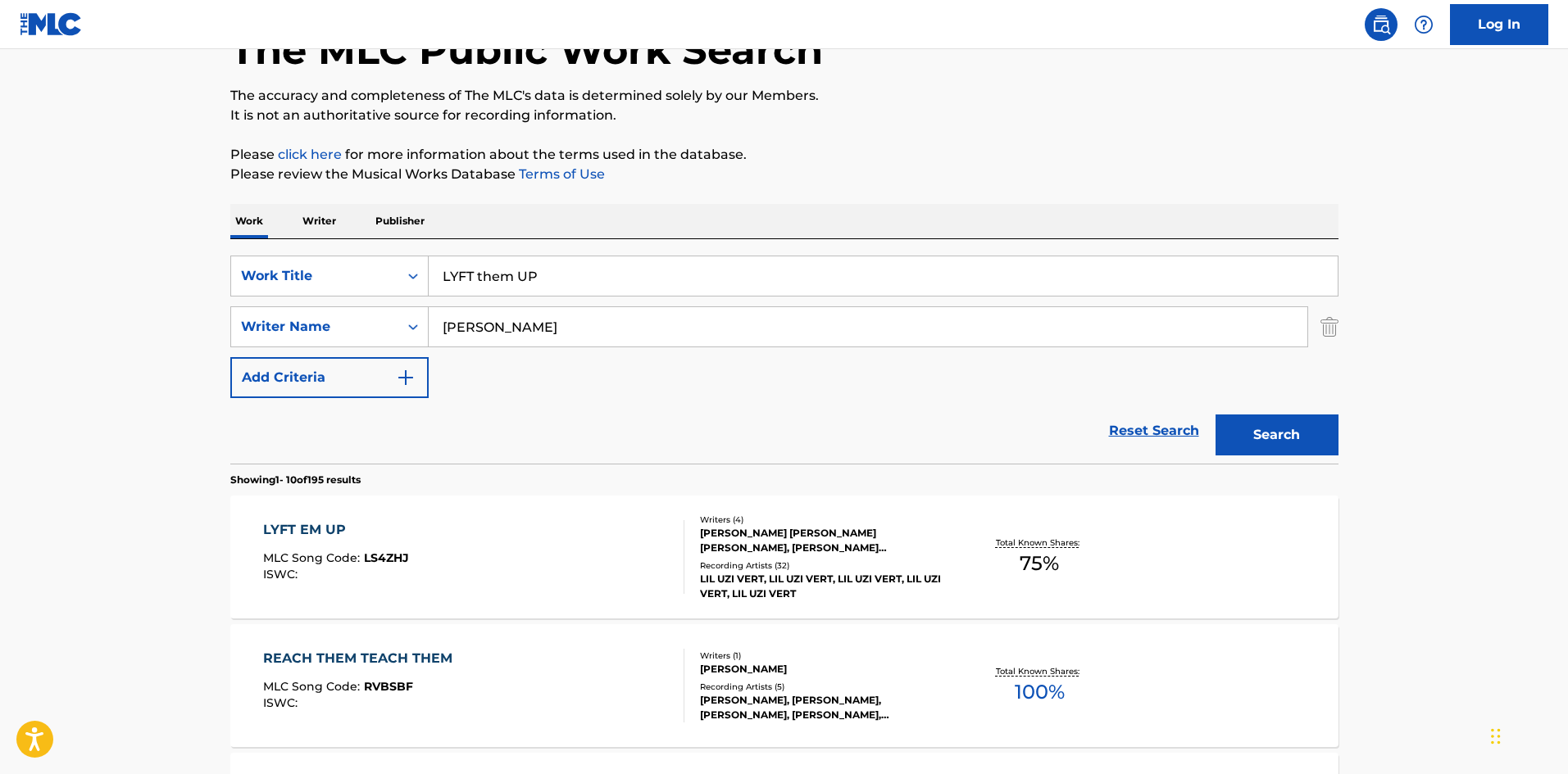
click at [512, 275] on input "LYFT them UP" at bounding box center [883, 276] width 909 height 39
type input "you goodbye"
click at [1216, 414] on button "Search" at bounding box center [1277, 434] width 123 height 41
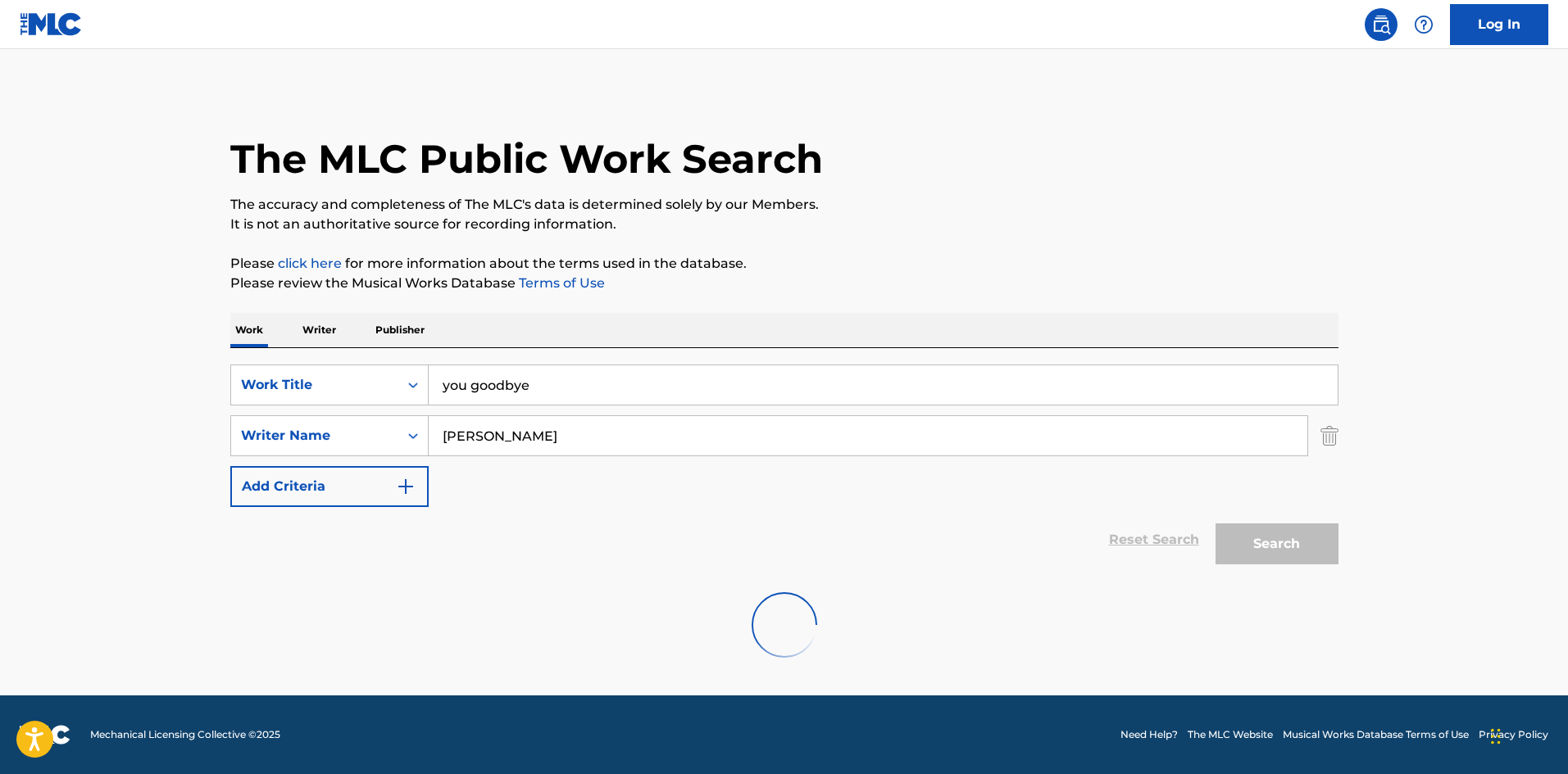
scroll to position [0, 0]
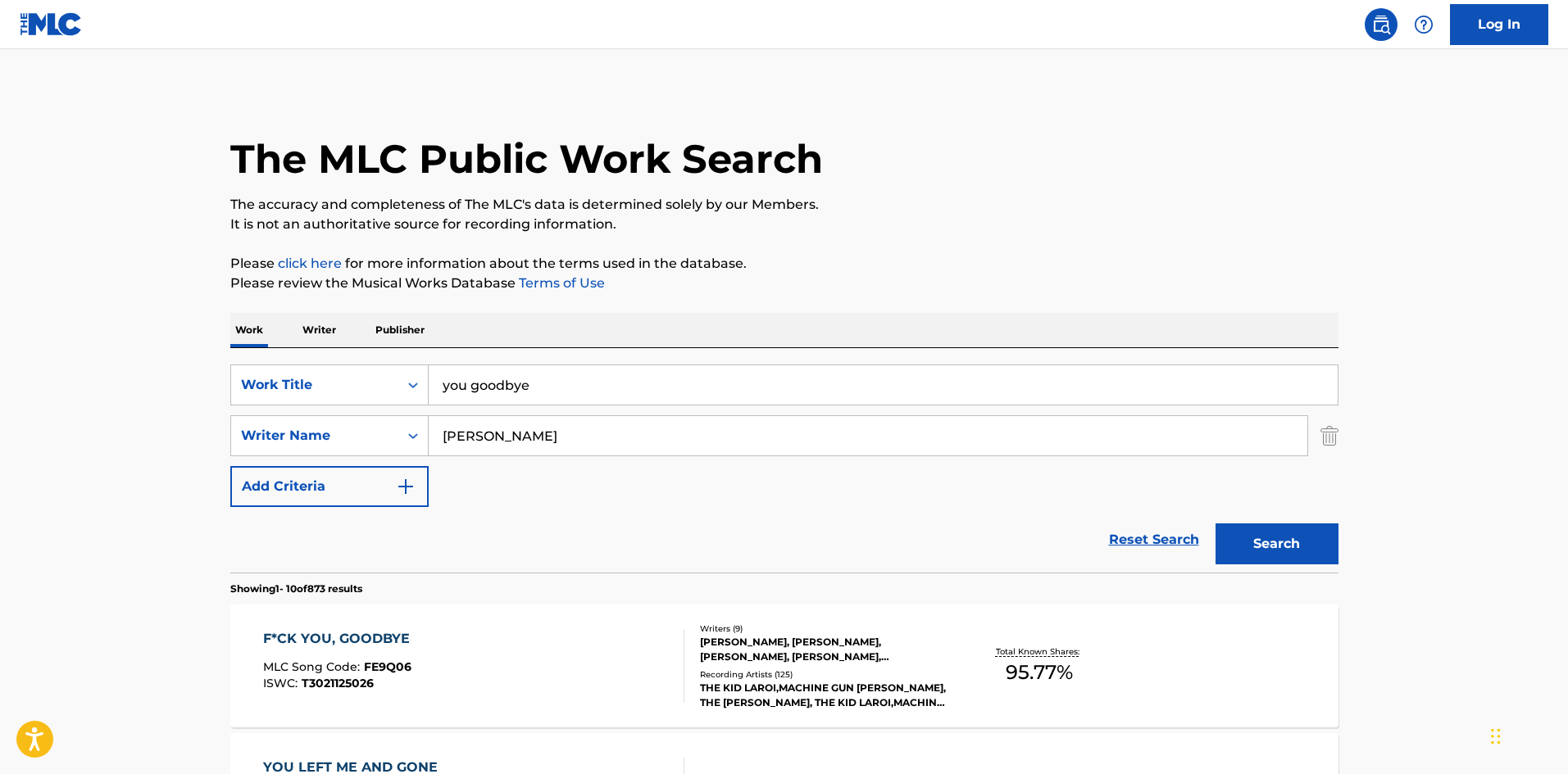
click at [815, 669] on div "Recording Artists ( 125 )" at bounding box center [823, 675] width 248 height 12
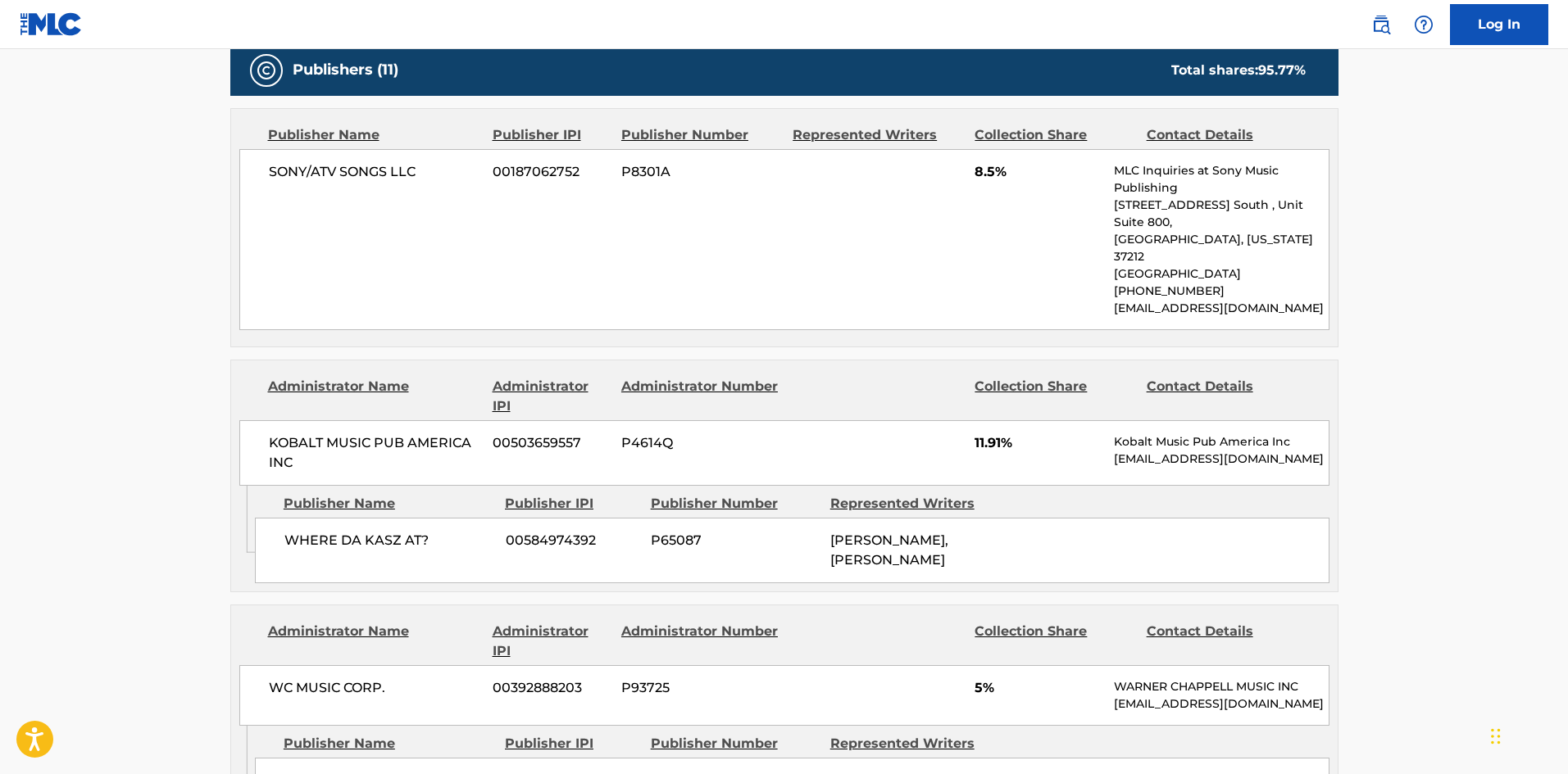
scroll to position [1202, 0]
